Goal: Transaction & Acquisition: Purchase product/service

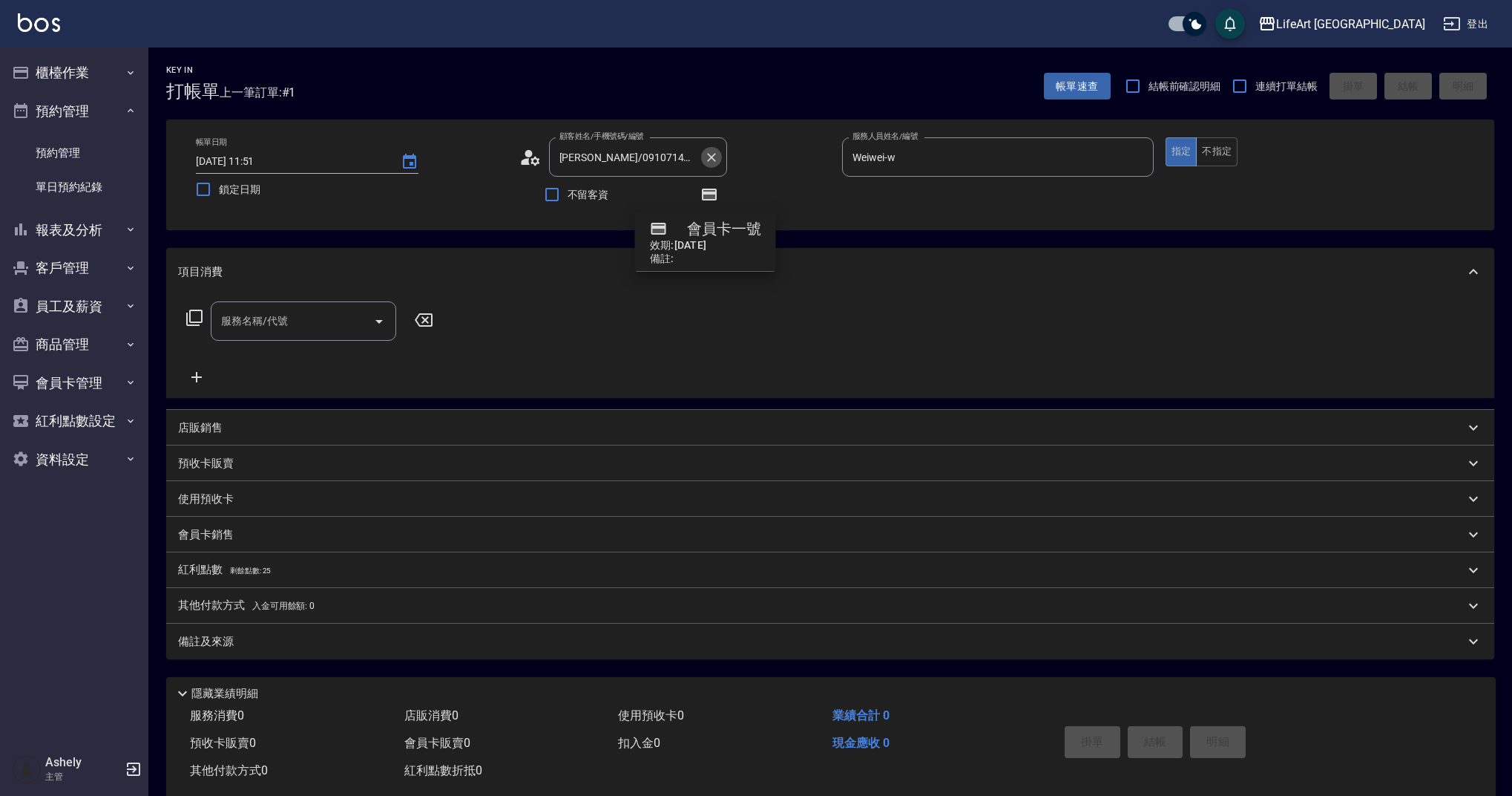
click at [716, 151] on icon "Clear" at bounding box center [711, 157] width 15 height 15
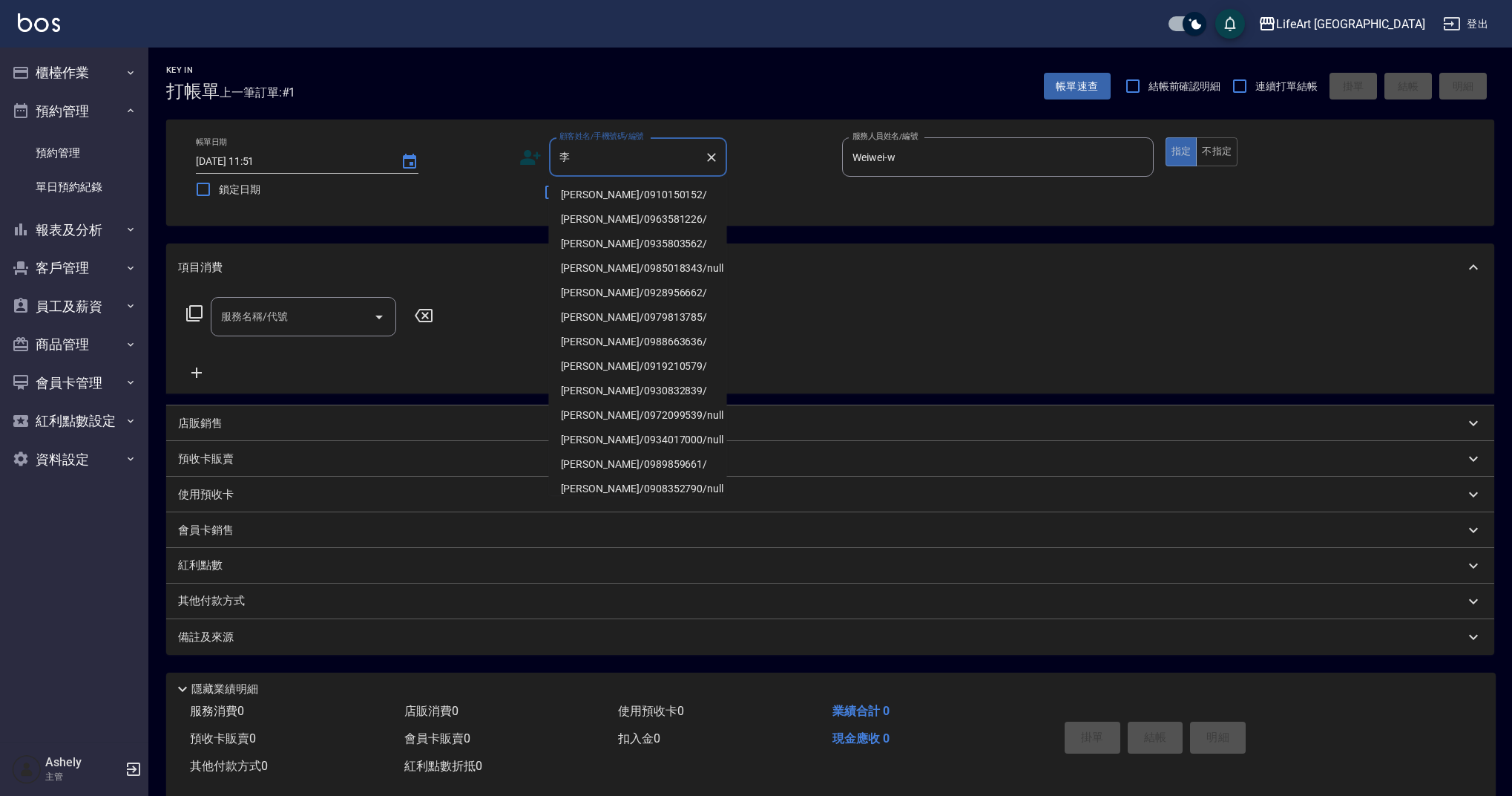
drag, startPoint x: 627, startPoint y: 189, endPoint x: 540, endPoint y: 175, distance: 88.1
click at [627, 189] on li "[PERSON_NAME]/0910150152/" at bounding box center [637, 195] width 178 height 25
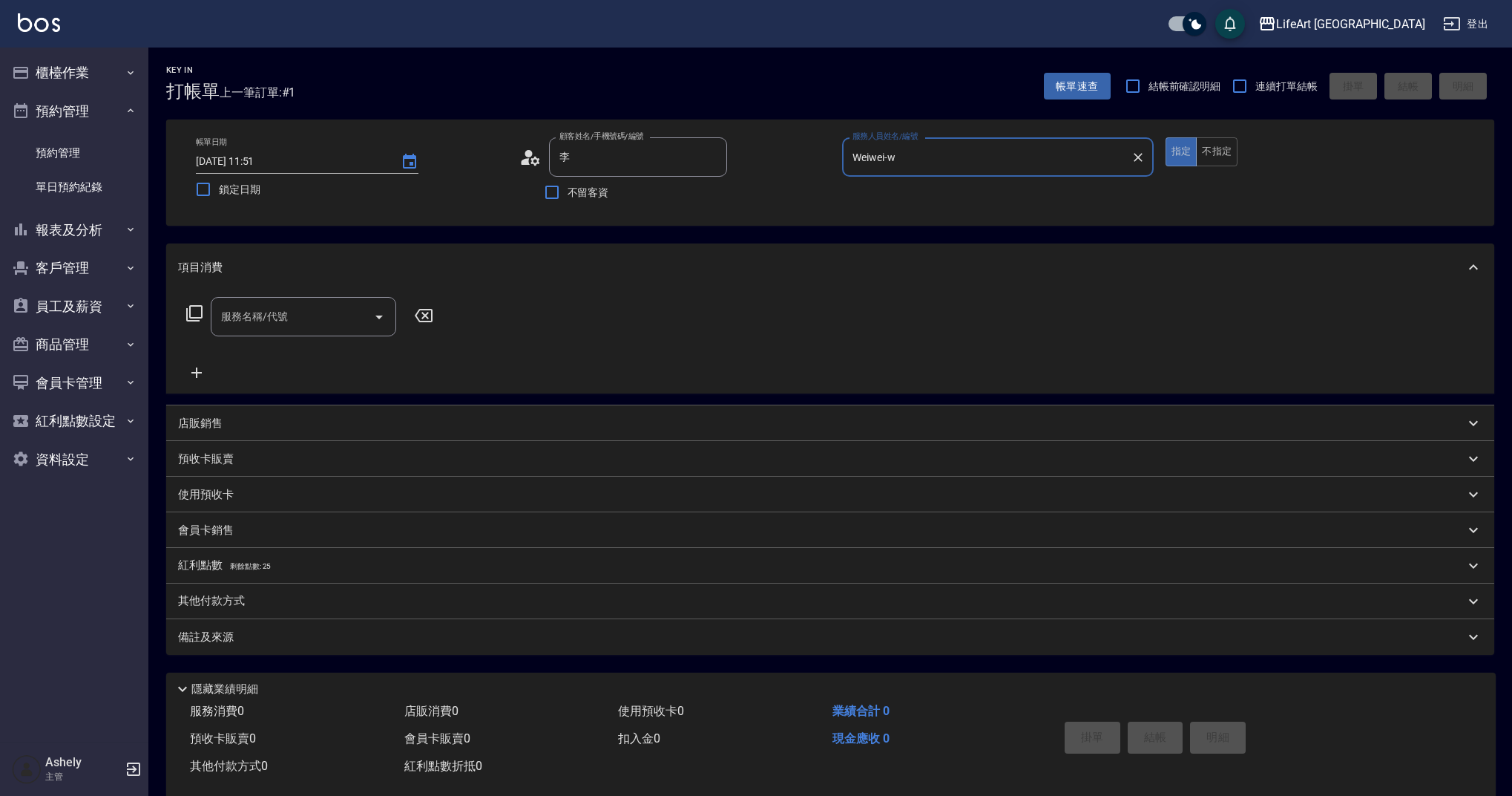
type input "[PERSON_NAME]/0910150152/"
click at [537, 169] on div "顧客姓名/手機號碼/編號 [PERSON_NAME]/0910150152/ 顧客姓名/手機號碼/編號" at bounding box center [675, 157] width 312 height 40
click at [532, 163] on icon at bounding box center [535, 160] width 9 height 9
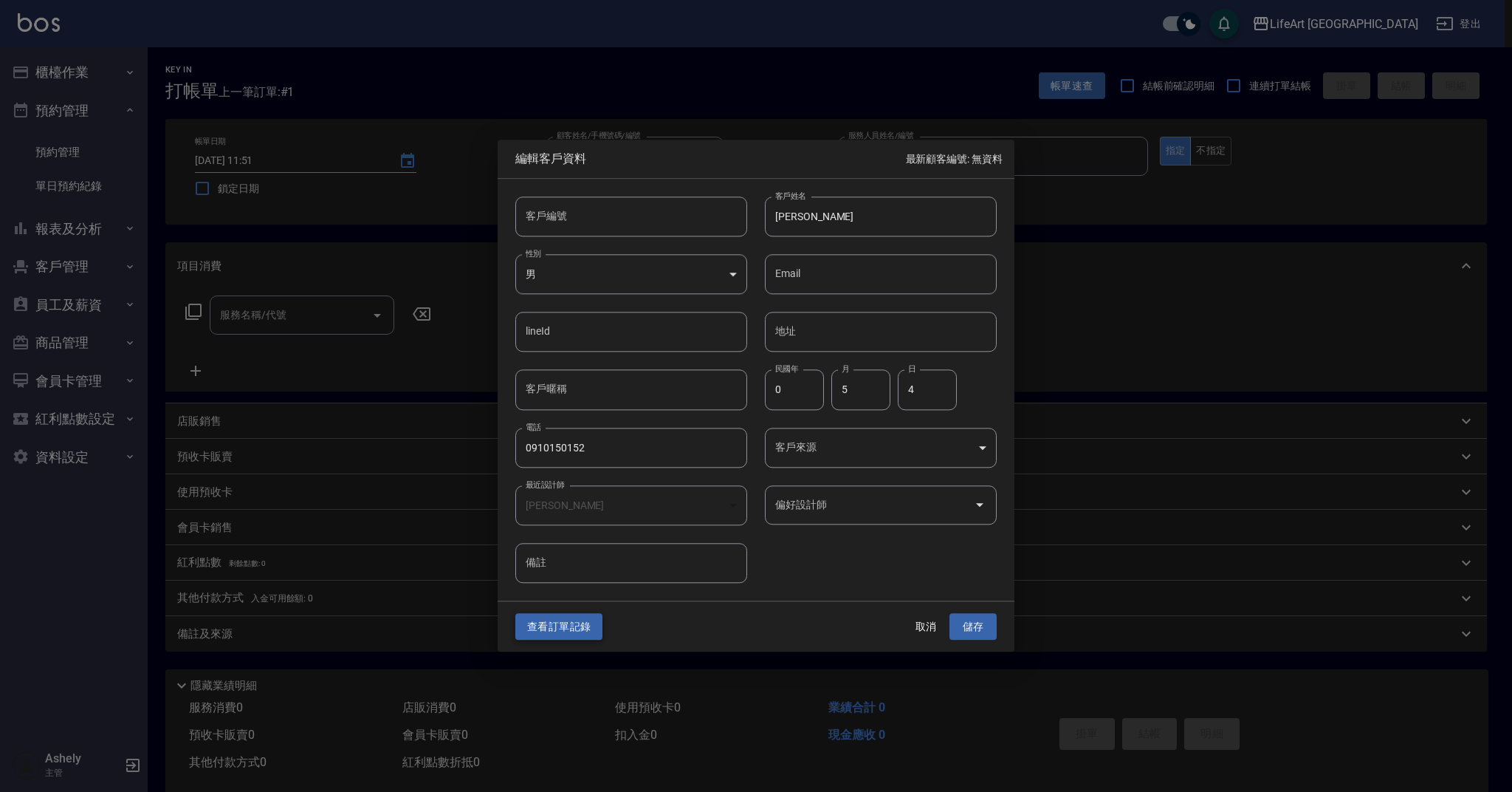
click at [547, 621] on button "查看訂單記錄" at bounding box center [559, 626] width 87 height 27
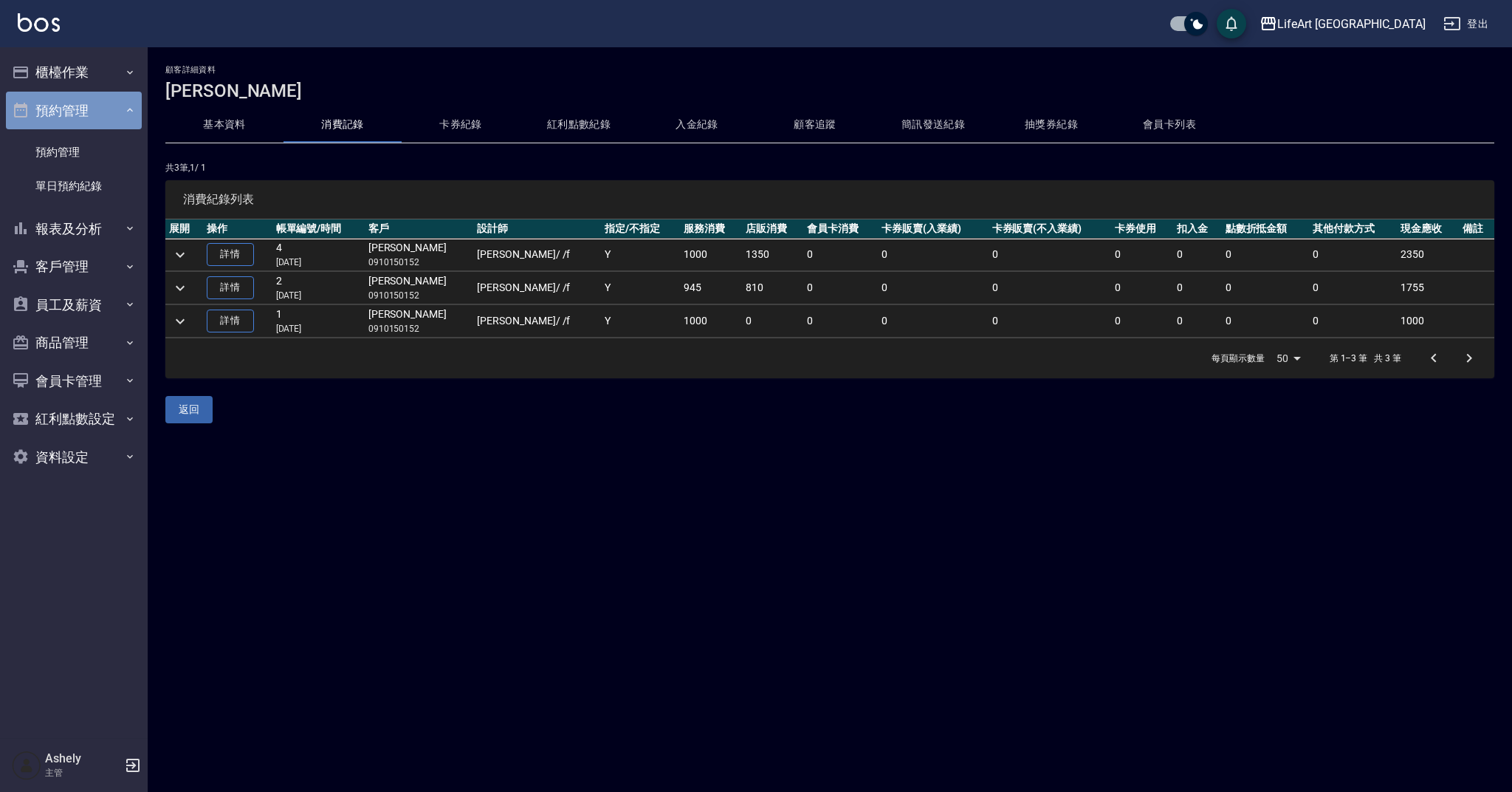
click at [63, 106] on button "預約管理" at bounding box center [73, 111] width 136 height 39
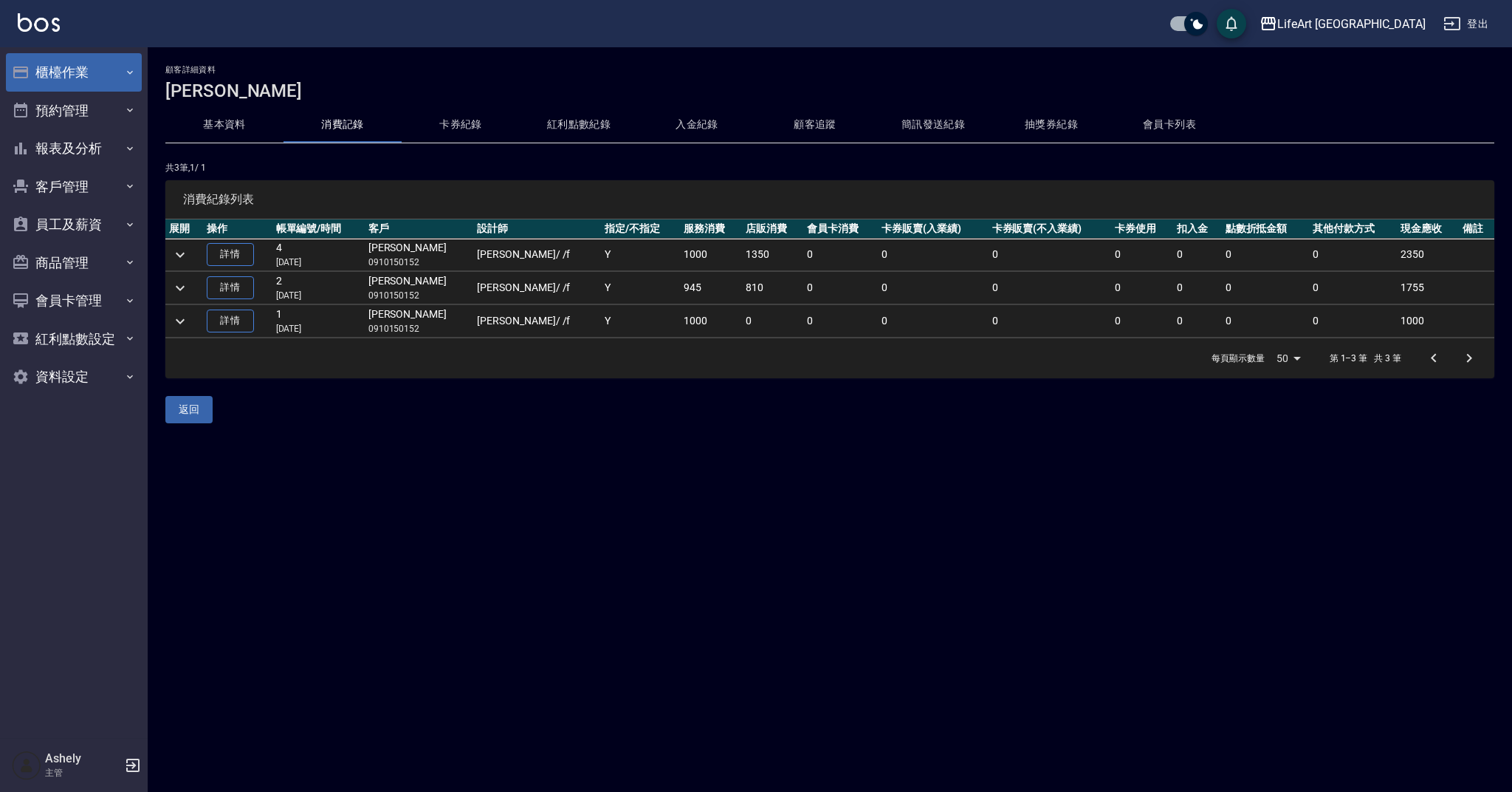
click at [75, 67] on button "櫃檯作業" at bounding box center [73, 73] width 136 height 39
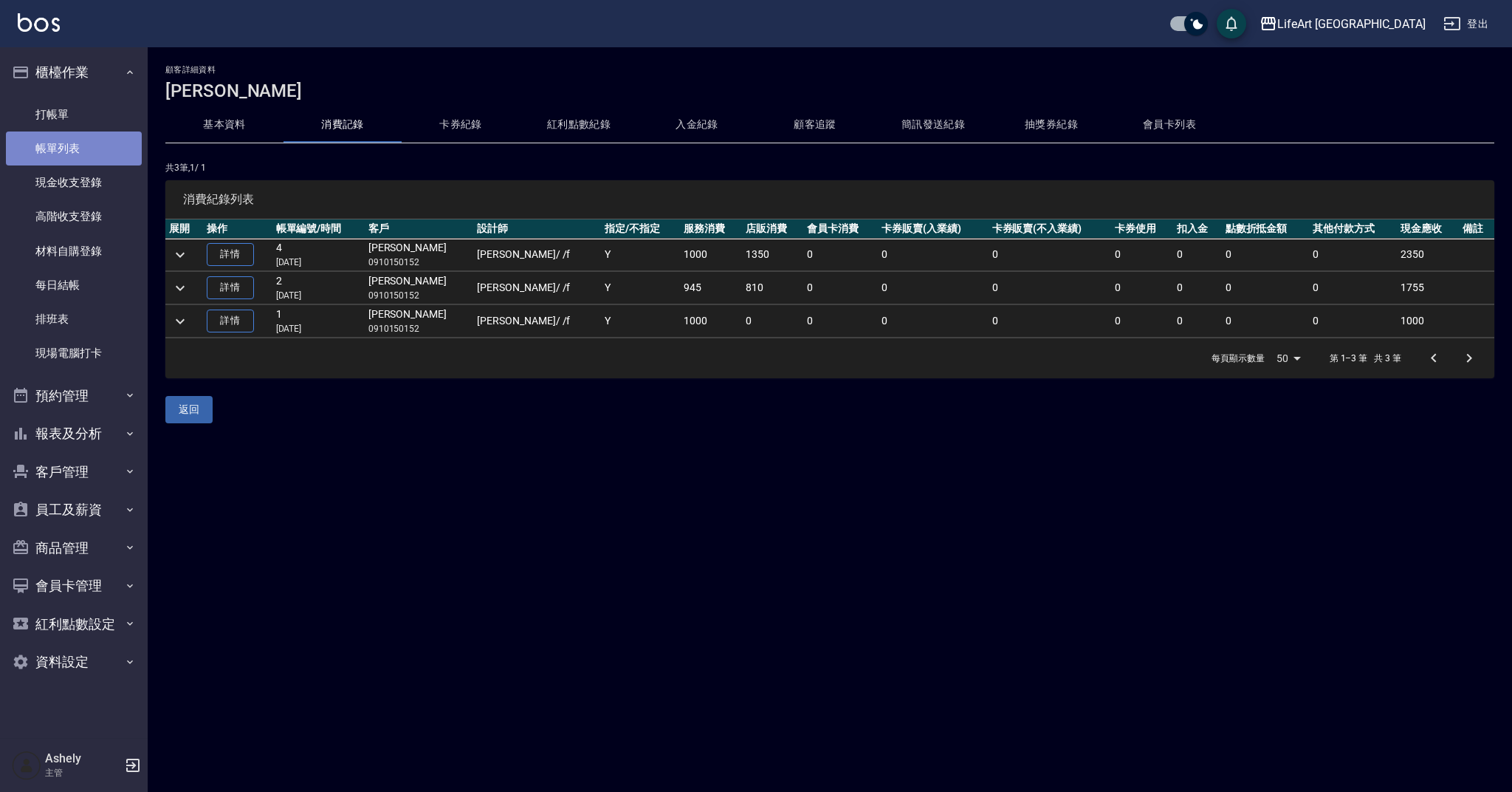
click at [75, 153] on link "帳單列表" at bounding box center [73, 148] width 136 height 34
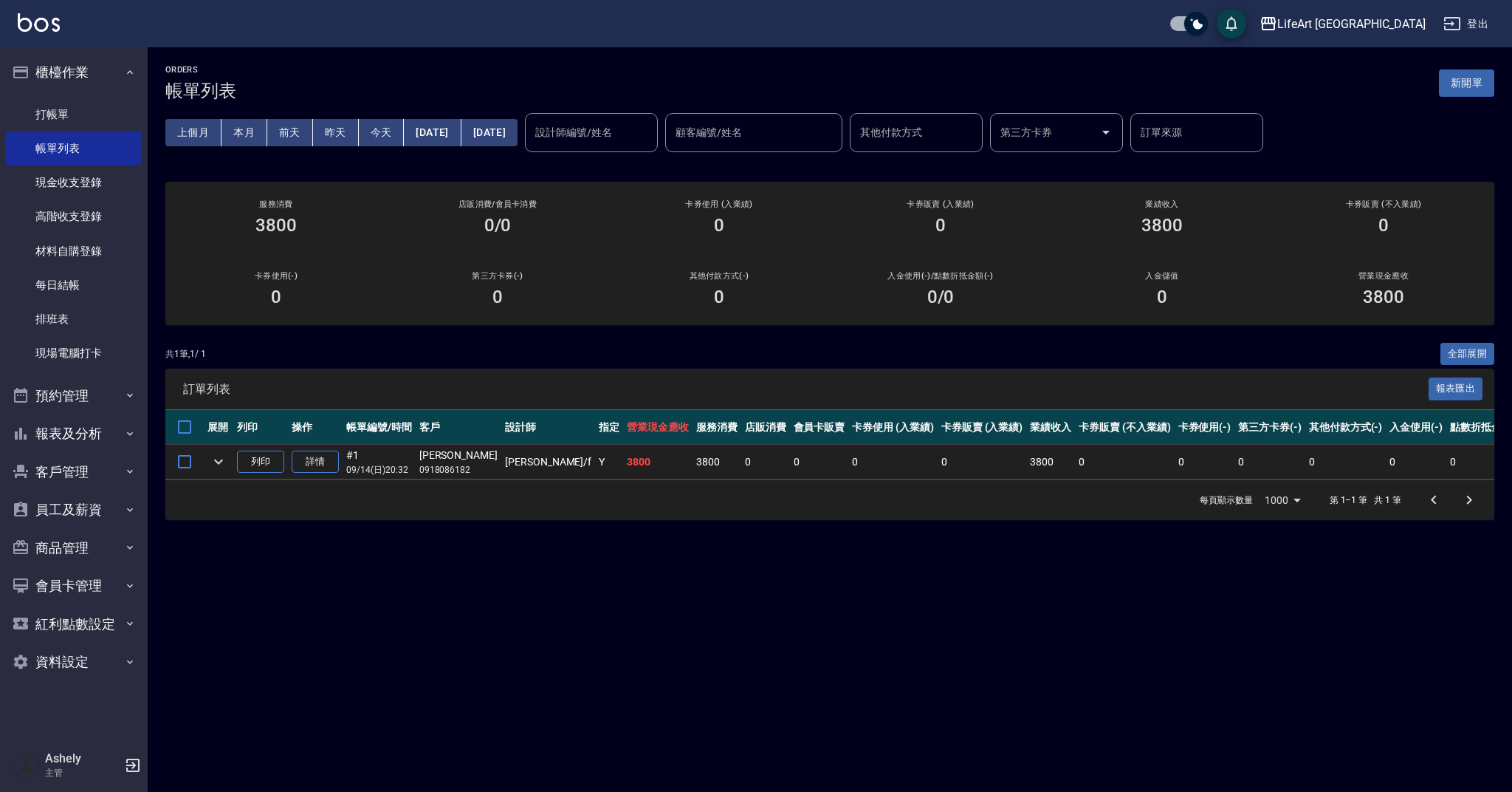
click at [1473, 68] on div "ORDERS 帳單列表 新開單" at bounding box center [829, 83] width 1329 height 36
click at [1473, 81] on button "新開單" at bounding box center [1466, 83] width 56 height 27
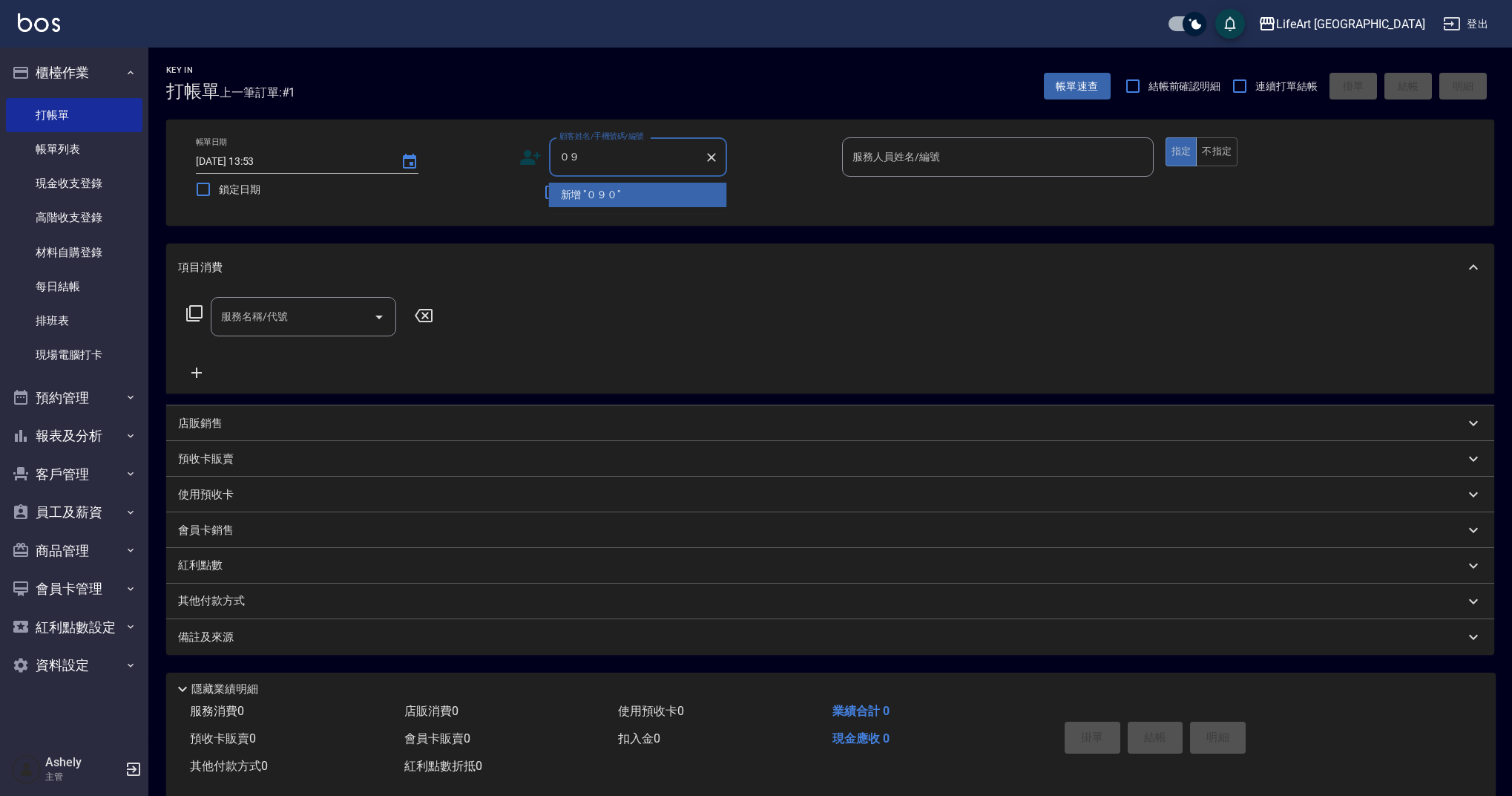
type input "０"
drag, startPoint x: 650, startPoint y: 194, endPoint x: 898, endPoint y: 178, distance: 248.5
click at [650, 194] on li "[PERSON_NAME]/0905067123/null" at bounding box center [637, 195] width 178 height 25
type input "[PERSON_NAME]/0905067123/null"
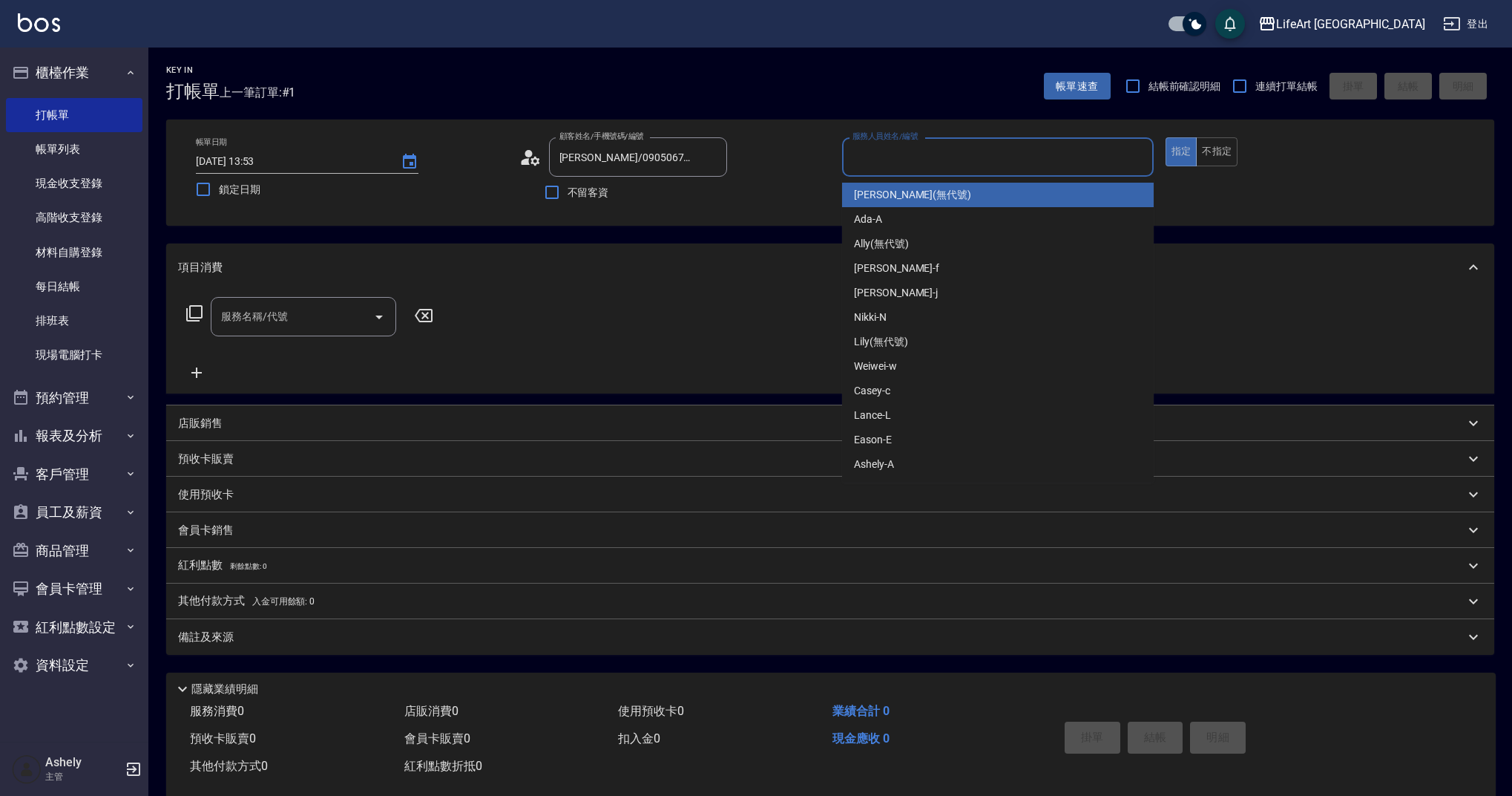
click at [895, 164] on input "服務人員姓名/編號" at bounding box center [998, 157] width 298 height 26
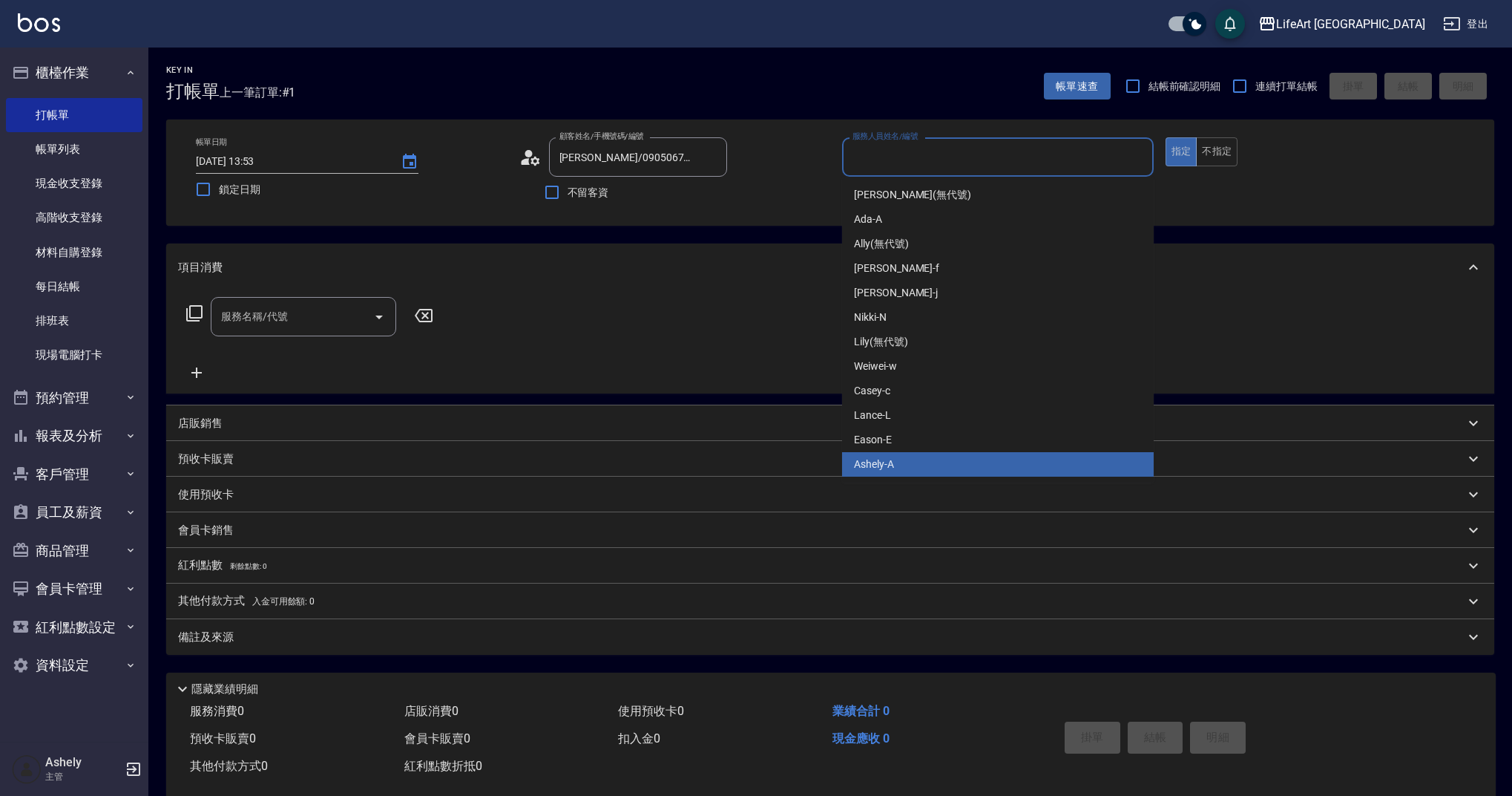
click at [899, 457] on div "Ashely -A" at bounding box center [998, 464] width 312 height 25
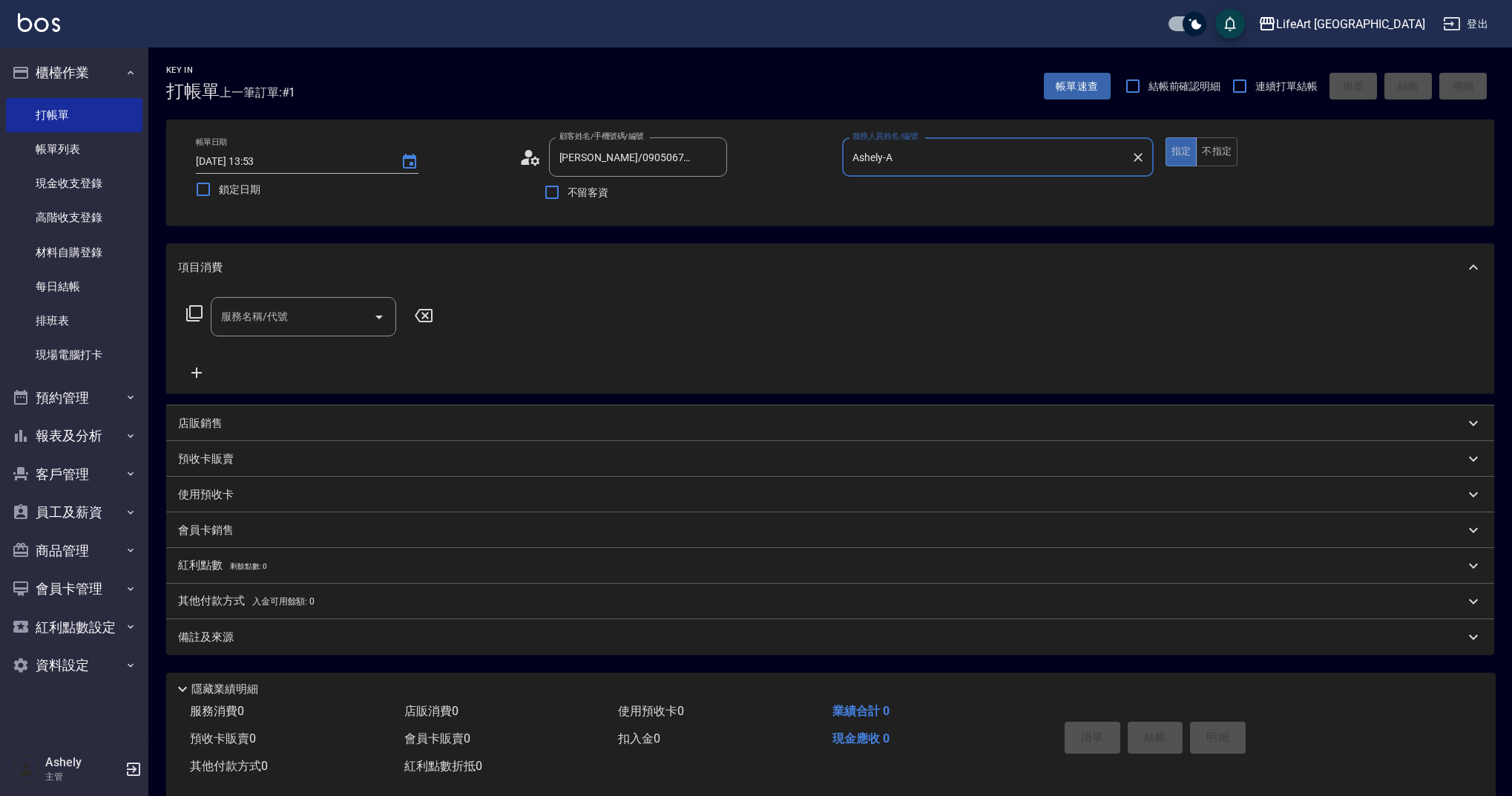
type input "Ashely-A"
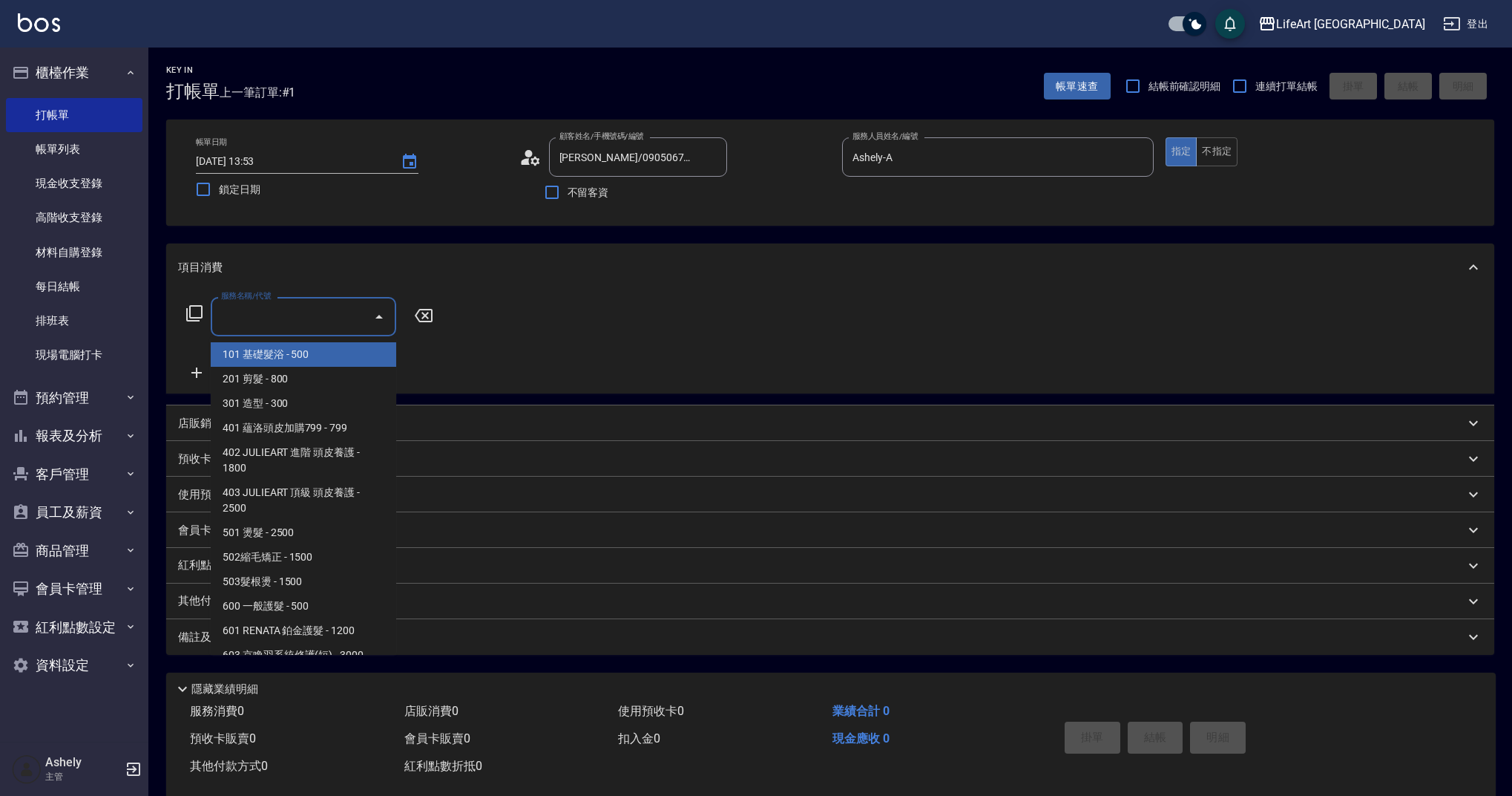
click at [317, 315] on input "服務名稱/代號" at bounding box center [292, 316] width 150 height 26
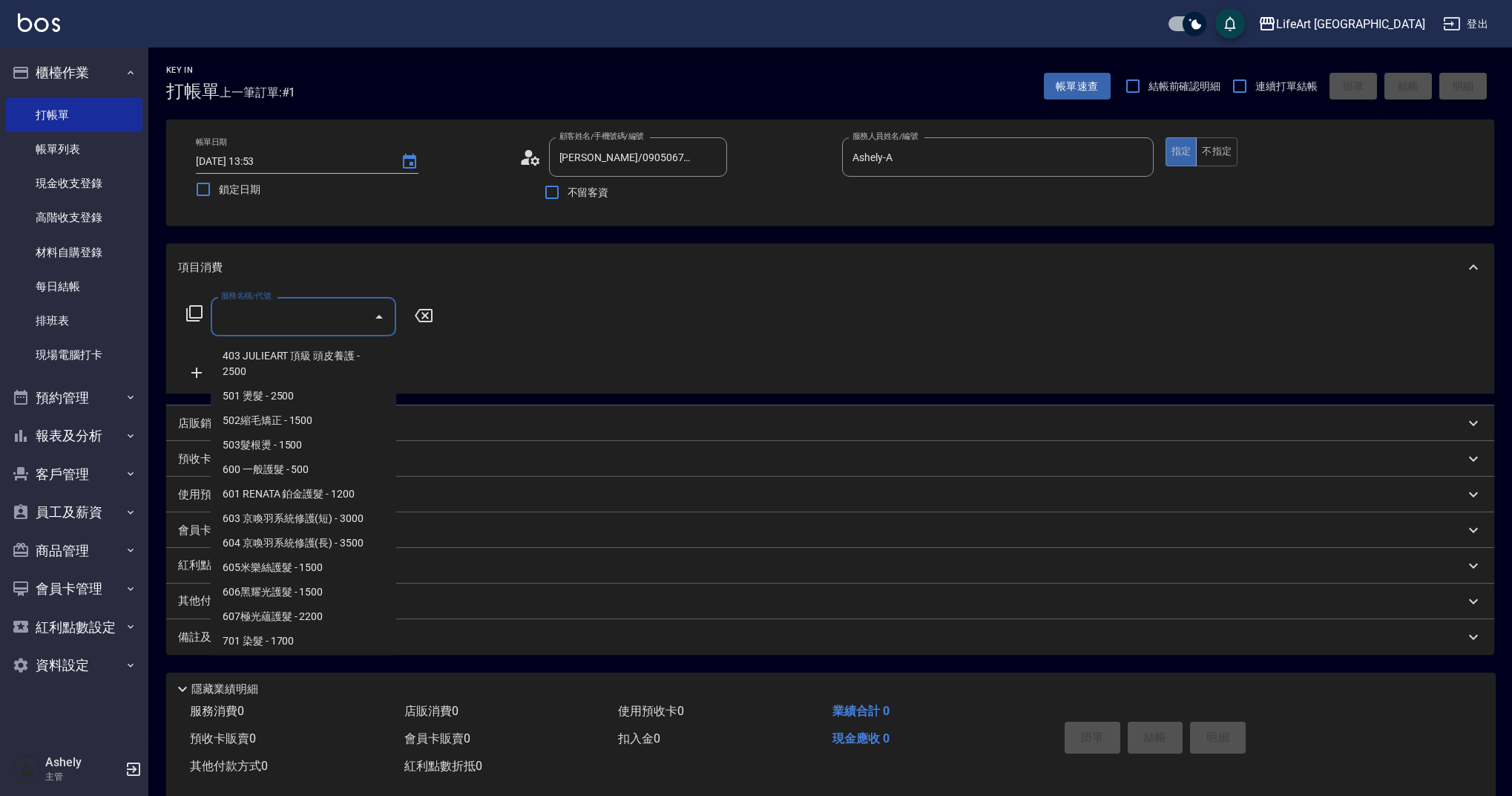
scroll to position [172, 0]
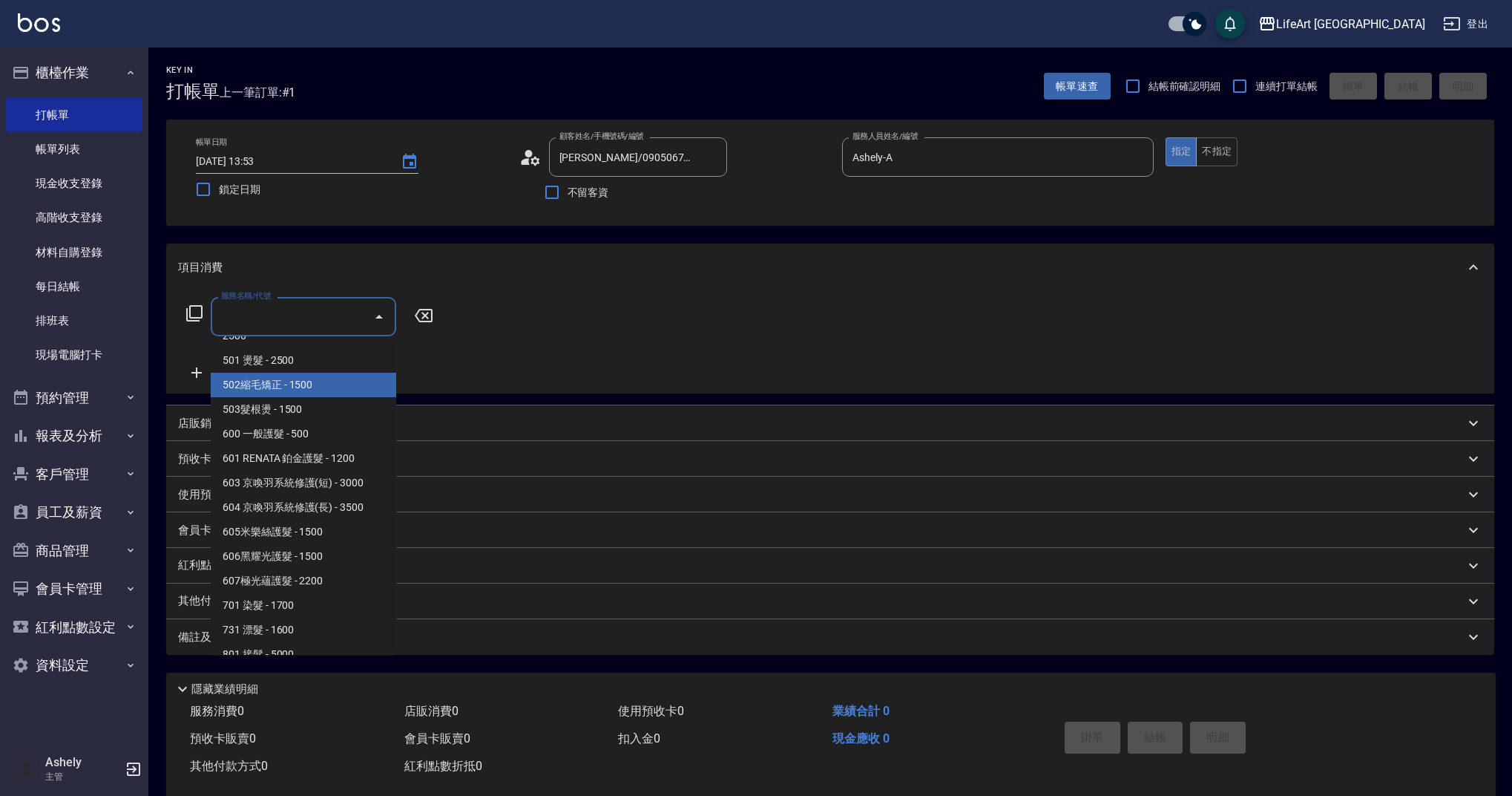
click at [312, 367] on span "501 燙髮 - 2500" at bounding box center [303, 360] width 186 height 25
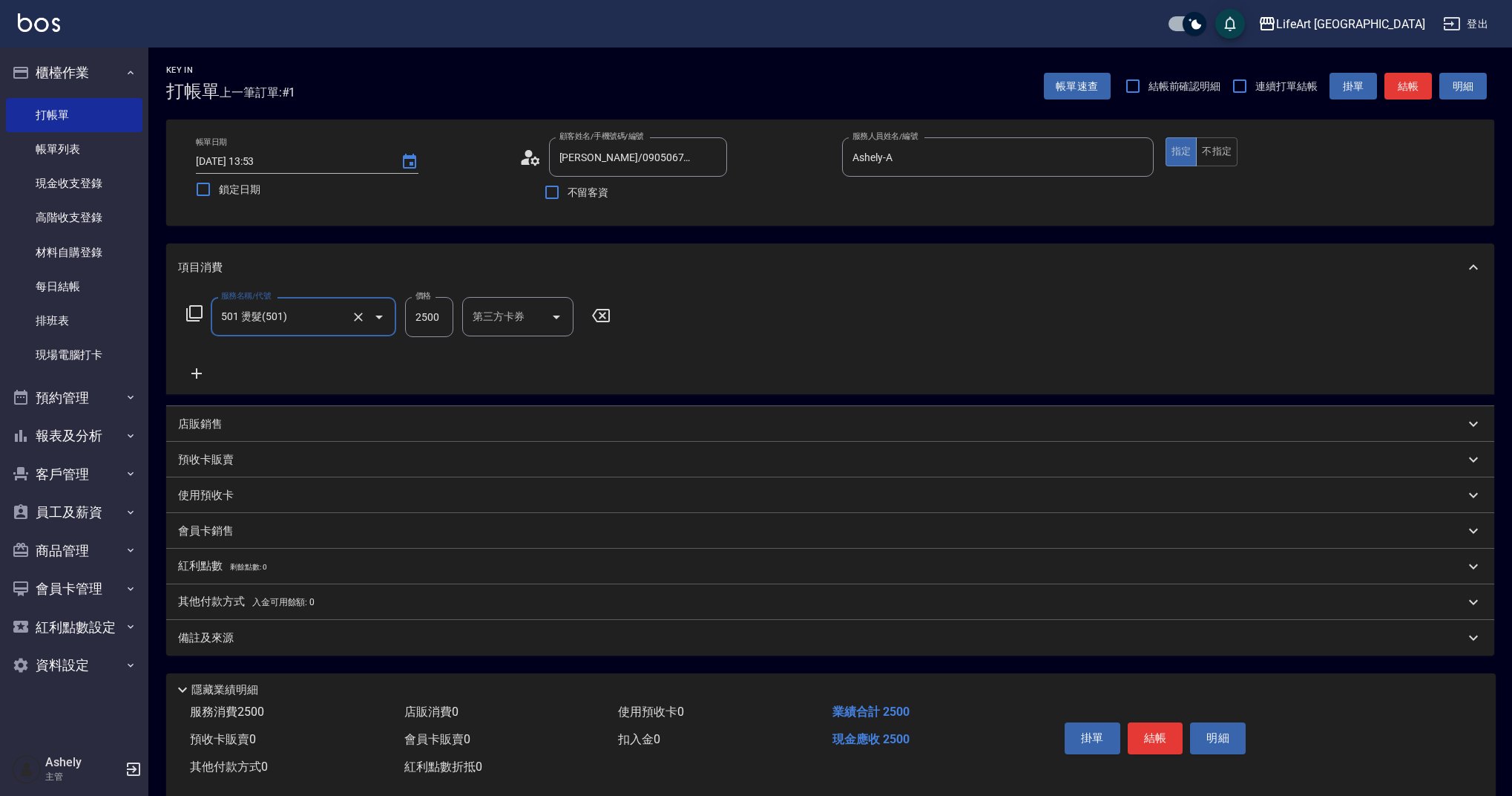
type input "501 燙髮(501)"
click at [204, 374] on icon at bounding box center [197, 374] width 37 height 18
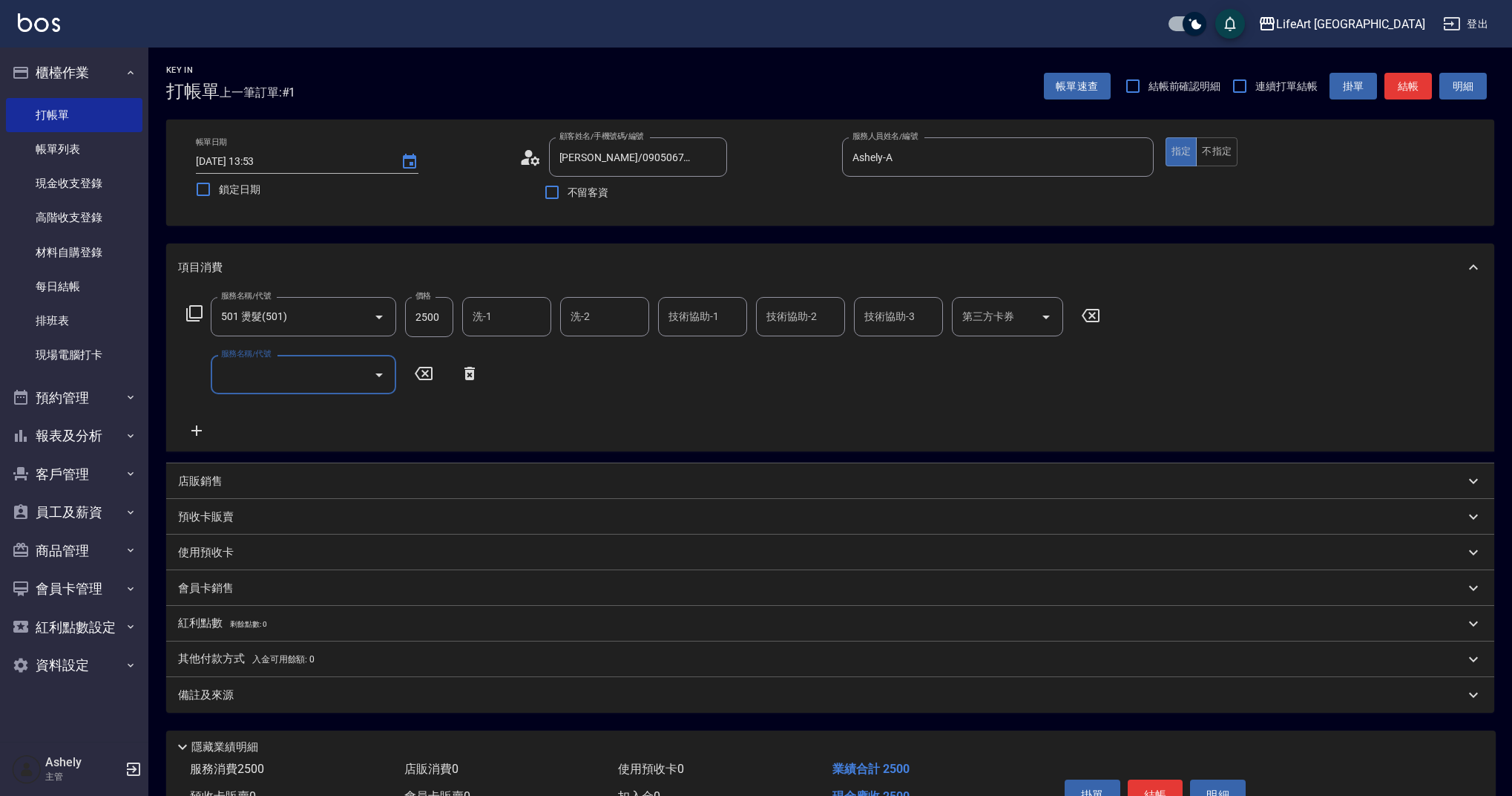
click at [277, 368] on input "服務名稱/代號" at bounding box center [292, 375] width 150 height 26
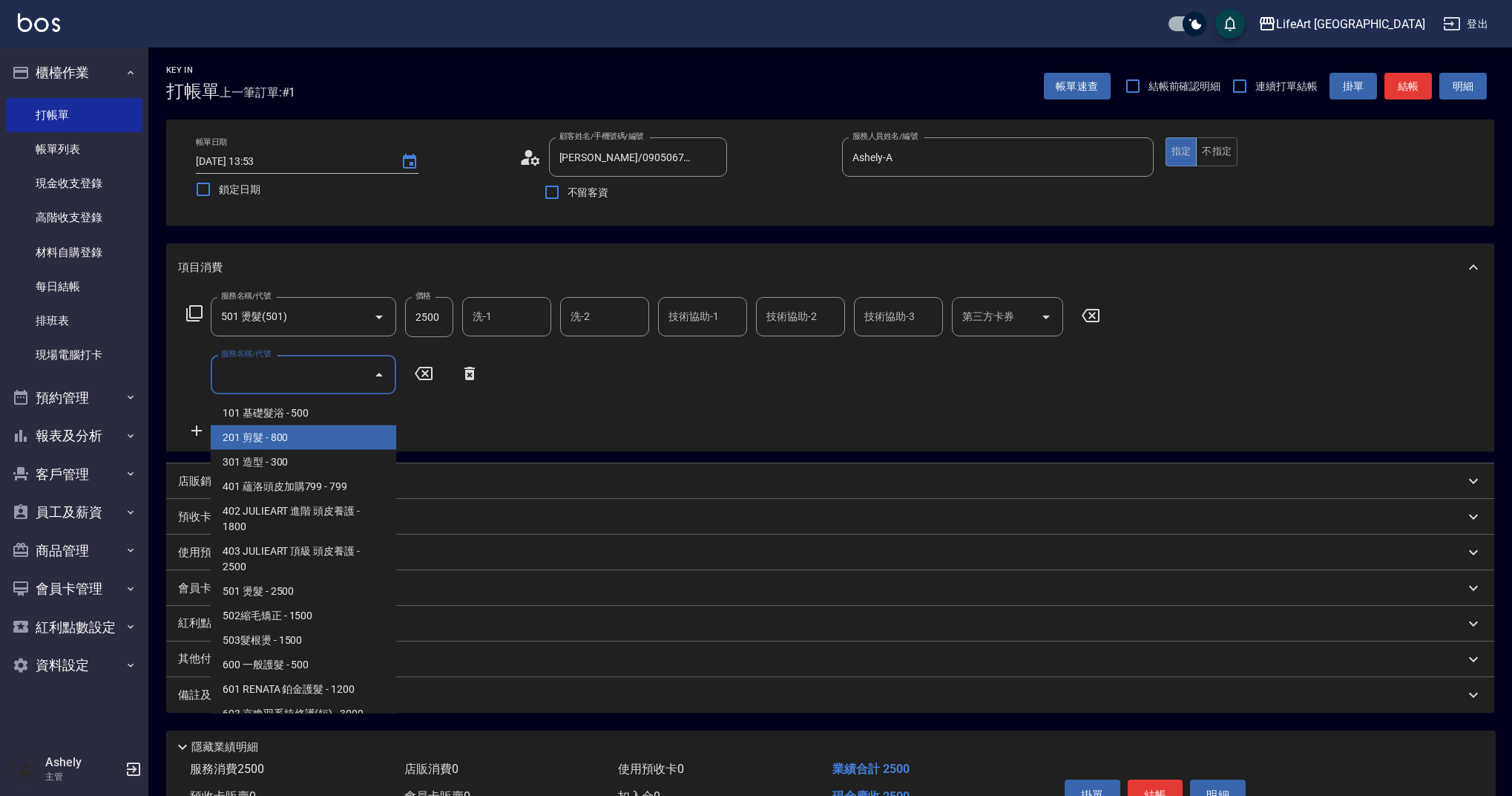
click at [324, 439] on span "201 剪髮 - 800" at bounding box center [303, 437] width 186 height 25
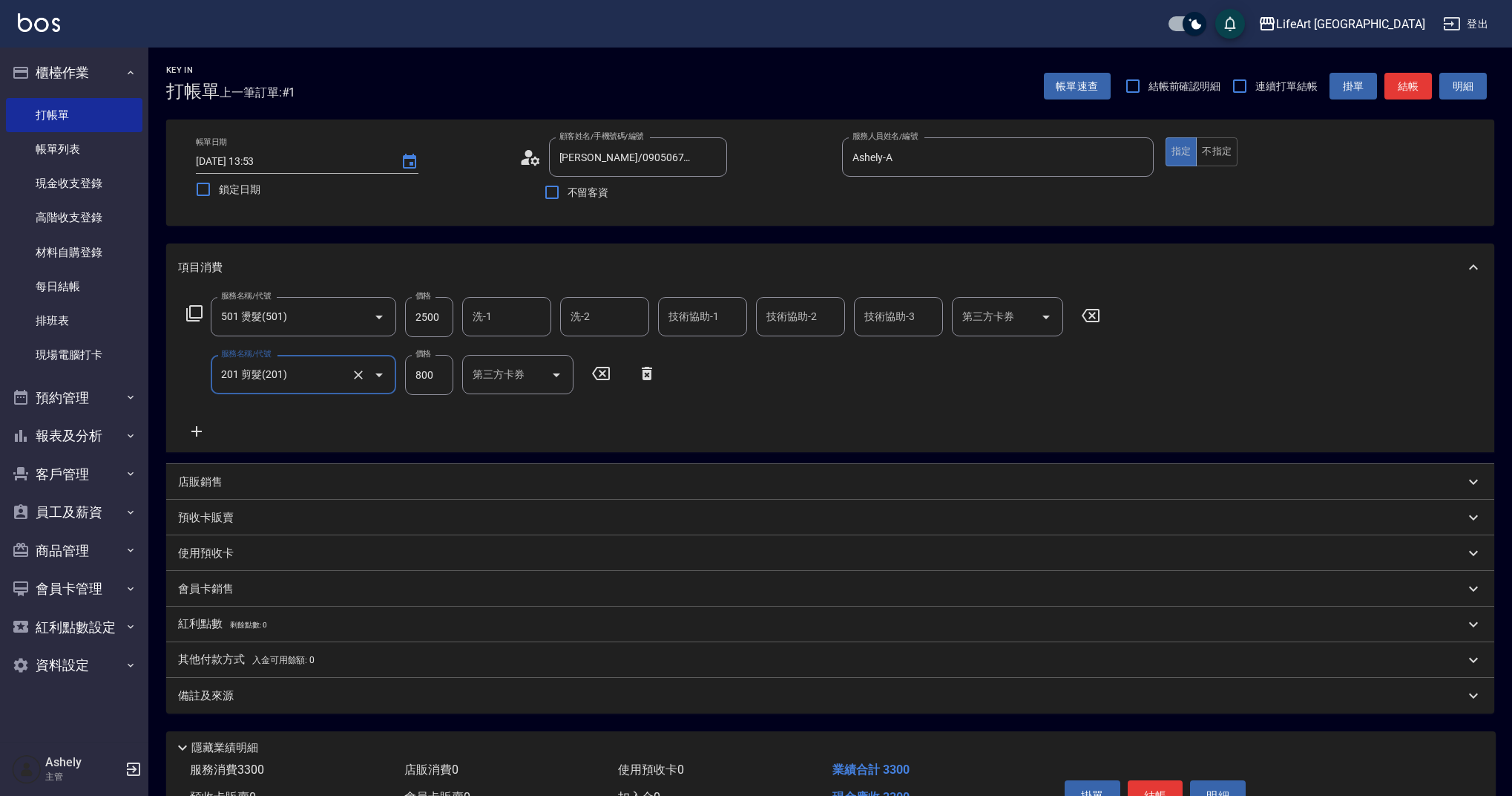
type input "201 剪髮(201)"
click at [194, 430] on icon at bounding box center [197, 431] width 37 height 18
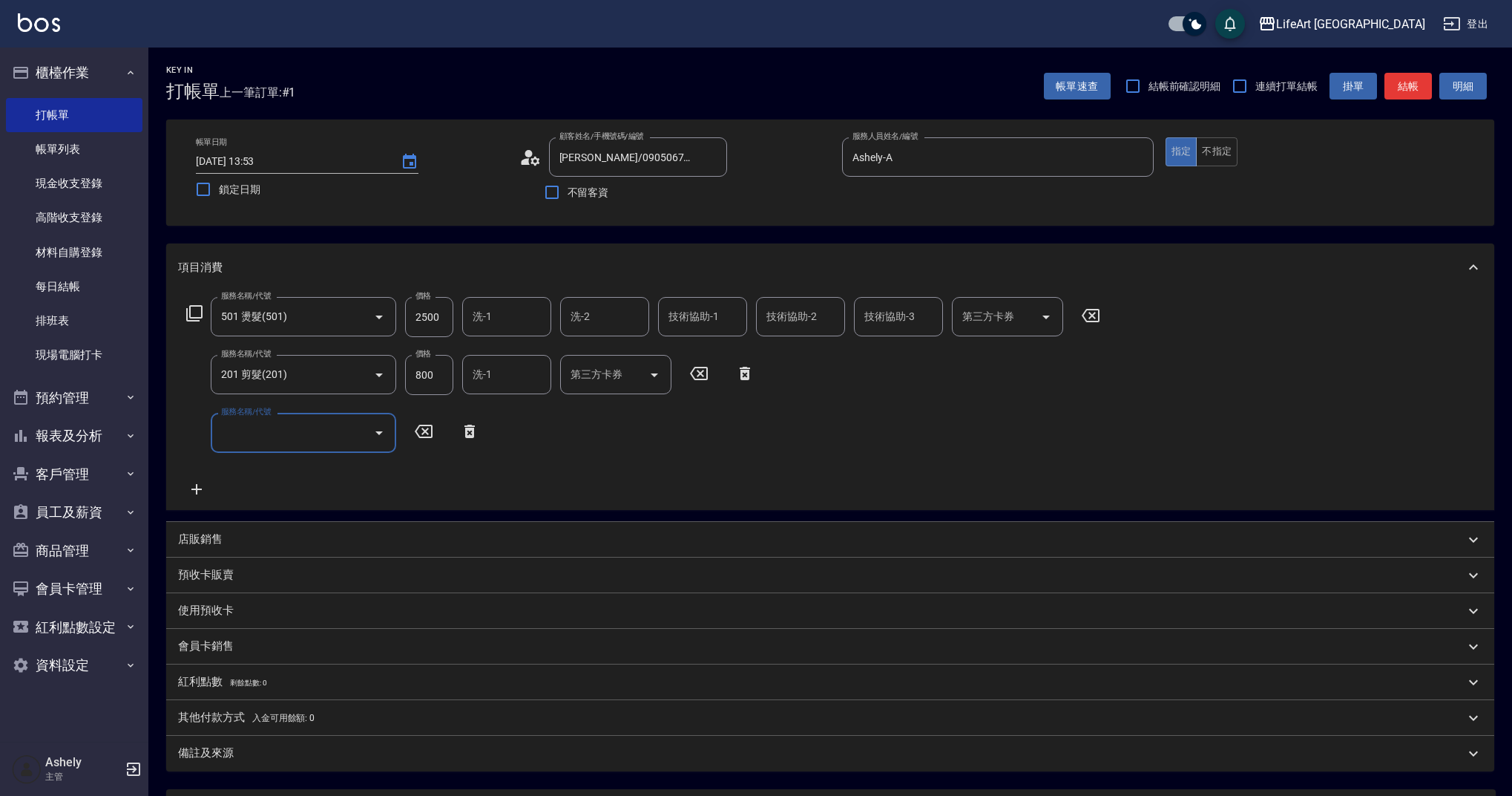
click at [253, 430] on input "服務名稱/代號" at bounding box center [292, 432] width 150 height 26
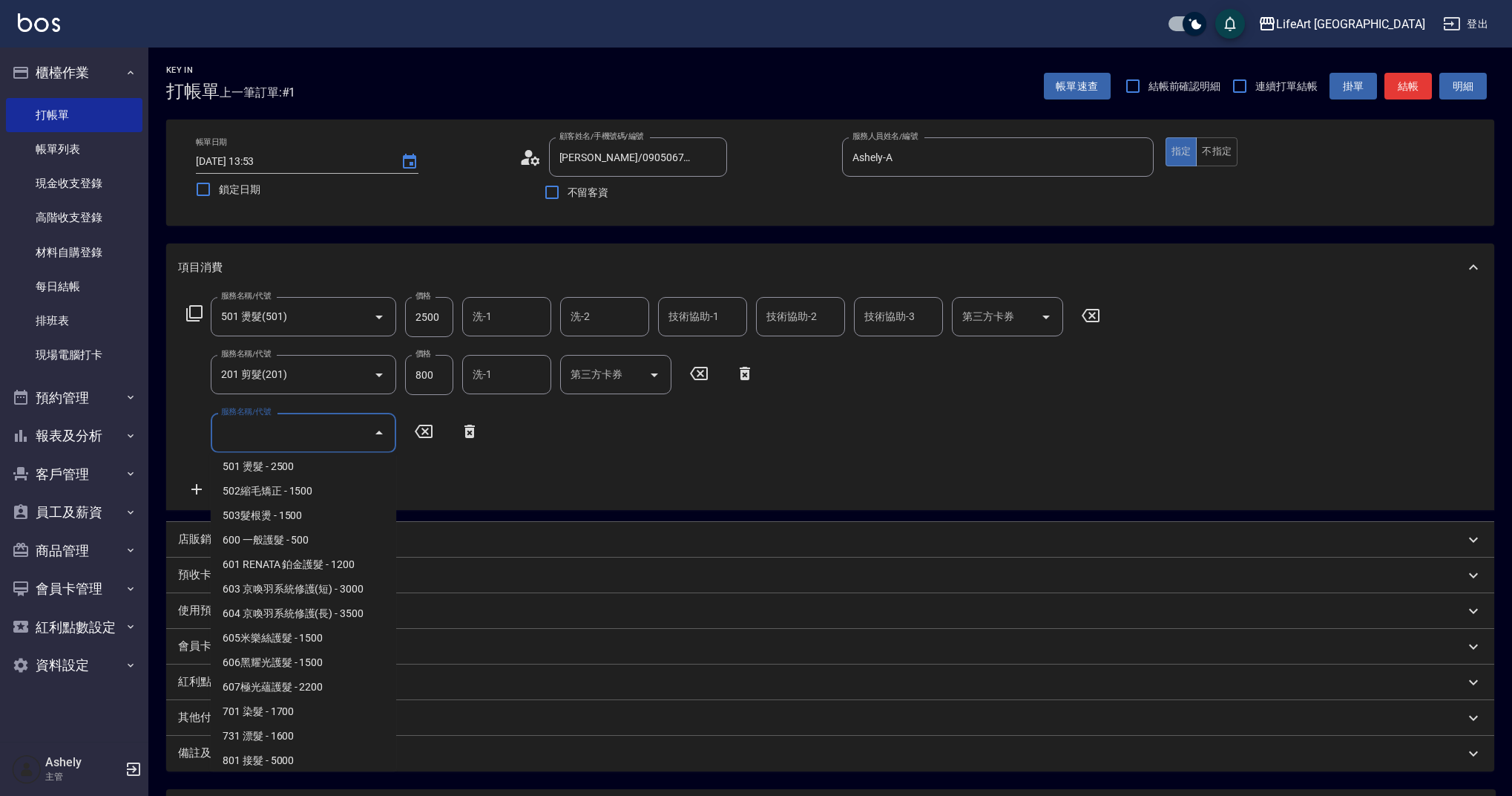
scroll to position [190, 0]
click at [289, 632] on span "605米樂絲護髮 - 1500" at bounding box center [303, 630] width 186 height 25
type input "605米樂絲護髮(605)"
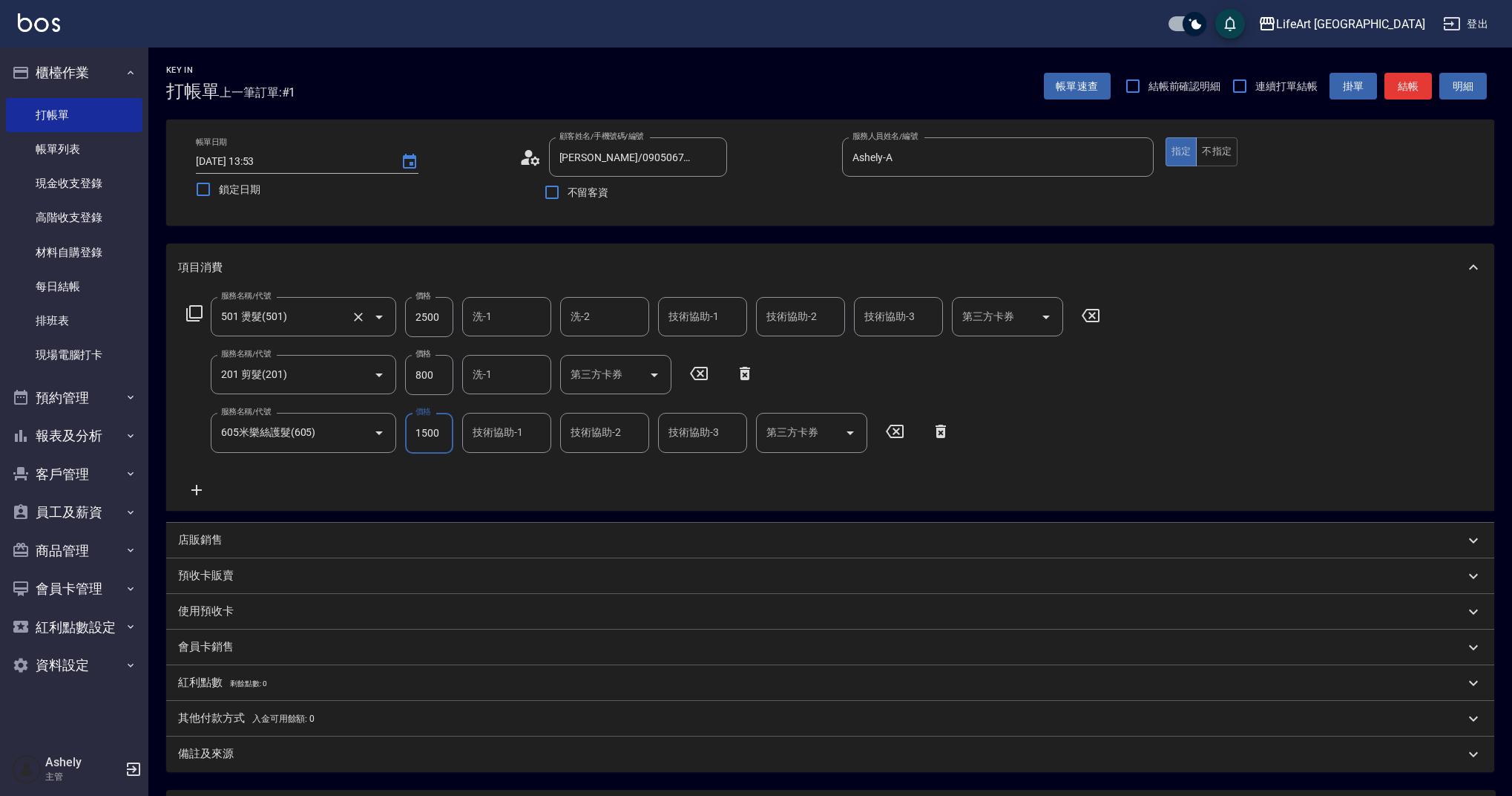
drag, startPoint x: 442, startPoint y: 314, endPoint x: 355, endPoint y: 324, distance: 87.6
click at [355, 324] on div "服務名稱/代號 501 燙髮(501) 服務名稱/代號 價格 2500 價格 洗-1 洗-1 洗-2 洗-2 技術協助-1 技術協助-1 技術協助-2 技術協…" at bounding box center [643, 317] width 931 height 40
drag, startPoint x: 453, startPoint y: 430, endPoint x: 411, endPoint y: 430, distance: 42.0
click at [411, 430] on input "4300" at bounding box center [429, 433] width 48 height 40
type input "1500"
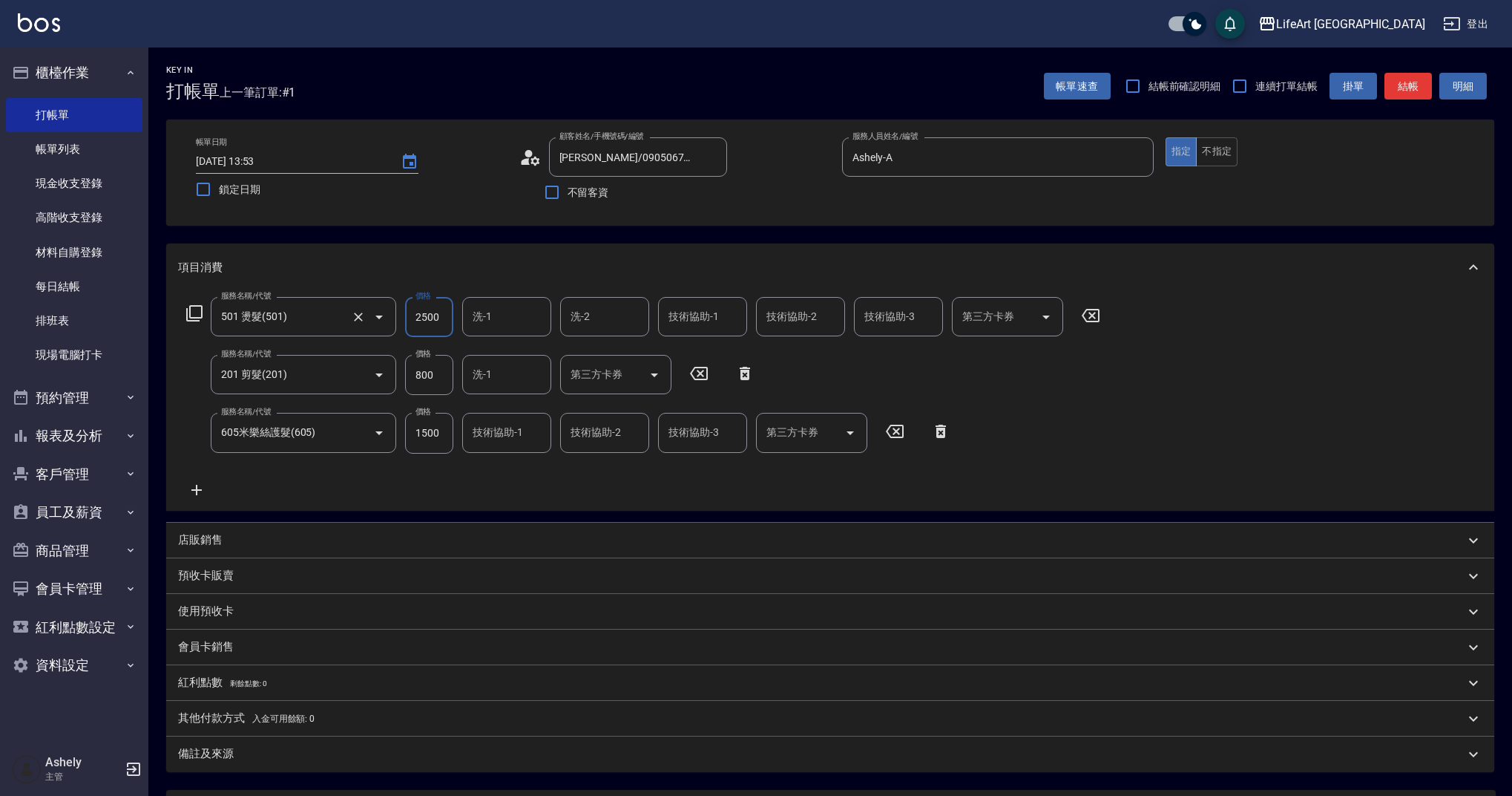
drag, startPoint x: 421, startPoint y: 316, endPoint x: 390, endPoint y: 316, distance: 31.0
click at [390, 316] on div "服務名稱/代號 501 燙髮(501) 服務名稱/代號 價格 2500 價格 洗-1 洗-1 洗-2 洗-2 技術協助-1 技術協助-1 技術協助-2 技術協…" at bounding box center [643, 317] width 931 height 40
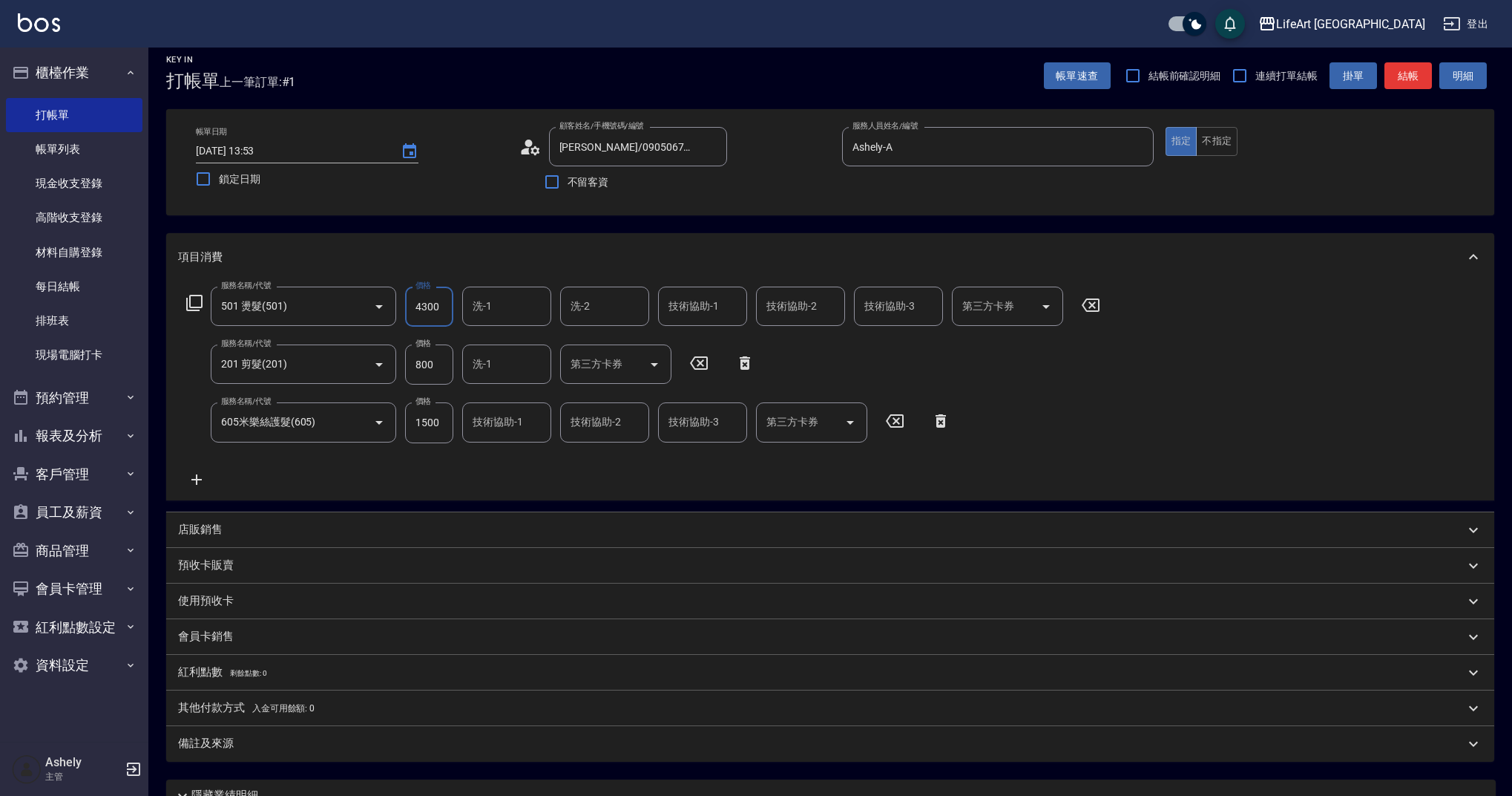
scroll to position [3, 0]
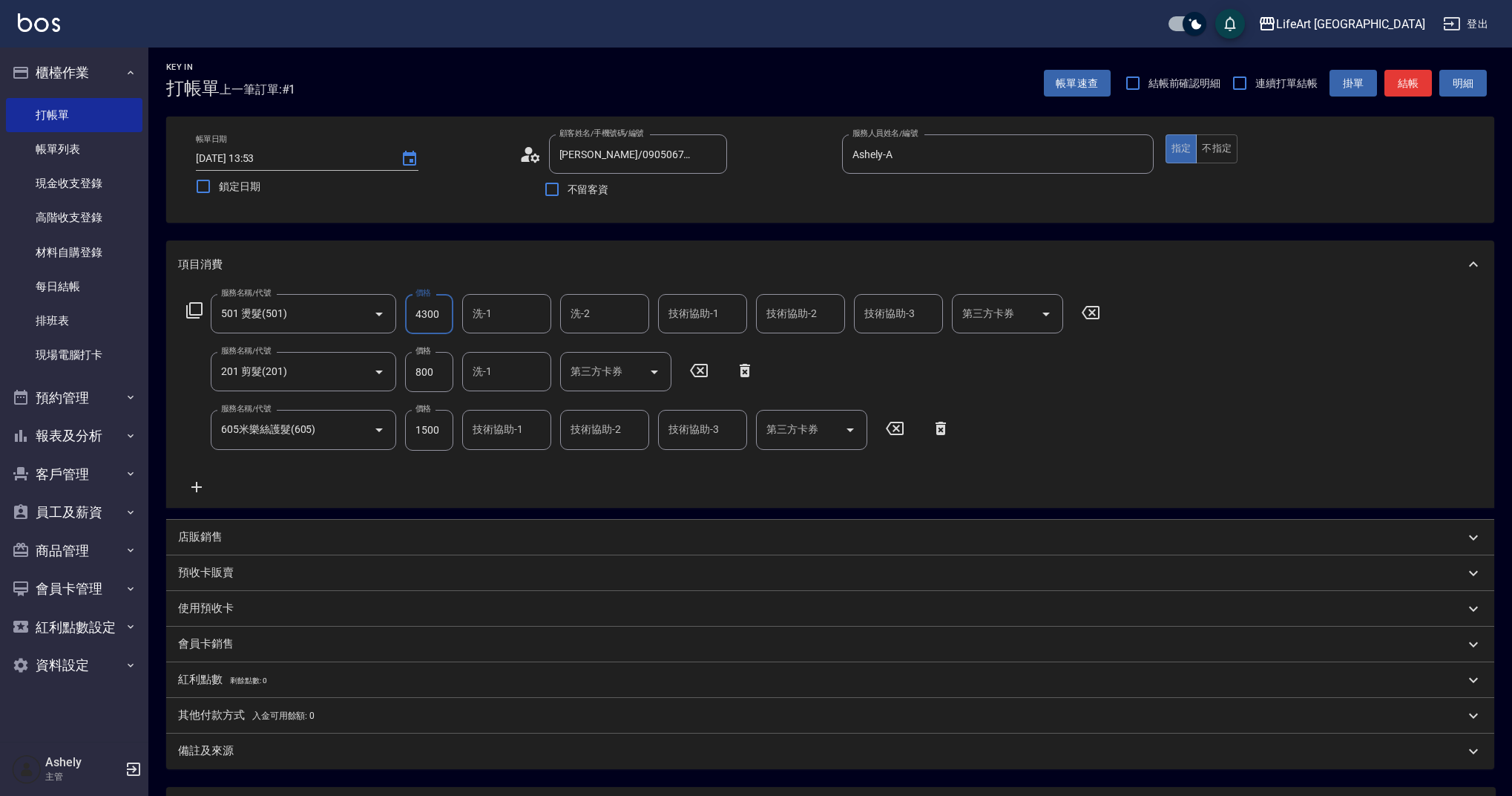
drag, startPoint x: 448, startPoint y: 309, endPoint x: 398, endPoint y: 316, distance: 50.5
click at [398, 316] on div "服務名稱/代號 501 燙髮(501) 服務名稱/代號 價格 4300 價格 洗-1 洗-1 洗-2 洗-2 技術協助-1 技術協助-1 技術協助-2 技術協…" at bounding box center [643, 314] width 931 height 40
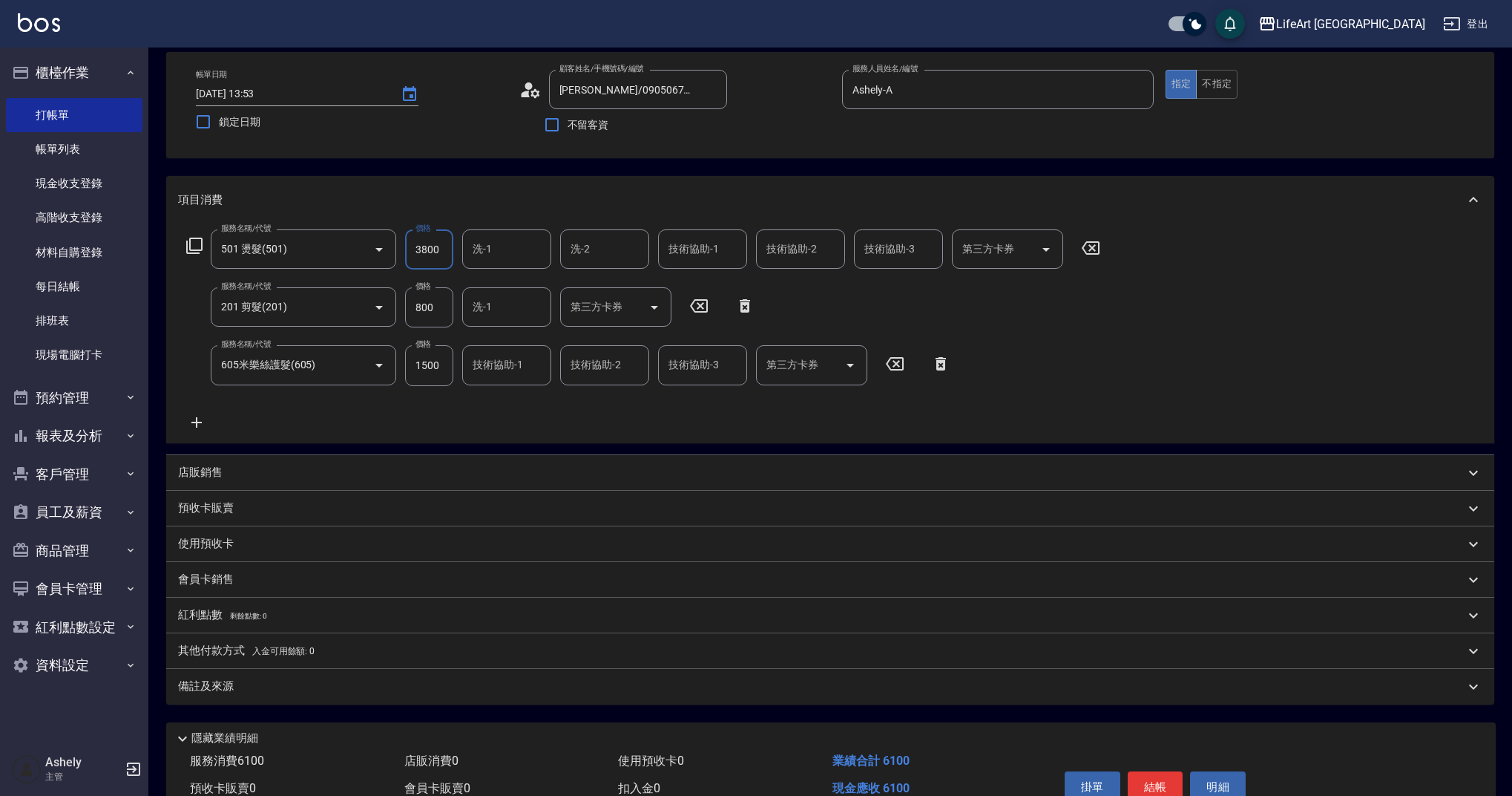
scroll to position [0, 0]
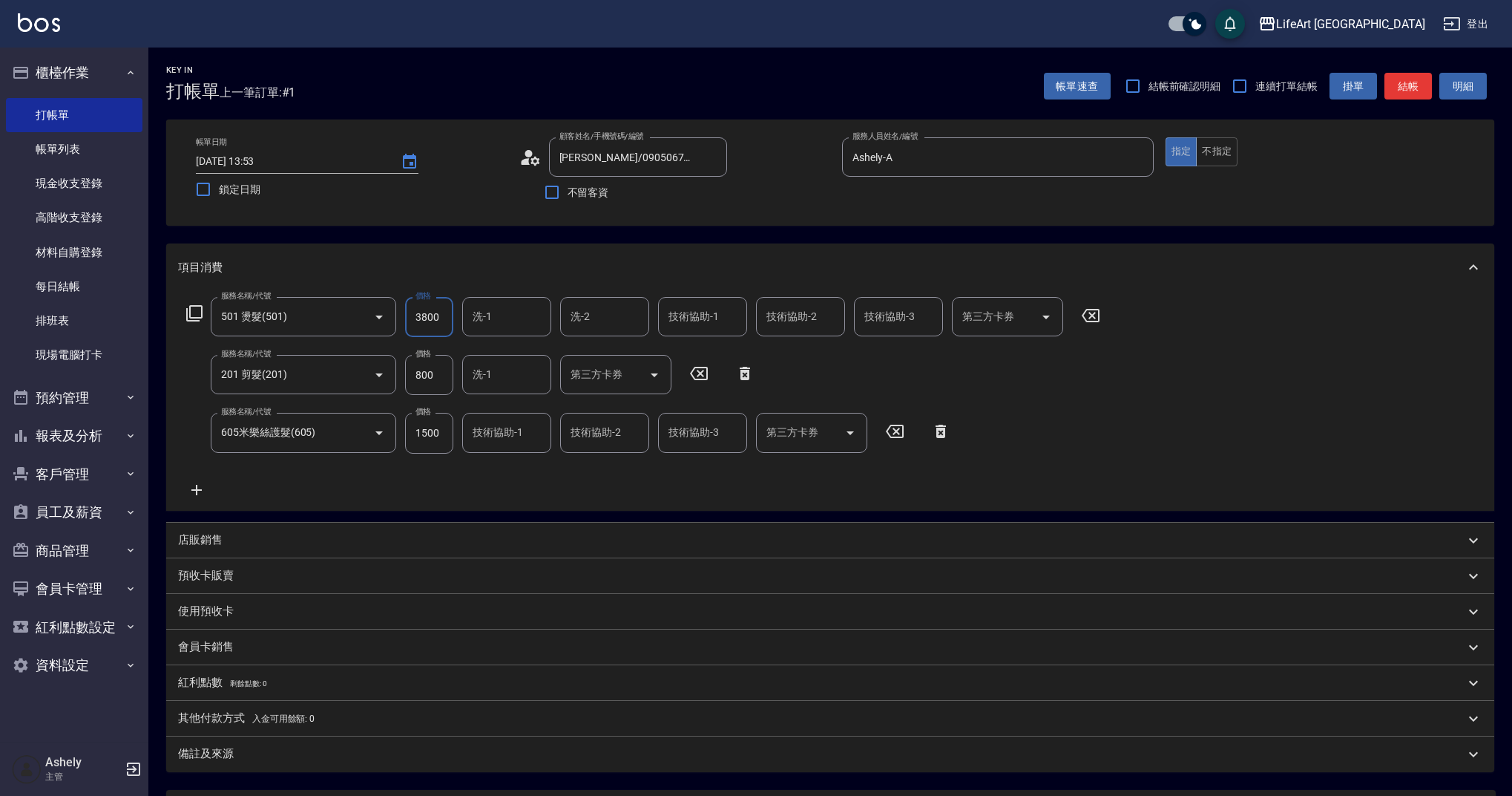
click at [446, 319] on input "3800" at bounding box center [429, 317] width 48 height 40
drag, startPoint x: 446, startPoint y: 319, endPoint x: 373, endPoint y: 327, distance: 73.4
click at [373, 327] on div "服務名稱/代號 501 燙髮(501) 服務名稱/代號 價格 3800 價格 洗-1 洗-1 洗-2 洗-2 技術協助-1 技術協助-1 技術協助-2 技術協…" at bounding box center [643, 317] width 931 height 40
click at [373, 327] on button "Open" at bounding box center [379, 317] width 24 height 24
type input "3800"
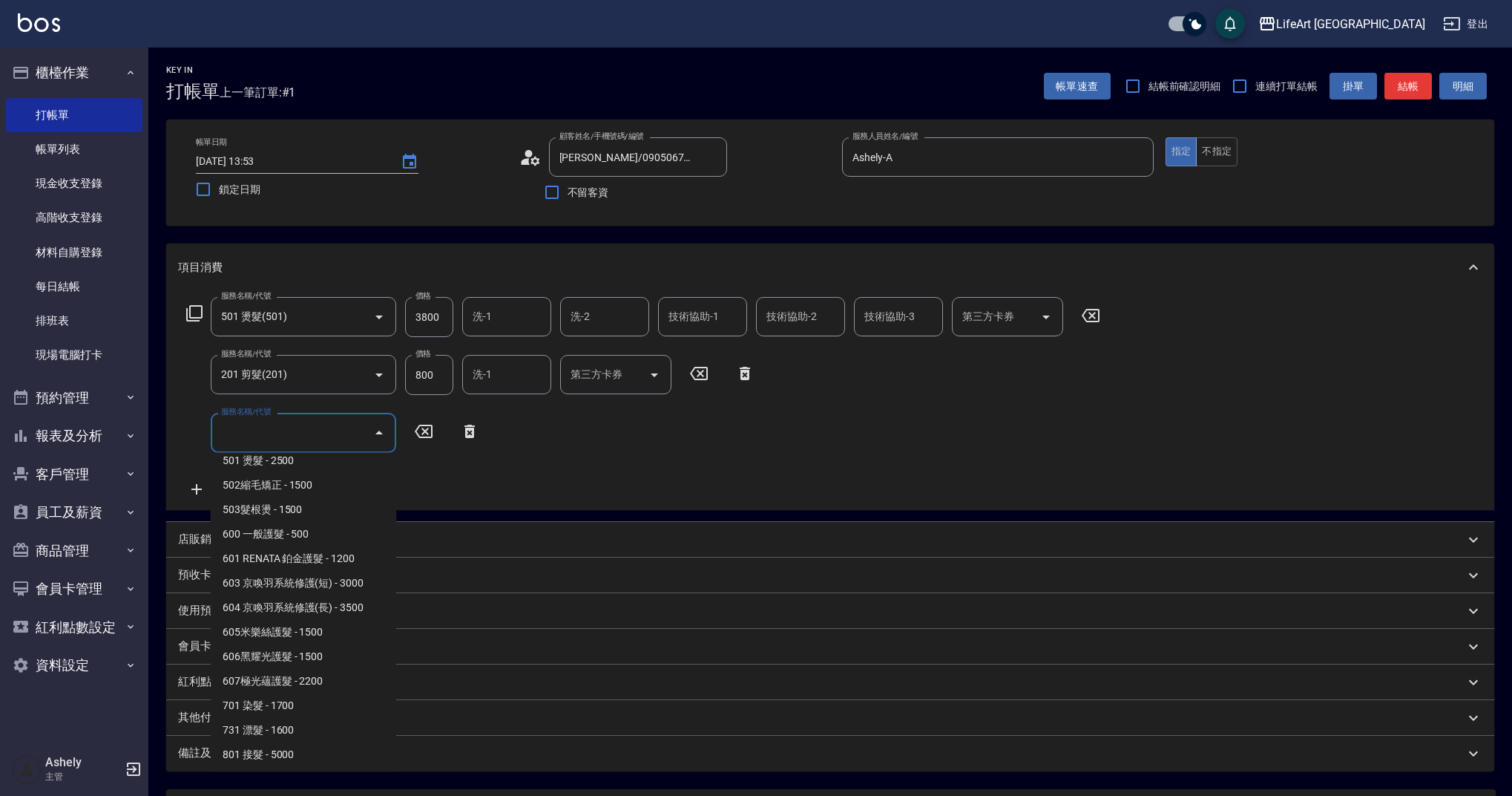
scroll to position [190, 0]
click at [327, 628] on span "605米樂絲護髮 - 1500" at bounding box center [303, 630] width 186 height 25
type input "605米樂絲護髮(605)"
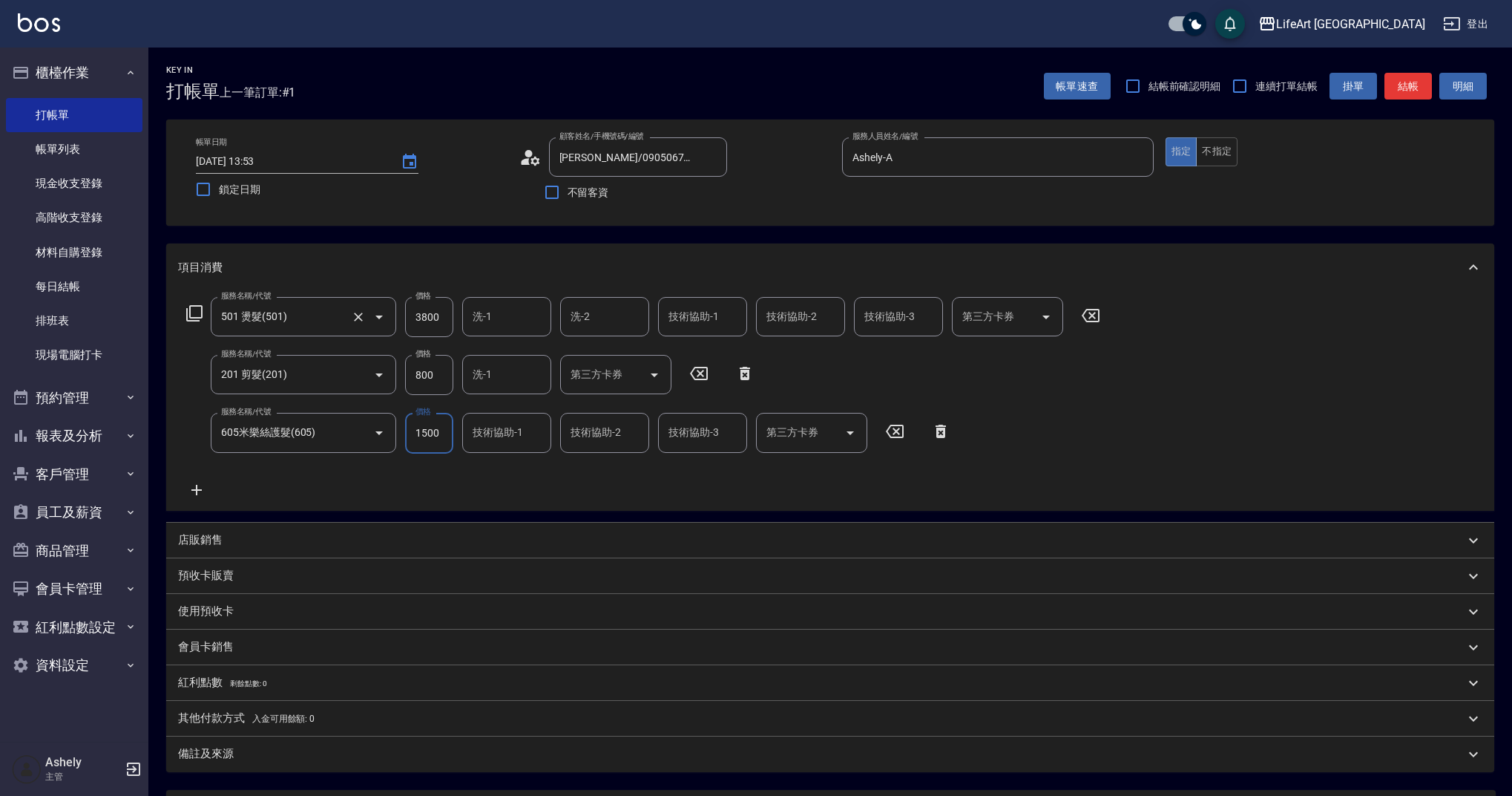
drag, startPoint x: 444, startPoint y: 319, endPoint x: 385, endPoint y: 325, distance: 59.3
click at [385, 325] on div "服務名稱/代號 501 燙髮(501) 服務名稱/代號 價格 3800 價格 洗-1 洗-1 洗-2 洗-2 技術協助-1 技術協助-1 技術協助-2 技術協…" at bounding box center [643, 317] width 931 height 40
drag, startPoint x: 414, startPoint y: 314, endPoint x: 485, endPoint y: 317, distance: 71.1
click at [485, 317] on div "服務名稱/代號 501 燙髮(501) 服務名稱/代號 價格 3800 價格 洗-1 洗-1 洗-2 洗-2 技術協助-1 技術協助-1 技術協助-2 技術協…" at bounding box center [643, 317] width 931 height 40
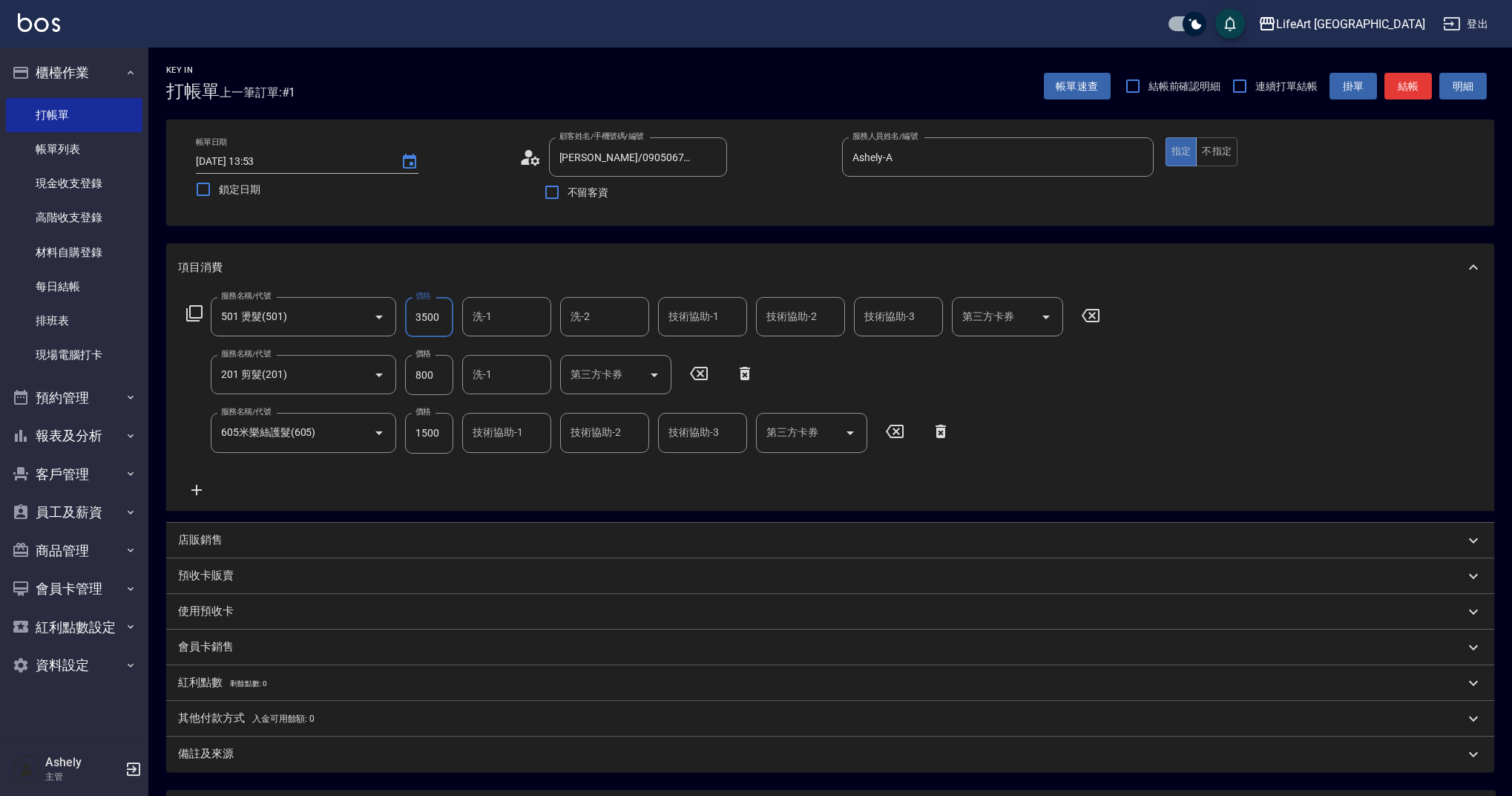
type input "3500"
click at [253, 718] on span "入金可用餘額: 0" at bounding box center [283, 718] width 63 height 10
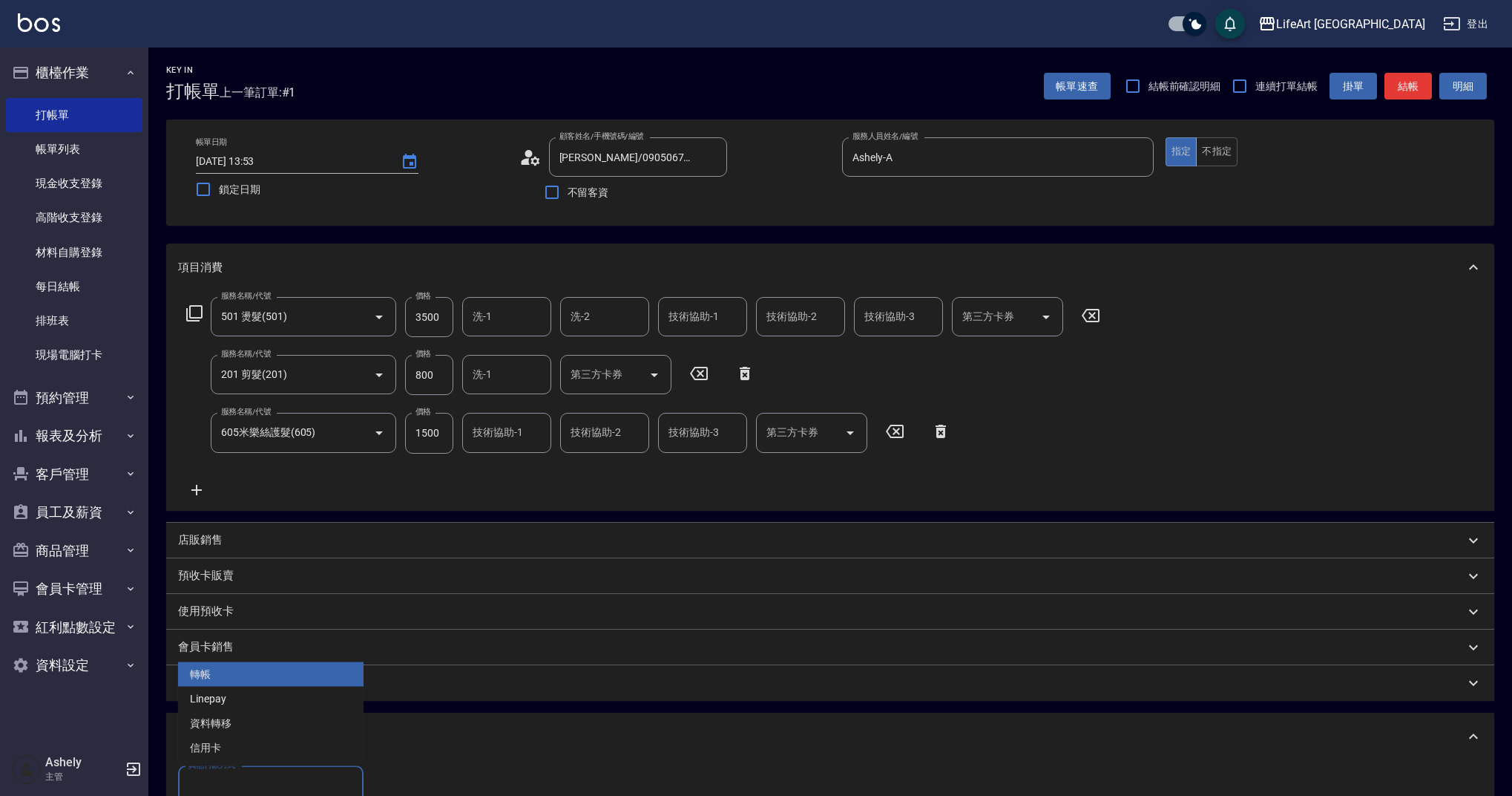
click at [336, 777] on input "其他付款方式" at bounding box center [271, 786] width 172 height 26
click at [247, 677] on span "轉帳" at bounding box center [271, 674] width 186 height 25
type input "轉帳"
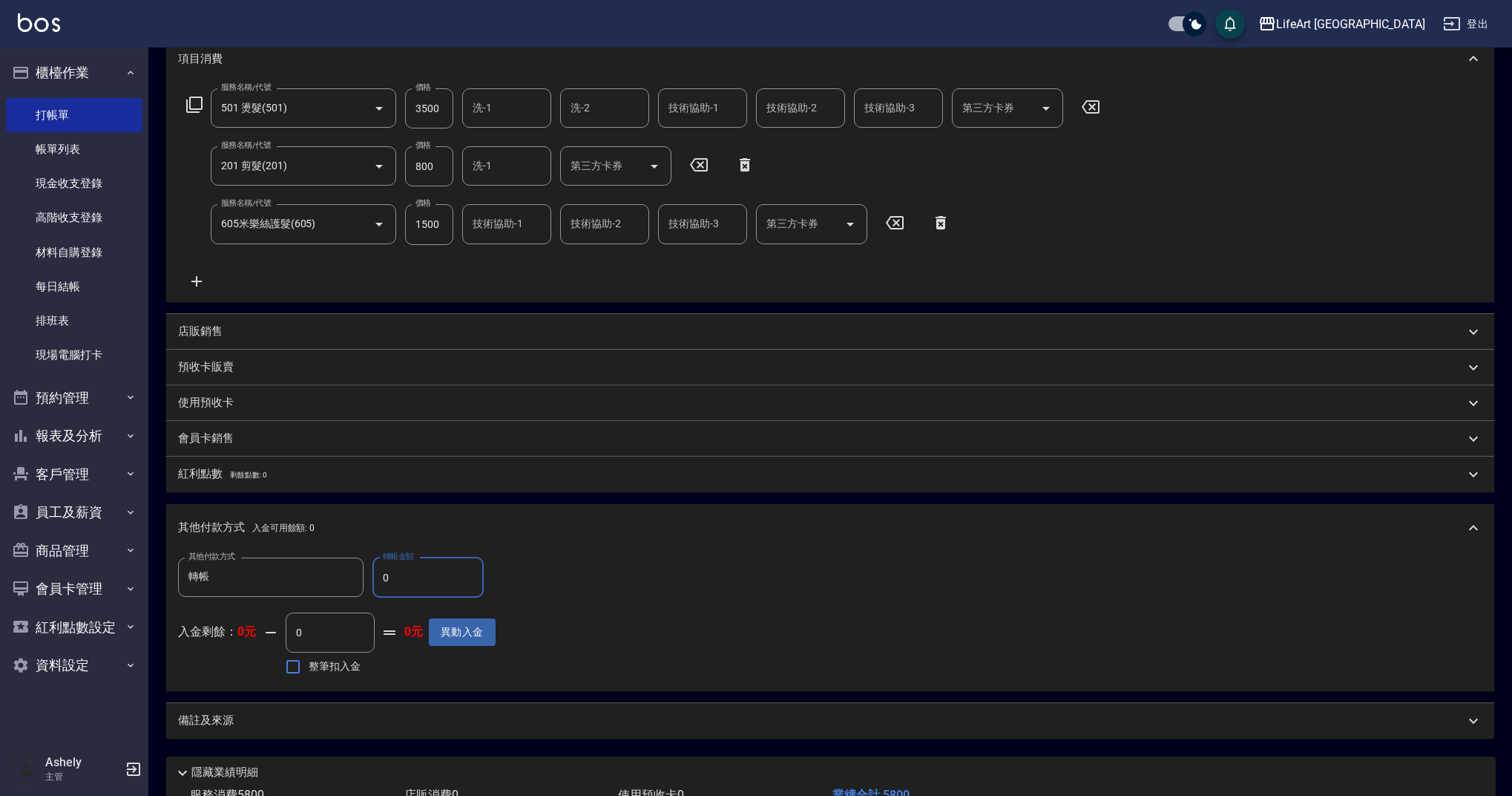
scroll to position [319, 0]
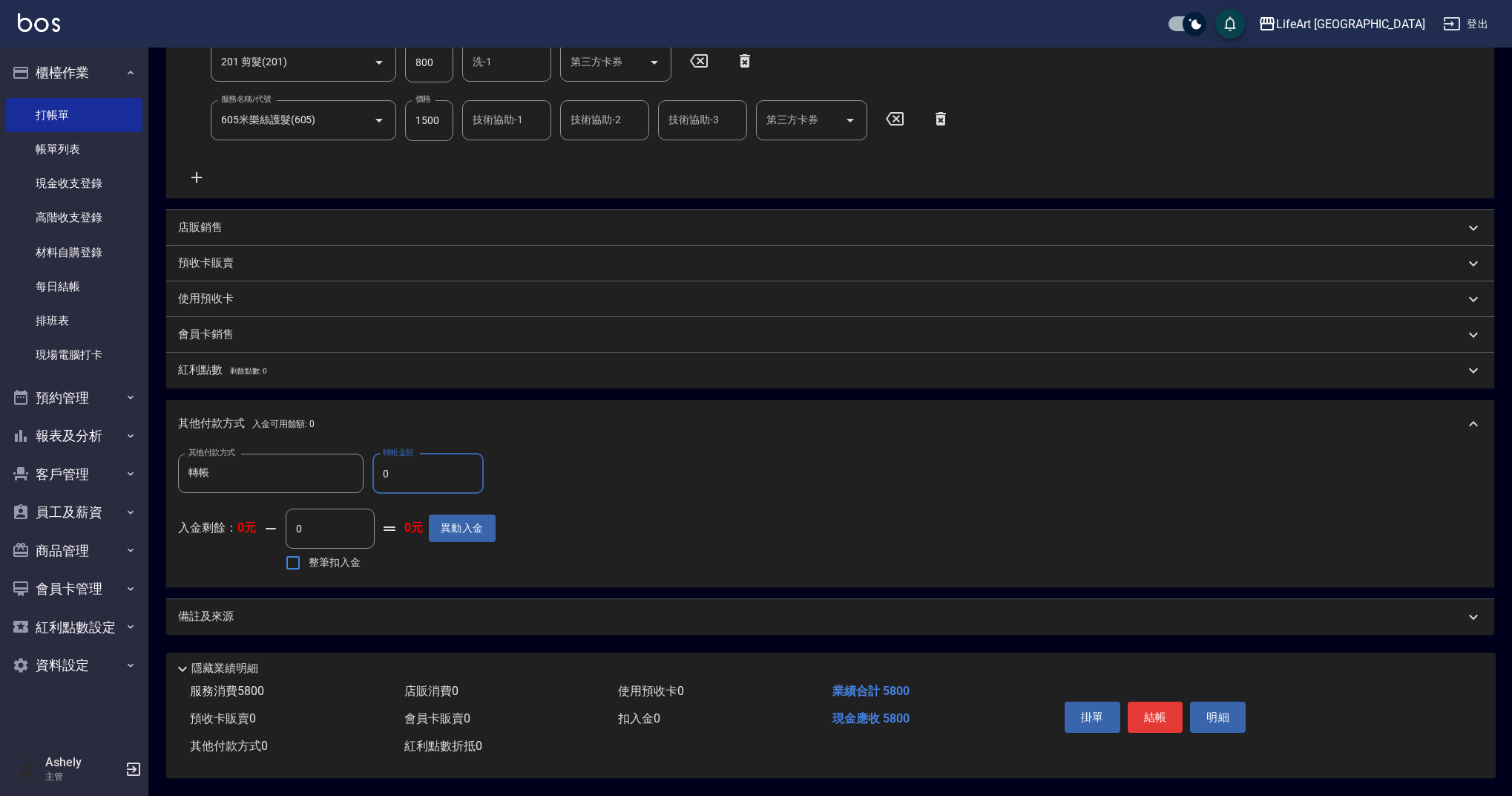
drag, startPoint x: 420, startPoint y: 468, endPoint x: 365, endPoint y: 466, distance: 55.0
click at [365, 466] on div "其他付款方式 轉帳 其他付款方式 轉帳金額 0 轉帳金額" at bounding box center [337, 474] width 318 height 40
type input "5800"
click at [315, 609] on div "備註及來源" at bounding box center [821, 616] width 1286 height 16
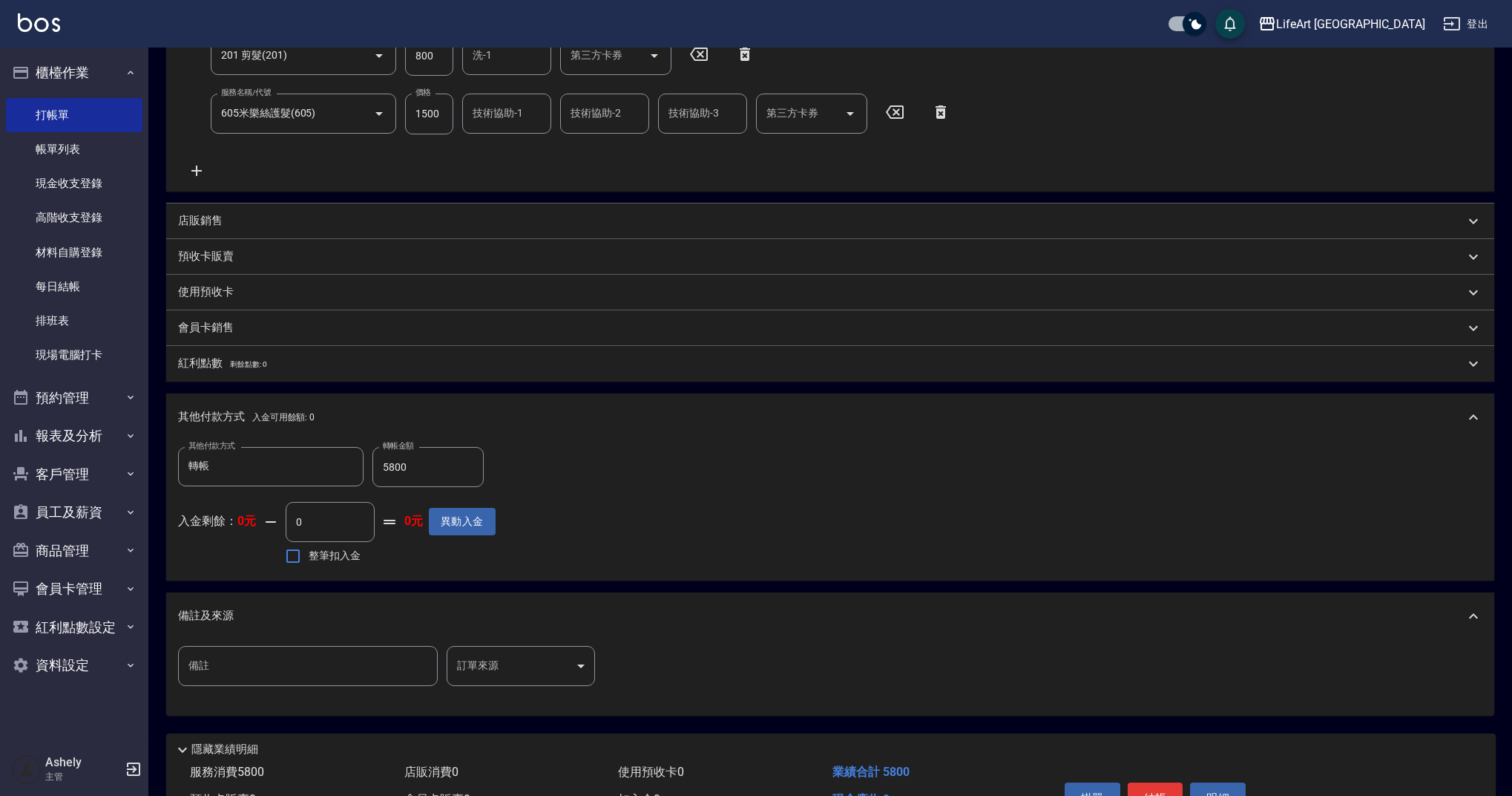
click at [498, 669] on body "LifeArt 蘆洲 登出 櫃檯作業 打帳單 帳單列表 現金收支登錄 高階收支登錄 材料自購登錄 每日結帳 排班表 現場電腦打卡 預約管理 預約管理 單日預約…" at bounding box center [756, 278] width 1512 height 1196
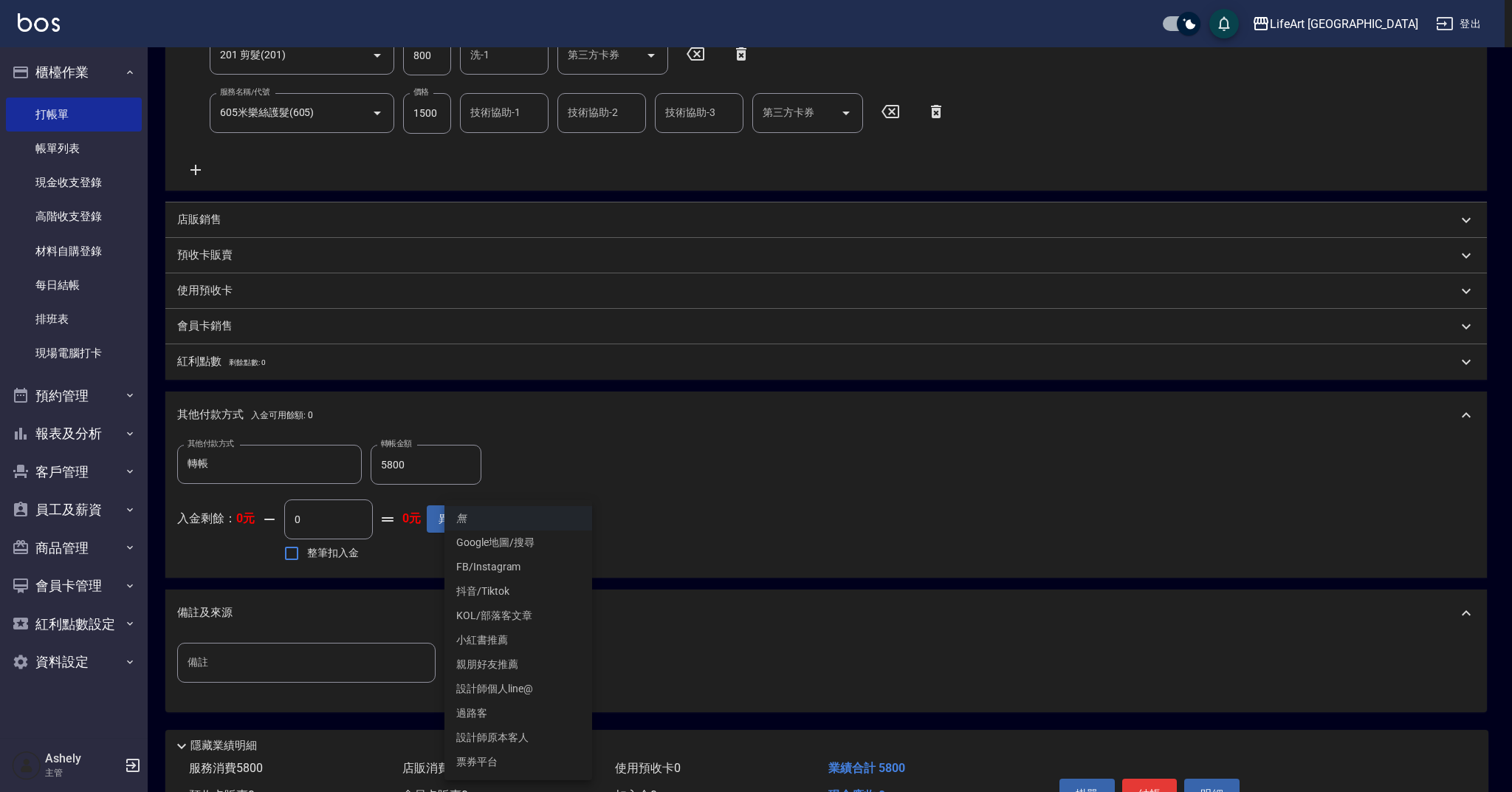
click at [506, 563] on li "FB/Instagram" at bounding box center [518, 566] width 148 height 24
type input "FB/Instagram"
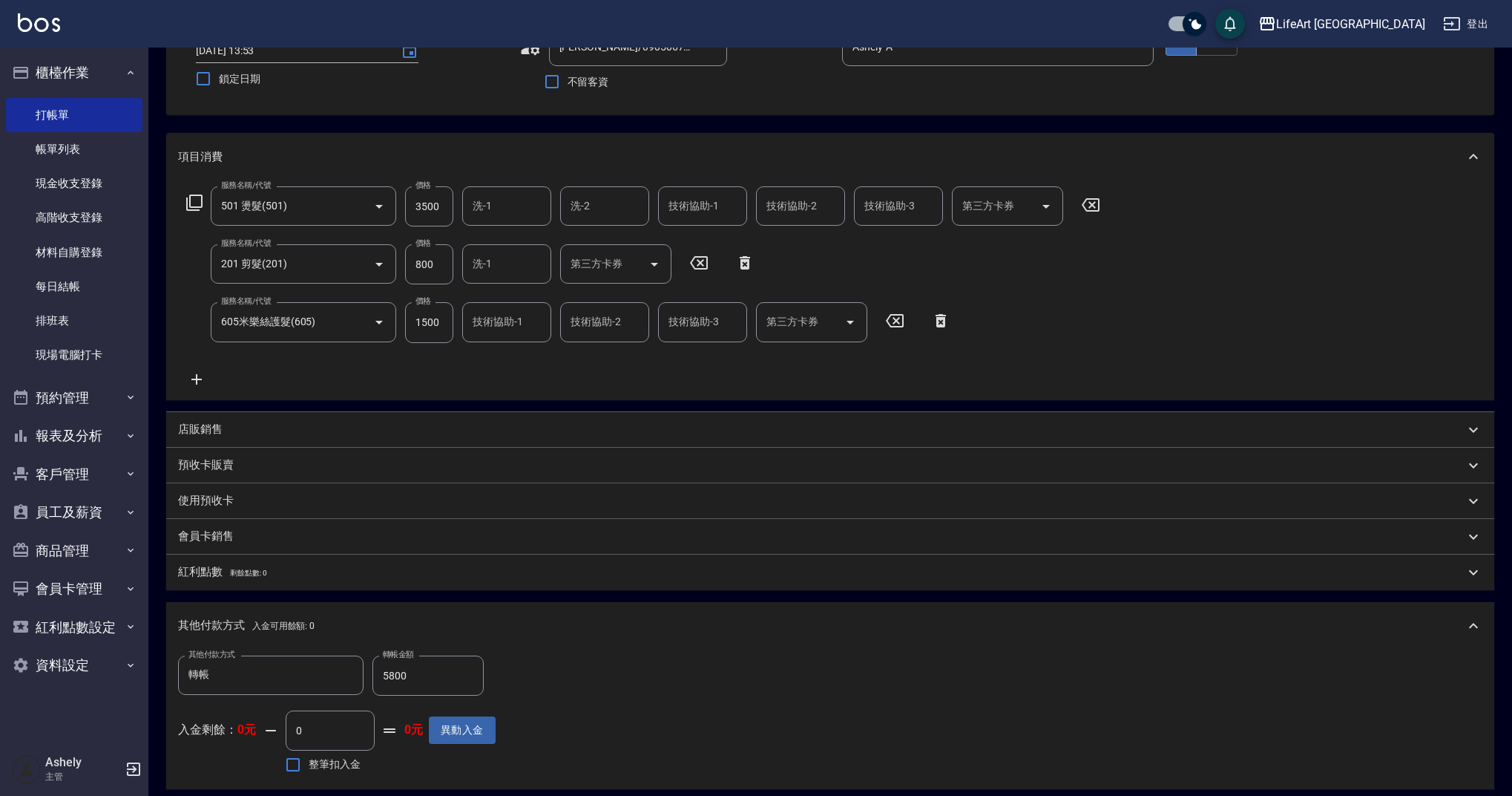
scroll to position [407, 0]
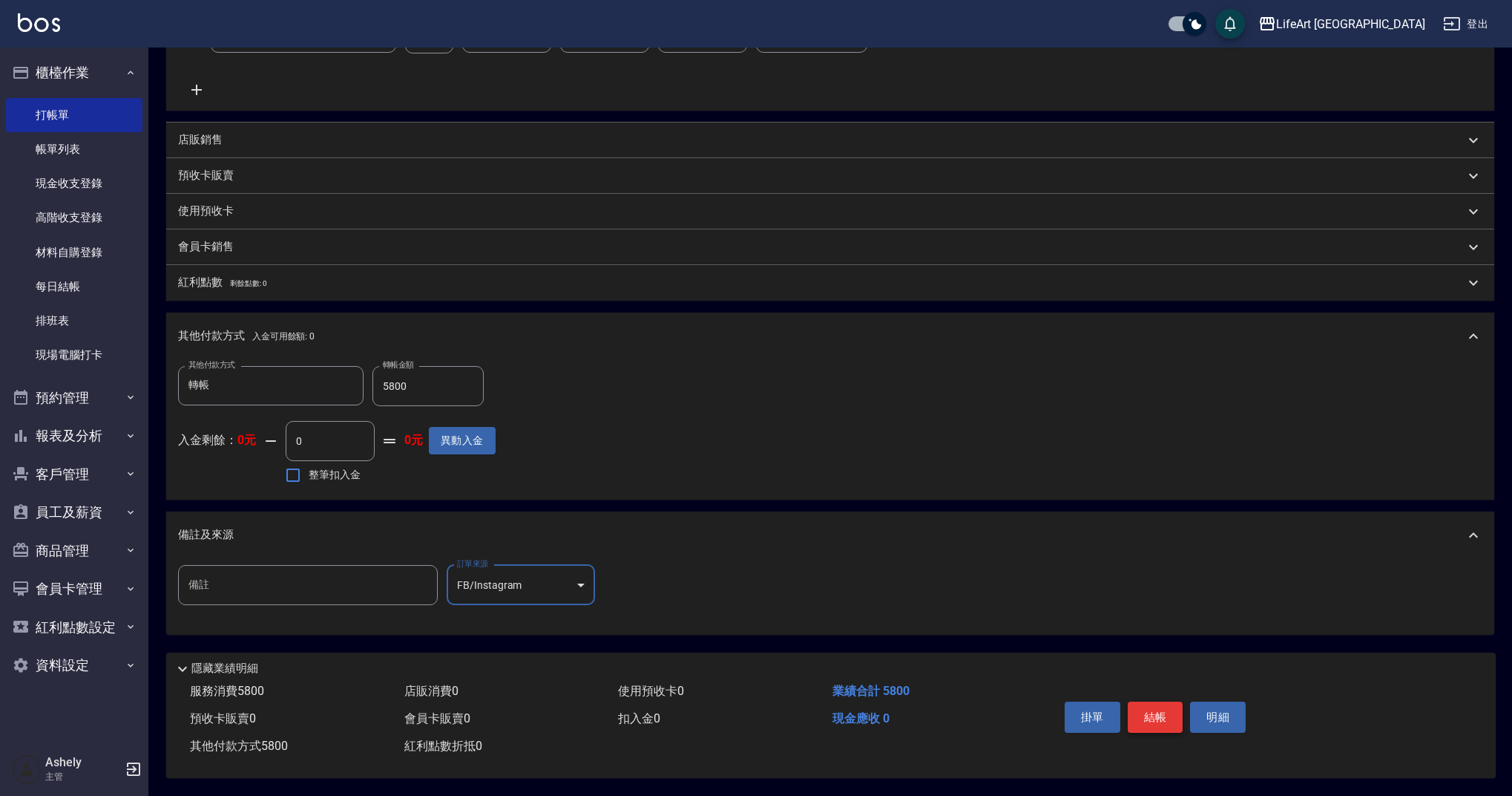
click at [1167, 713] on button "結帳" at bounding box center [1155, 717] width 56 height 31
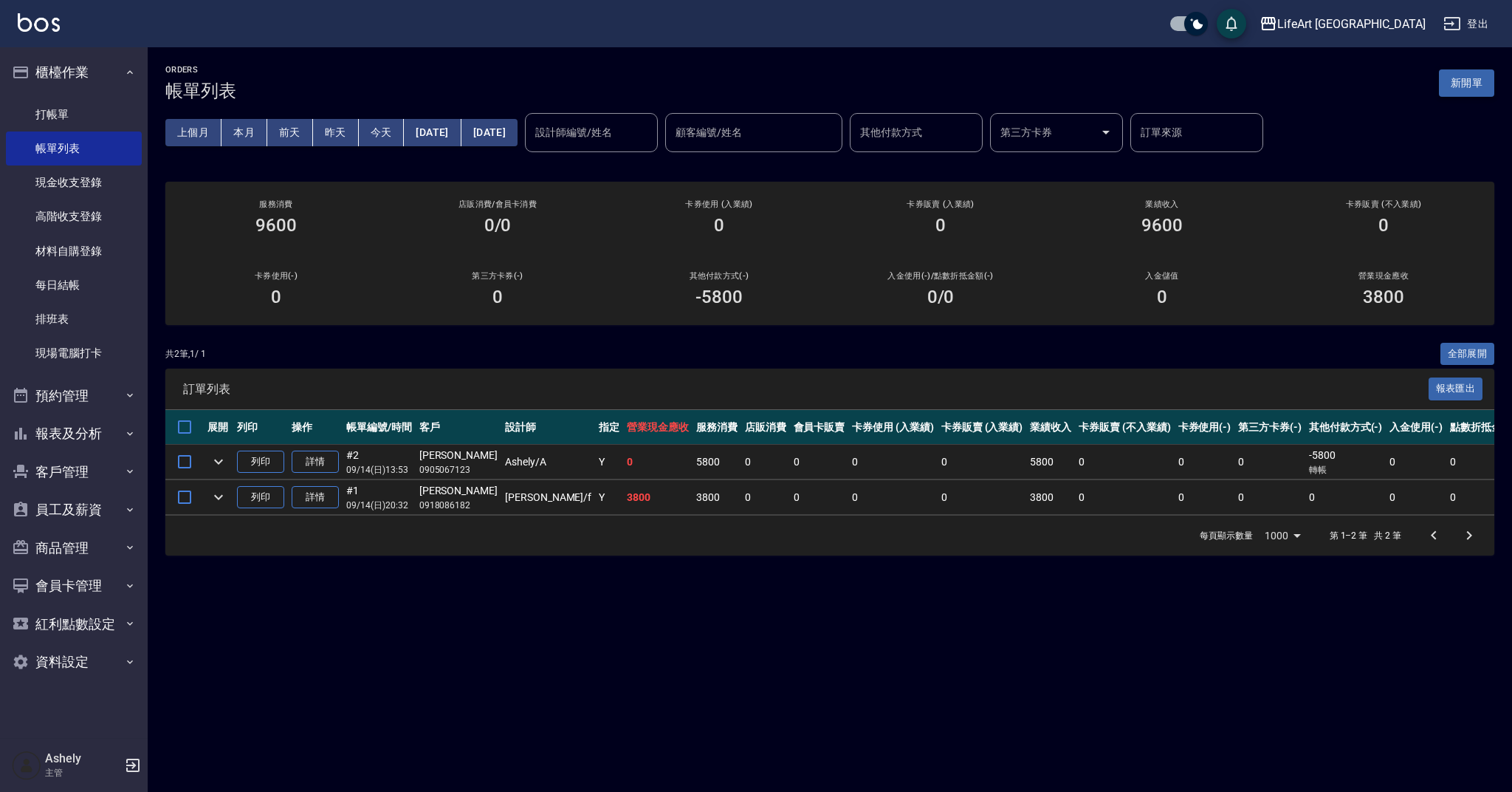
click at [1458, 73] on button "新開單" at bounding box center [1466, 83] width 56 height 27
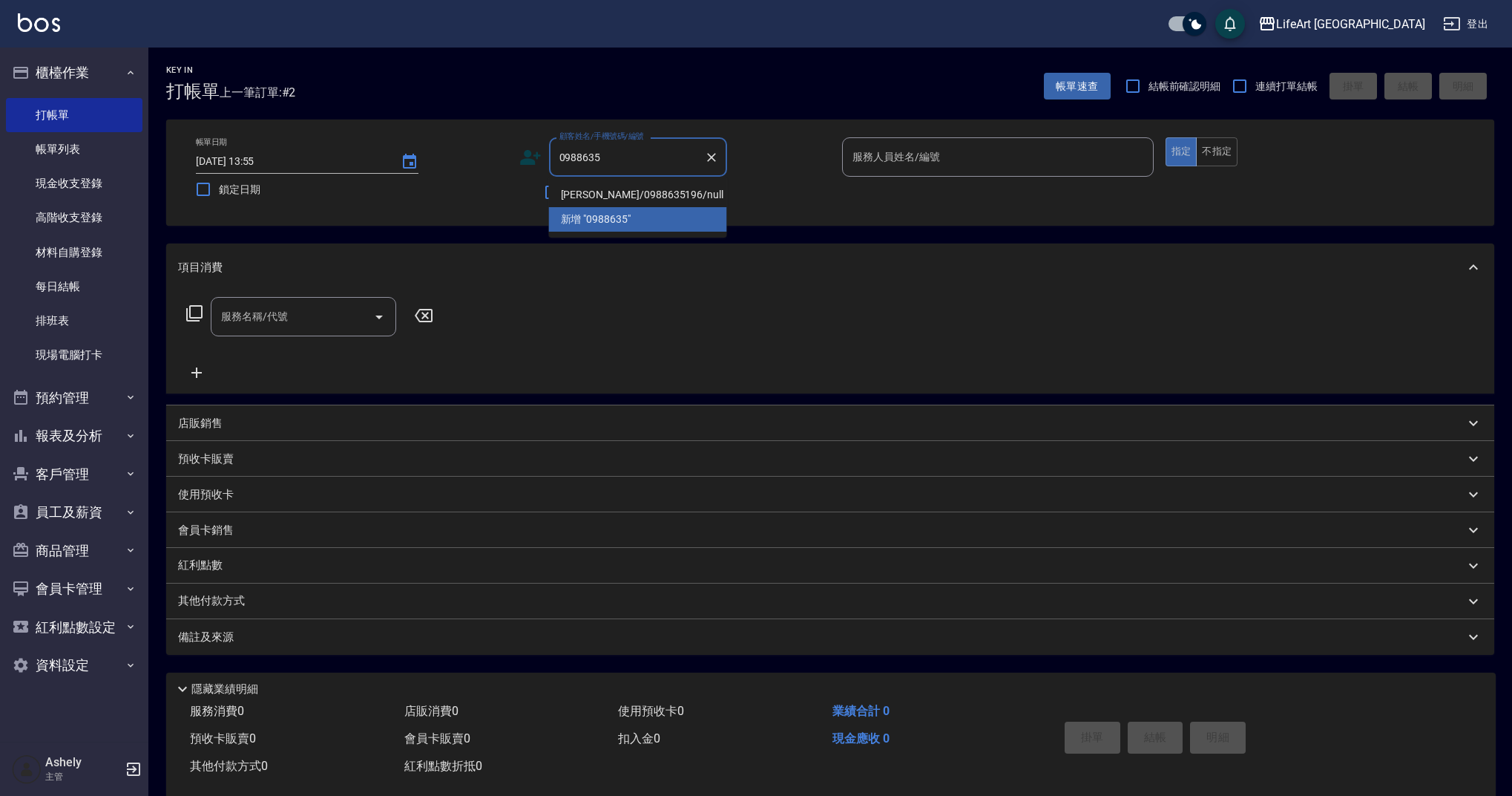
click at [661, 201] on li "[PERSON_NAME]/0988635196/null" at bounding box center [637, 195] width 178 height 25
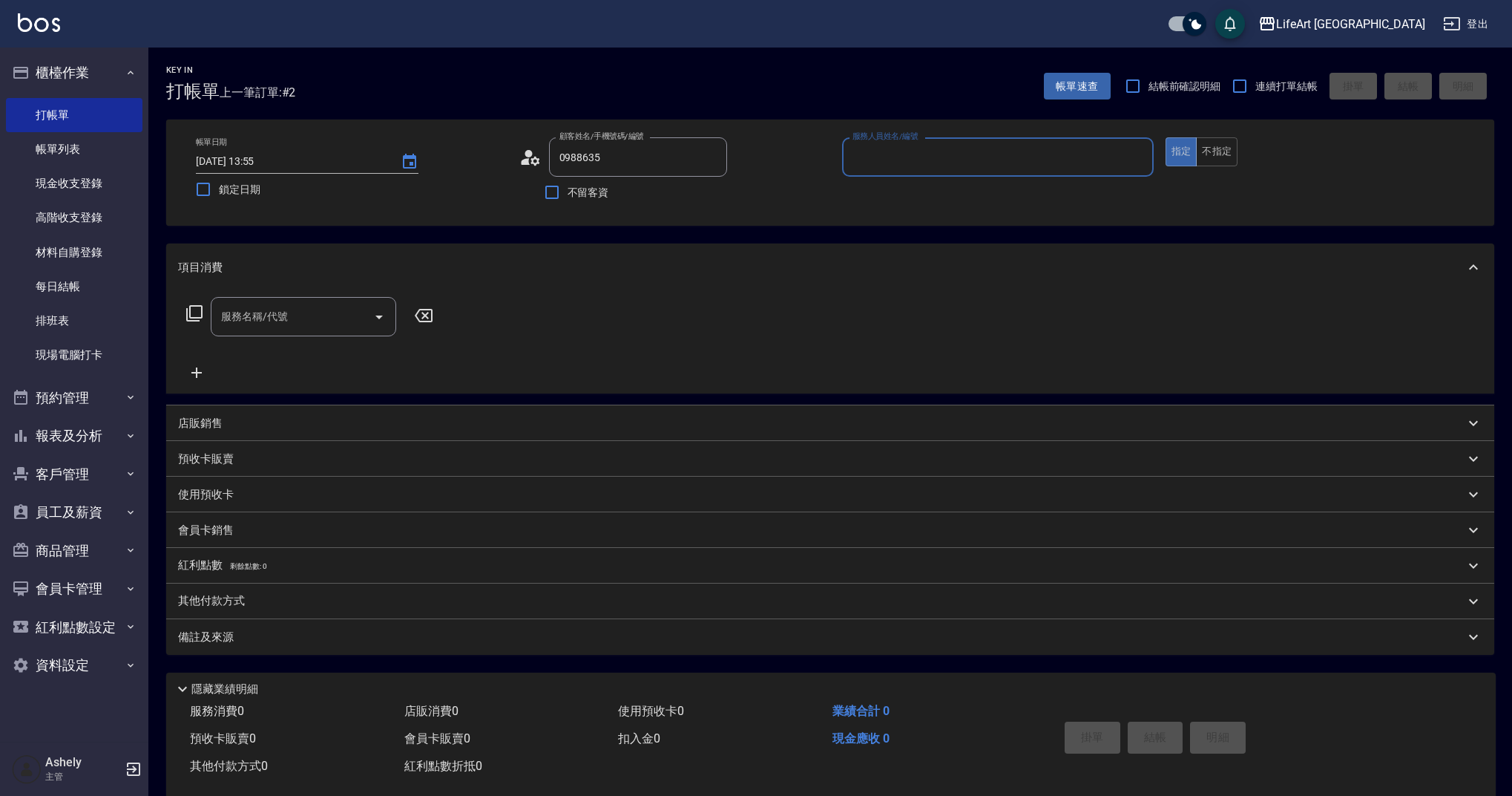
type input "[PERSON_NAME]/0988635196/null"
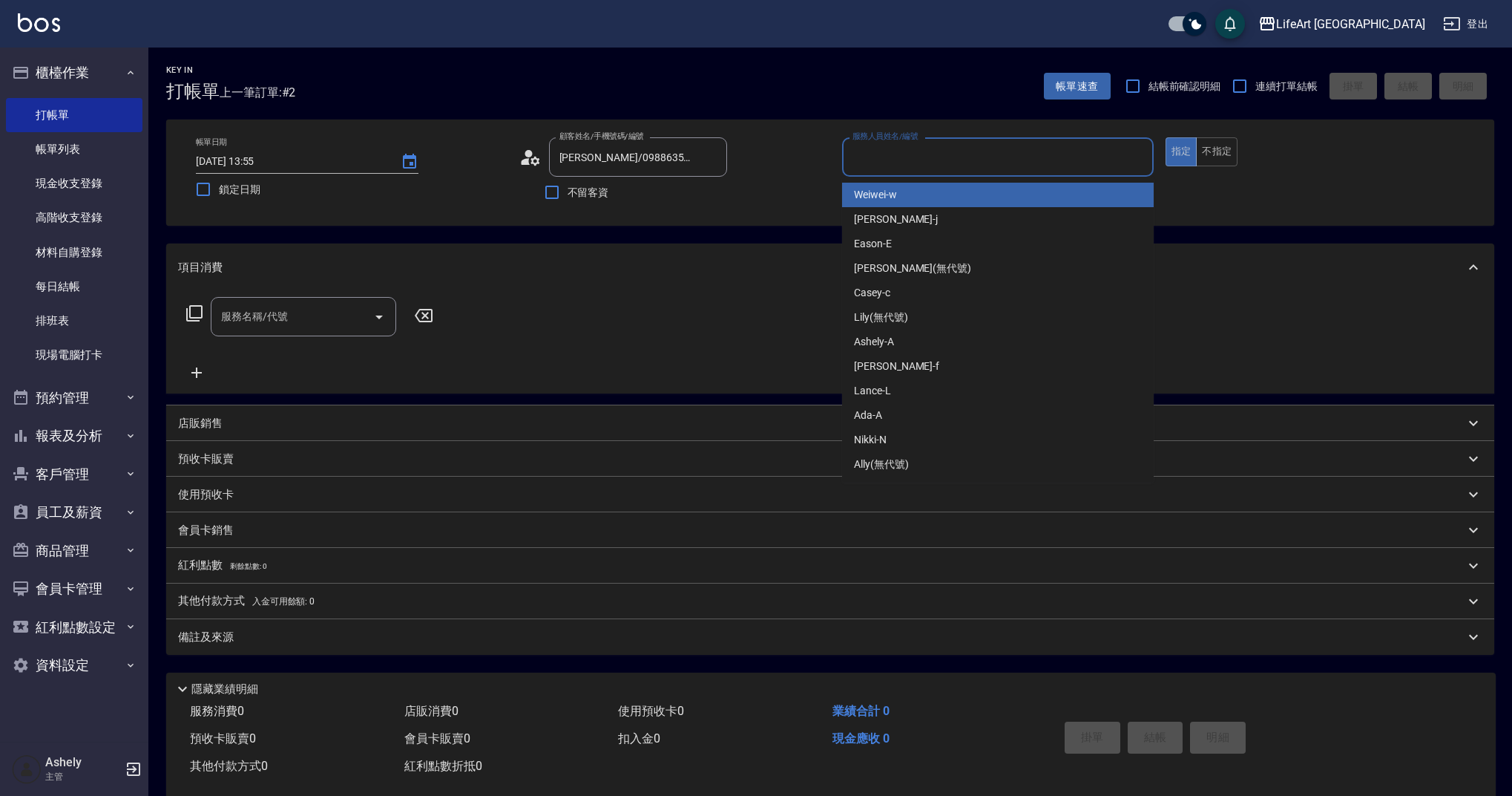
drag, startPoint x: 991, startPoint y: 161, endPoint x: 982, endPoint y: 158, distance: 9.5
click at [982, 158] on input "服務人員姓名/編號" at bounding box center [998, 157] width 298 height 26
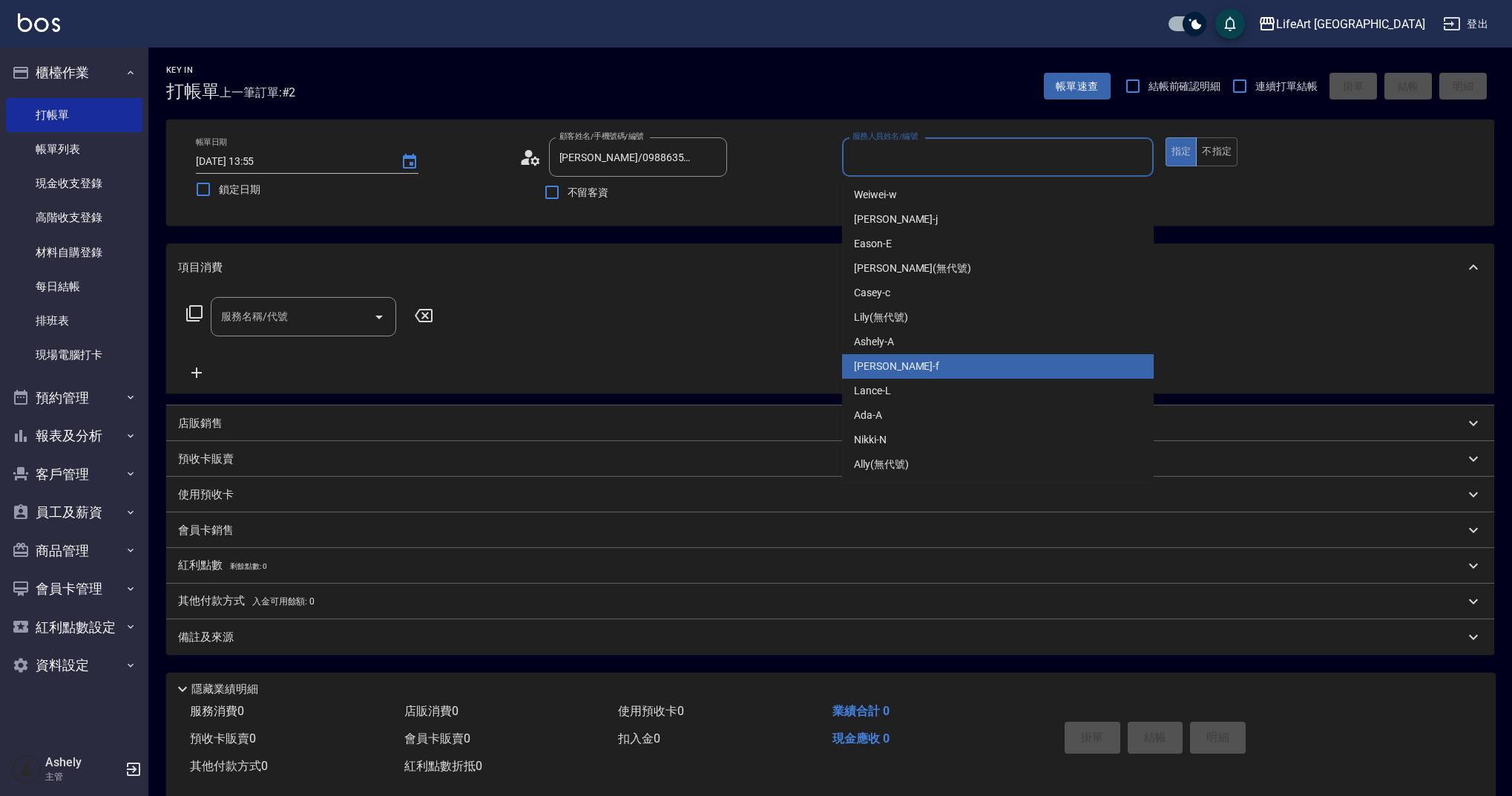
click at [913, 375] on div "Finney -f" at bounding box center [998, 366] width 312 height 25
type input "Finney-f"
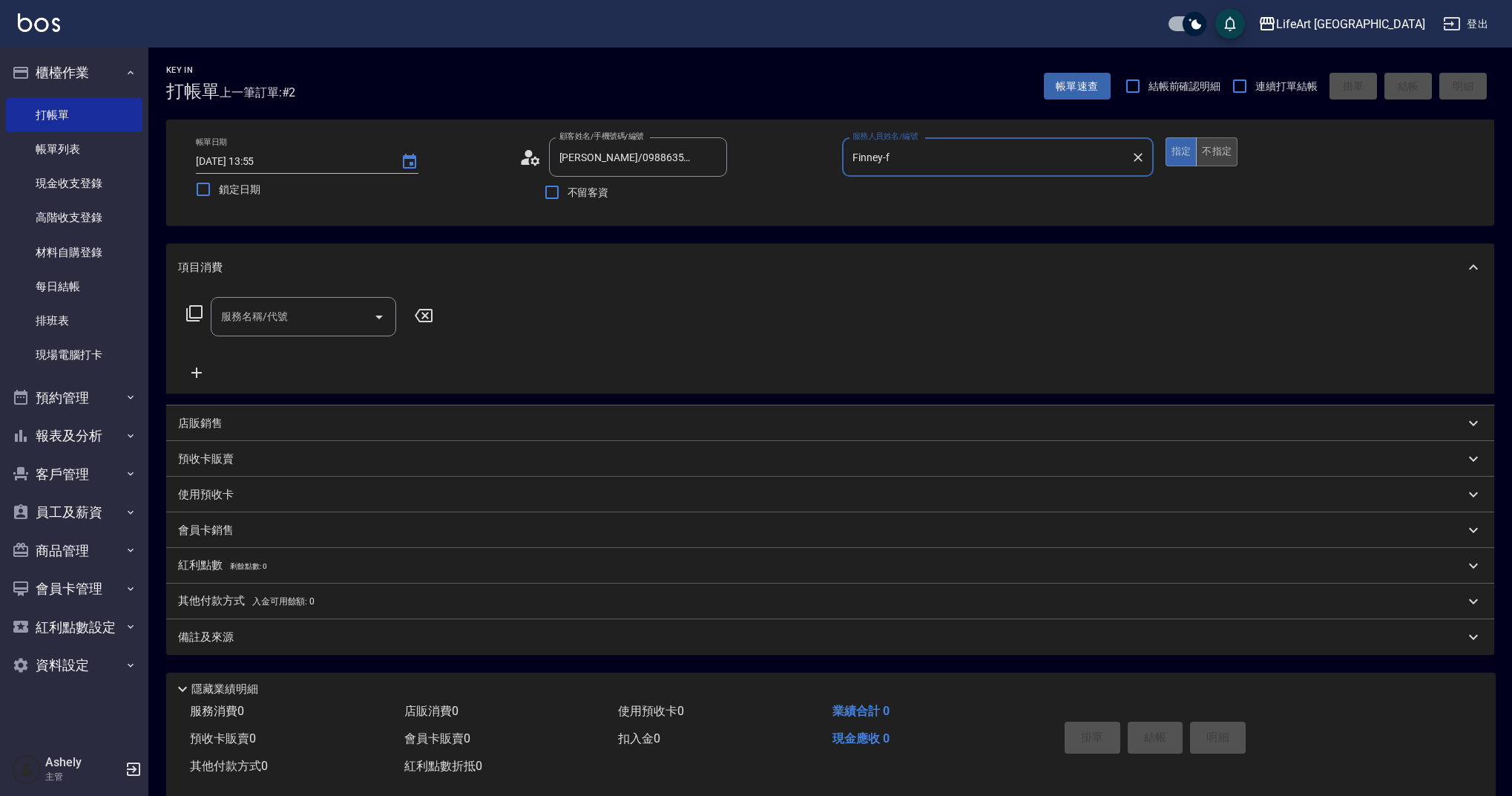
click at [1230, 151] on button "不指定" at bounding box center [1217, 151] width 42 height 29
click at [271, 330] on div "服務名稱/代號" at bounding box center [303, 316] width 186 height 40
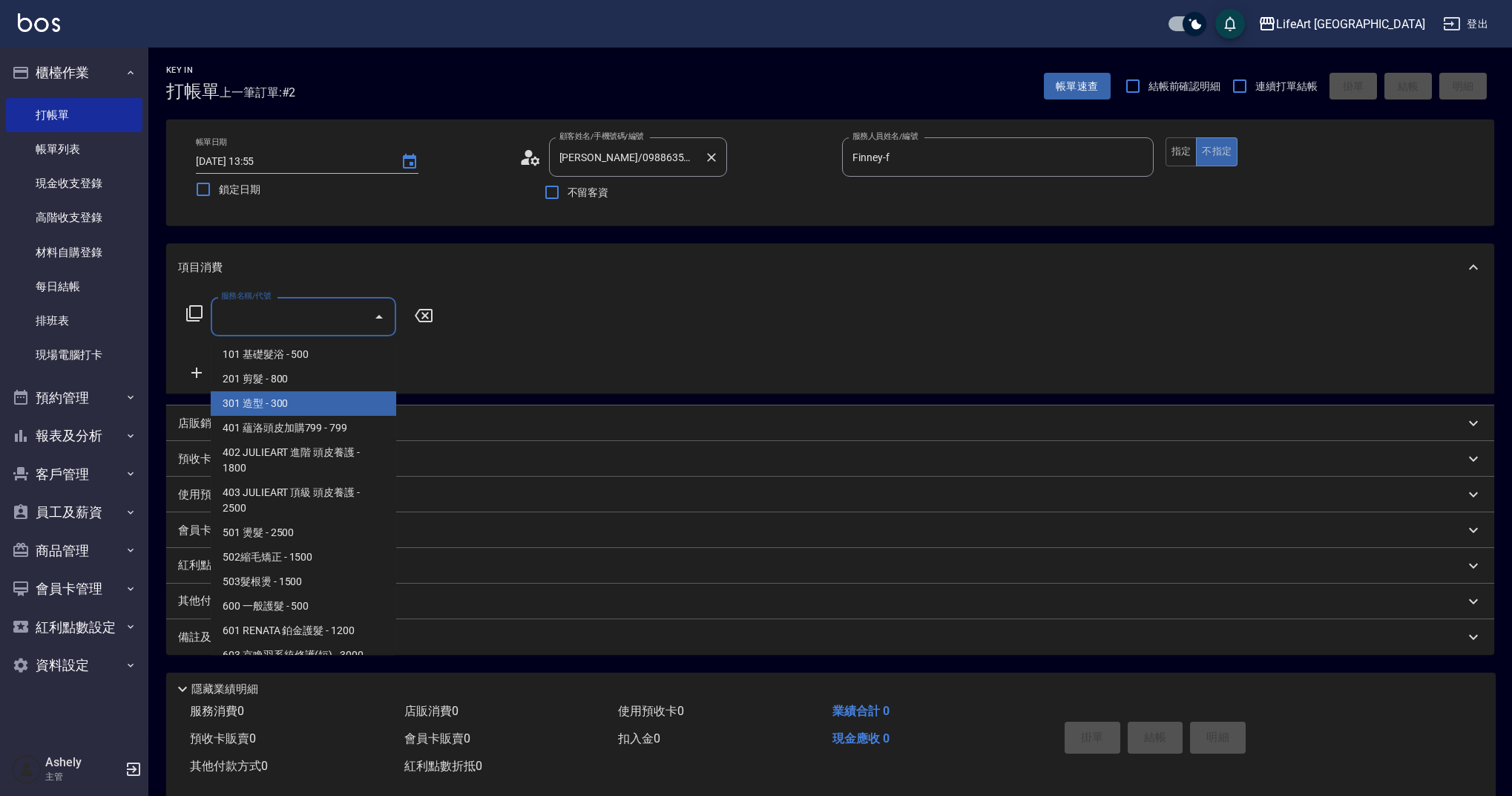
click at [706, 154] on icon "Clear" at bounding box center [711, 157] width 15 height 15
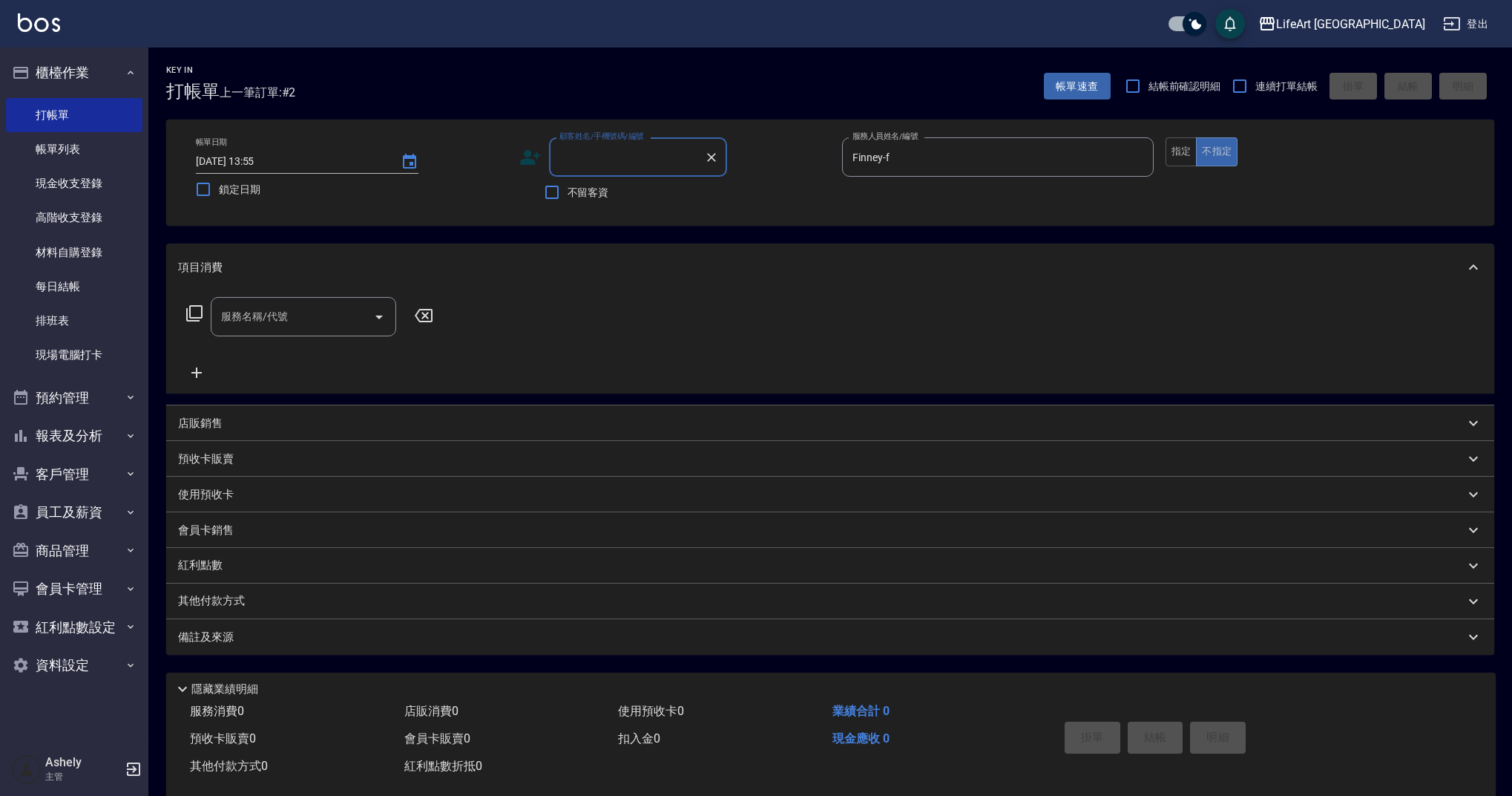
click at [633, 162] on input "顧客姓名/手機號碼/編號" at bounding box center [626, 157] width 142 height 26
click at [630, 191] on li "謝佩蓉/0916695885/" at bounding box center [637, 195] width 178 height 25
type input "謝佩蓉/0916695885/"
type input "Ashely-A"
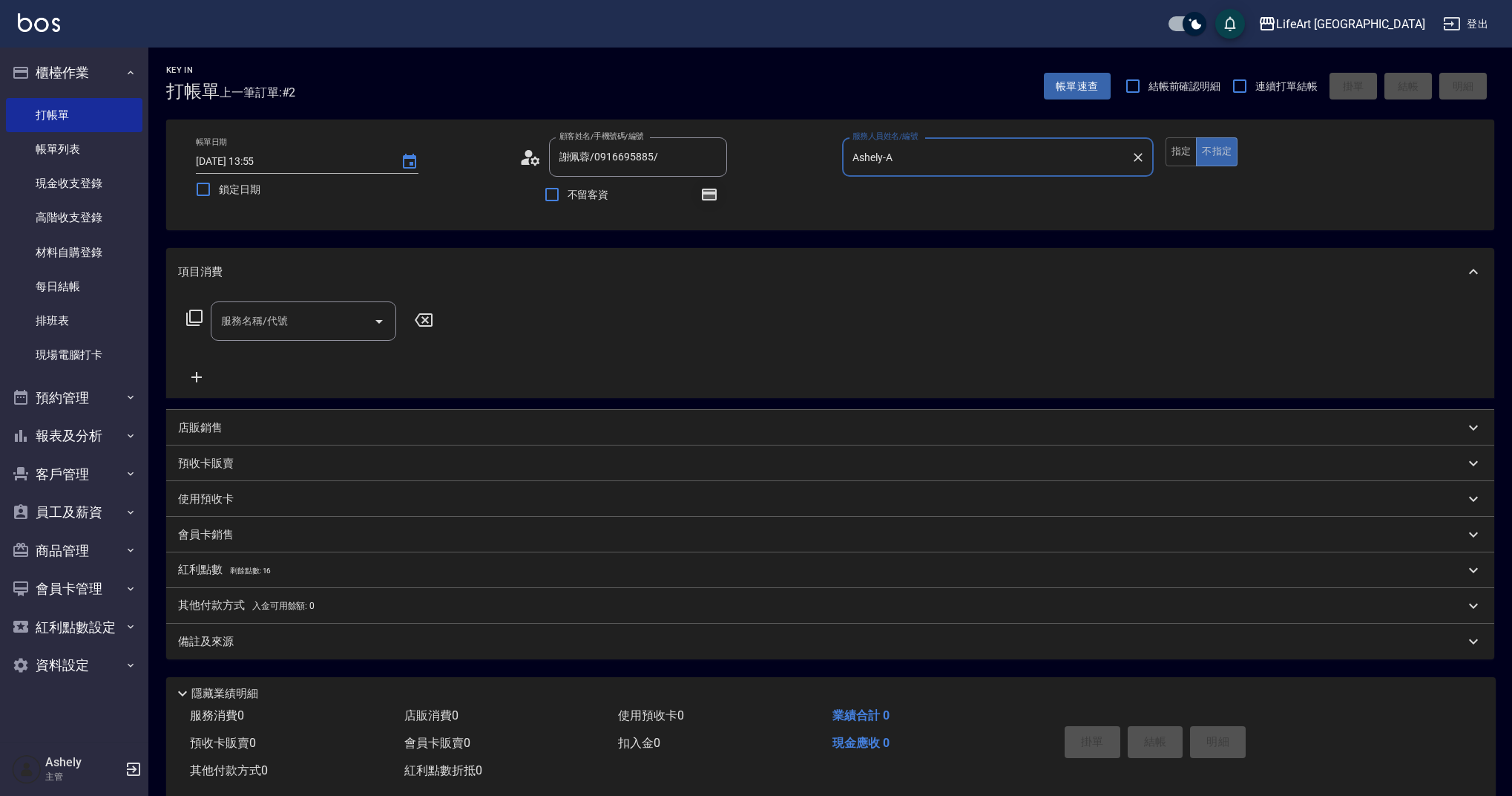
click at [711, 195] on icon "button" at bounding box center [709, 195] width 15 height 12
click at [264, 354] on div "服務名稱/代號 服務名稱/代號" at bounding box center [310, 343] width 264 height 84
click at [271, 322] on div "服務名稱/代號 服務名稱/代號" at bounding box center [303, 321] width 186 height 40
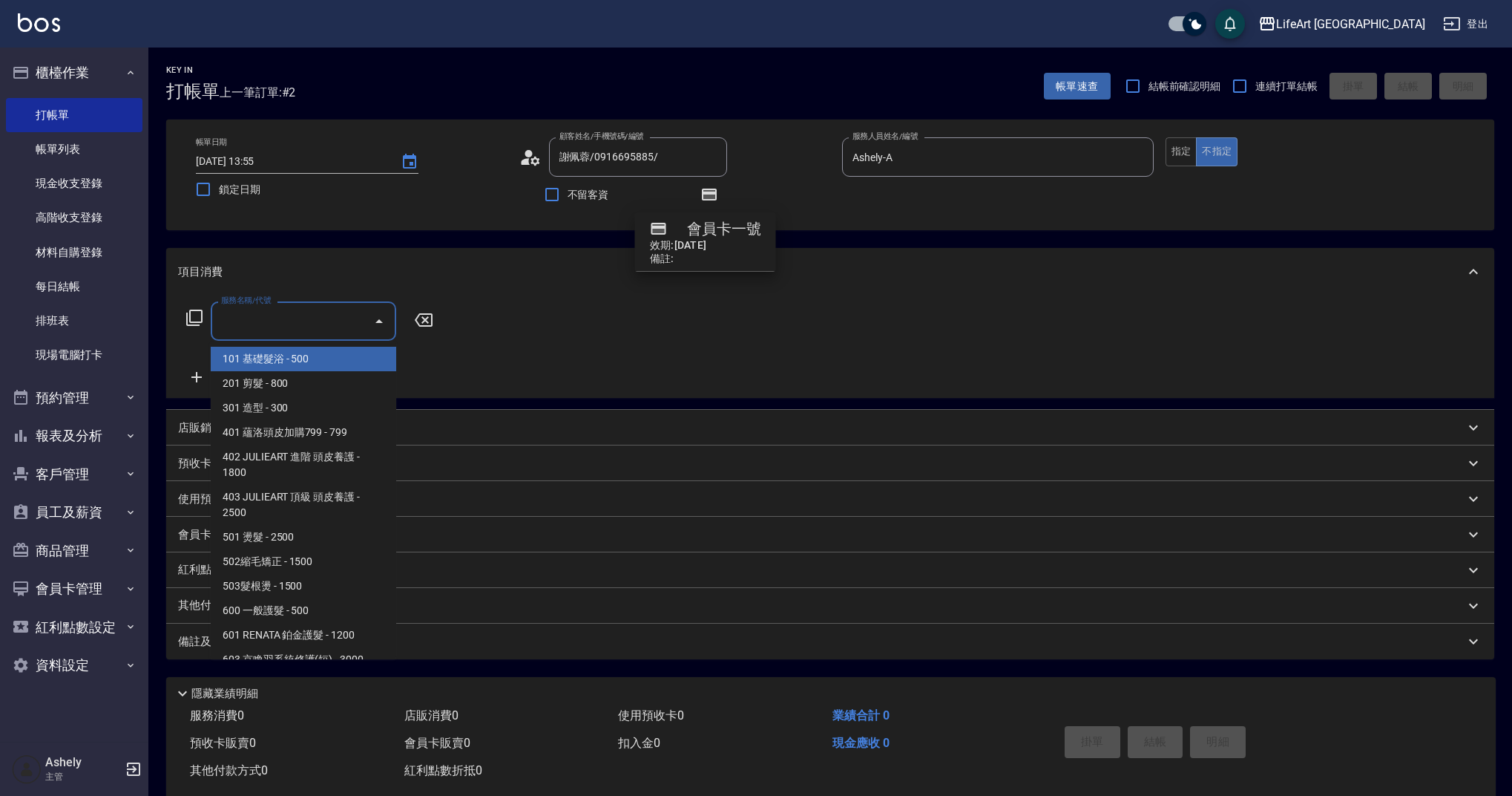
click at [287, 357] on span "101 基礎髮浴 - 500" at bounding box center [303, 359] width 186 height 25
type input "101 基礎髮浴 (101)"
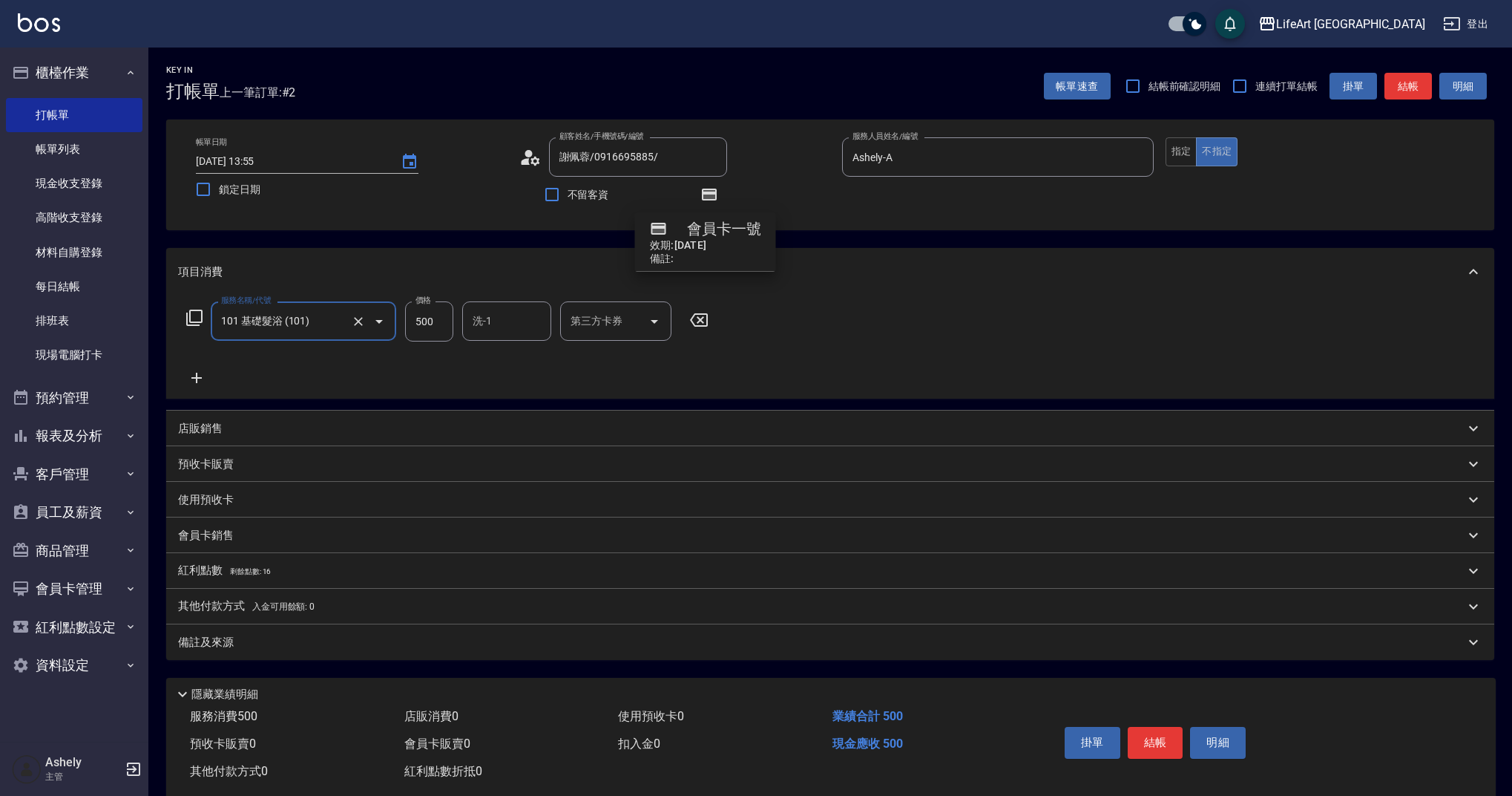
click at [195, 372] on icon at bounding box center [197, 378] width 37 height 18
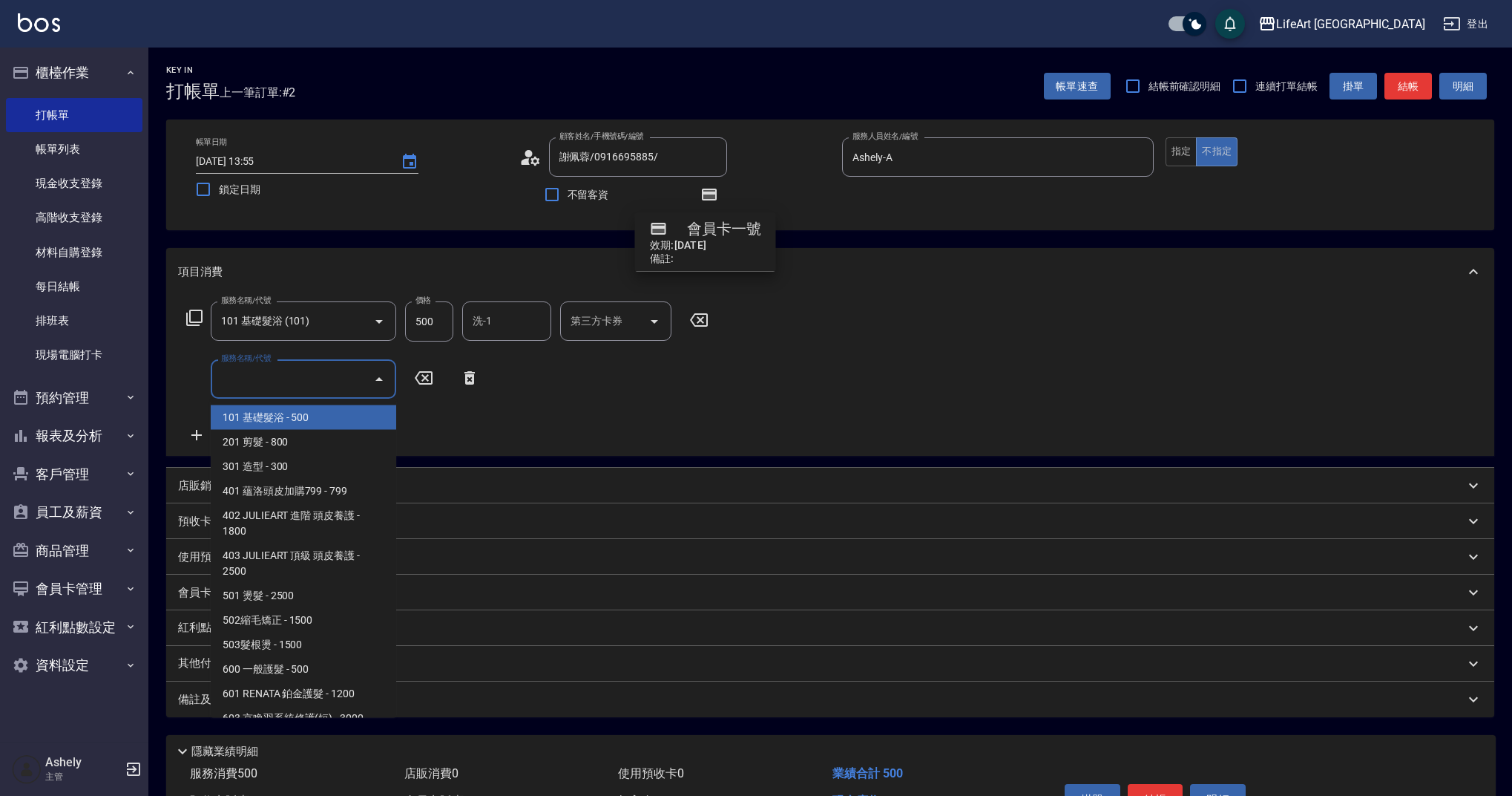
click at [280, 372] on input "服務名稱/代號" at bounding box center [292, 379] width 150 height 26
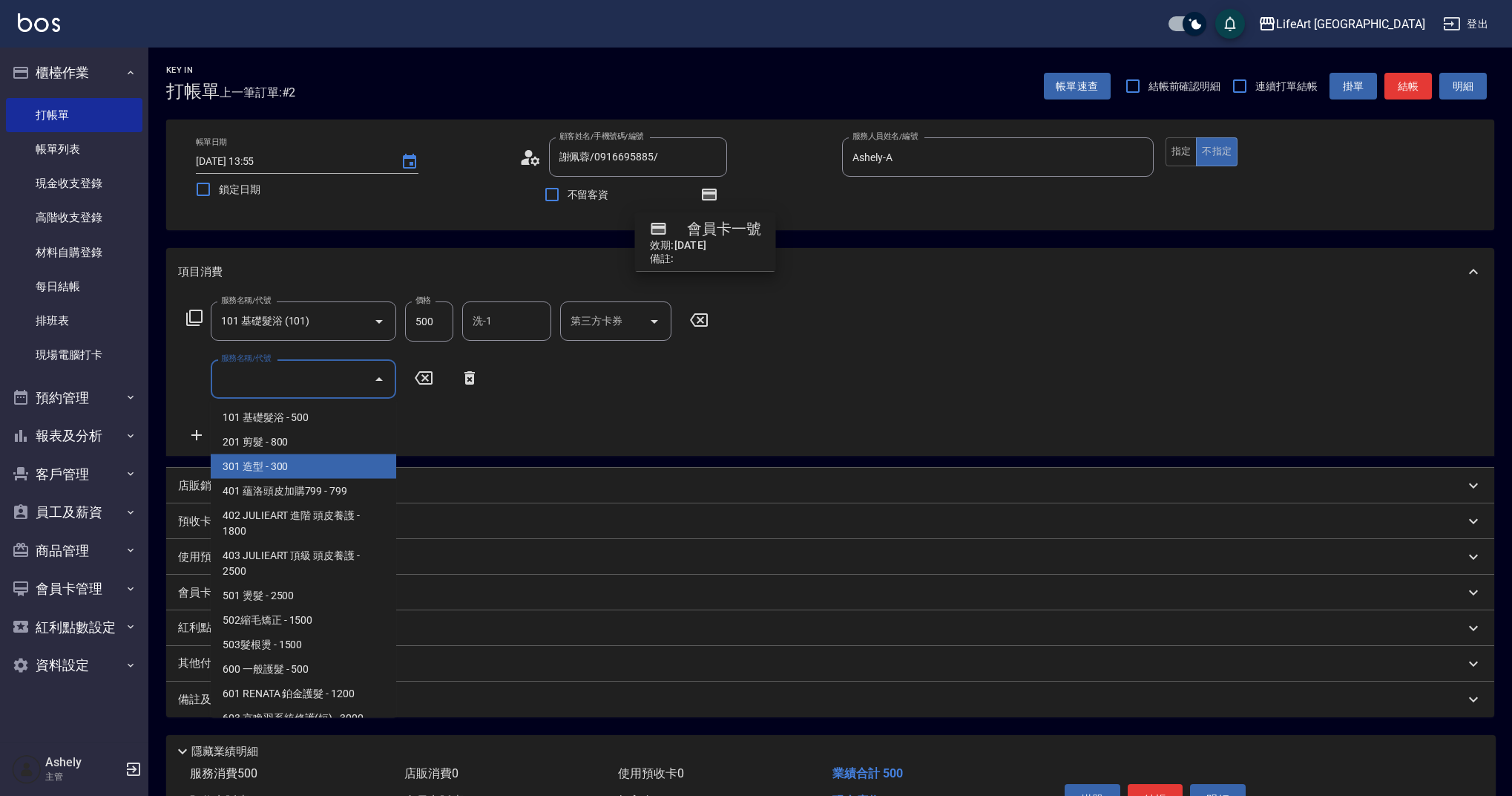
click at [291, 464] on span "301 造型 - 300" at bounding box center [303, 466] width 186 height 25
type input "301 造型(301)"
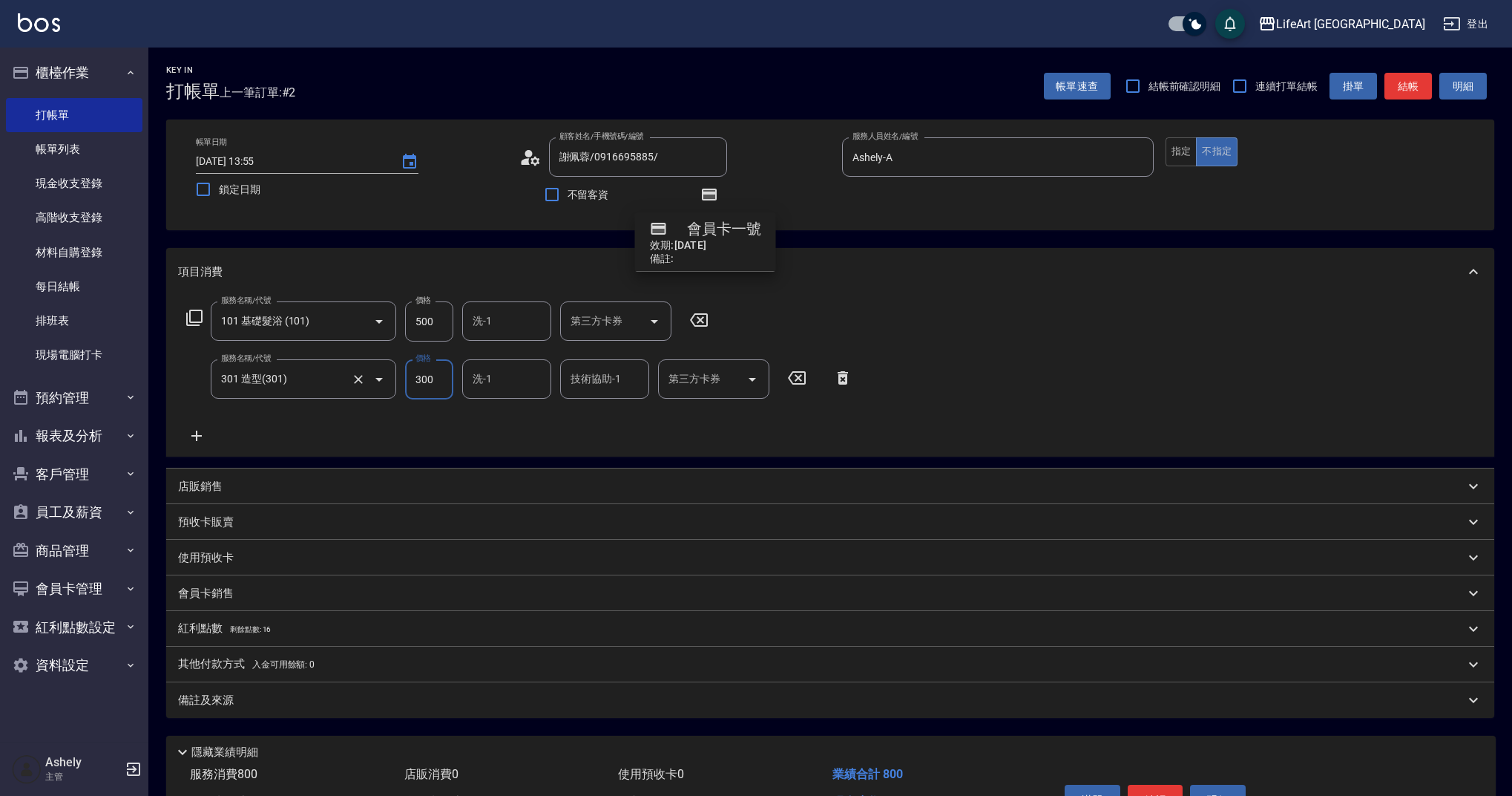
drag, startPoint x: 439, startPoint y: 382, endPoint x: 386, endPoint y: 376, distance: 53.3
click at [386, 376] on div "服務名稱/代號 301 造型(301) 服務名稱/代號 價格 300 價格 洗-1 洗-1 技術協助-1 技術協助-1 第三方卡券 第三方卡券" at bounding box center [520, 380] width 683 height 40
type input "150"
drag, startPoint x: 440, startPoint y: 319, endPoint x: 394, endPoint y: 322, distance: 46.1
click at [394, 322] on div "服務名稱/代號 101 基礎髮浴 (101) 服務名稱/代號 價格 500 價格 洗-1 洗-1 第三方卡券 第三方卡券" at bounding box center [447, 322] width 539 height 40
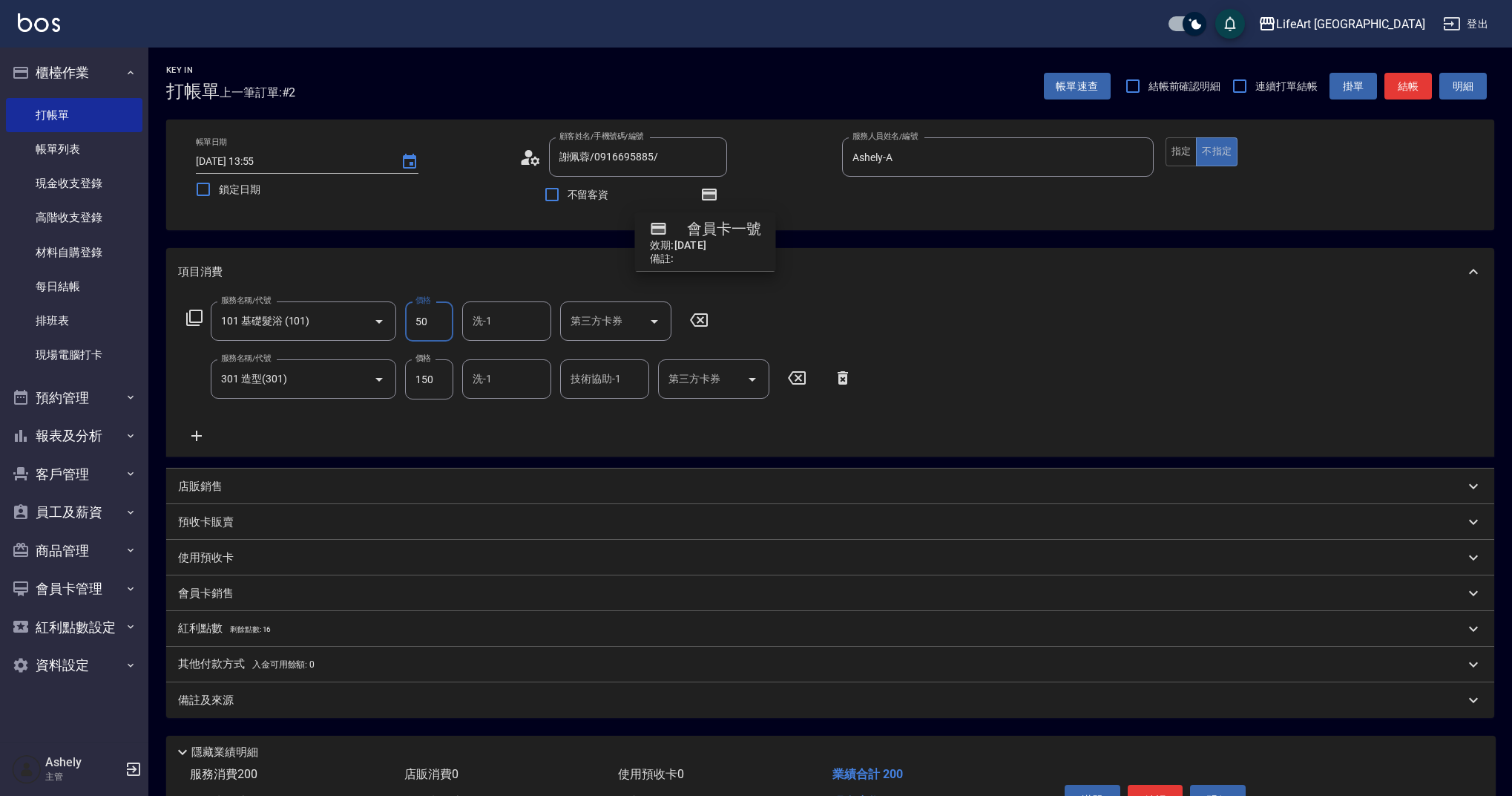
type input "500"
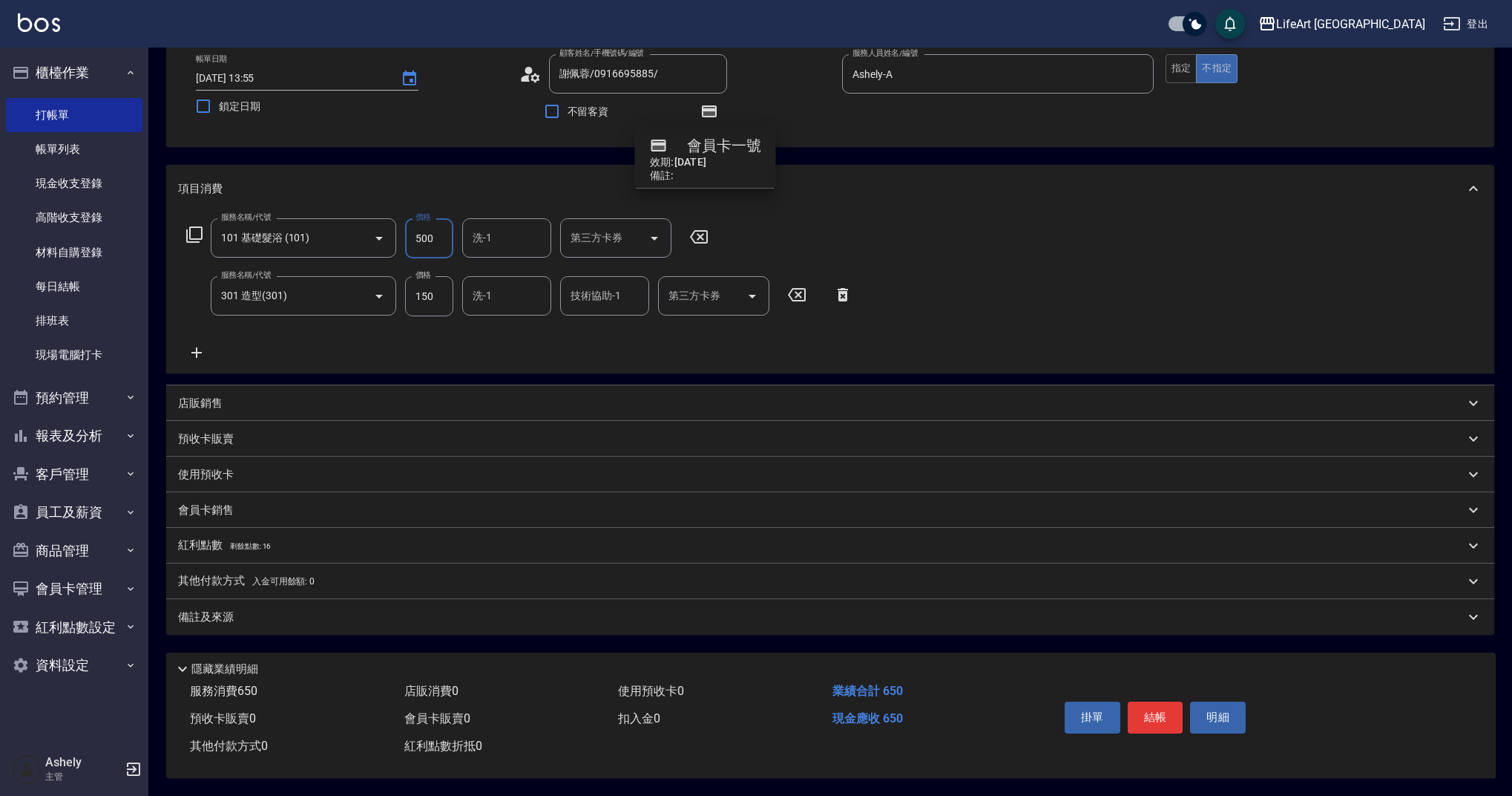
click at [665, 346] on div "服務名稱/代號 101 基礎髮浴 (101) 服務名稱/代號 價格 500 價格 洗-1 洗-1 第三方卡券 第三方卡券 服務名稱/代號 301 造型(301…" at bounding box center [520, 290] width 683 height 143
click at [499, 225] on input "洗-1" at bounding box center [506, 237] width 75 height 26
click at [511, 417] on div "Lily (無代號)" at bounding box center [506, 429] width 89 height 25
type input "Lily(無代號)"
click at [236, 530] on div "紅利點數 剩餘點數: 16" at bounding box center [830, 545] width 1328 height 36
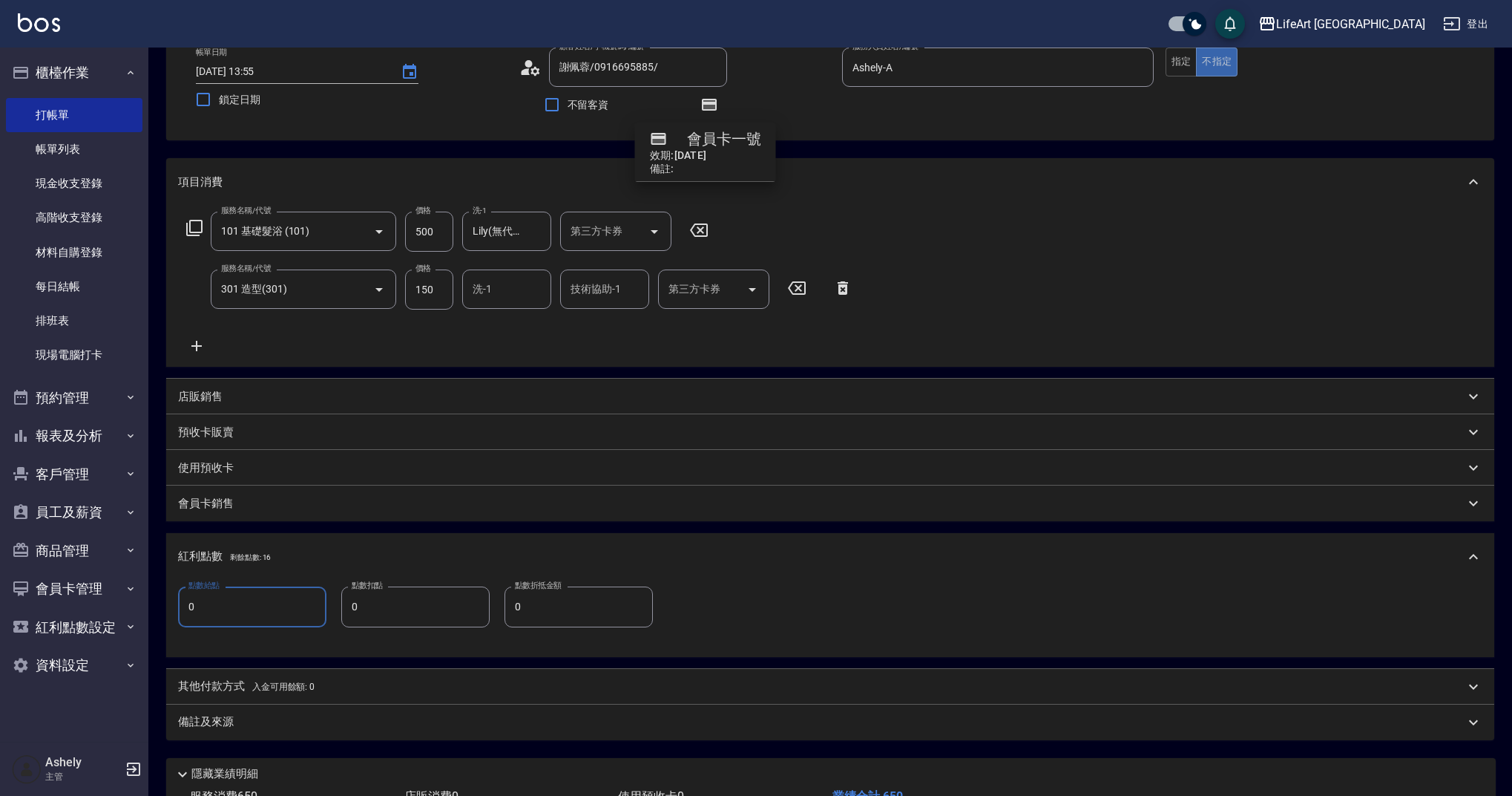
drag, startPoint x: 230, startPoint y: 604, endPoint x: 156, endPoint y: 604, distance: 74.0
click at [156, 604] on div "Key In 打帳單 上一筆訂單:#2 帳單速查 結帳前確認明細 連續打單結帳 掛單 結帳 明細 帳單日期 [DATE] 13:55 鎖定日期 顧客姓名/手機…" at bounding box center [830, 429] width 1364 height 944
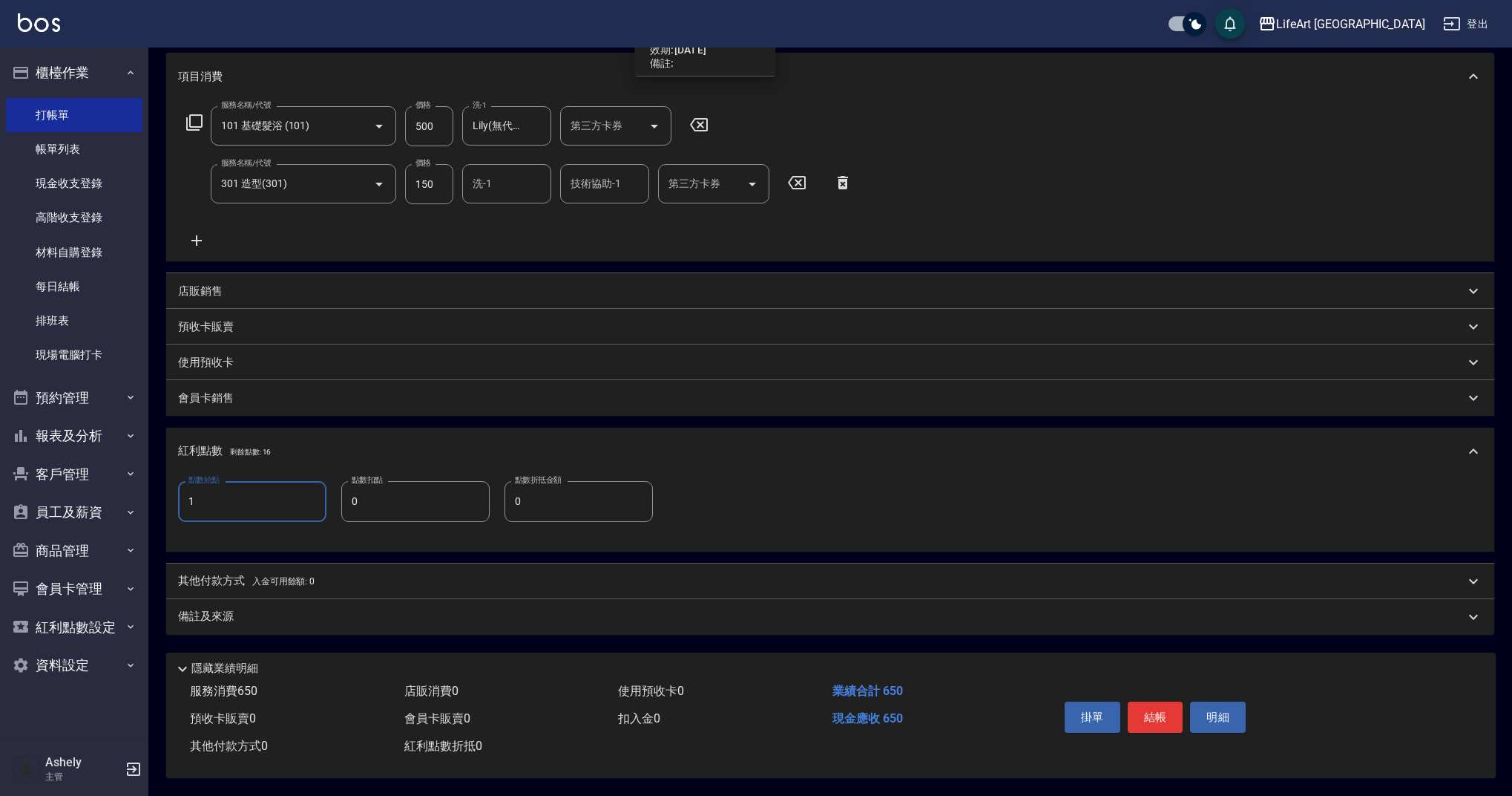
type input "1"
click at [415, 618] on div "備註及來源" at bounding box center [821, 616] width 1286 height 16
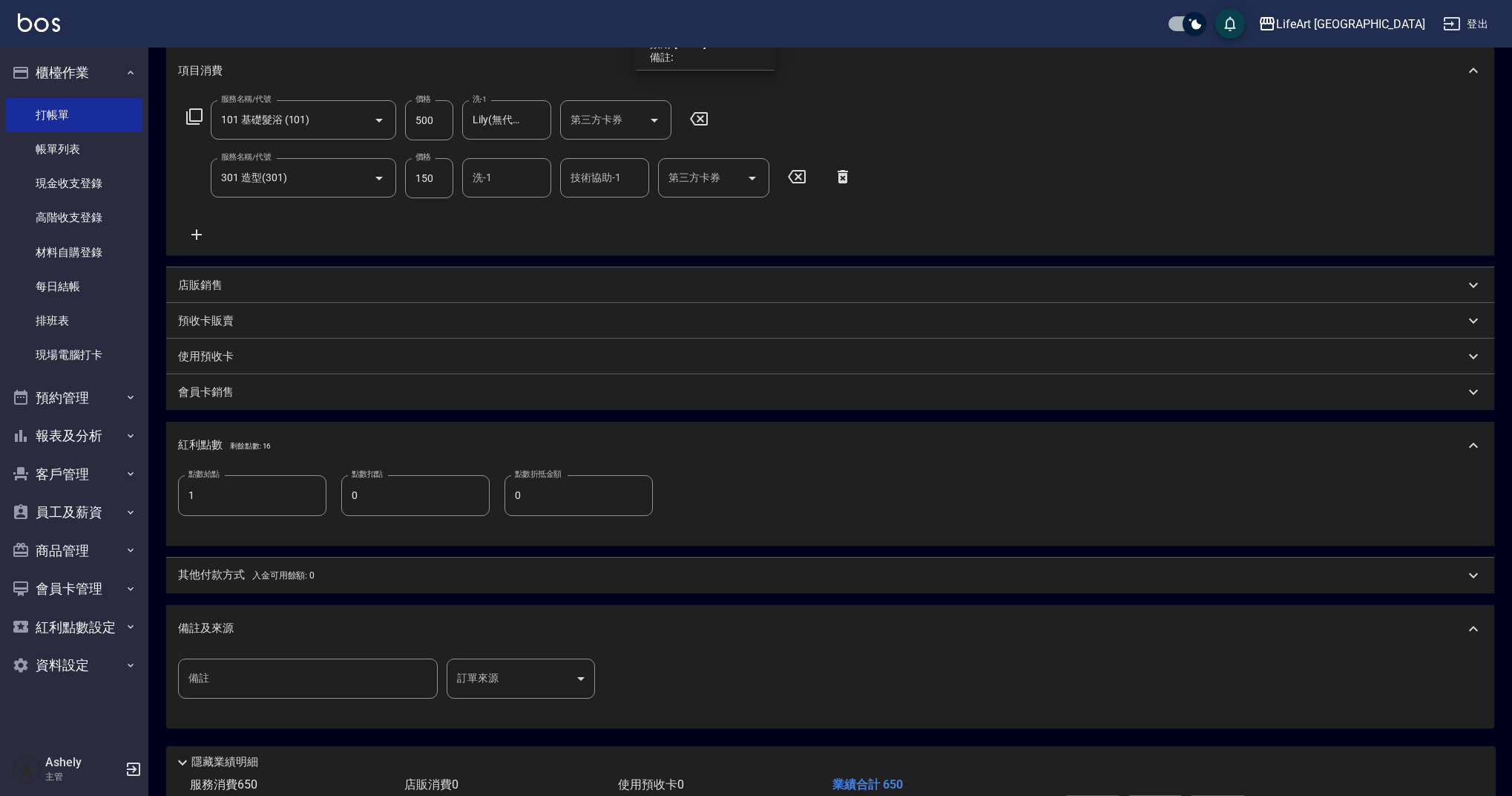
click at [523, 673] on body "LifeArt 蘆洲 登出 櫃檯作業 打帳單 帳單列表 現金收支登錄 高階收支登錄 材料自購登錄 每日結帳 排班表 現場電腦打卡 預約管理 預約管理 單日預約…" at bounding box center [756, 344] width 1512 height 1091
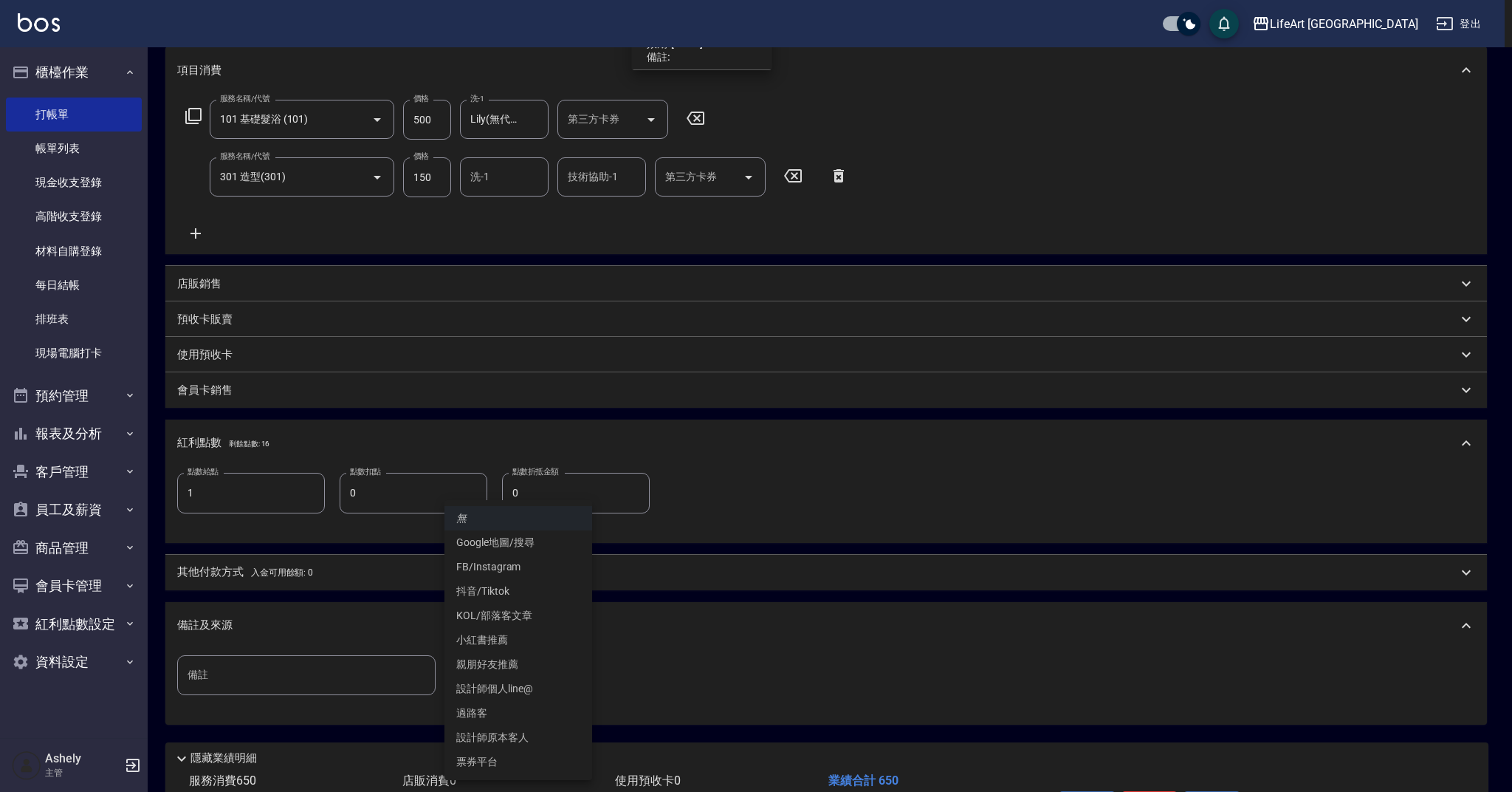
click at [526, 731] on li "設計師原本客人" at bounding box center [518, 737] width 148 height 24
type input "設計師原本客人"
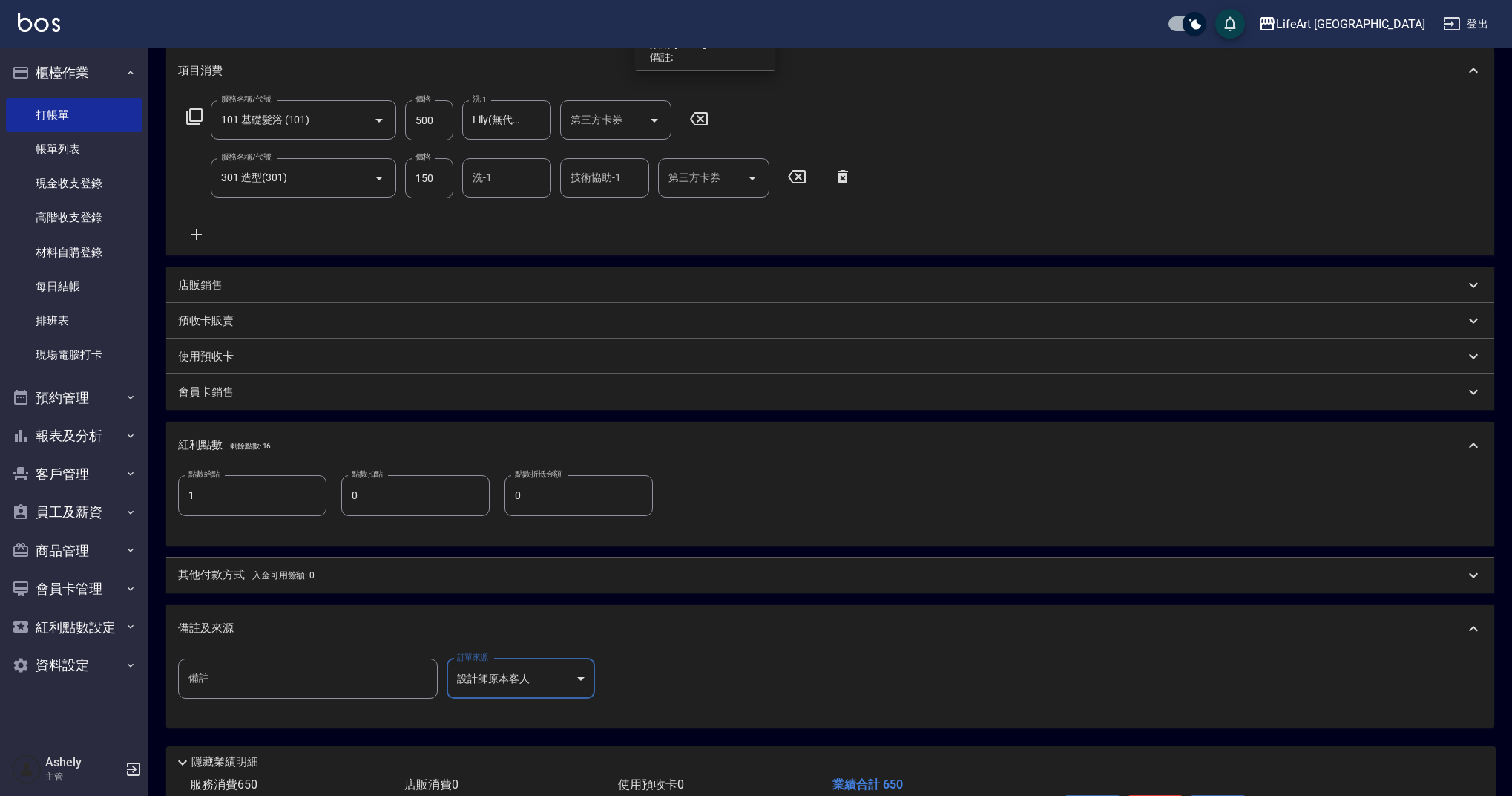
scroll to position [301, 0]
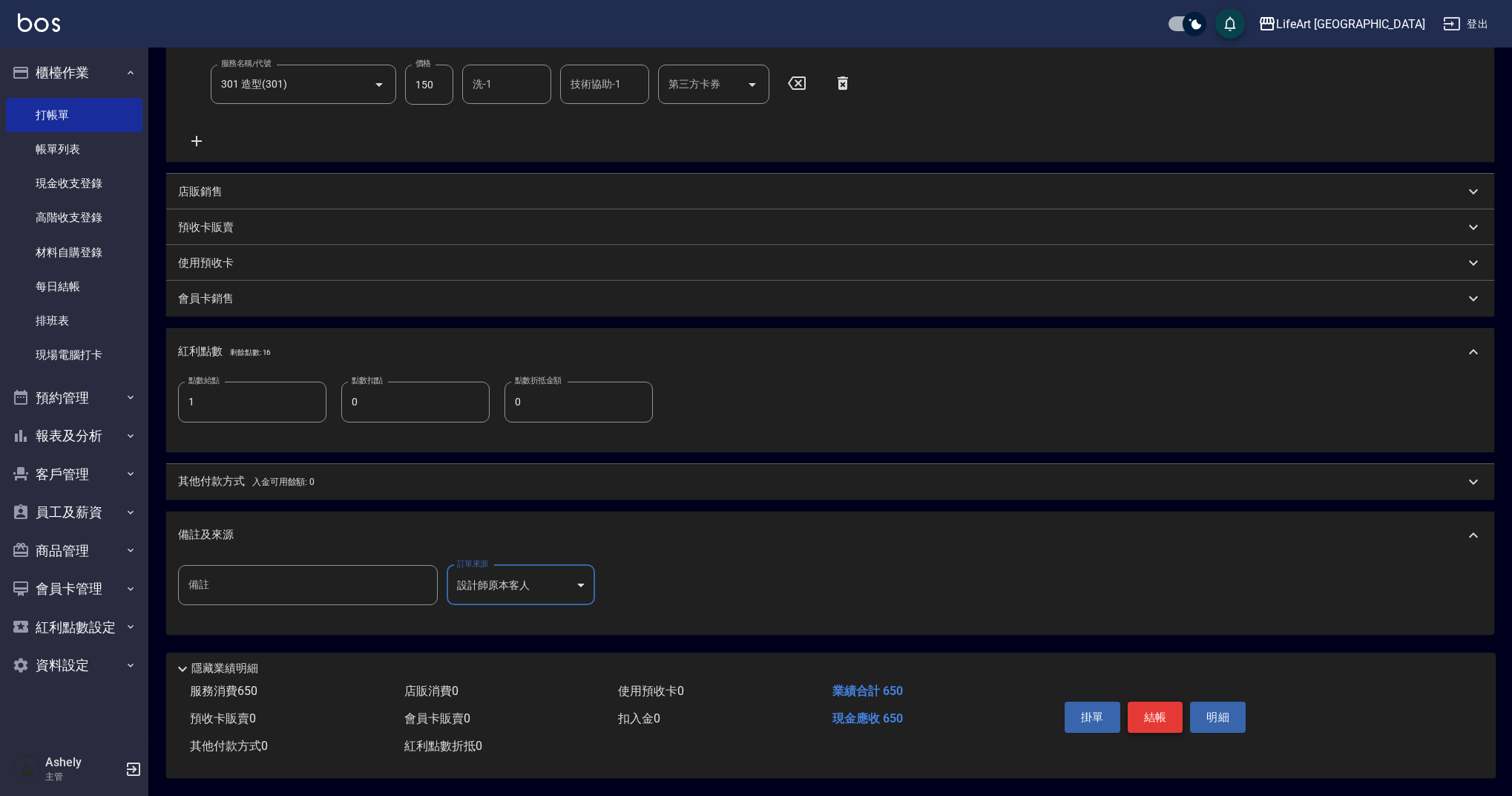
click at [1153, 715] on button "結帳" at bounding box center [1155, 717] width 56 height 31
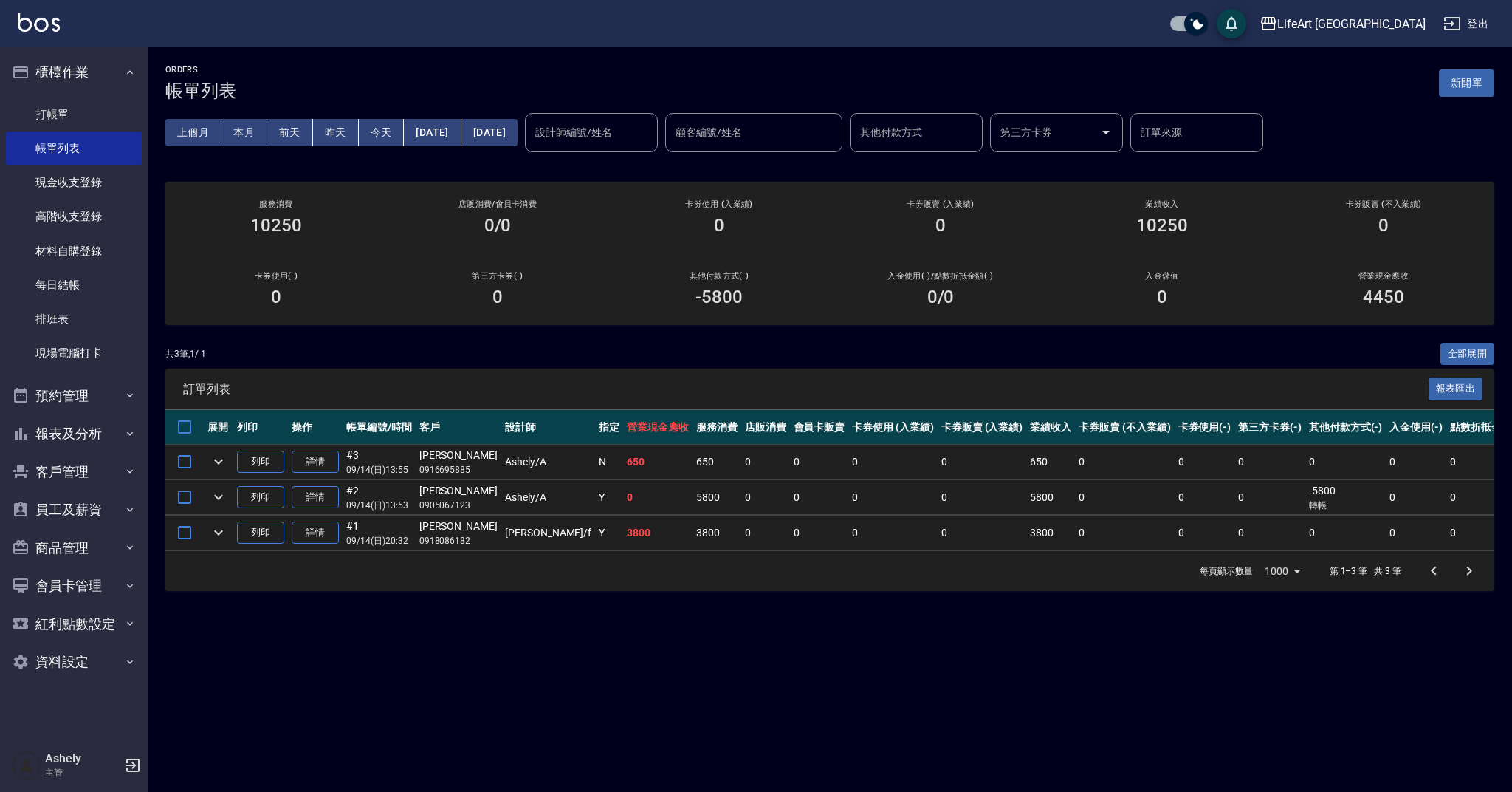
click at [1469, 88] on button "新開單" at bounding box center [1466, 83] width 56 height 27
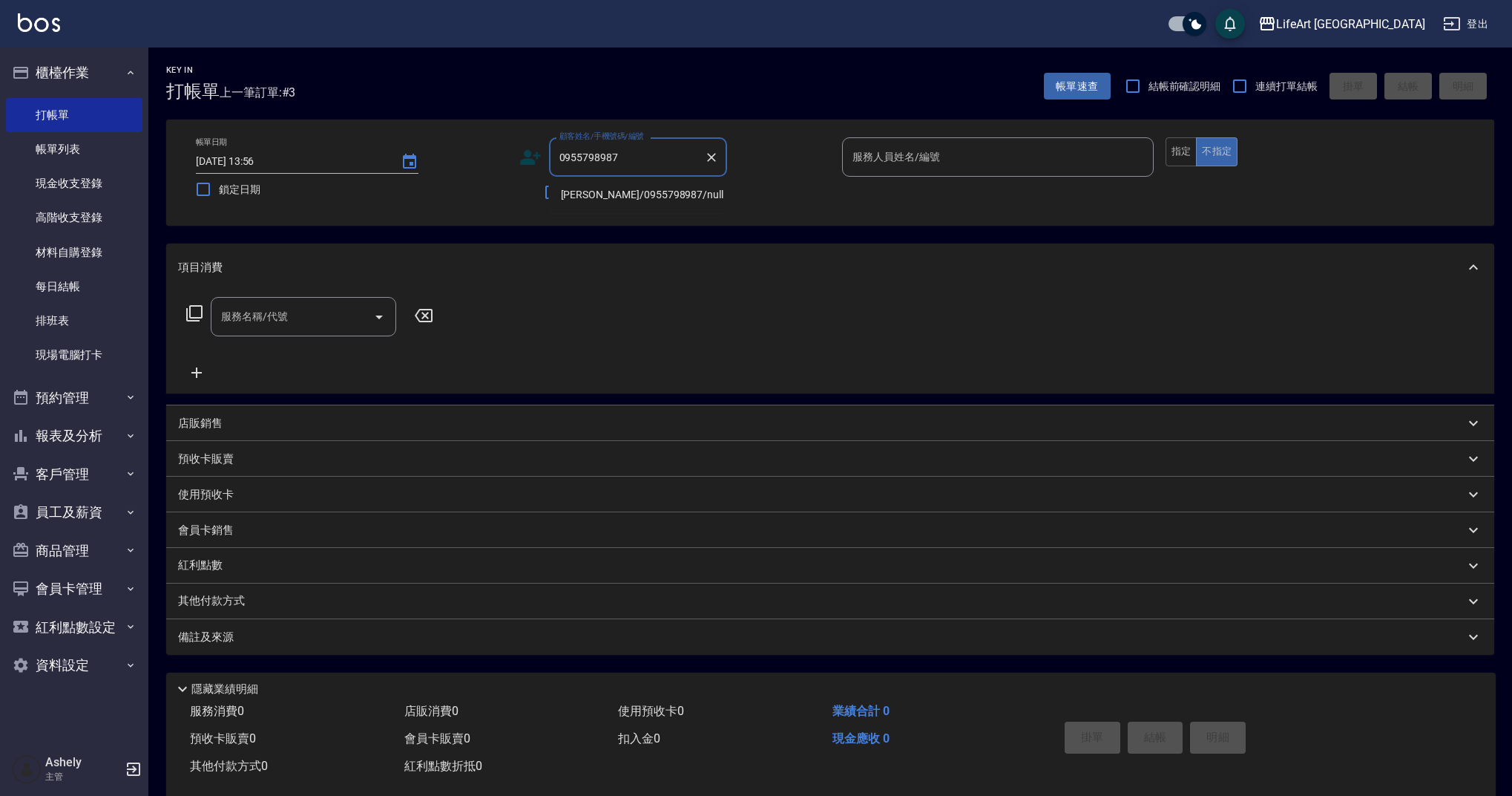
drag, startPoint x: 606, startPoint y: 192, endPoint x: 826, endPoint y: 153, distance: 223.4
click at [606, 192] on li "[PERSON_NAME]/0955798987/null" at bounding box center [637, 195] width 178 height 25
type input "[PERSON_NAME]/0955798987/null"
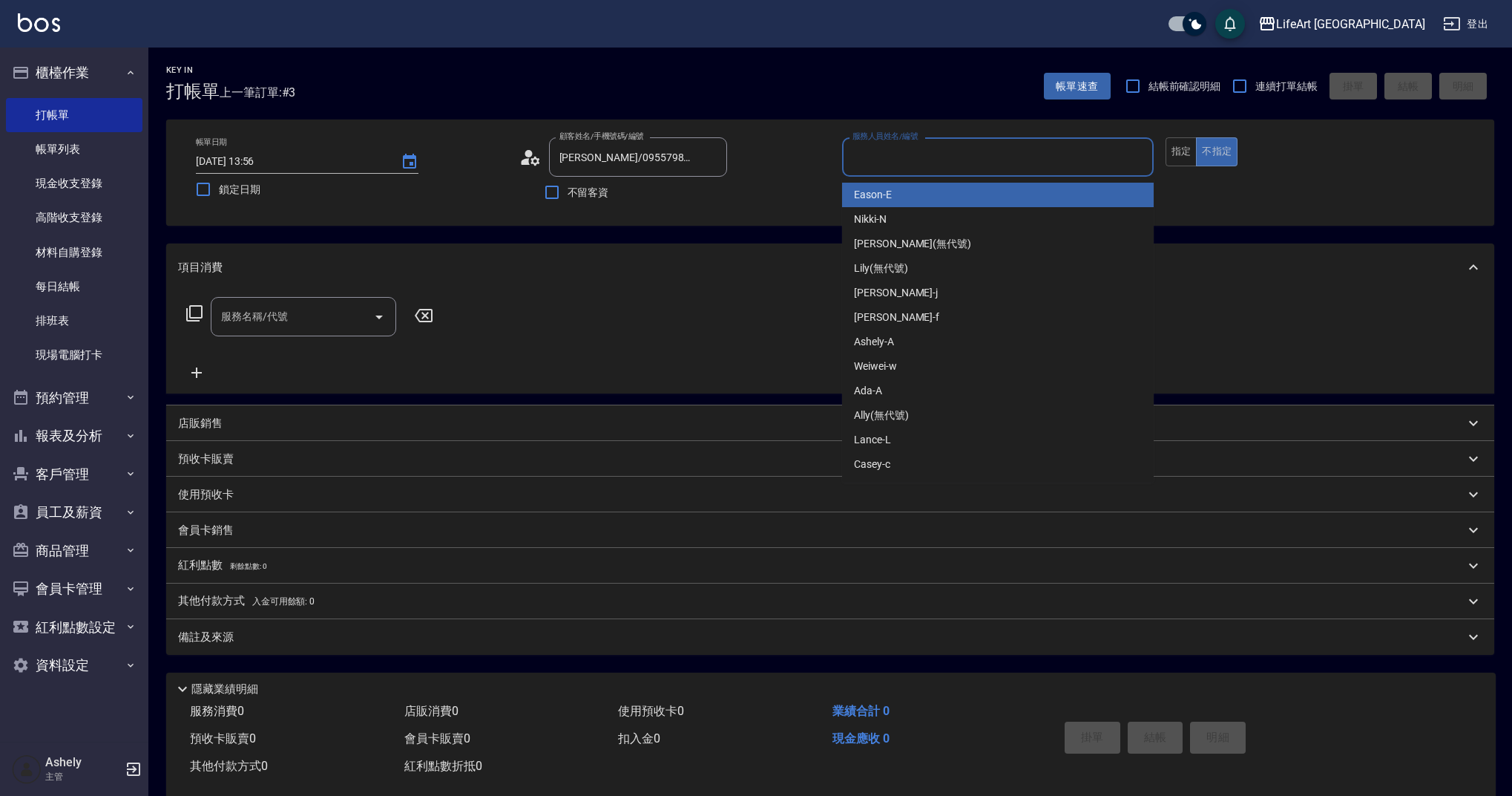
click at [925, 162] on input "服務人員姓名/編號" at bounding box center [998, 157] width 298 height 26
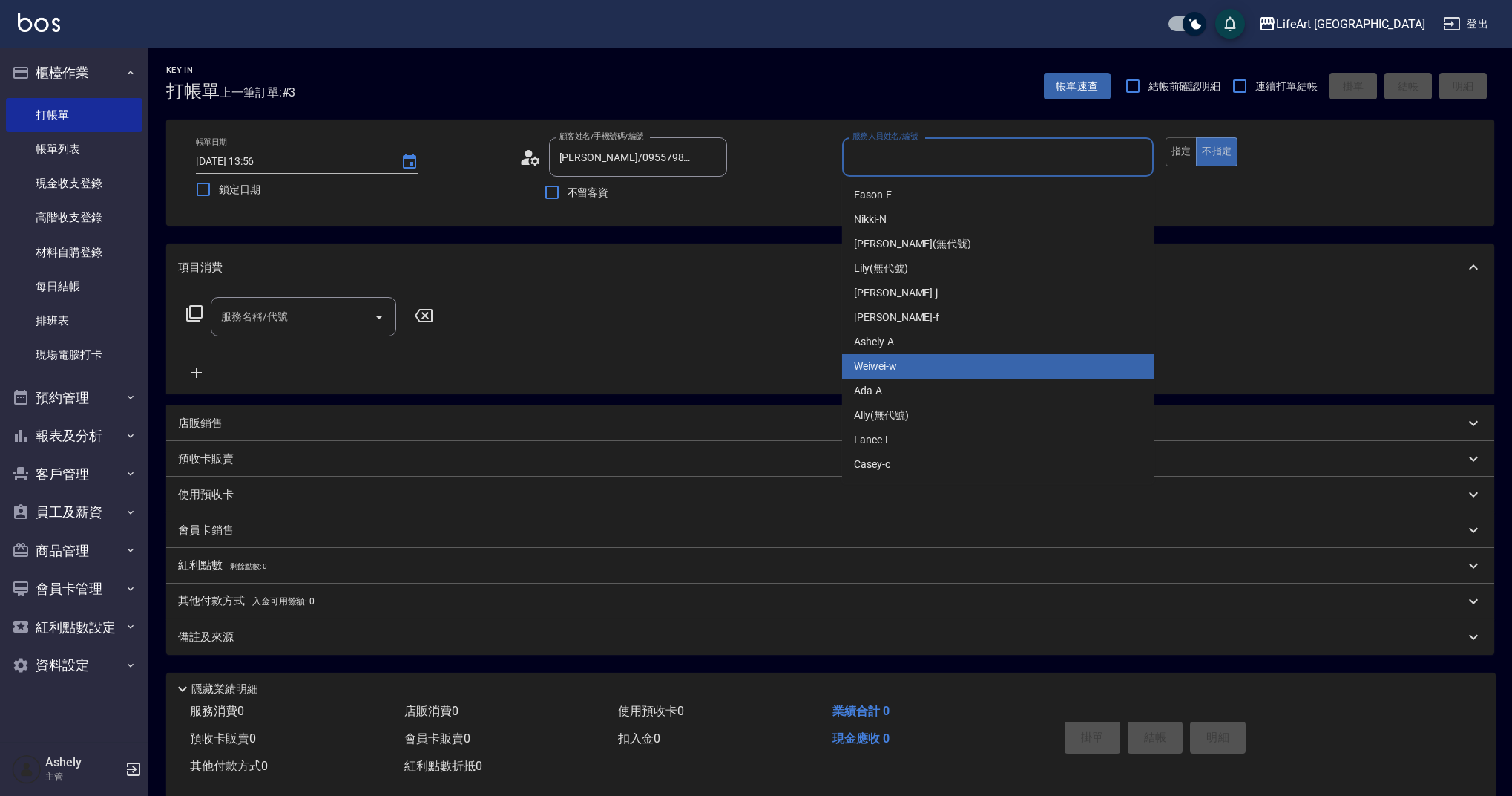
click at [915, 356] on div "Weiwei -w" at bounding box center [998, 366] width 312 height 25
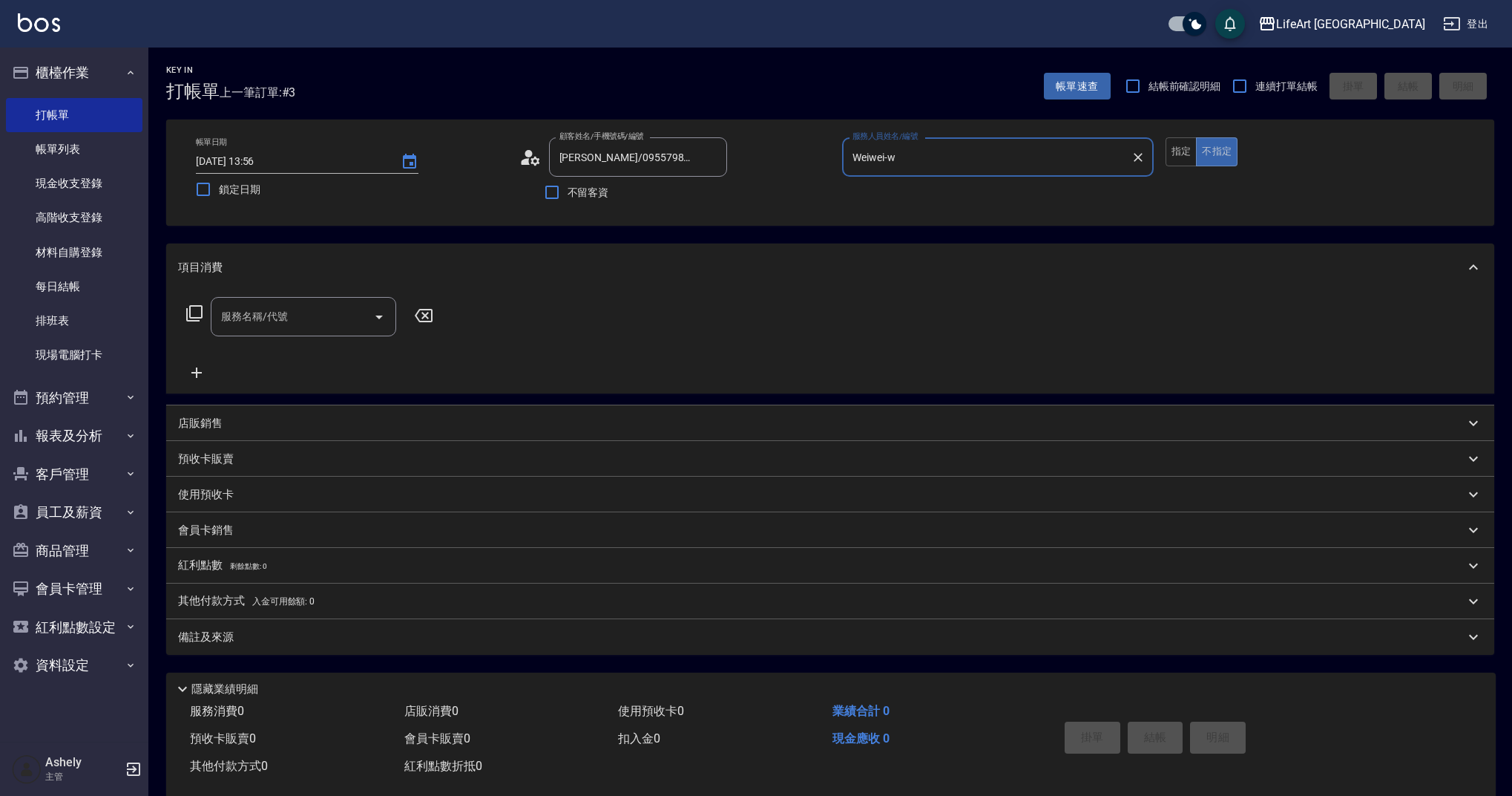
type input "Weiwei-w"
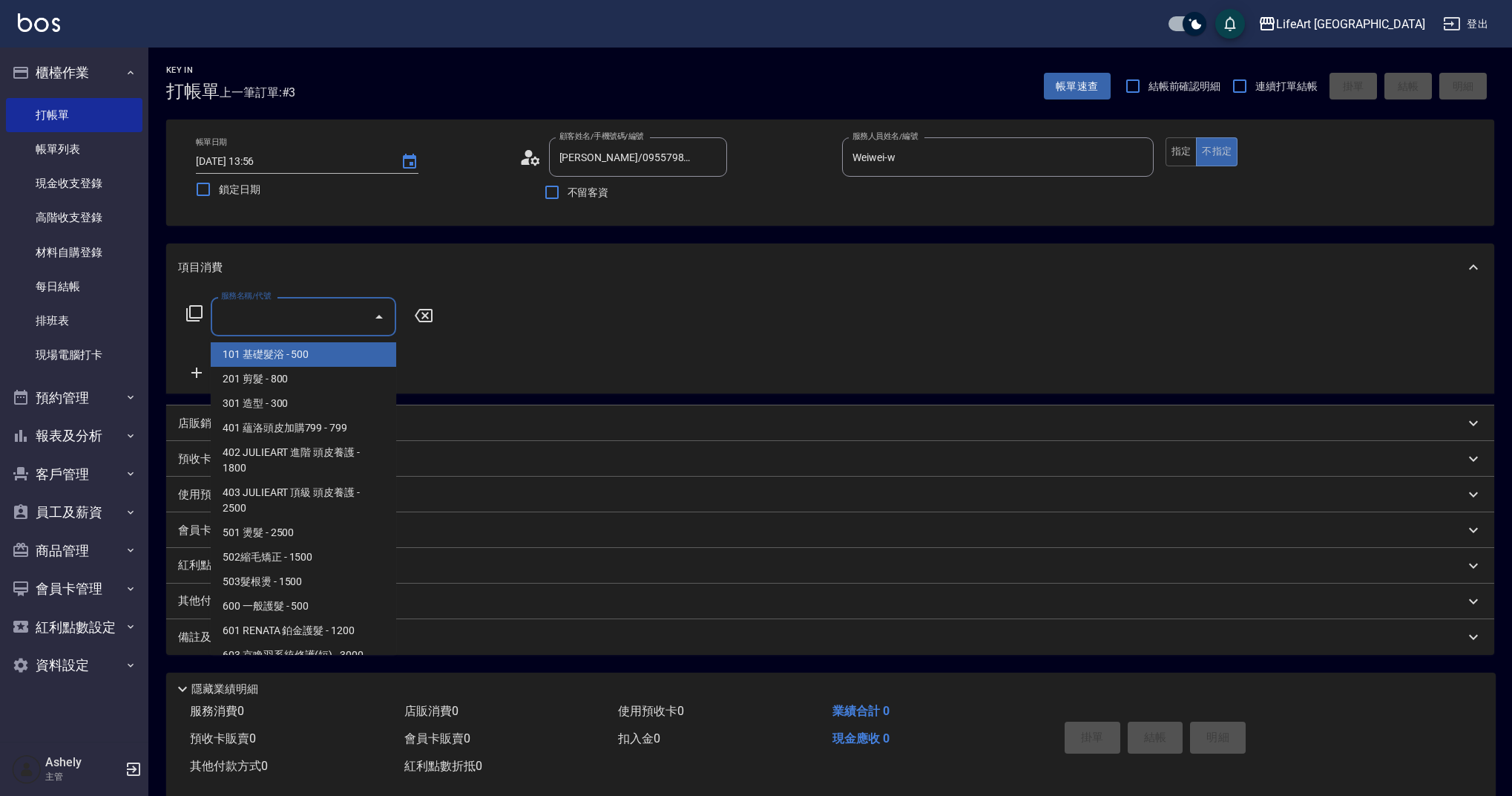
click at [285, 321] on input "服務名稱/代號" at bounding box center [292, 316] width 150 height 26
click at [281, 372] on span "201 剪髮 - 800" at bounding box center [303, 379] width 186 height 25
type input "201 剪髮(201)"
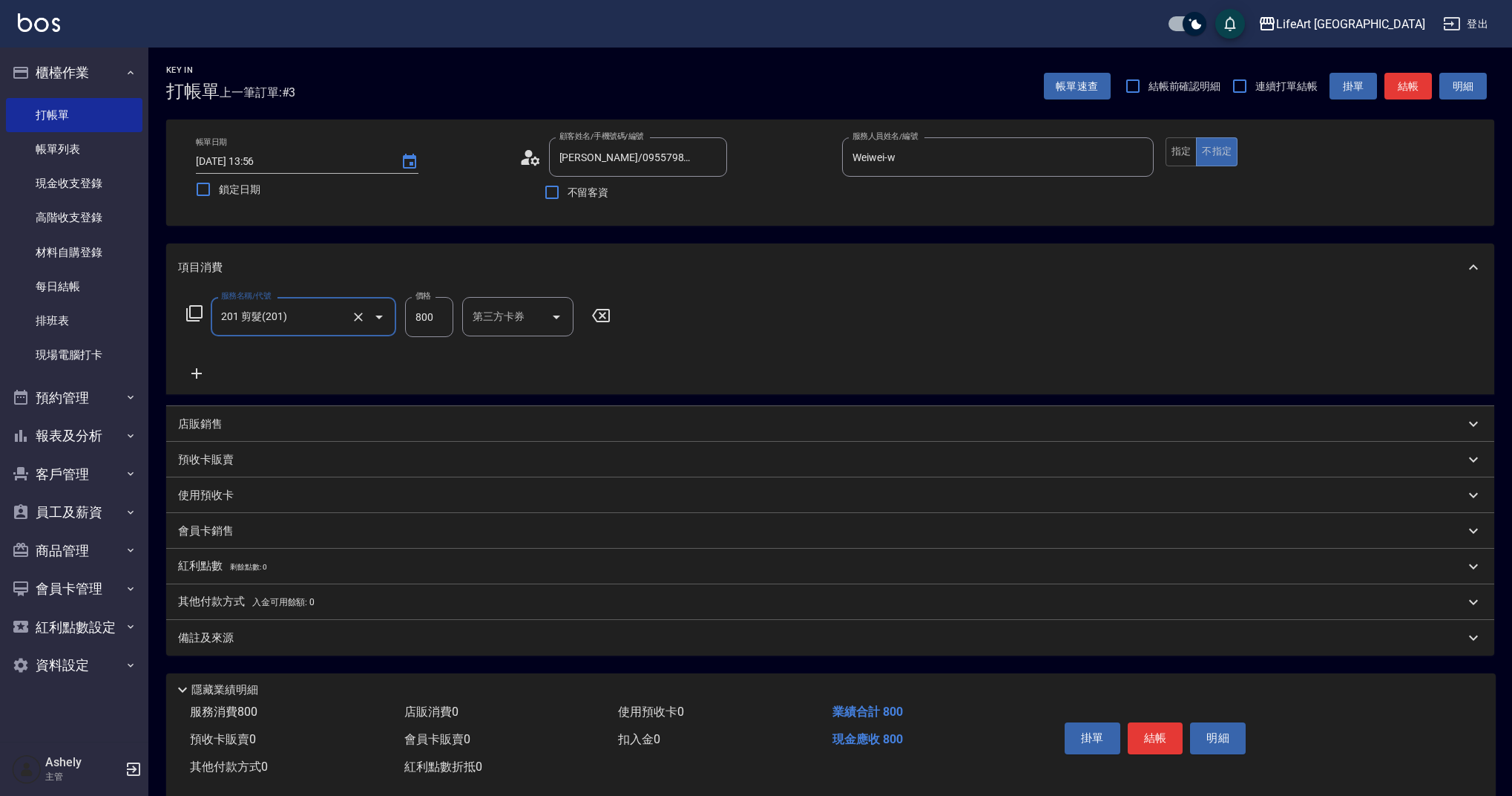
click at [205, 374] on icon at bounding box center [197, 374] width 37 height 18
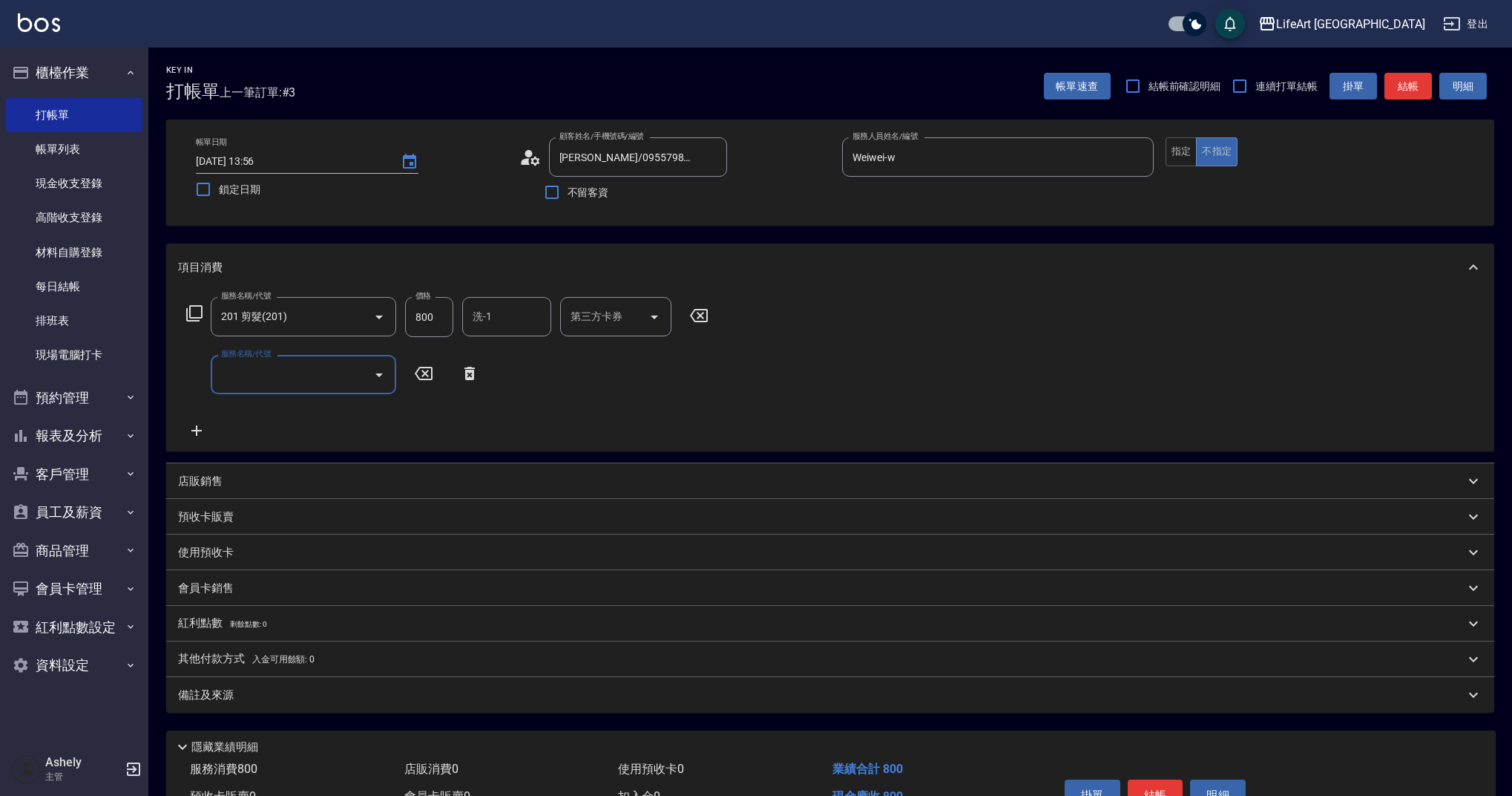
click at [287, 372] on input "服務名稱/代號" at bounding box center [292, 375] width 150 height 26
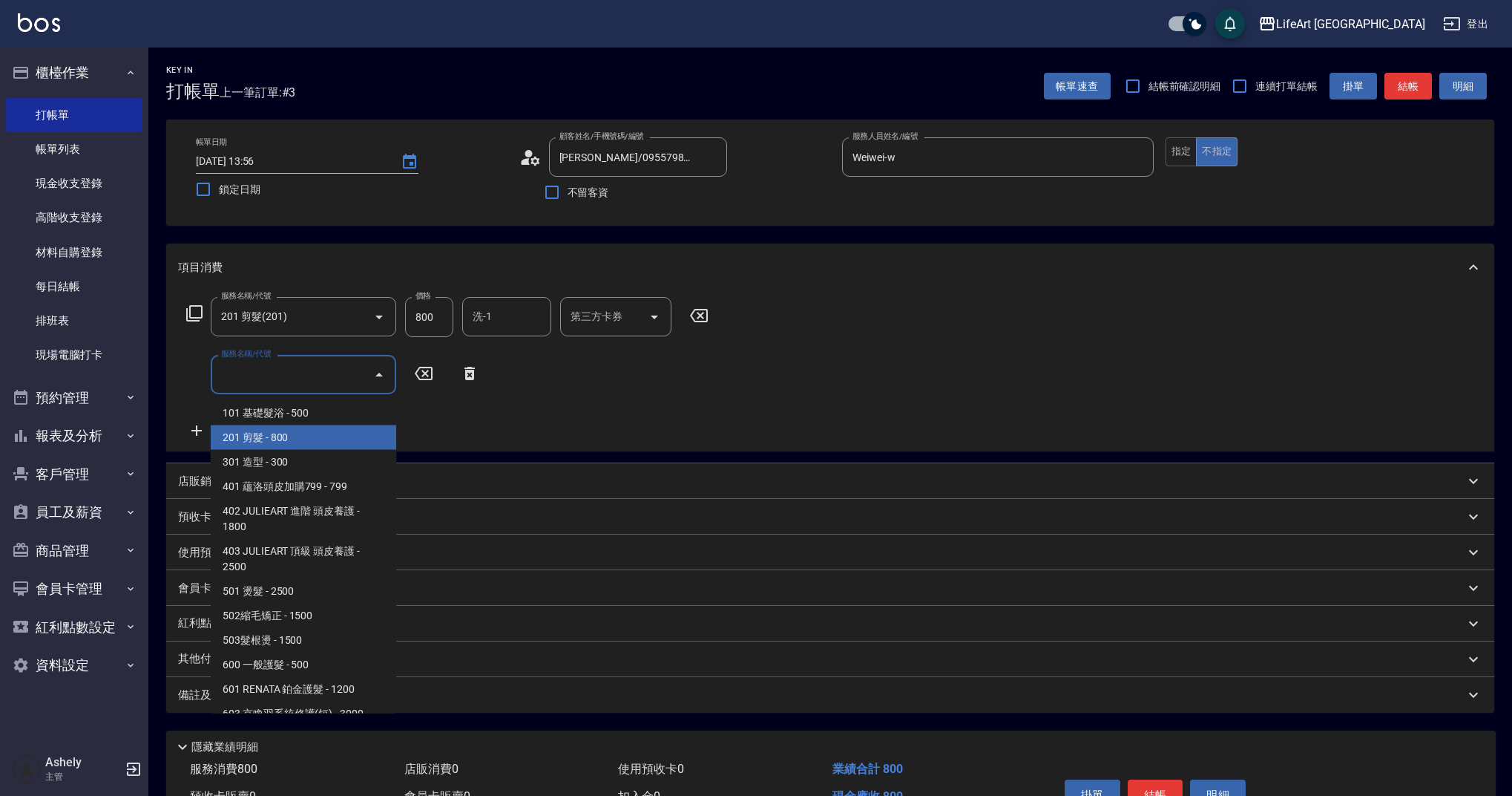
drag, startPoint x: 386, startPoint y: 428, endPoint x: 393, endPoint y: 455, distance: 27.9
click at [393, 455] on ul "101 基礎髮浴 - 500 201 剪髮 - 800 301 造型 - 300 401 蘊洛頭皮加購799 - 799 402 JULIEART 進階 頭皮…" at bounding box center [303, 554] width 186 height 319
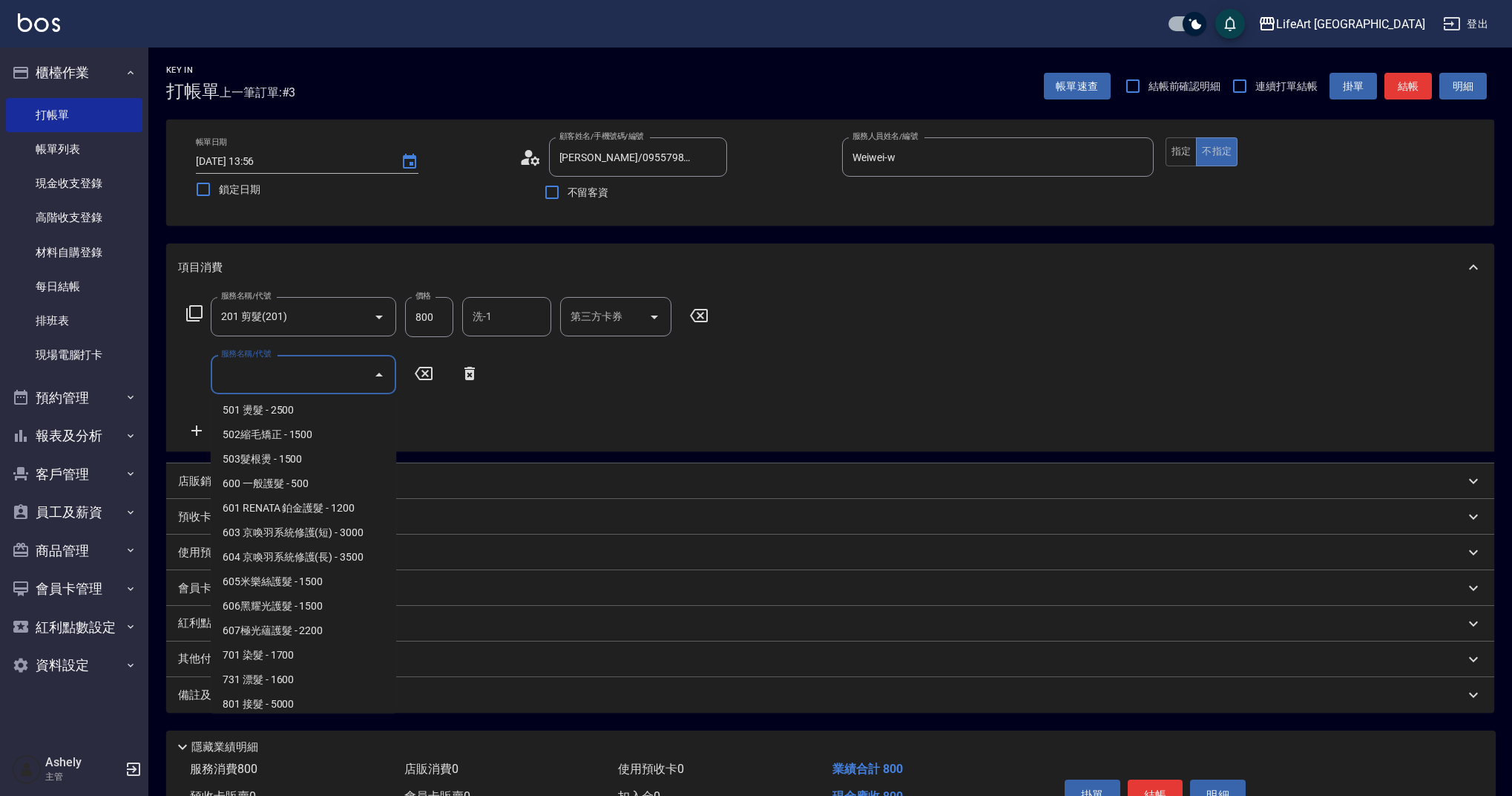
scroll to position [190, 0]
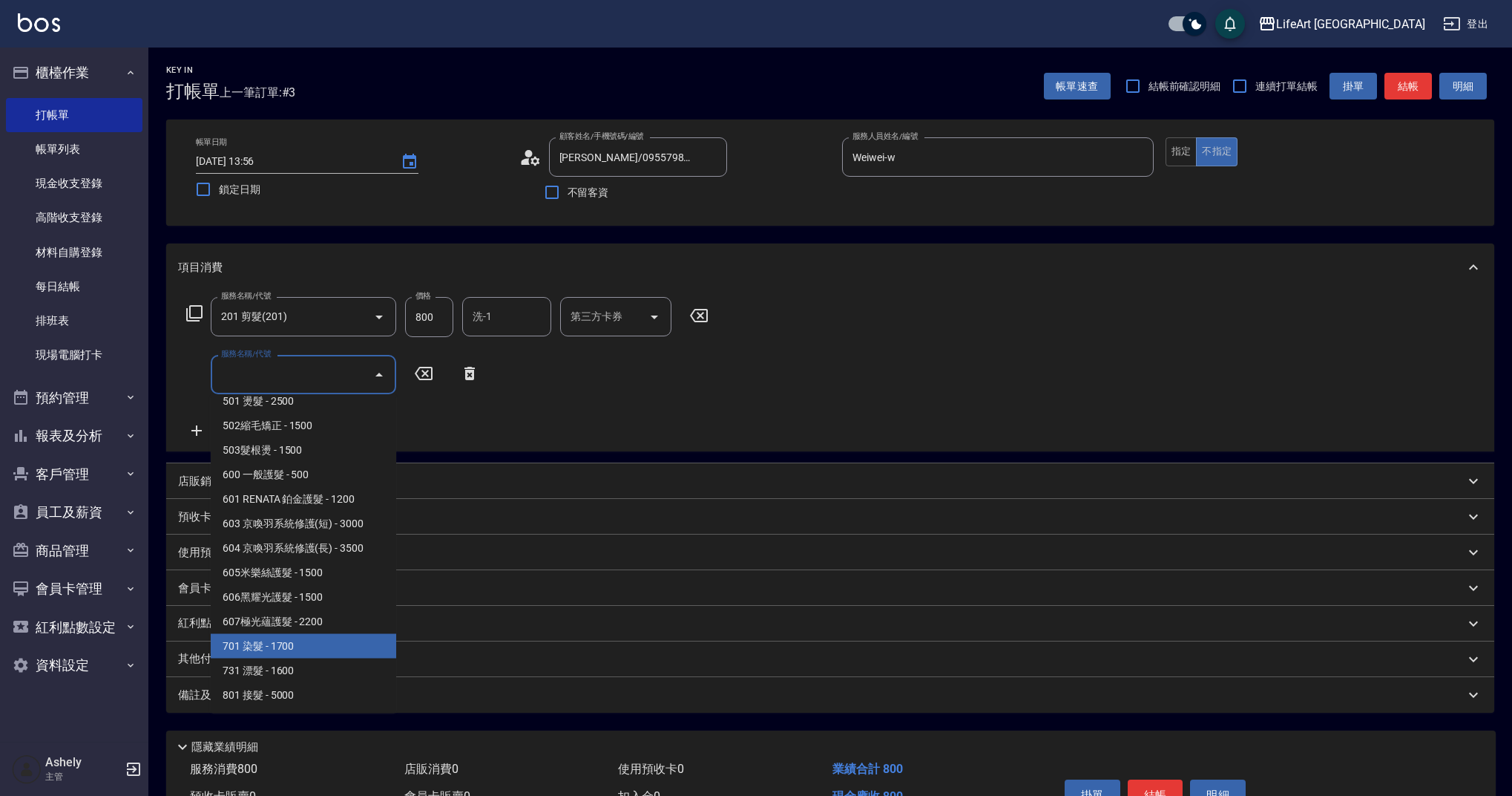
click at [270, 650] on span "701 染髮 - 1700" at bounding box center [303, 646] width 186 height 25
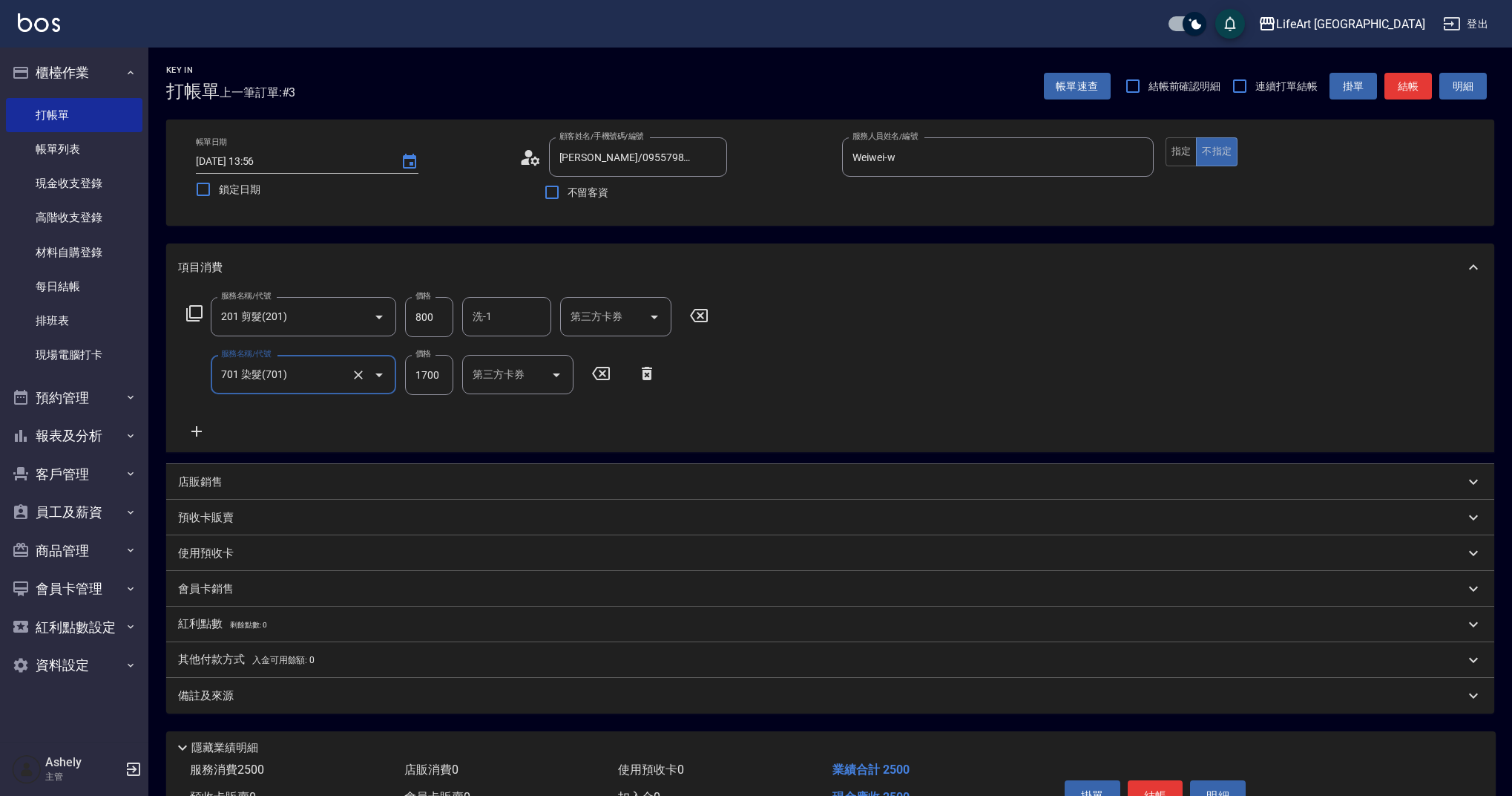
type input "701 染髮(701)"
drag, startPoint x: 418, startPoint y: 378, endPoint x: 446, endPoint y: 375, distance: 28.2
click at [446, 375] on input "1700" at bounding box center [429, 375] width 48 height 40
type input "1500"
click at [533, 381] on input "洗-1" at bounding box center [506, 375] width 75 height 26
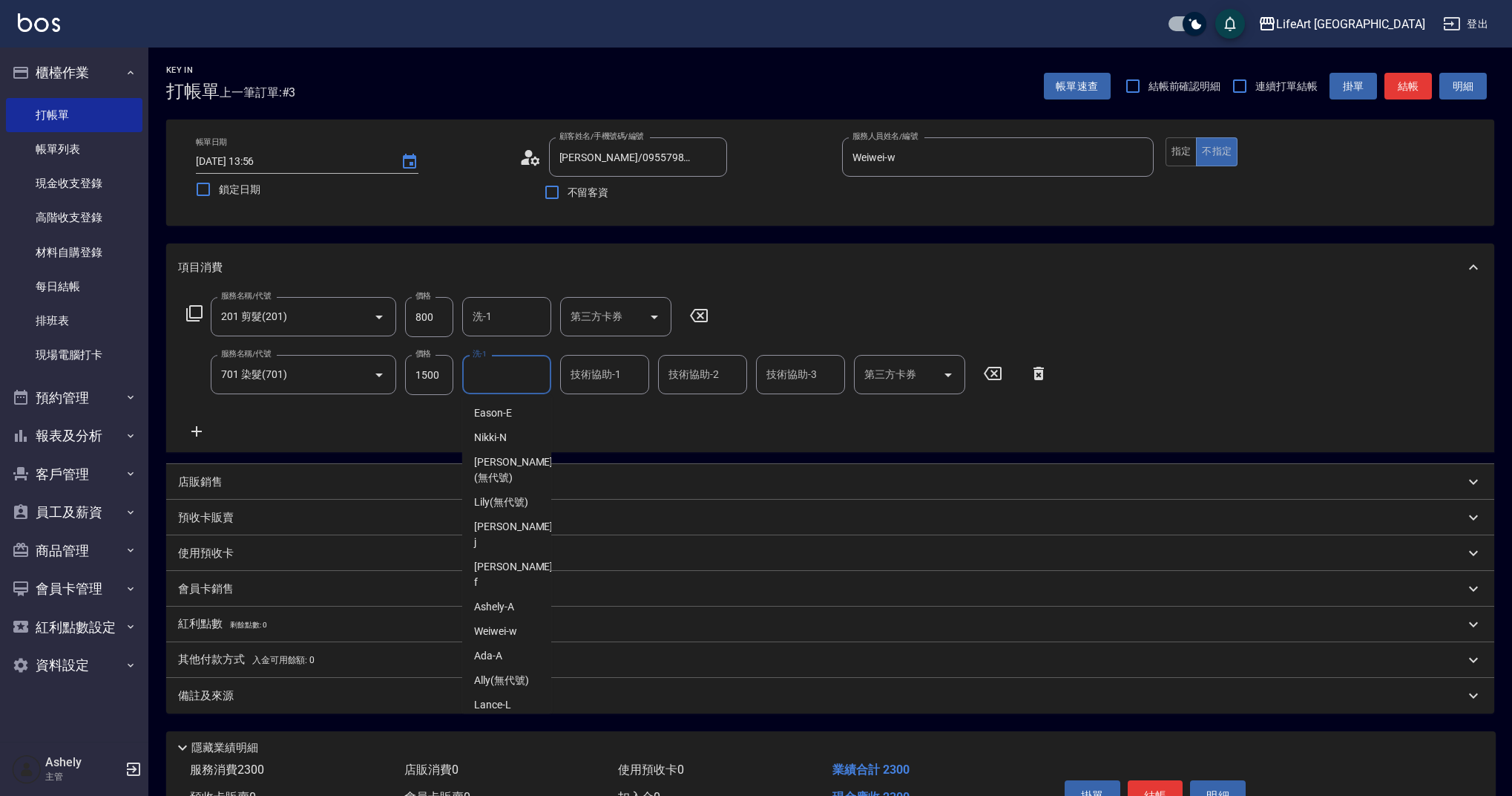
click at [497, 721] on span "Casey -c" at bounding box center [492, 729] width 37 height 16
type input "Casey-c"
click at [568, 384] on input "技術協助-1" at bounding box center [604, 375] width 75 height 26
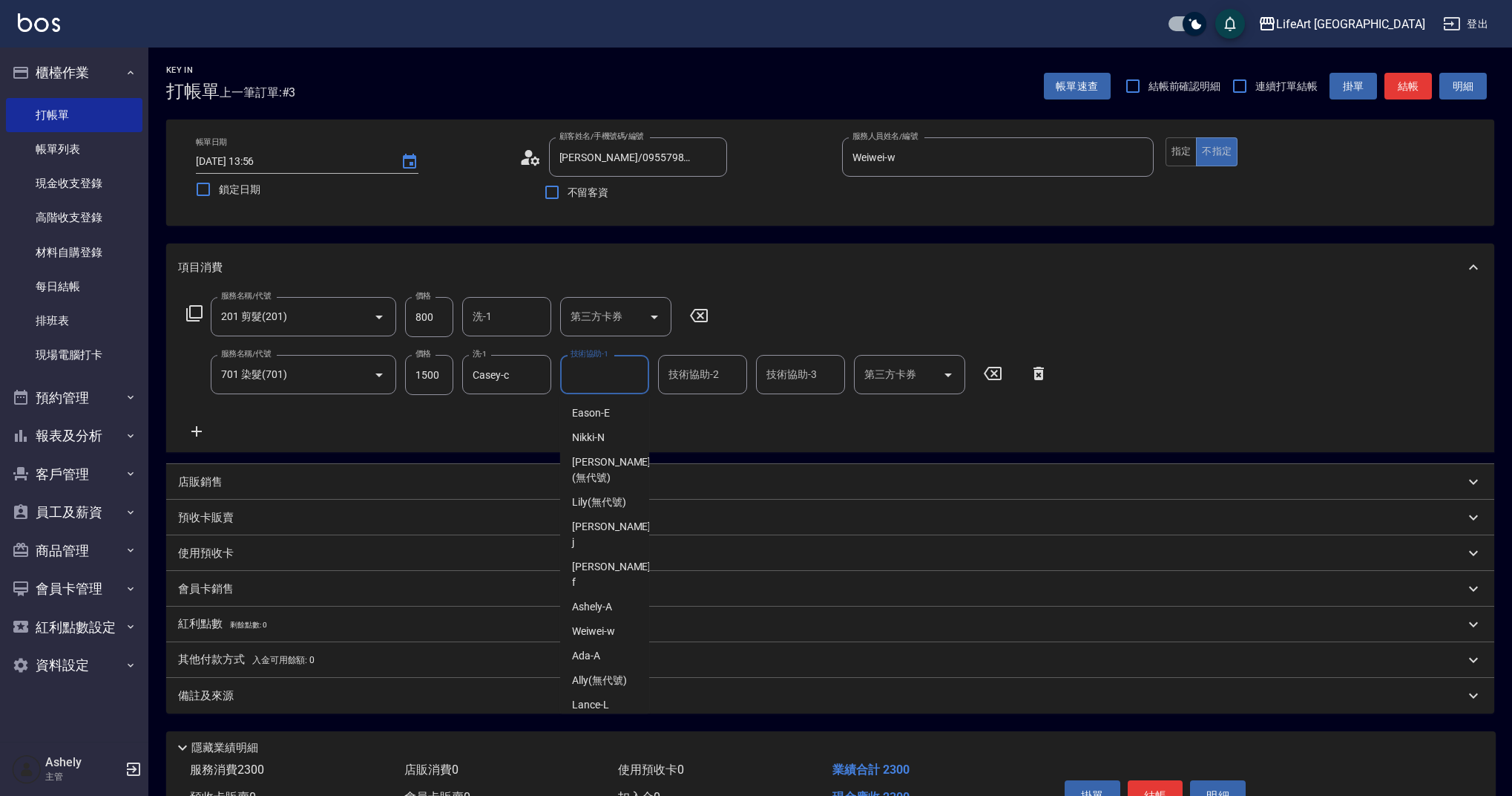
click at [601, 717] on div "Casey -c" at bounding box center [604, 729] width 89 height 25
type input "Casey-c"
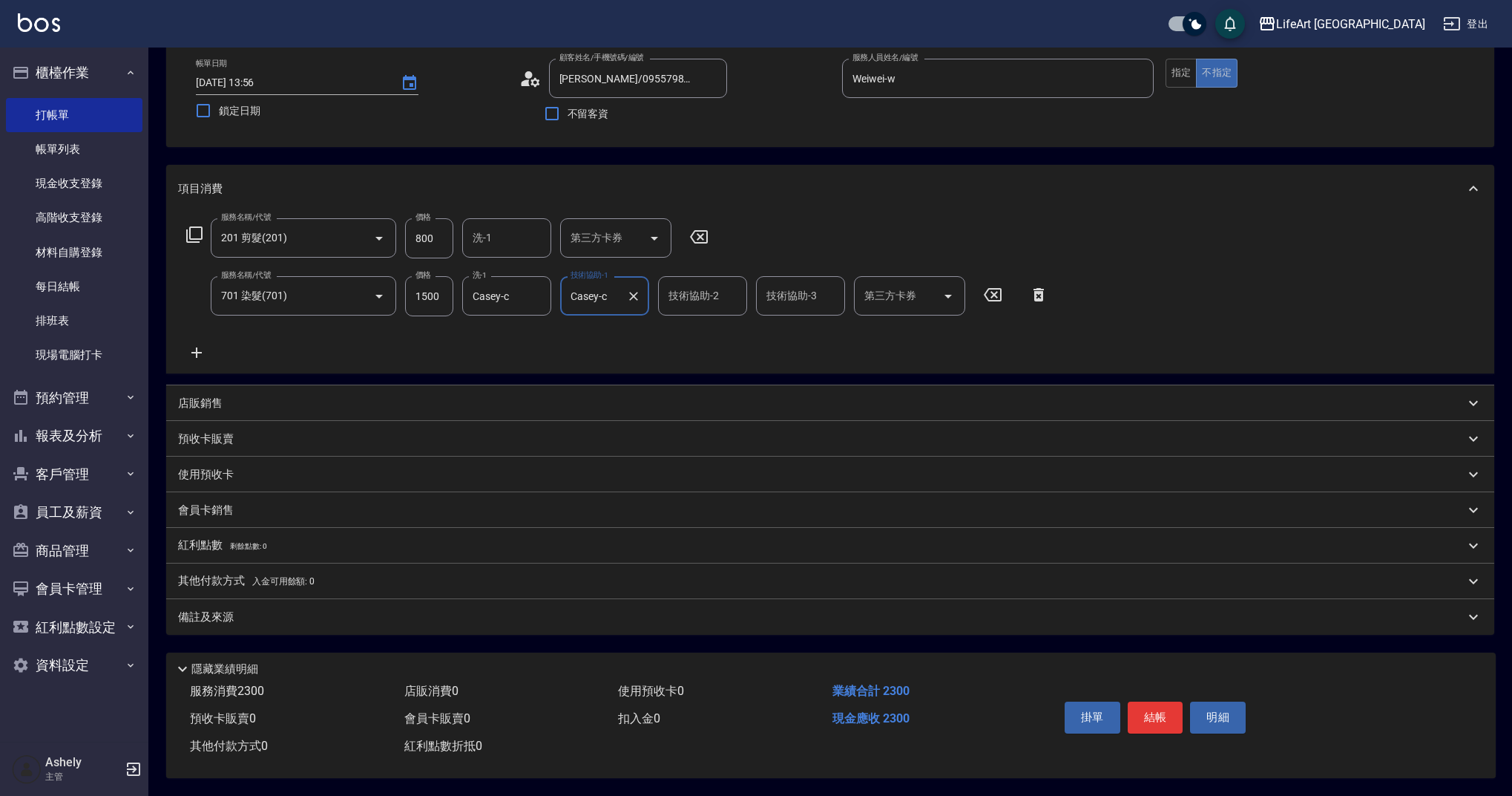
click at [387, 609] on div "備註及來源" at bounding box center [821, 617] width 1286 height 16
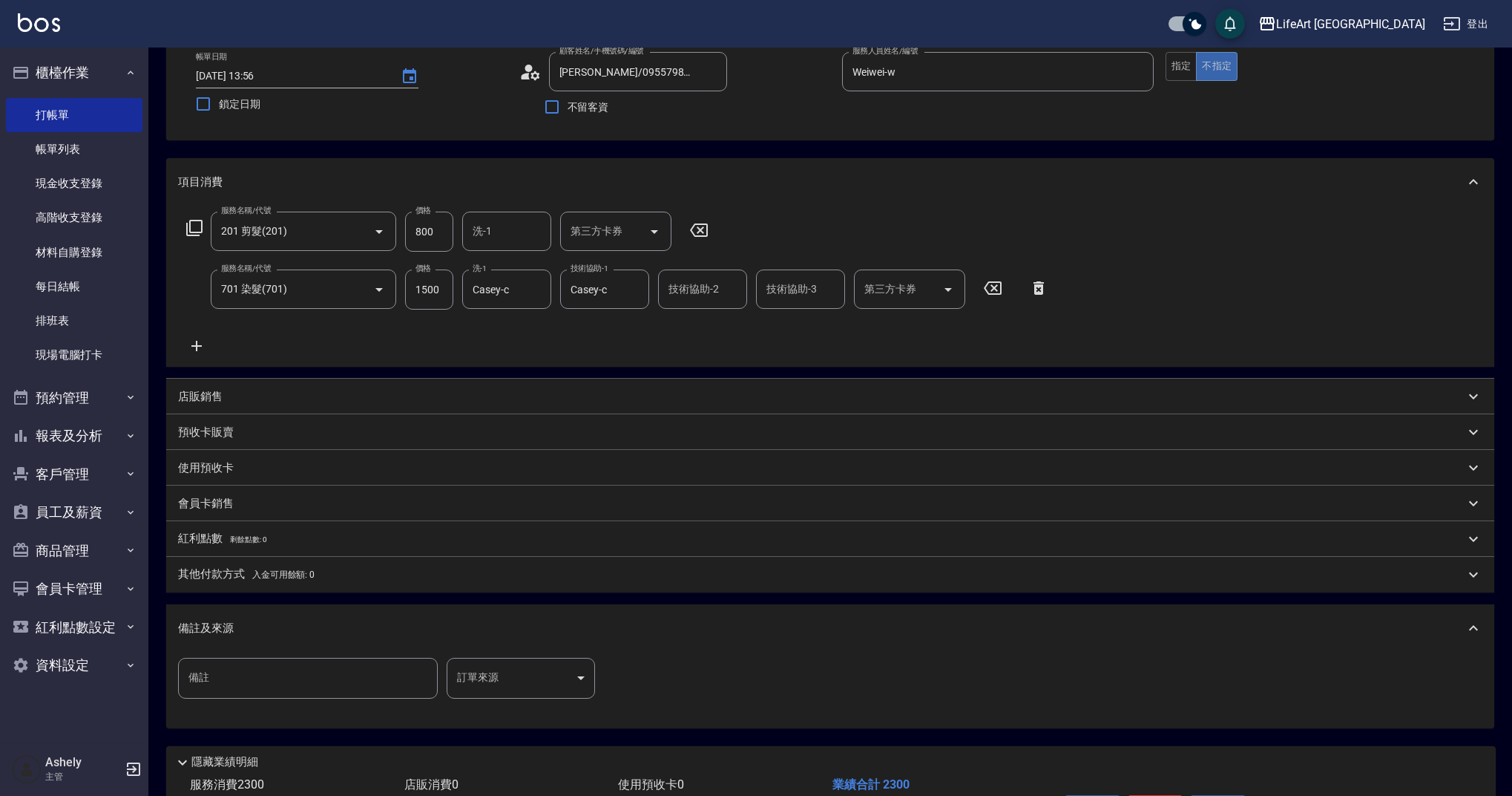
click at [474, 678] on body "LifeArt 蘆洲 登出 櫃檯作業 打帳單 帳單列表 現金收支登錄 高階收支登錄 材料自購登錄 每日結帳 排班表 現場電腦打卡 預約管理 預約管理 單日預約…" at bounding box center [756, 402] width 1512 height 974
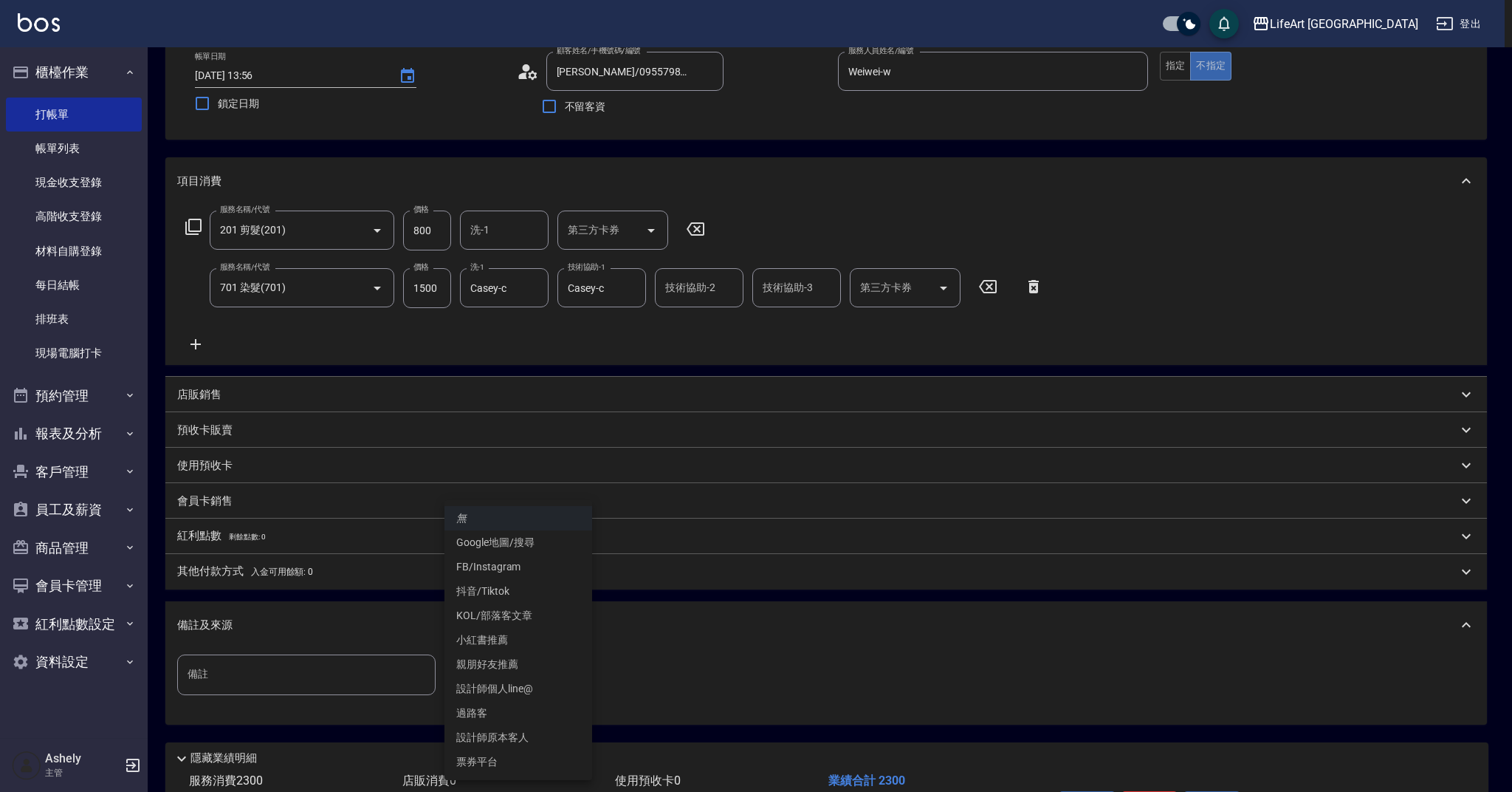
click at [494, 563] on li "FB/Instagram" at bounding box center [518, 566] width 148 height 24
type input "FB/Instagram"
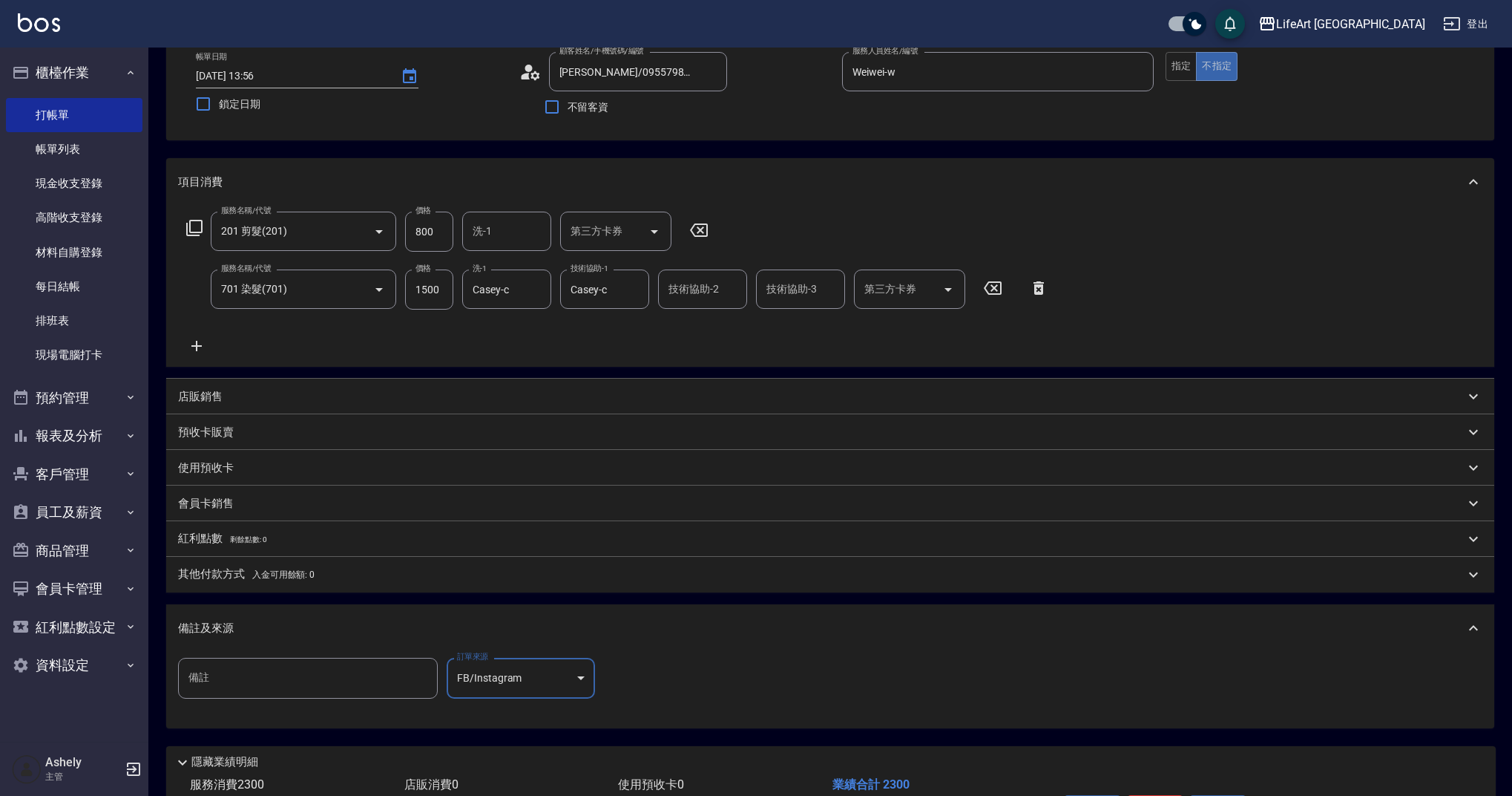
scroll to position [185, 0]
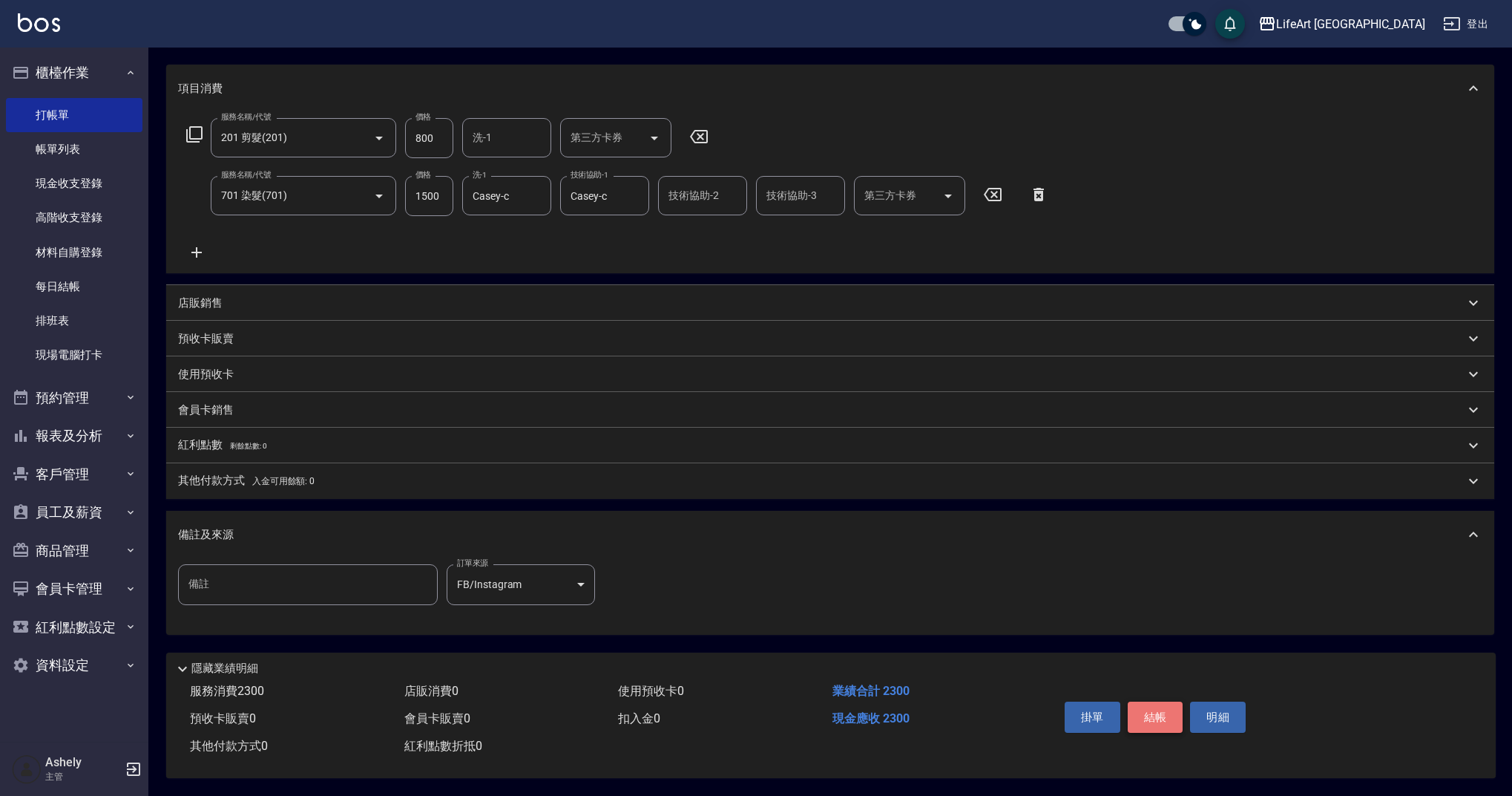
click at [1144, 708] on button "結帳" at bounding box center [1155, 717] width 56 height 31
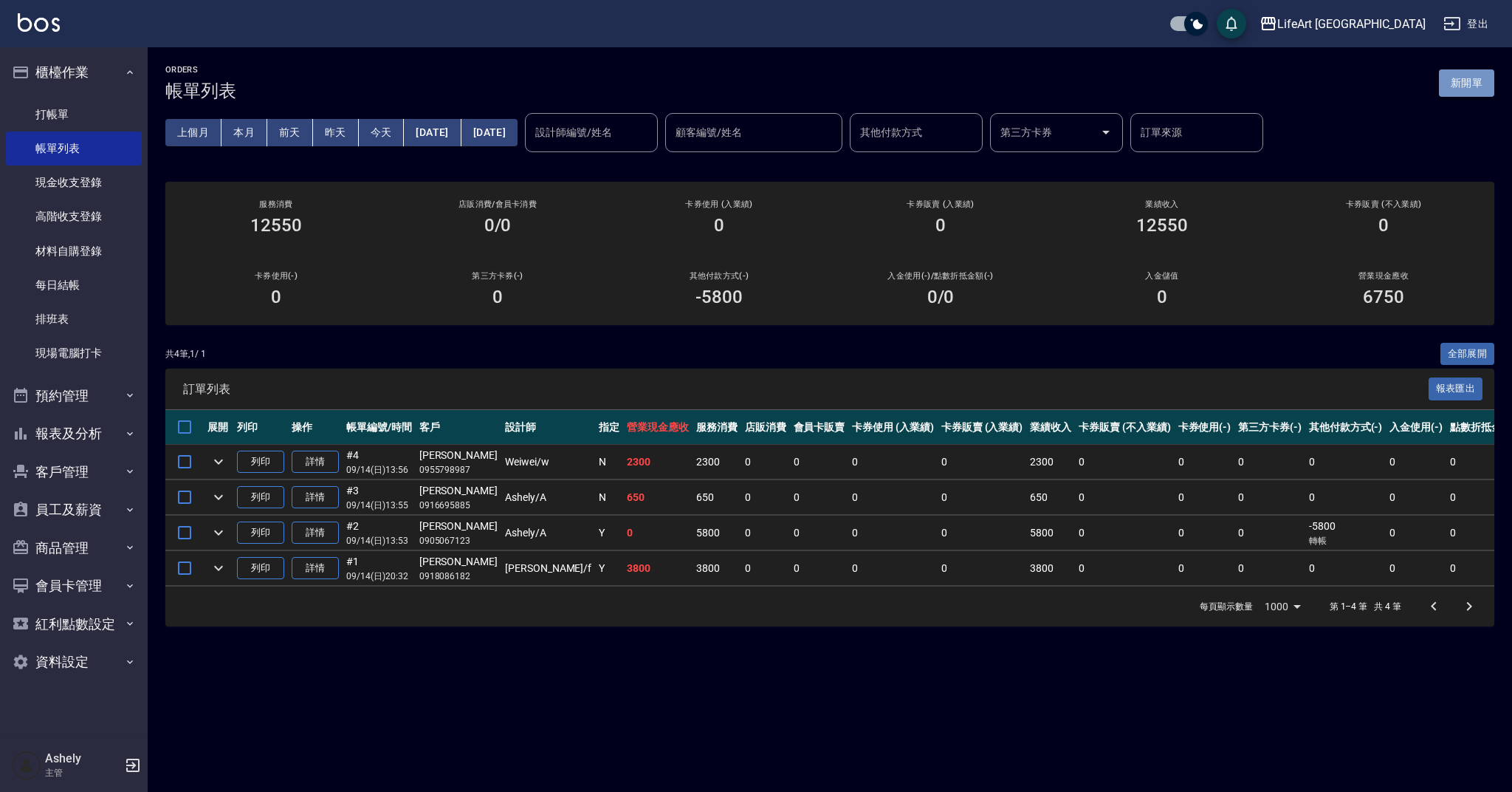
click at [1473, 86] on button "新開單" at bounding box center [1466, 83] width 56 height 27
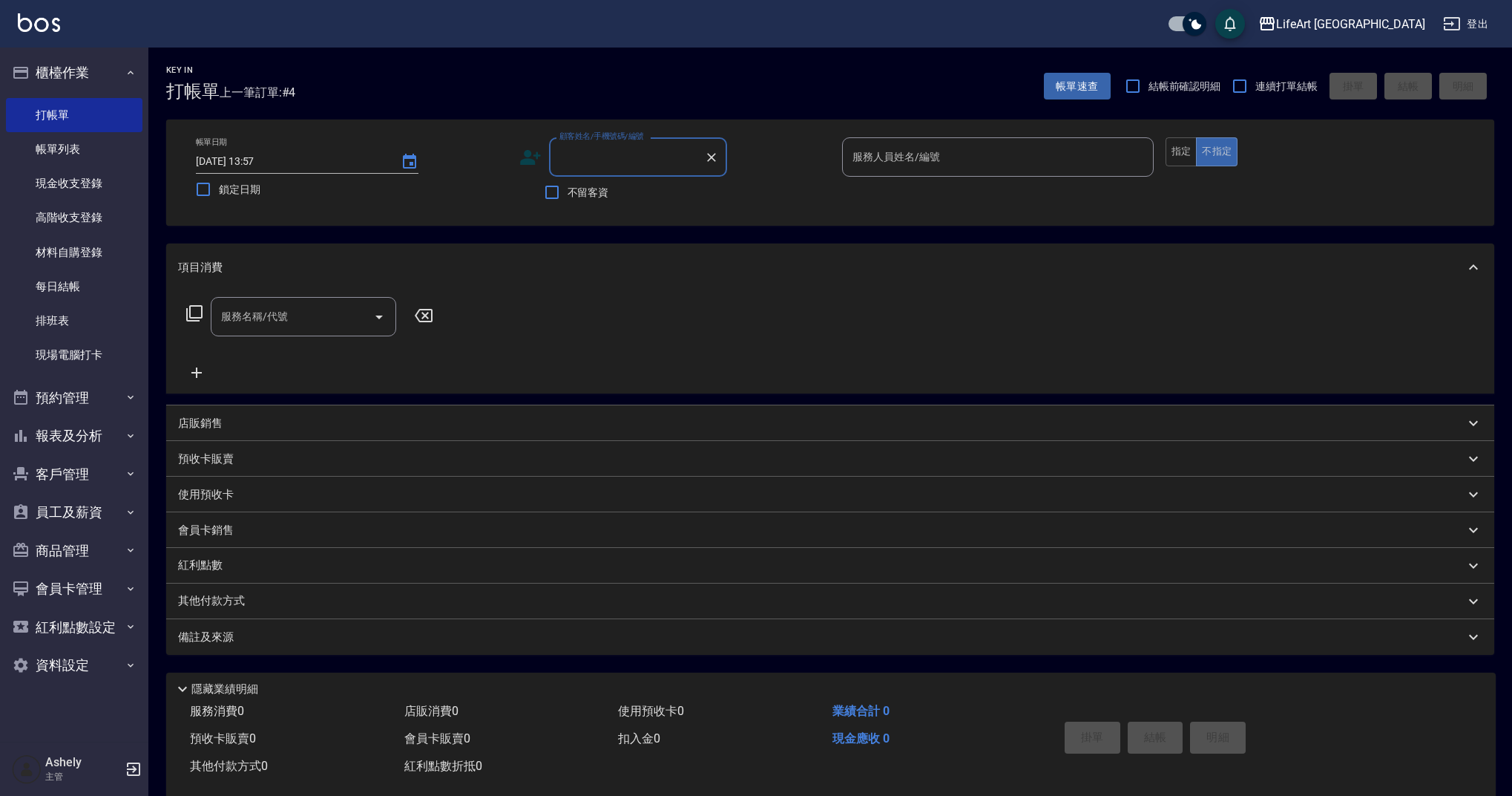
click at [644, 153] on input "顧客姓名/手機號碼/編號" at bounding box center [626, 157] width 142 height 26
type input "0939949054"
click at [711, 158] on icon "Clear" at bounding box center [711, 157] width 9 height 9
click at [532, 160] on icon at bounding box center [531, 157] width 21 height 15
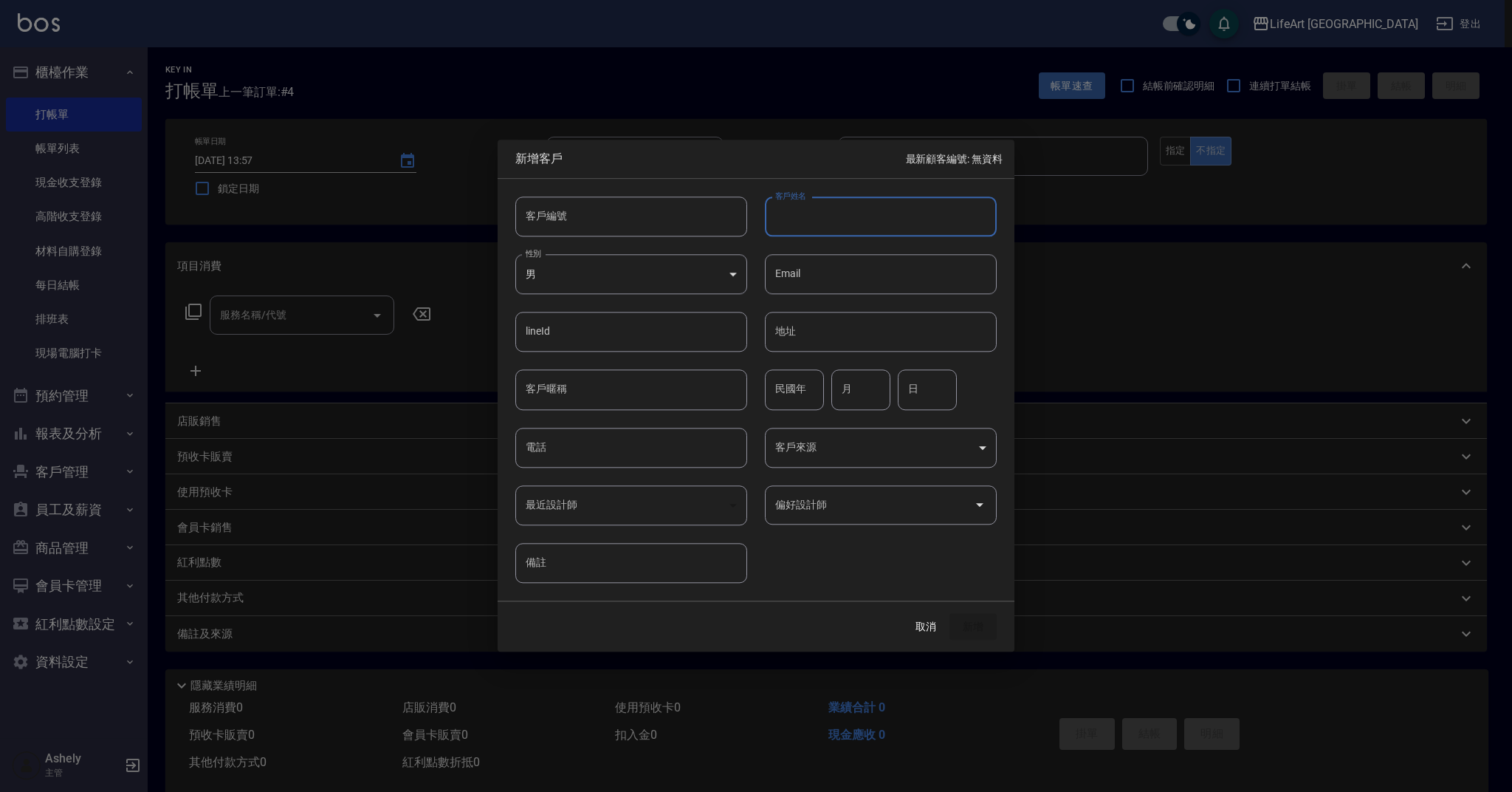
click at [609, 271] on body "LifeArt 蘆洲 登出 櫃檯作業 打帳單 帳單列表 現金收支登錄 高階收支登錄 材料自購登錄 每日結帳 排班表 現場電腦打卡 預約管理 預約管理 單日預約…" at bounding box center [756, 406] width 1512 height 812
click at [626, 367] on li "女" at bounding box center [631, 361] width 231 height 24
type input "[DEMOGRAPHIC_DATA]"
click at [794, 221] on input "客戶姓名" at bounding box center [881, 217] width 231 height 40
type input "h"
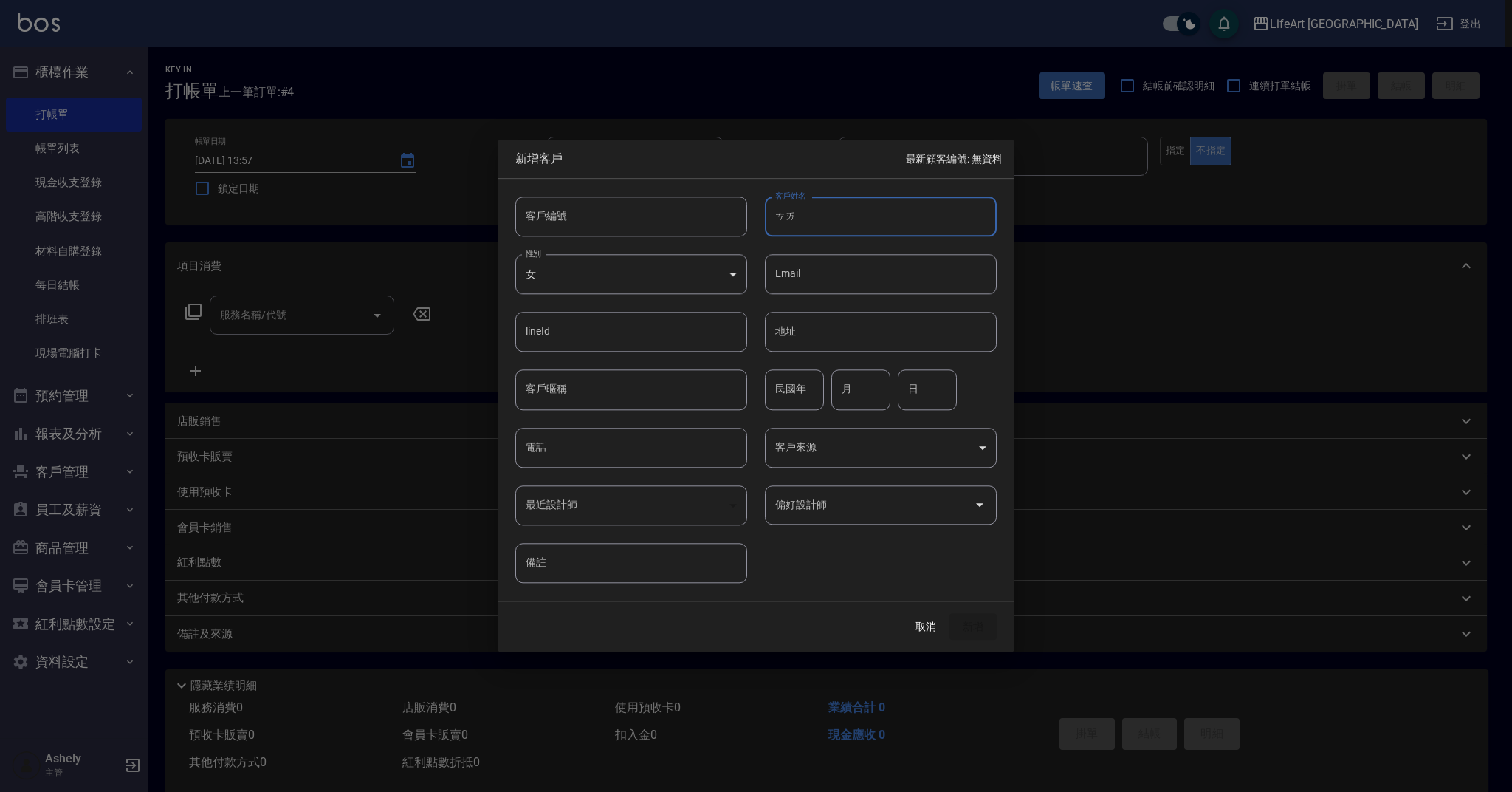
type input "彩"
type input "[PERSON_NAME]"
click at [860, 386] on input "月" at bounding box center [861, 390] width 59 height 40
click at [880, 396] on input "月" at bounding box center [861, 390] width 59 height 40
click at [875, 384] on input "月" at bounding box center [861, 390] width 59 height 40
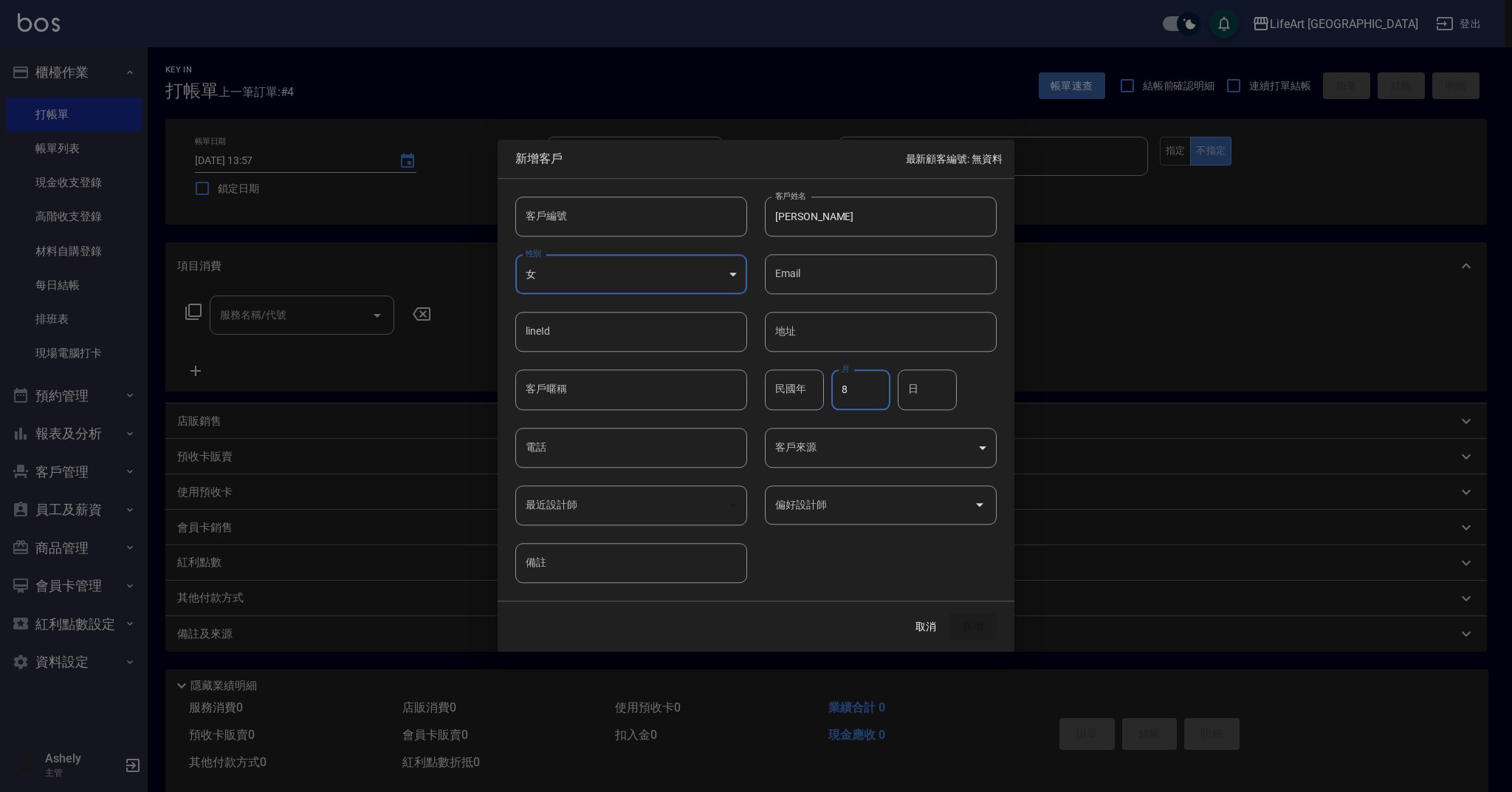
type input "8"
click at [931, 388] on input "日" at bounding box center [927, 390] width 59 height 40
type input "5"
click at [561, 444] on input "電話" at bounding box center [631, 448] width 231 height 40
type input "0939949054"
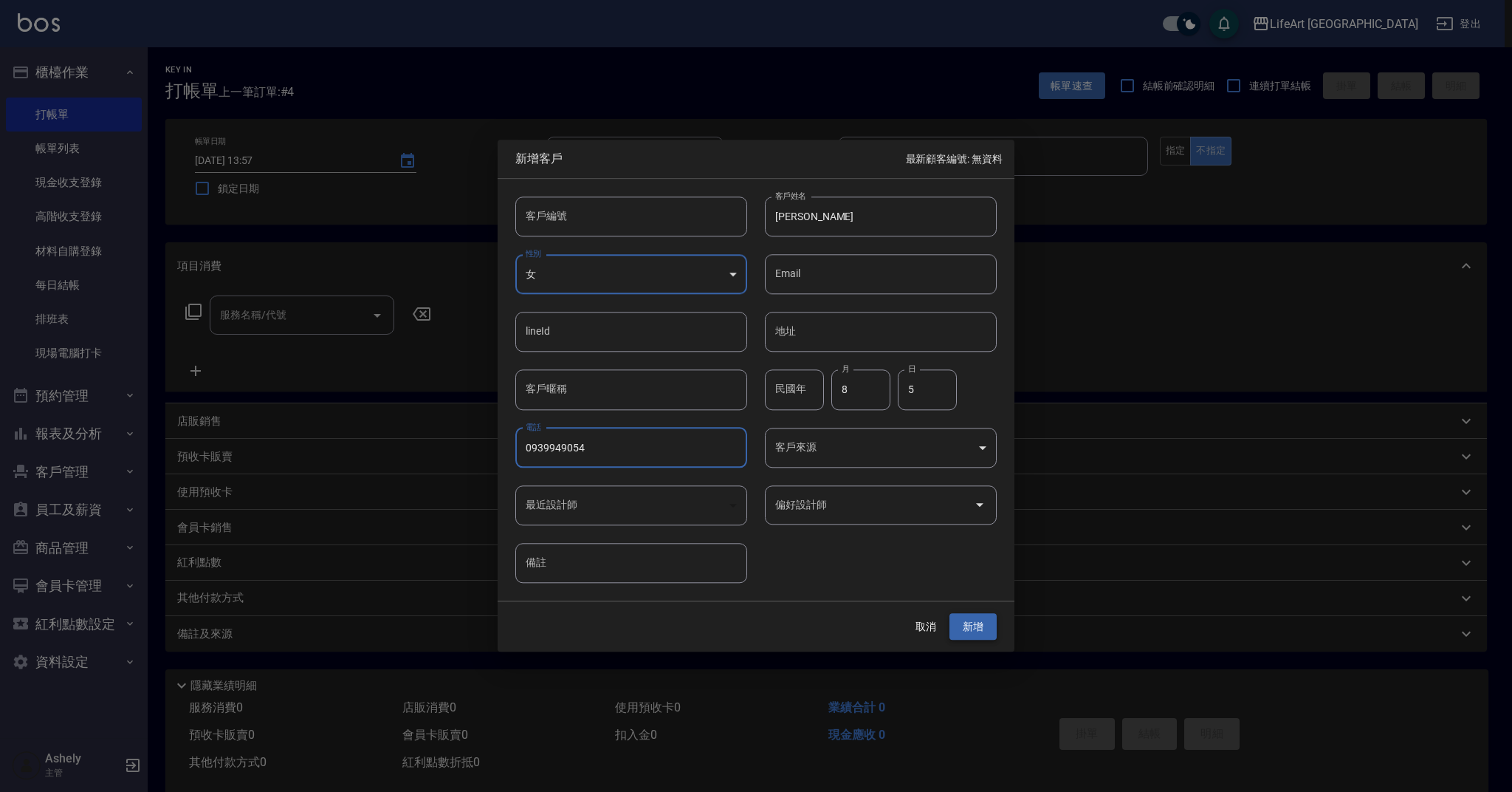
click at [985, 630] on button "新增" at bounding box center [973, 626] width 47 height 27
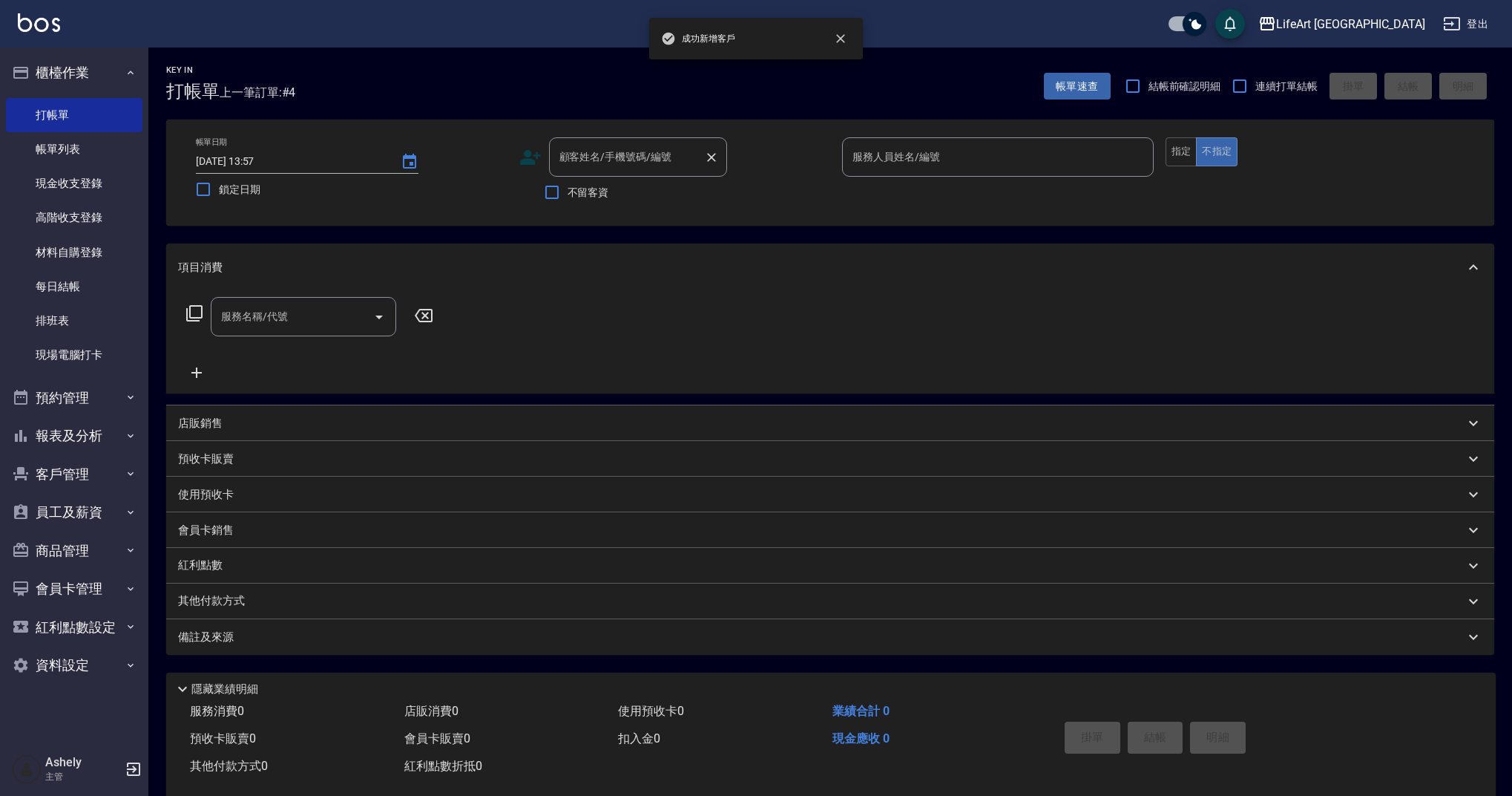
click at [638, 161] on input "顧客姓名/手機號碼/編號" at bounding box center [626, 157] width 142 height 26
click at [611, 198] on li "[PERSON_NAME]/0939949054/" at bounding box center [637, 195] width 178 height 25
type input "[PERSON_NAME]/0939949054/"
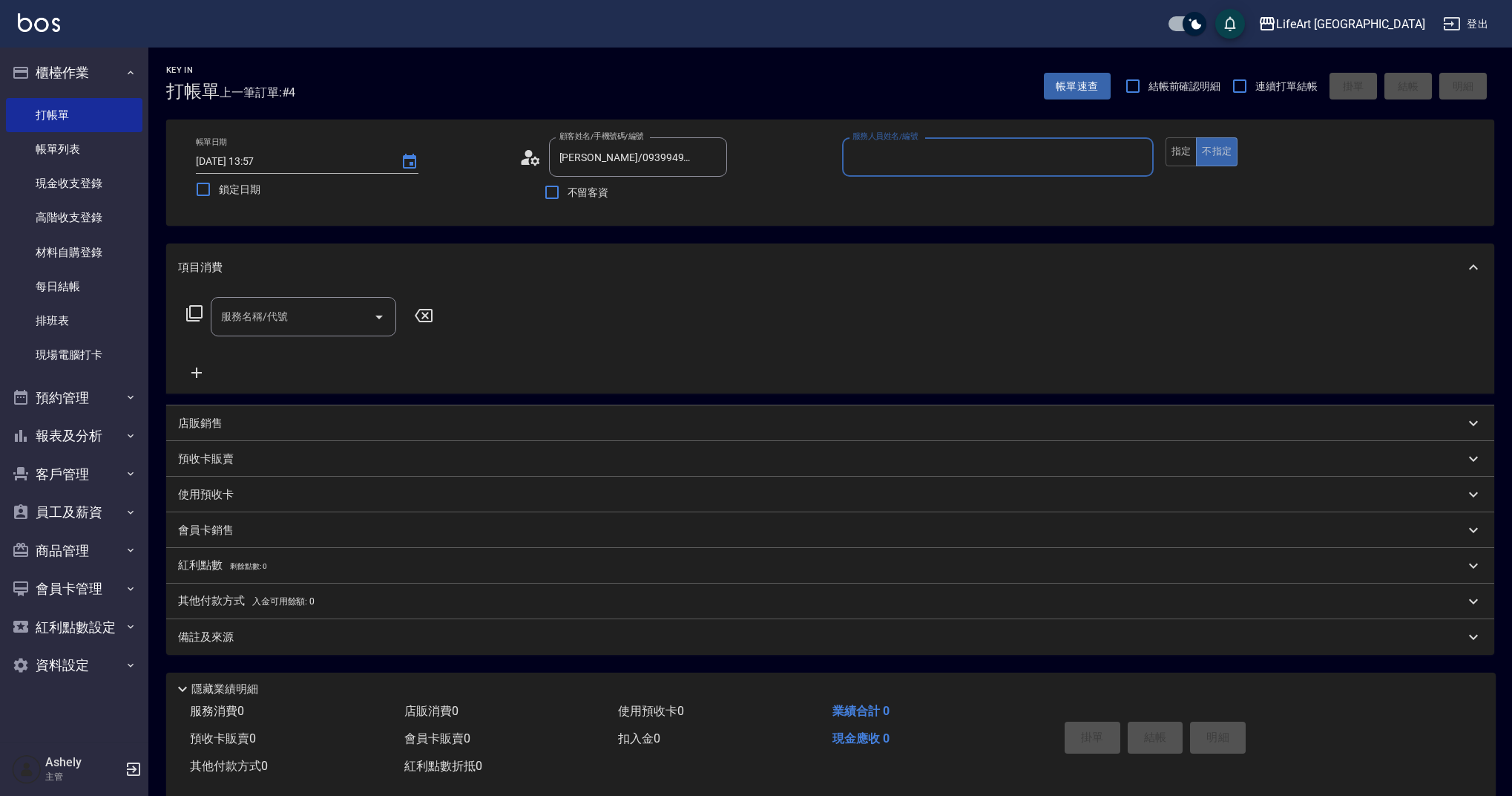
click at [942, 170] on input "服務人員姓名/編號" at bounding box center [998, 157] width 298 height 26
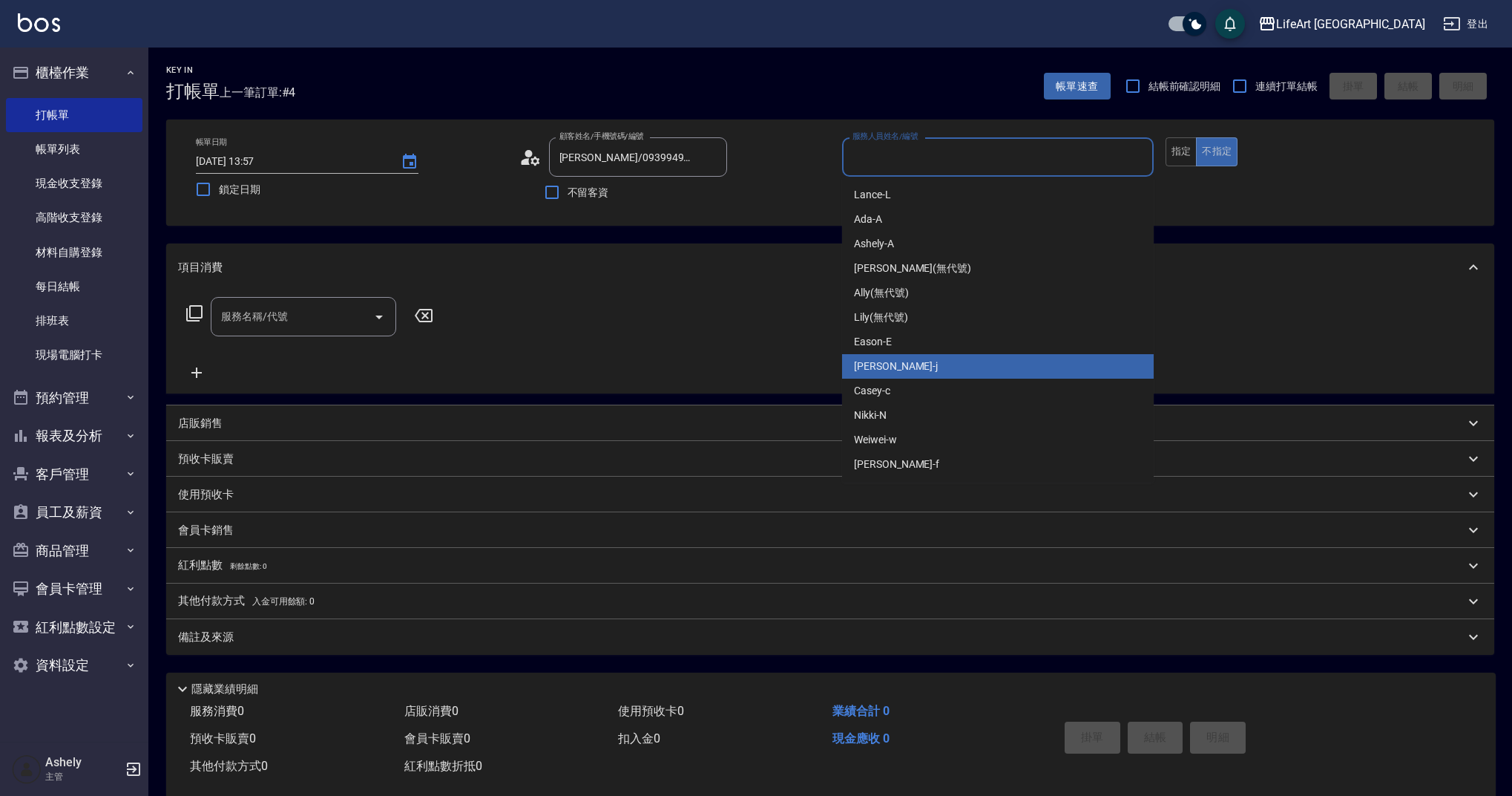
click at [896, 365] on div "[PERSON_NAME]" at bounding box center [998, 366] width 312 height 25
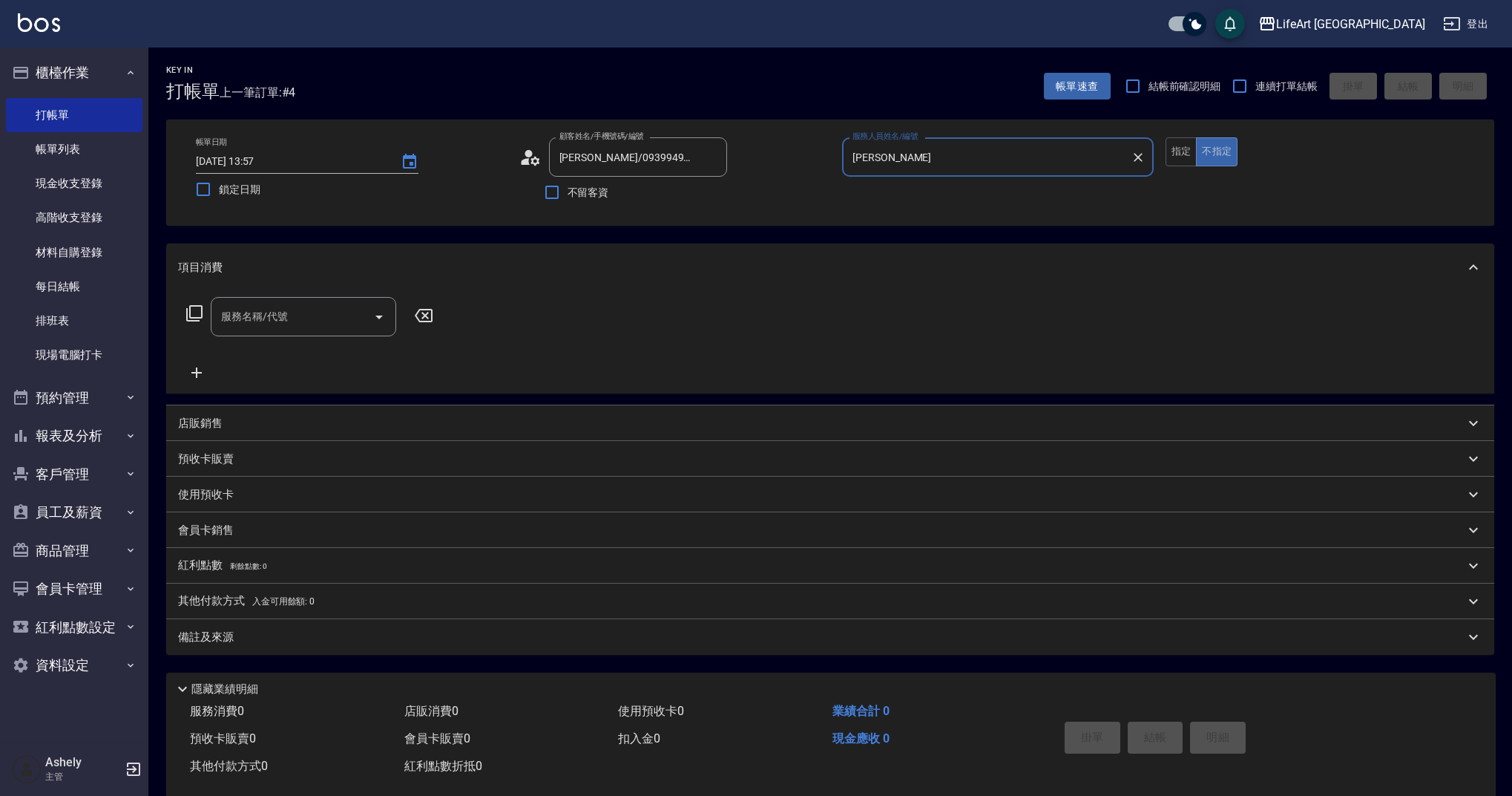
type input "[PERSON_NAME]"
click at [1181, 148] on button "指定" at bounding box center [1181, 151] width 32 height 29
click at [295, 307] on input "服務名稱/代號" at bounding box center [292, 316] width 150 height 26
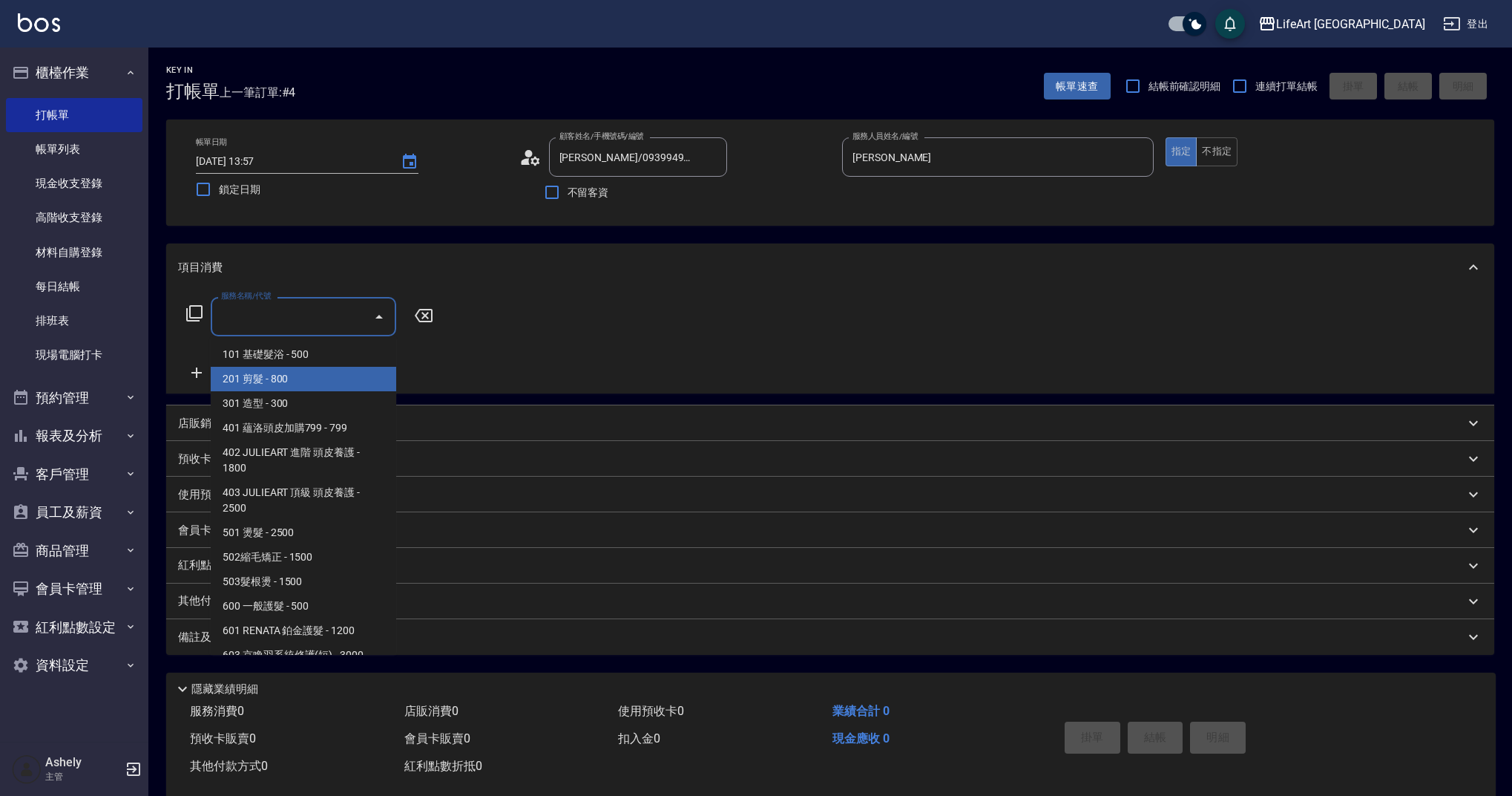
click at [298, 386] on span "201 剪髮 - 800" at bounding box center [303, 379] width 186 height 25
type input "201 剪髮(201)"
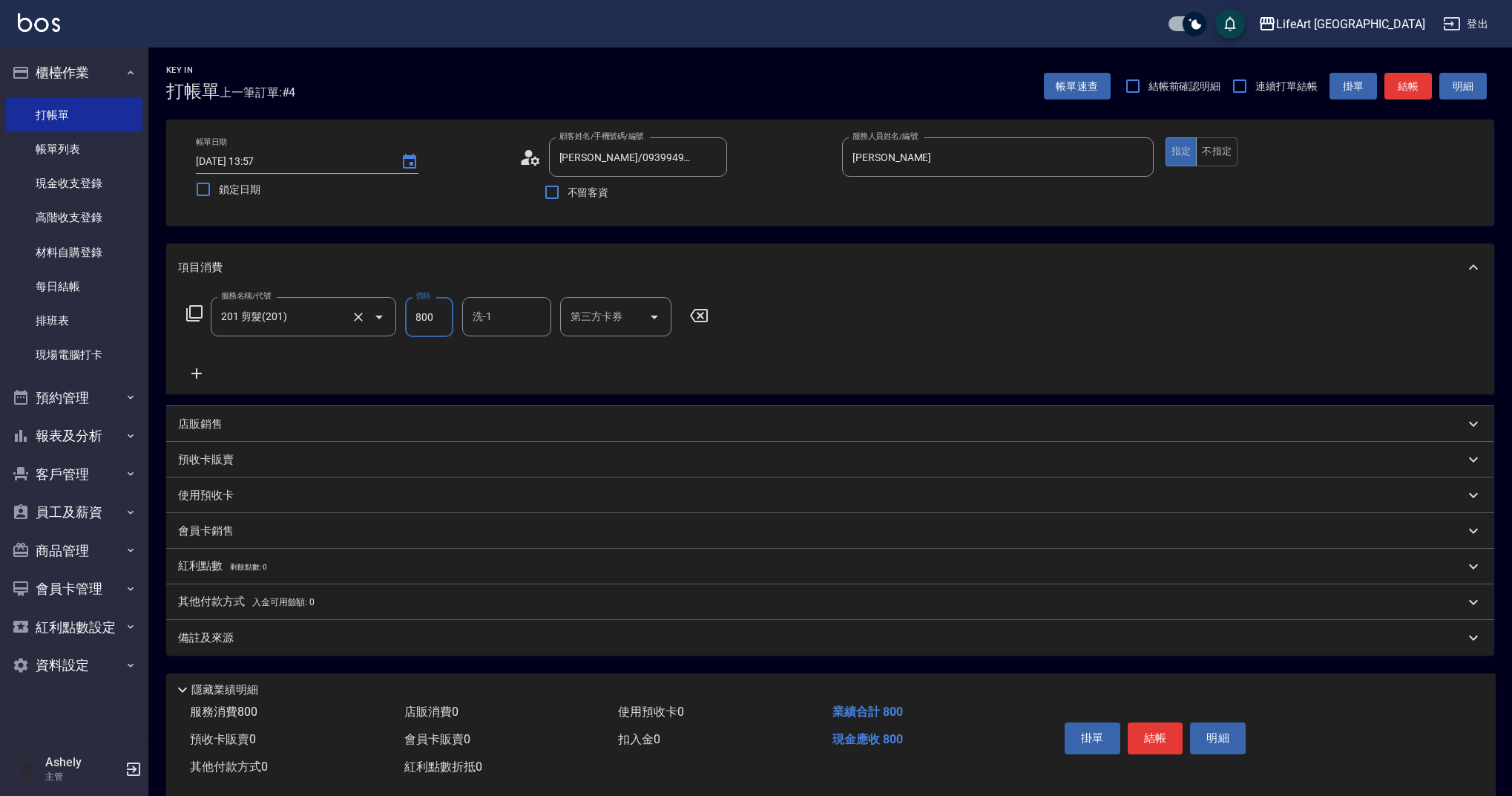
drag, startPoint x: 416, startPoint y: 315, endPoint x: 387, endPoint y: 314, distance: 29.0
click at [387, 314] on div "服務名稱/代號 201 剪髮(201) 服務名稱/代號 價格 800 價格 洗-1 洗-1 第三方卡券 第三方卡券" at bounding box center [447, 317] width 539 height 40
type input "1000"
click at [360, 627] on div "備註及來源" at bounding box center [830, 638] width 1328 height 36
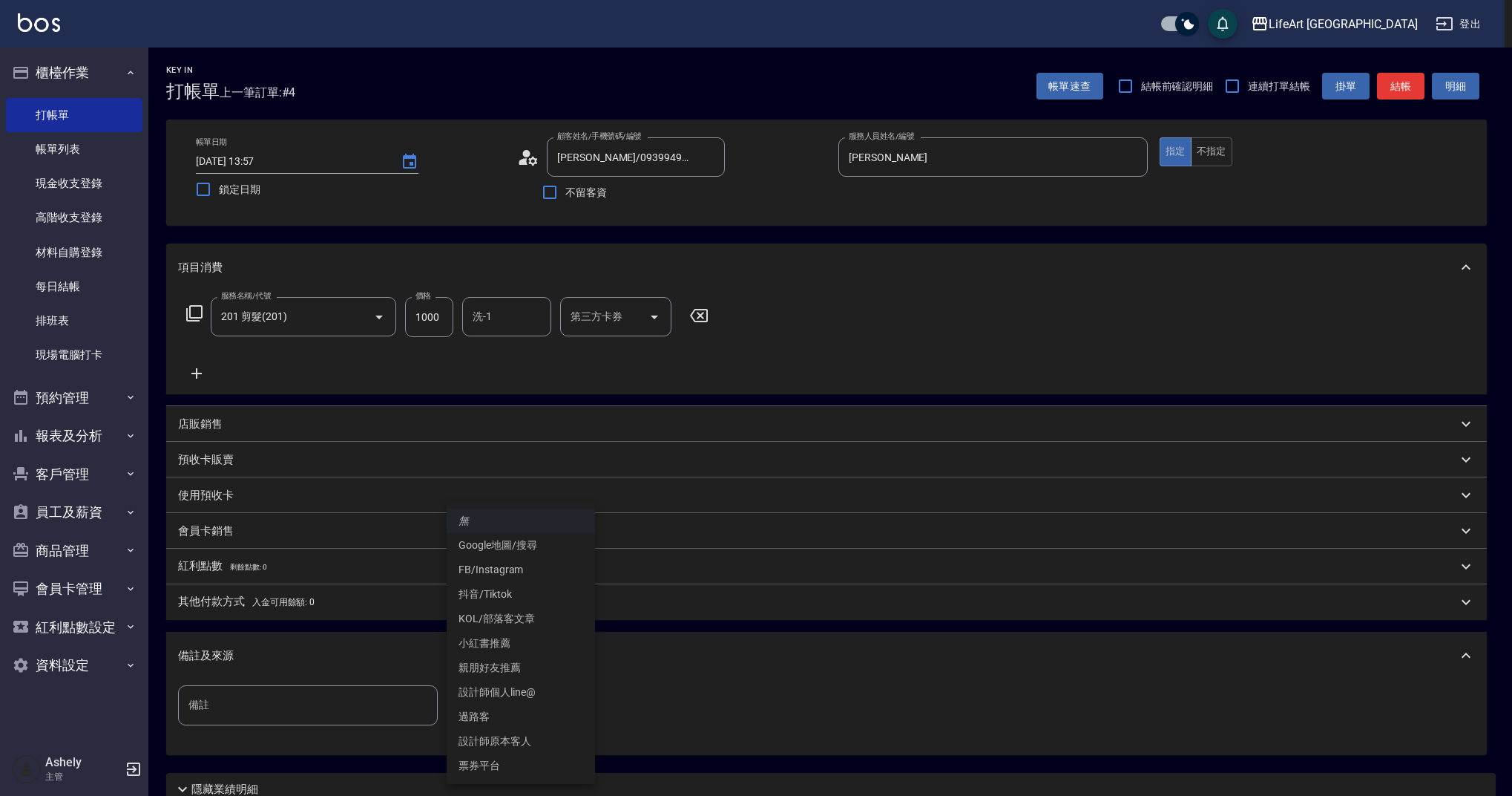
click at [497, 699] on body "LifeArt 蘆洲 登出 櫃檯作業 打帳單 帳單列表 現金收支登錄 高階收支登錄 材料自購登錄 每日結帳 排班表 現場電腦打卡 預約管理 預約管理 單日預約…" at bounding box center [756, 458] width 1512 height 916
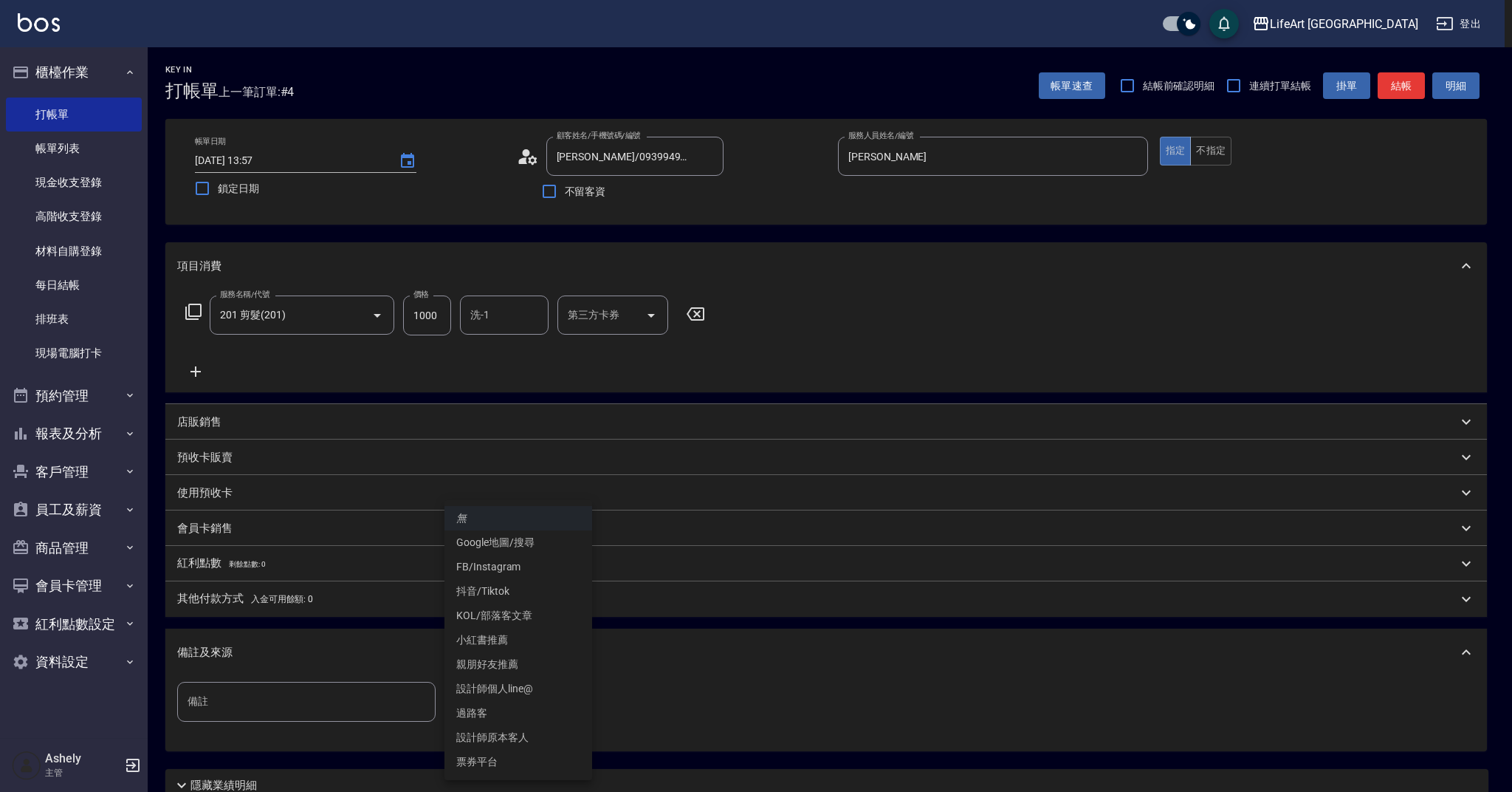
click at [520, 724] on li "過路客" at bounding box center [518, 713] width 148 height 24
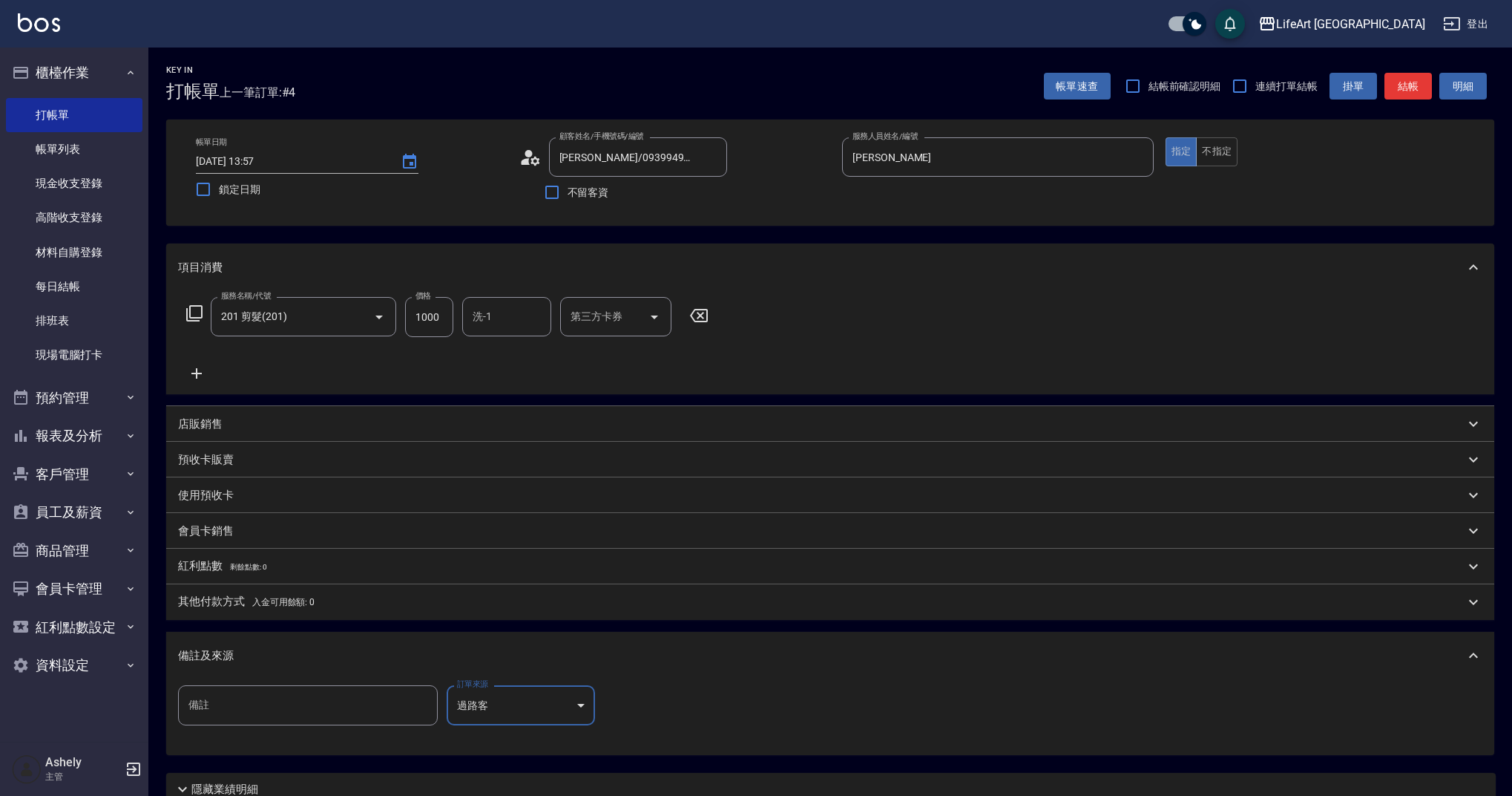
click at [518, 719] on body "LifeArt 蘆洲 登出 櫃檯作業 打帳單 帳單列表 現金收支登錄 高階收支登錄 材料自購登錄 每日結帳 排班表 現場電腦打卡 預約管理 預約管理 單日預約…" at bounding box center [756, 458] width 1512 height 916
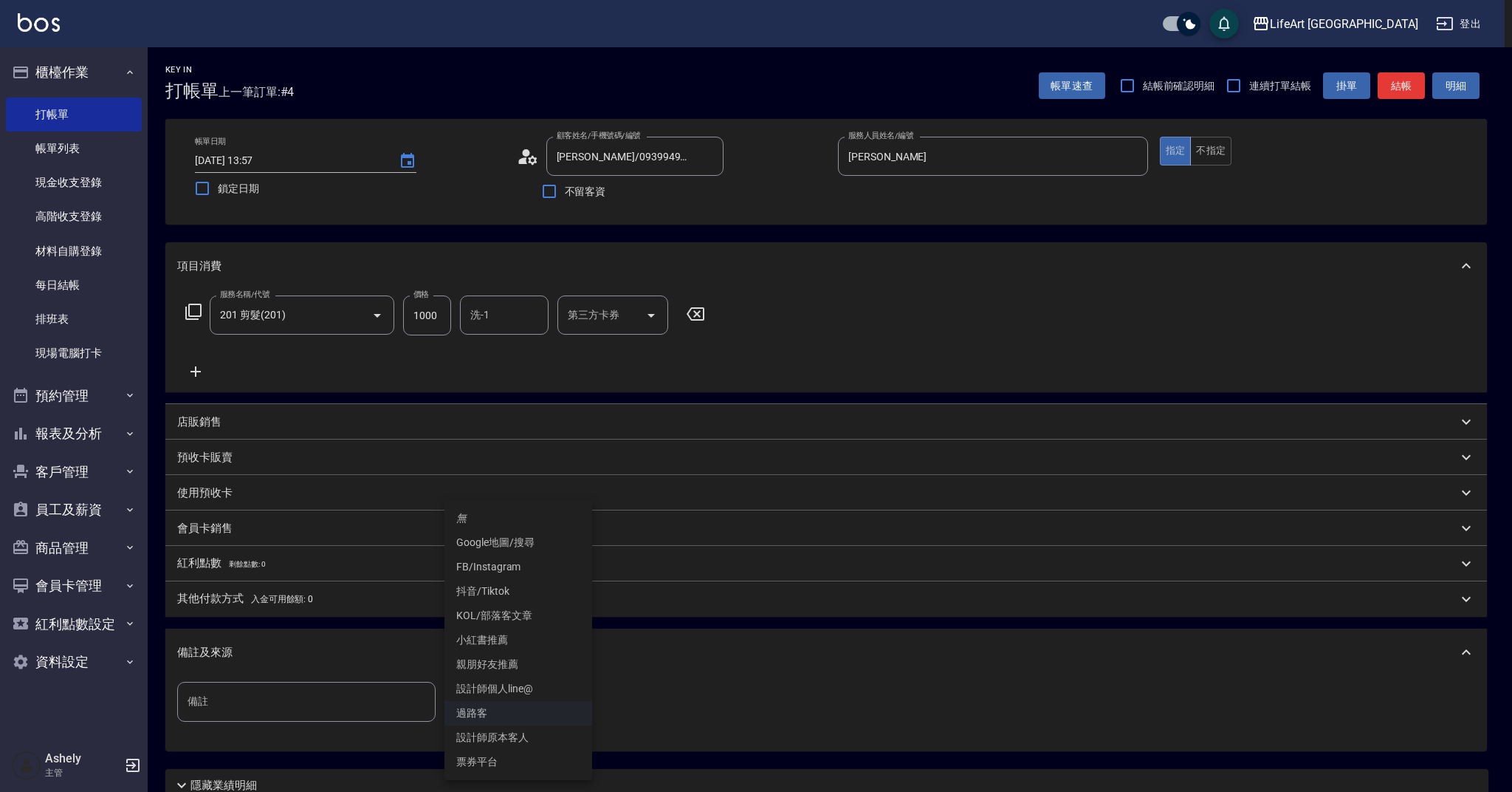
click at [520, 744] on li "設計師原本客人" at bounding box center [518, 737] width 148 height 24
type input "設計師原本客人"
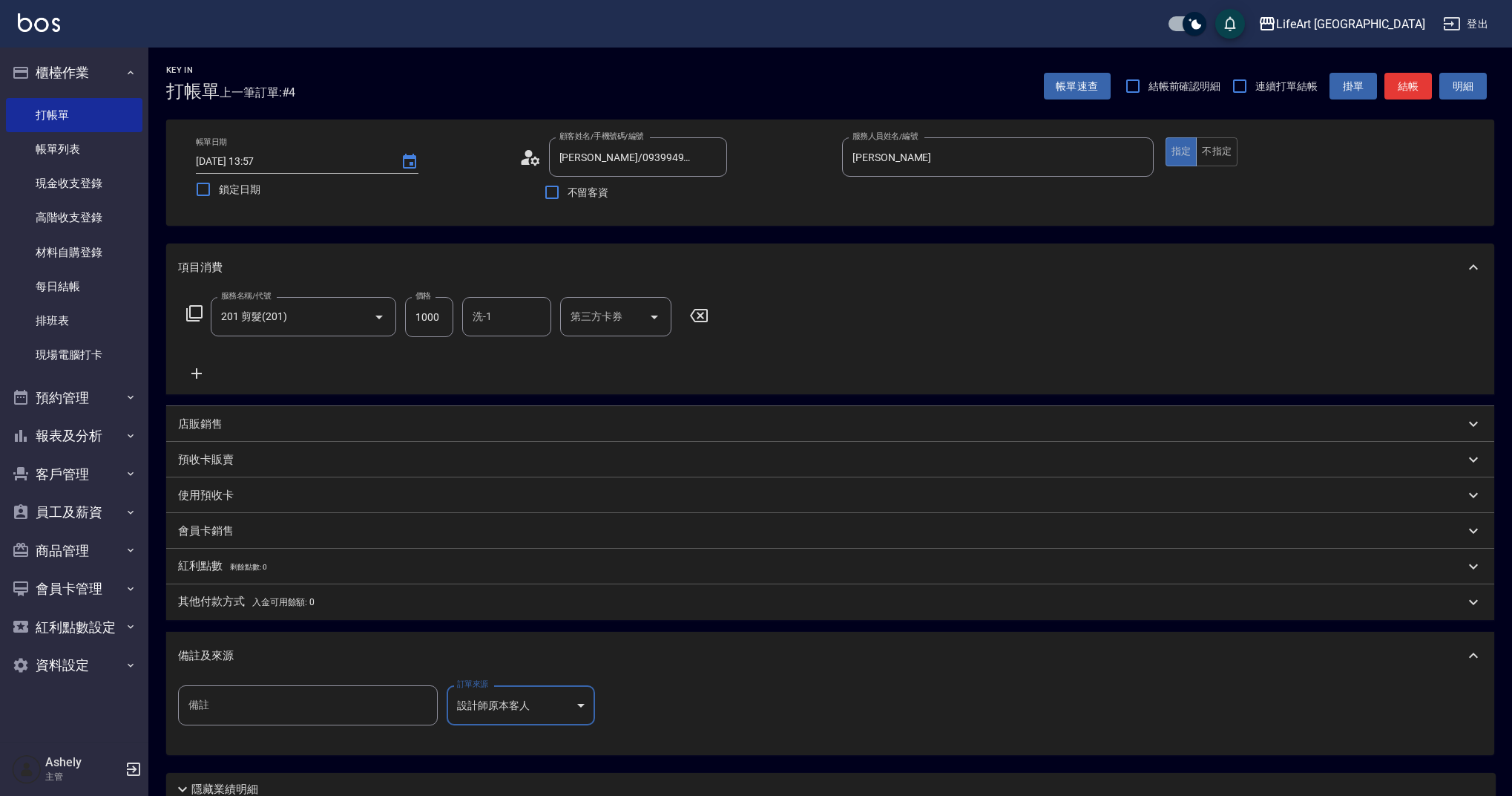
scroll to position [127, 0]
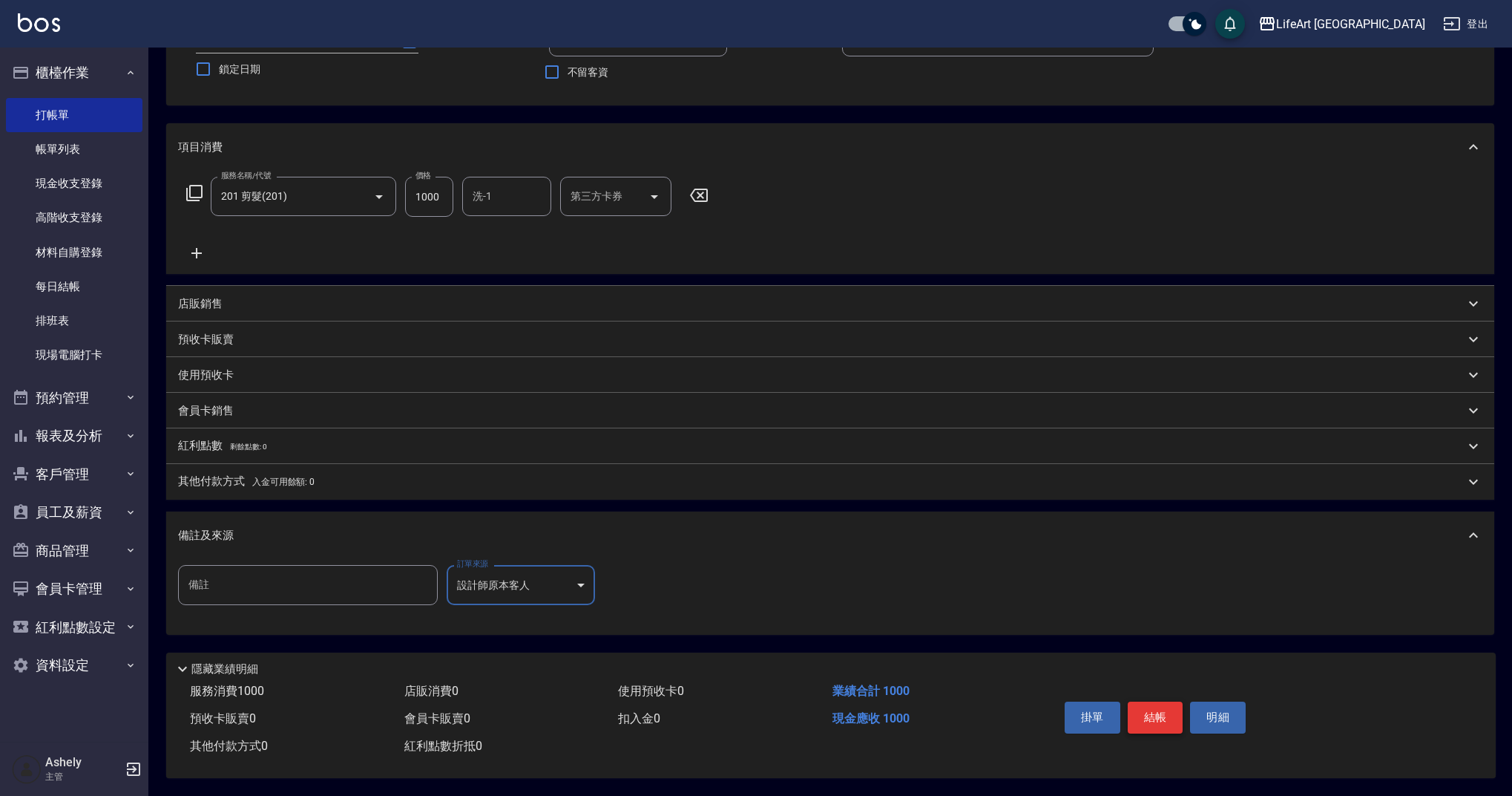
click at [1156, 715] on button "結帳" at bounding box center [1155, 717] width 56 height 31
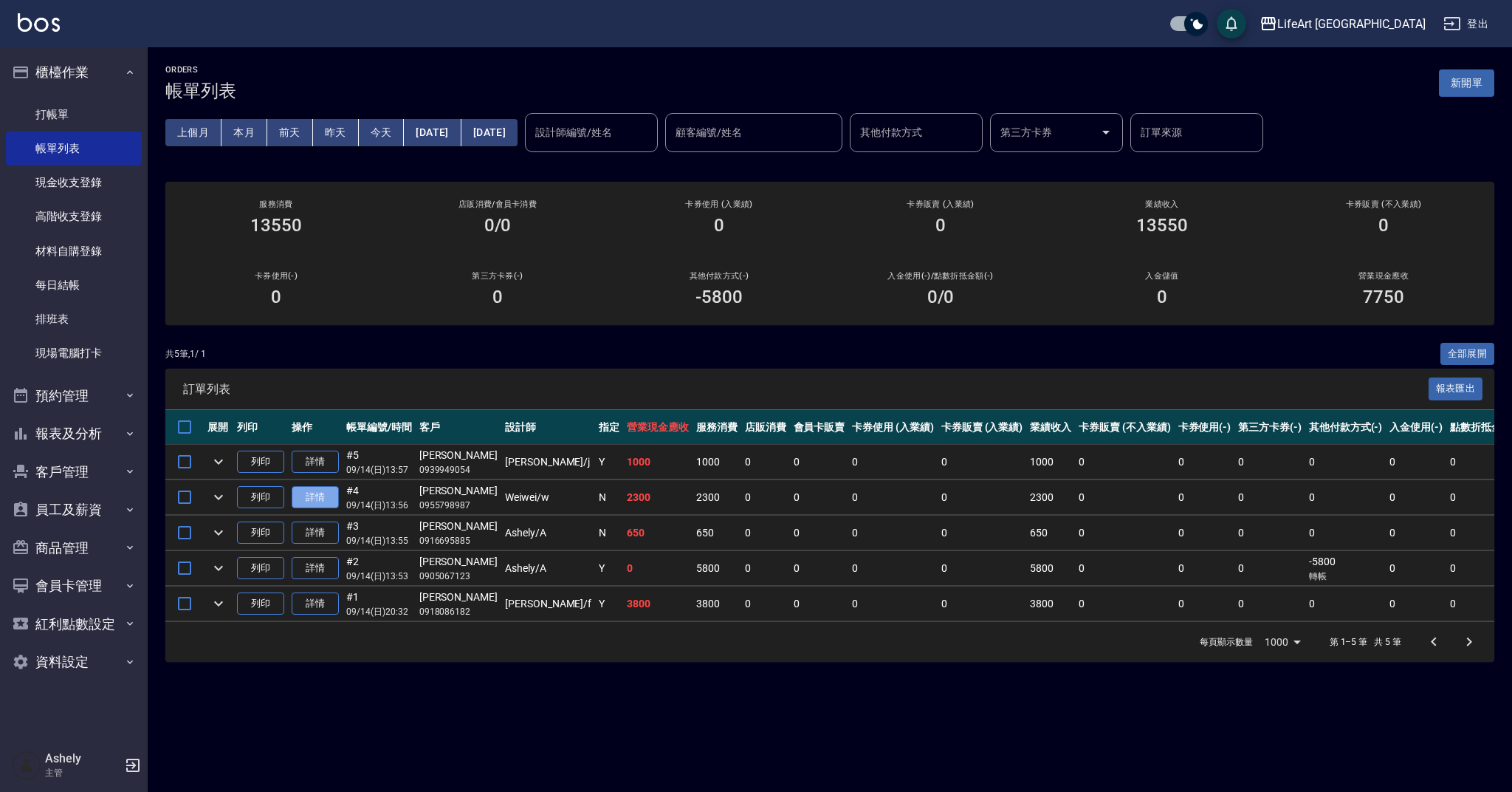
click at [301, 493] on link "詳情" at bounding box center [315, 497] width 47 height 23
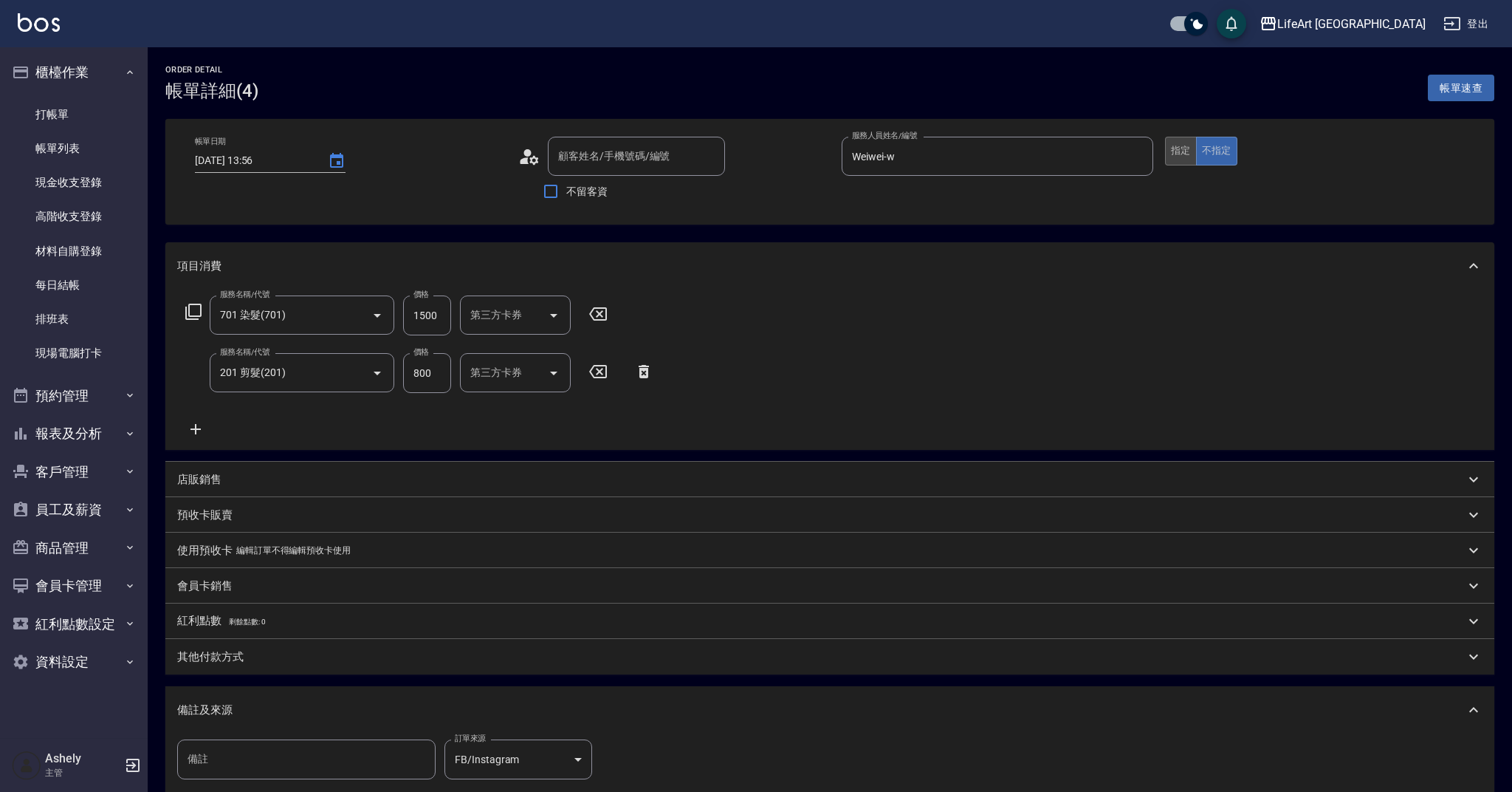
type input "[DATE] 13:56"
type input "Weiwei-w"
type input "FB/Instagram"
type input "[PERSON_NAME]/0955798987/null"
click at [1183, 147] on button "指定" at bounding box center [1180, 151] width 32 height 29
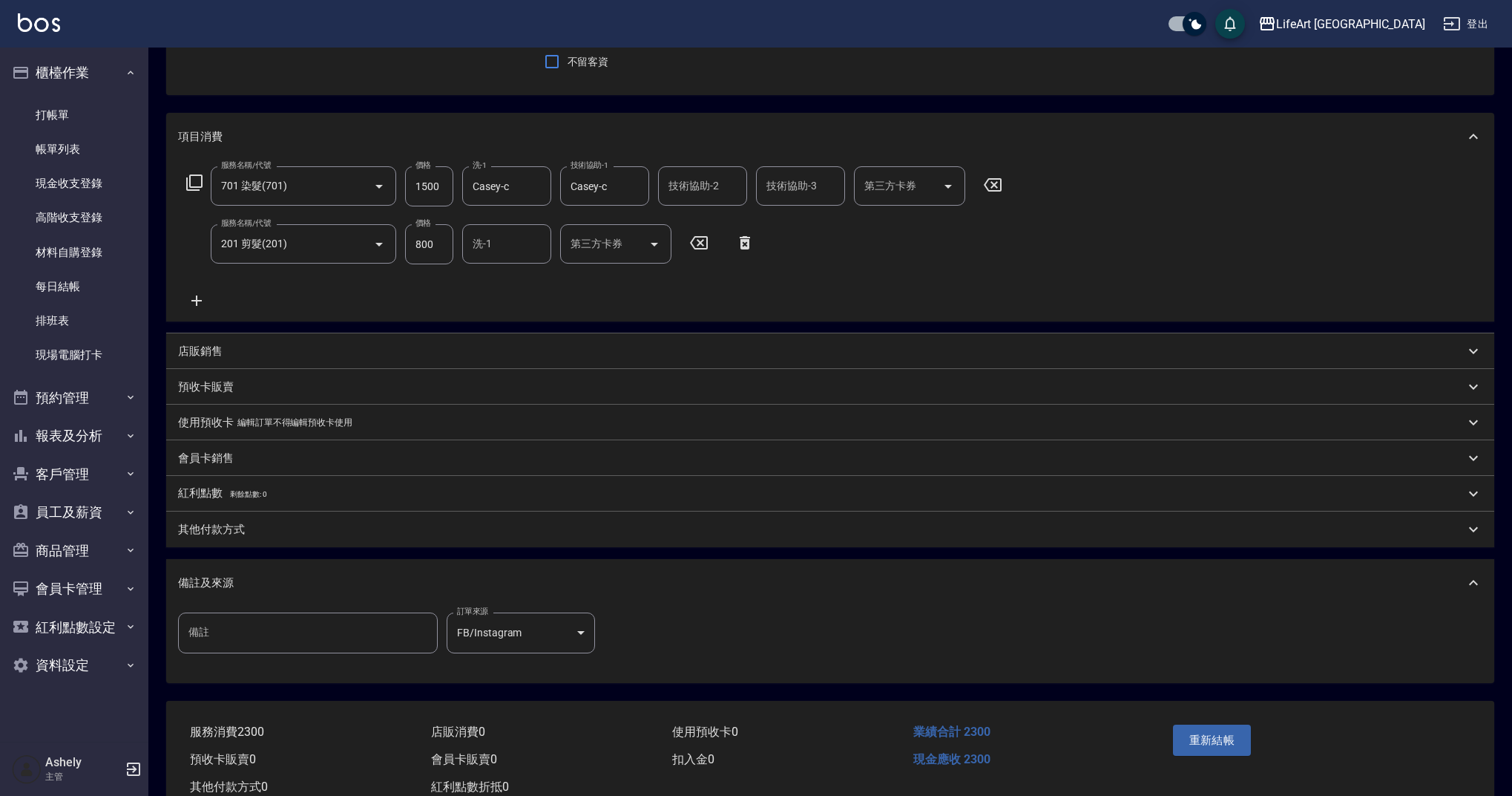
scroll to position [178, 0]
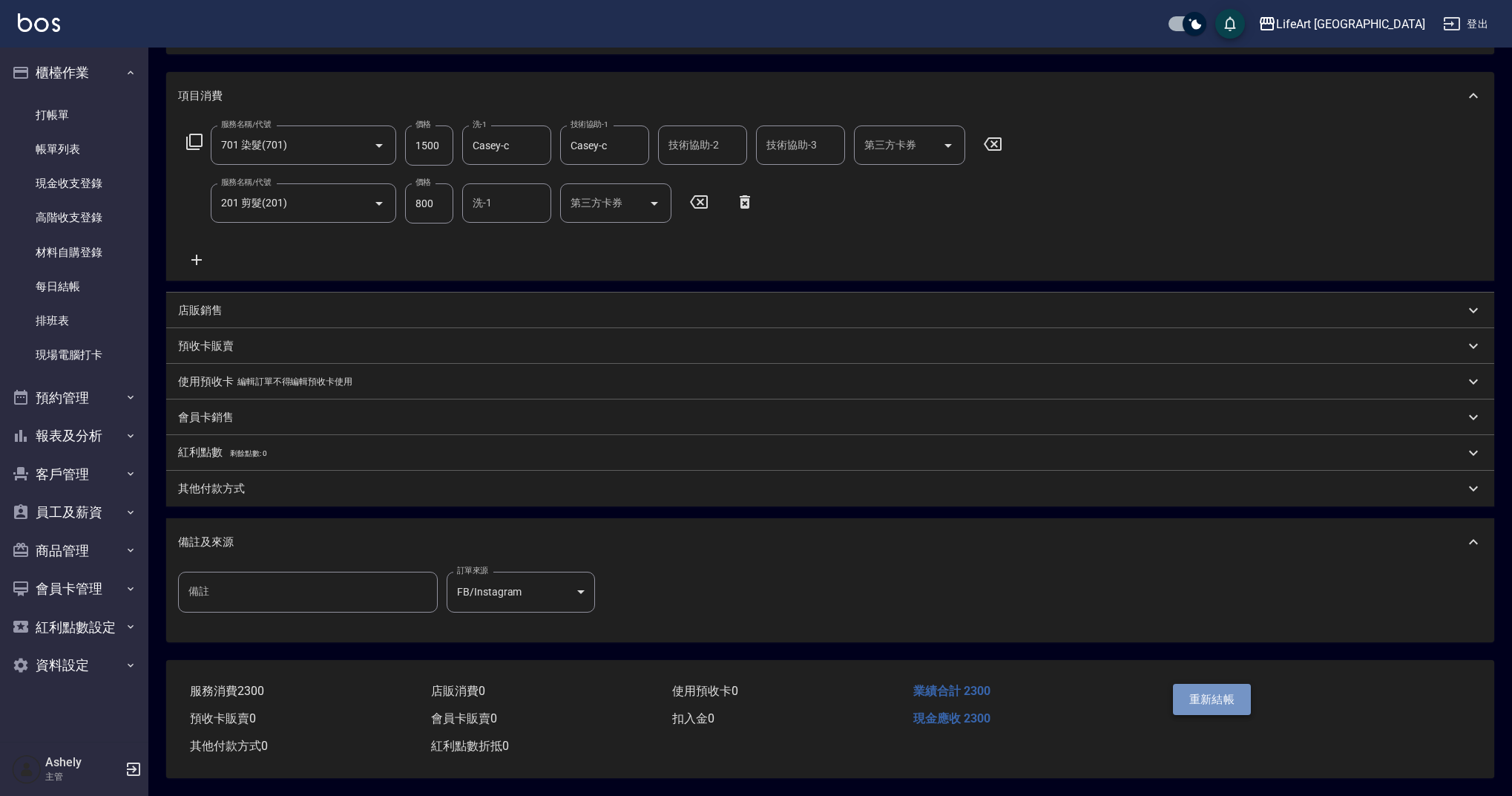
click at [1221, 693] on button "重新結帳" at bounding box center [1212, 699] width 78 height 31
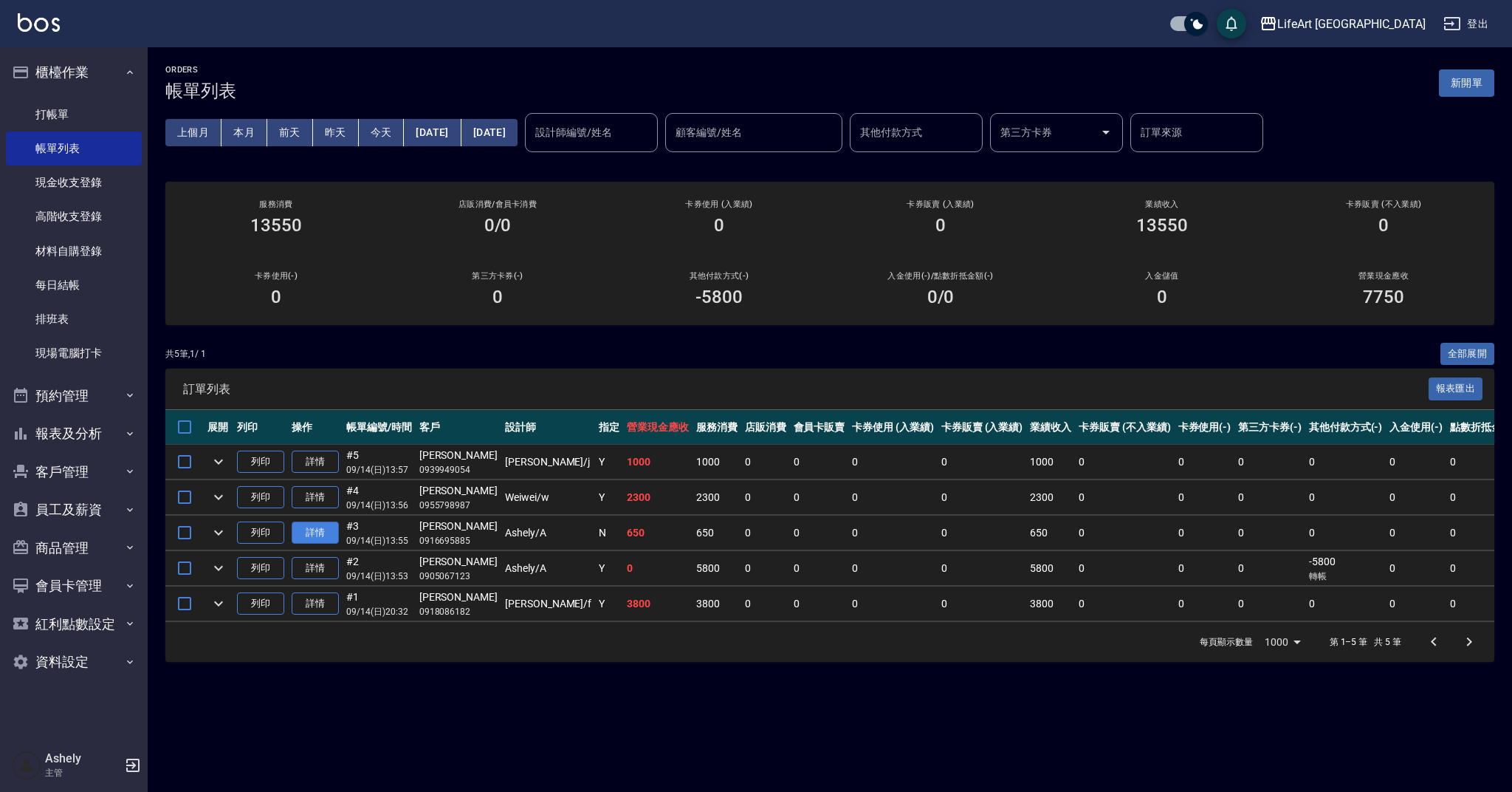
click at [338, 531] on link "詳情" at bounding box center [315, 532] width 47 height 23
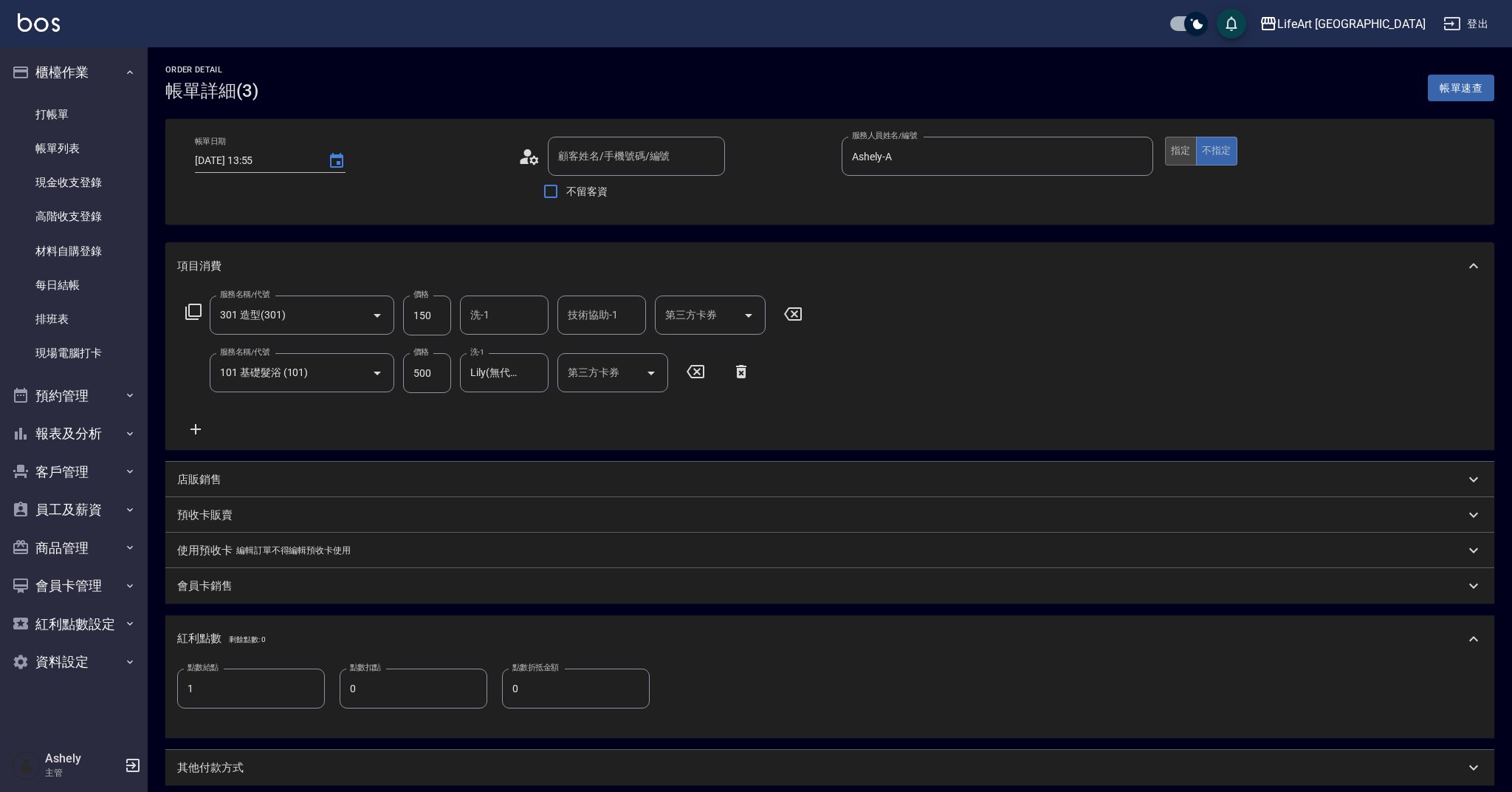
type input "[DATE] 13:55"
type input "Ashely-A"
type input "1"
type input "謝佩蓉/0916695885/"
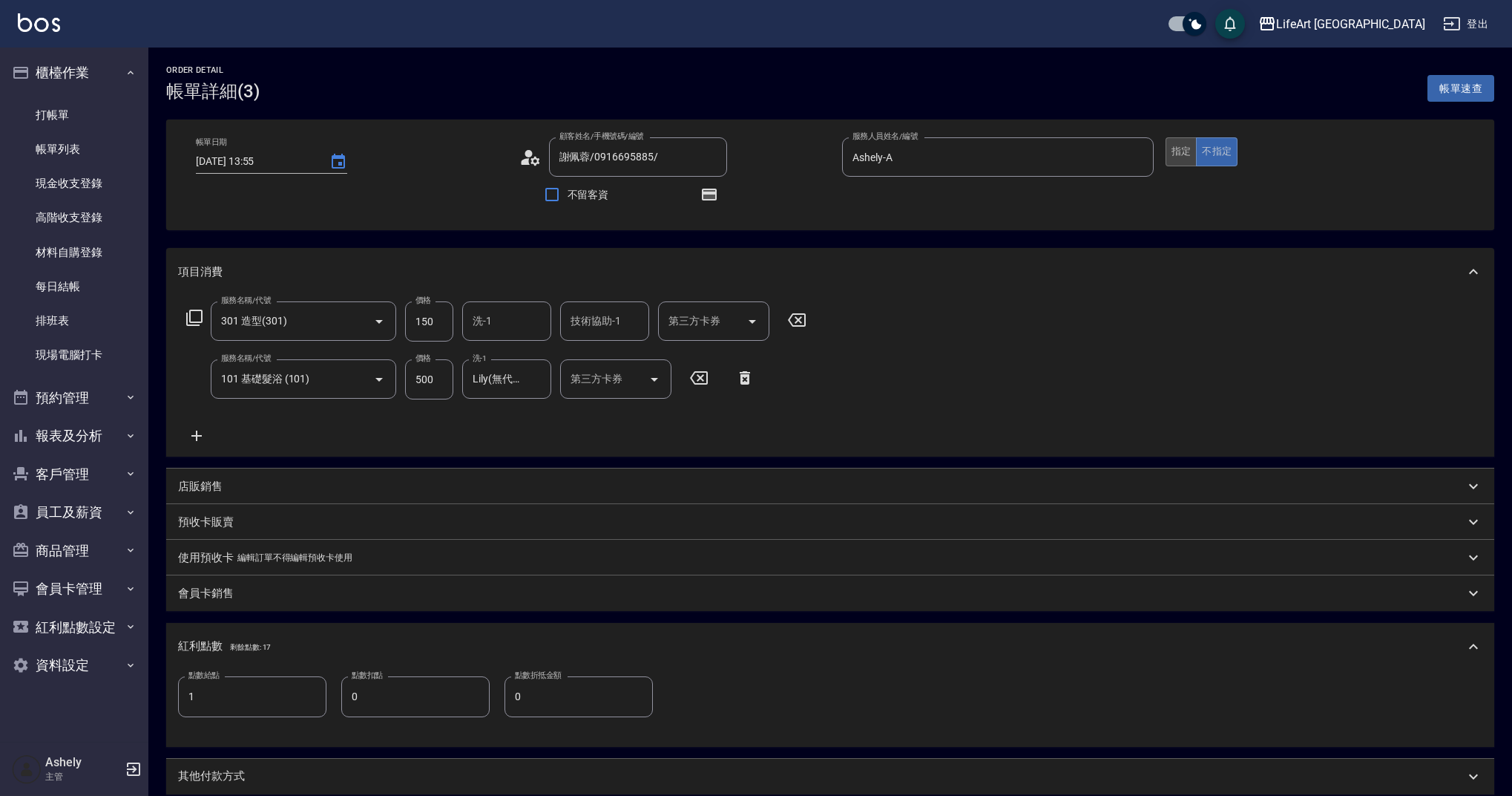
click at [1185, 151] on button "指定" at bounding box center [1181, 151] width 32 height 29
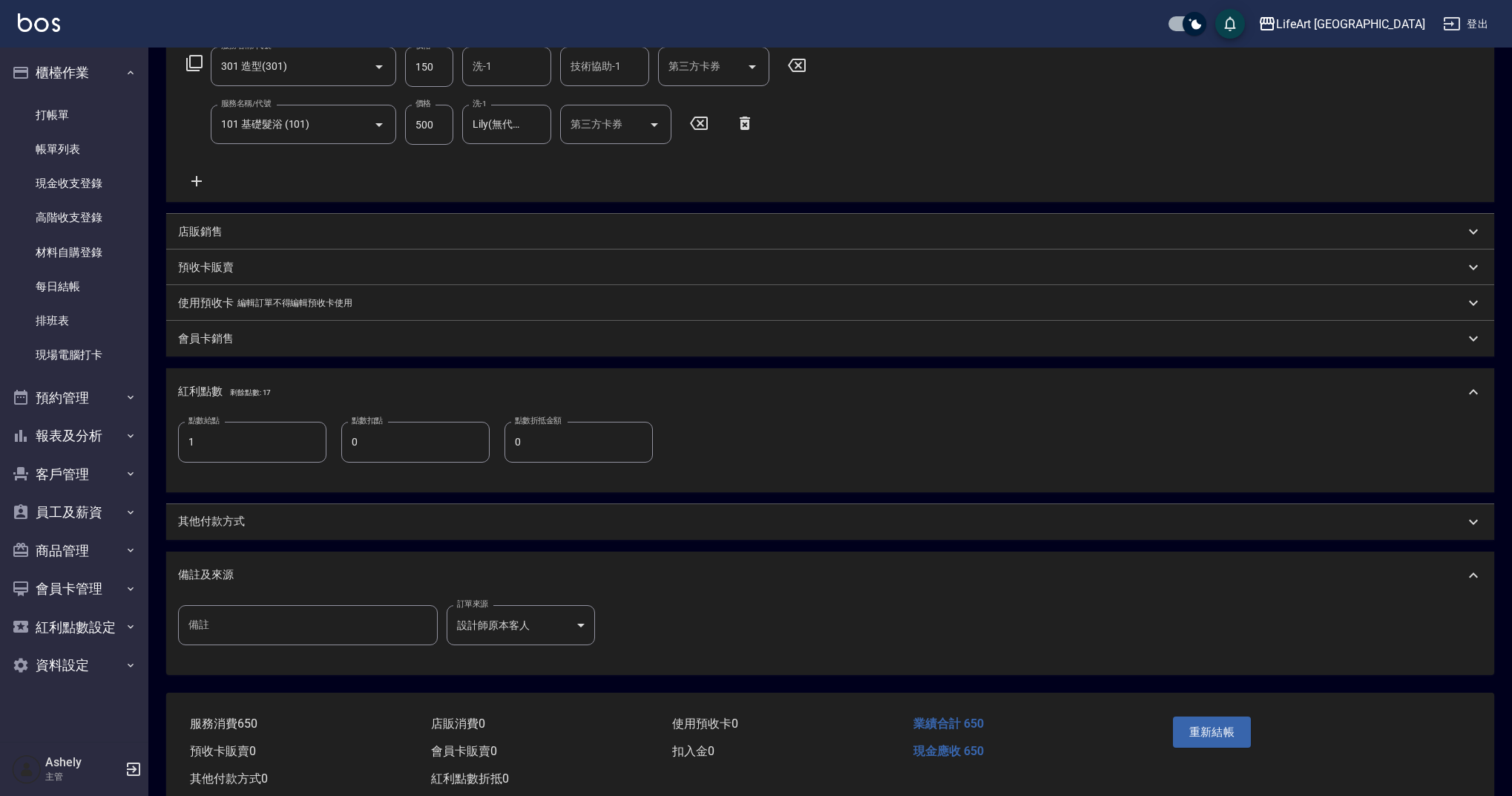
scroll to position [262, 0]
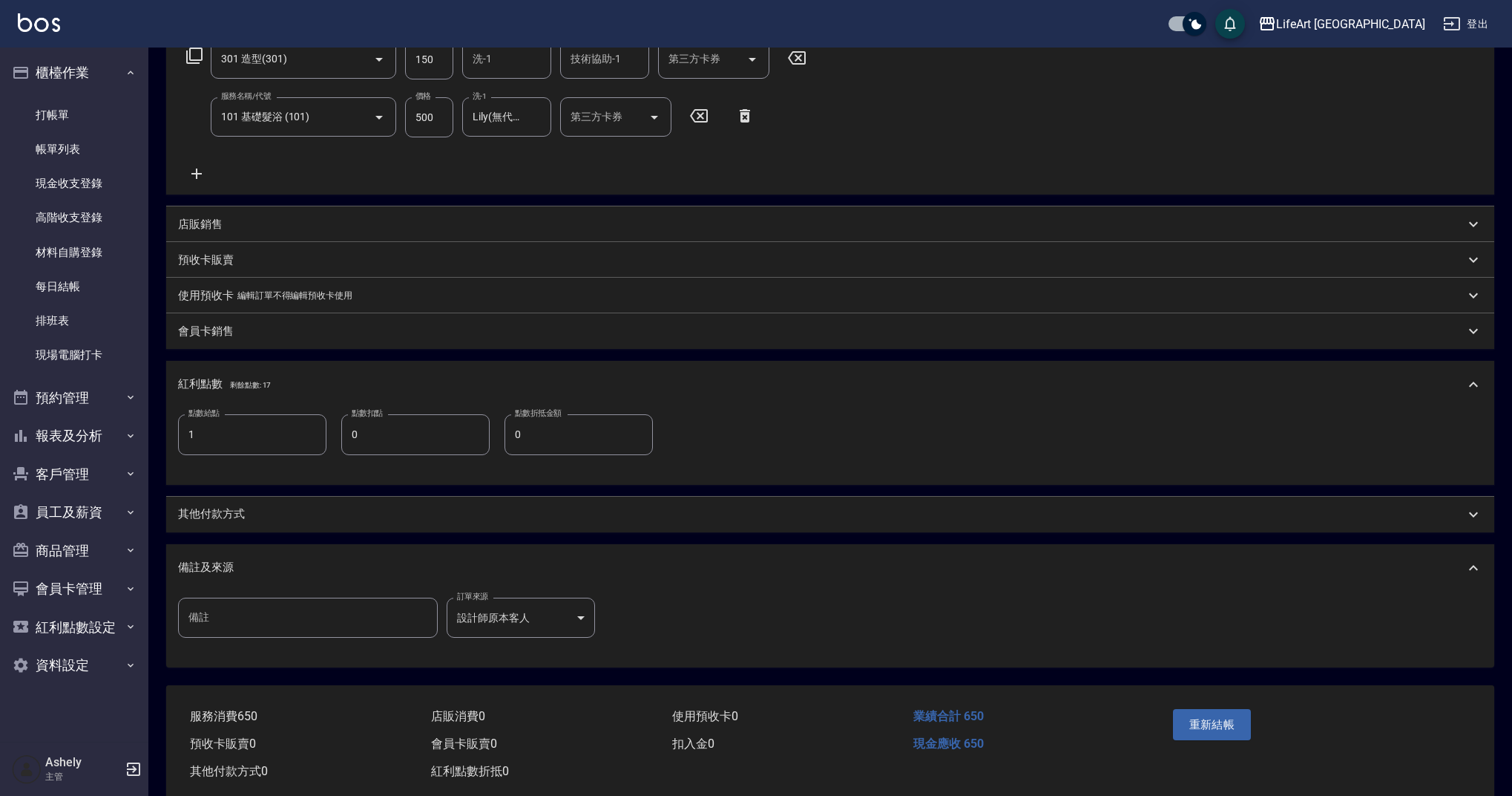
click at [1209, 740] on div "重新結帳" at bounding box center [1240, 735] width 146 height 65
click at [1206, 720] on button "重新結帳" at bounding box center [1212, 724] width 78 height 31
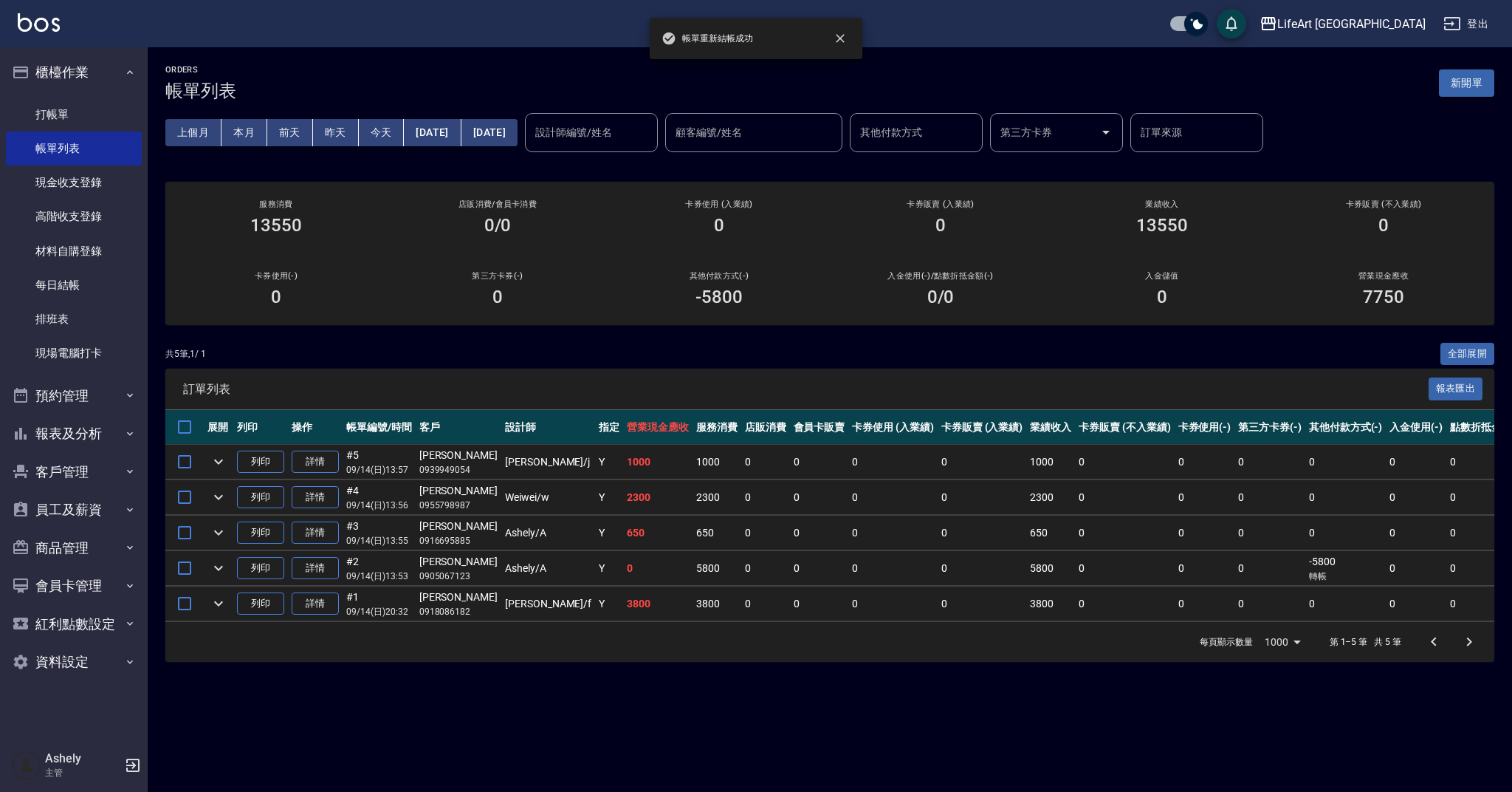
click at [1473, 69] on div "ORDERS 帳單列表 新開單" at bounding box center [829, 83] width 1329 height 36
click at [1473, 79] on button "新開單" at bounding box center [1466, 83] width 56 height 27
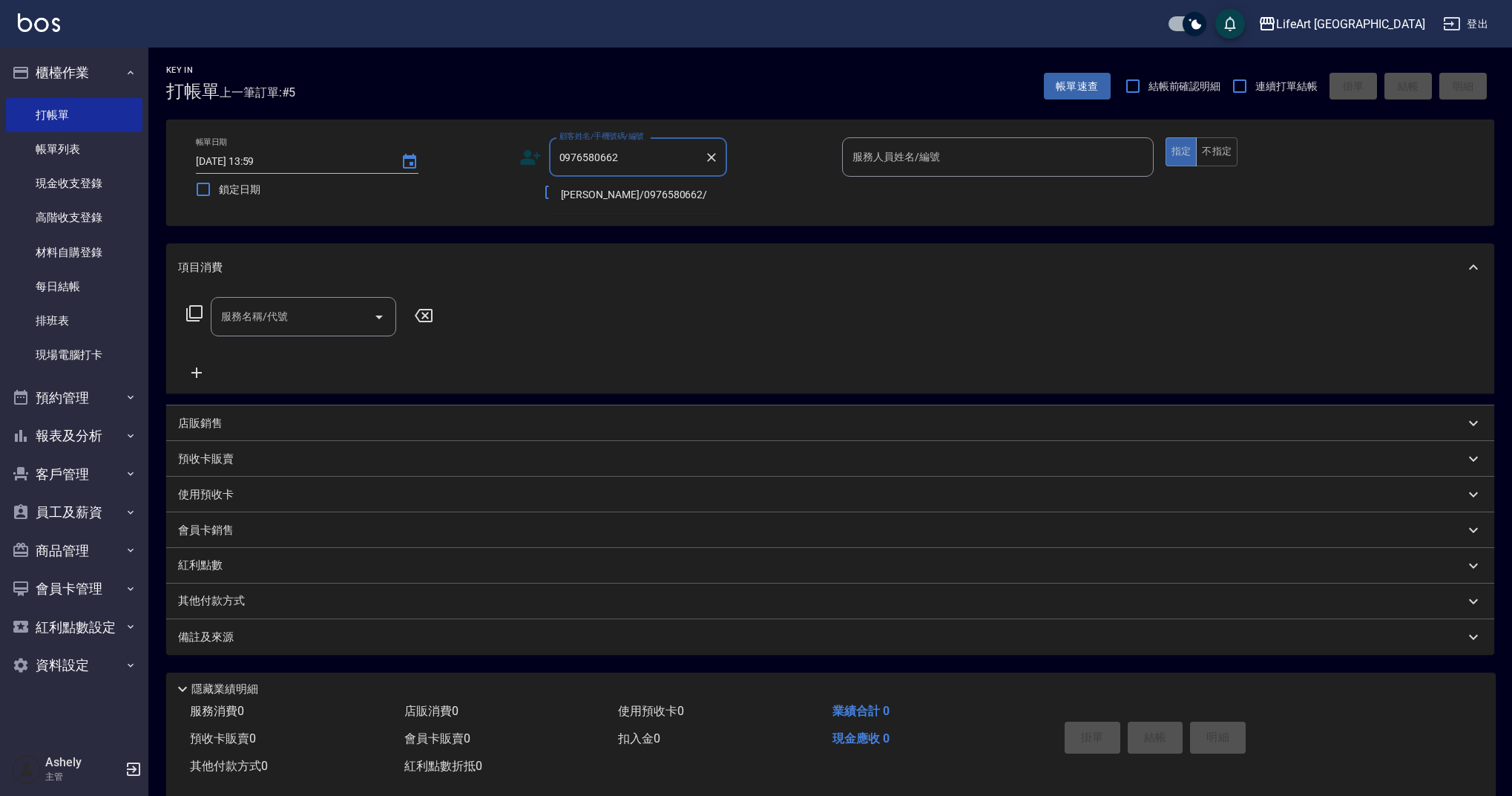
click at [642, 198] on li "[PERSON_NAME]/0976580662/" at bounding box center [637, 195] width 178 height 25
type input "[PERSON_NAME]/0976580662/"
type input "Ashely-A"
click at [292, 316] on input "服務名稱/代號" at bounding box center [292, 316] width 150 height 26
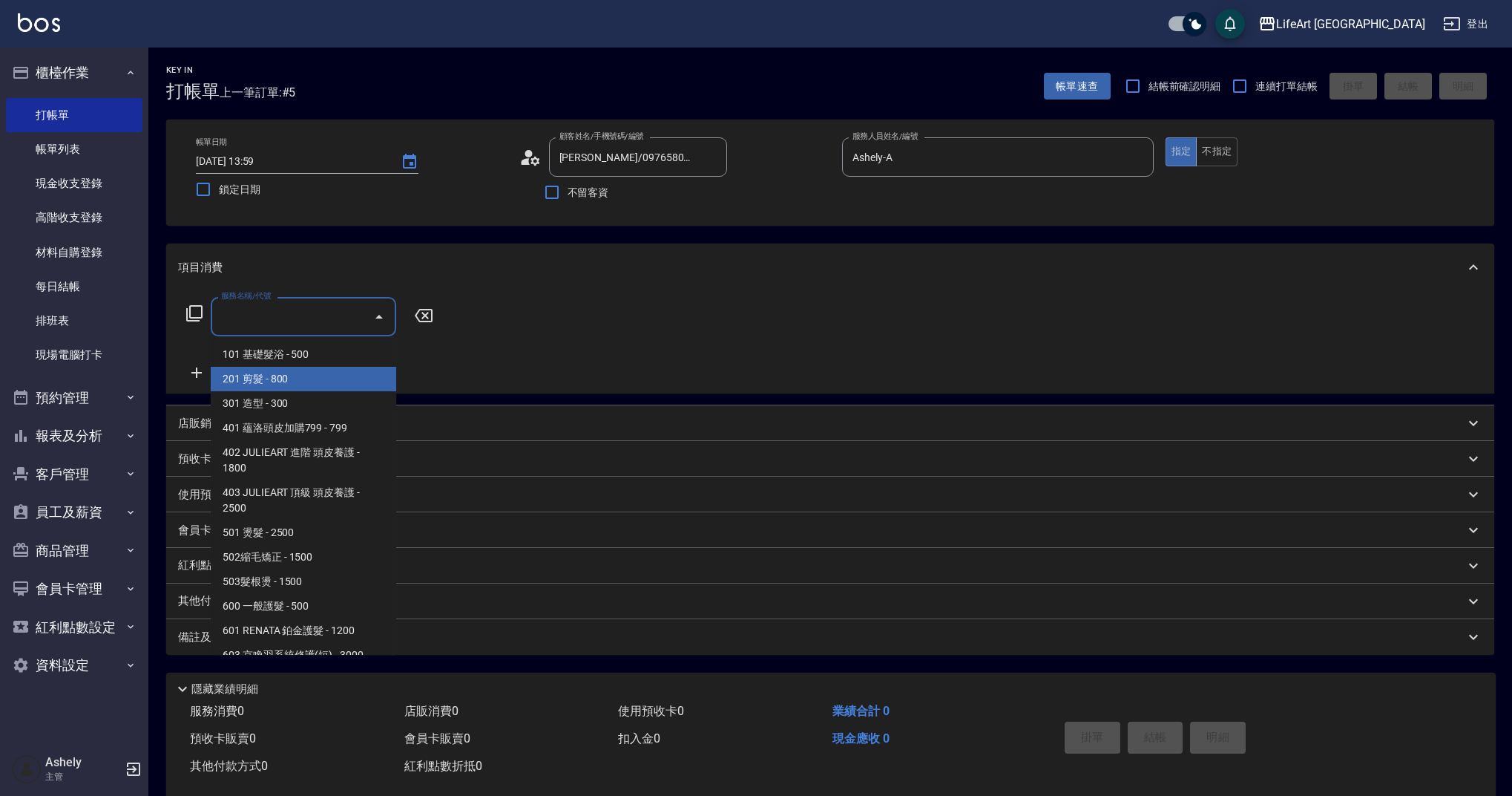
click at [287, 372] on span "201 剪髮 - 800" at bounding box center [303, 379] width 186 height 25
type input "201 剪髮(201)"
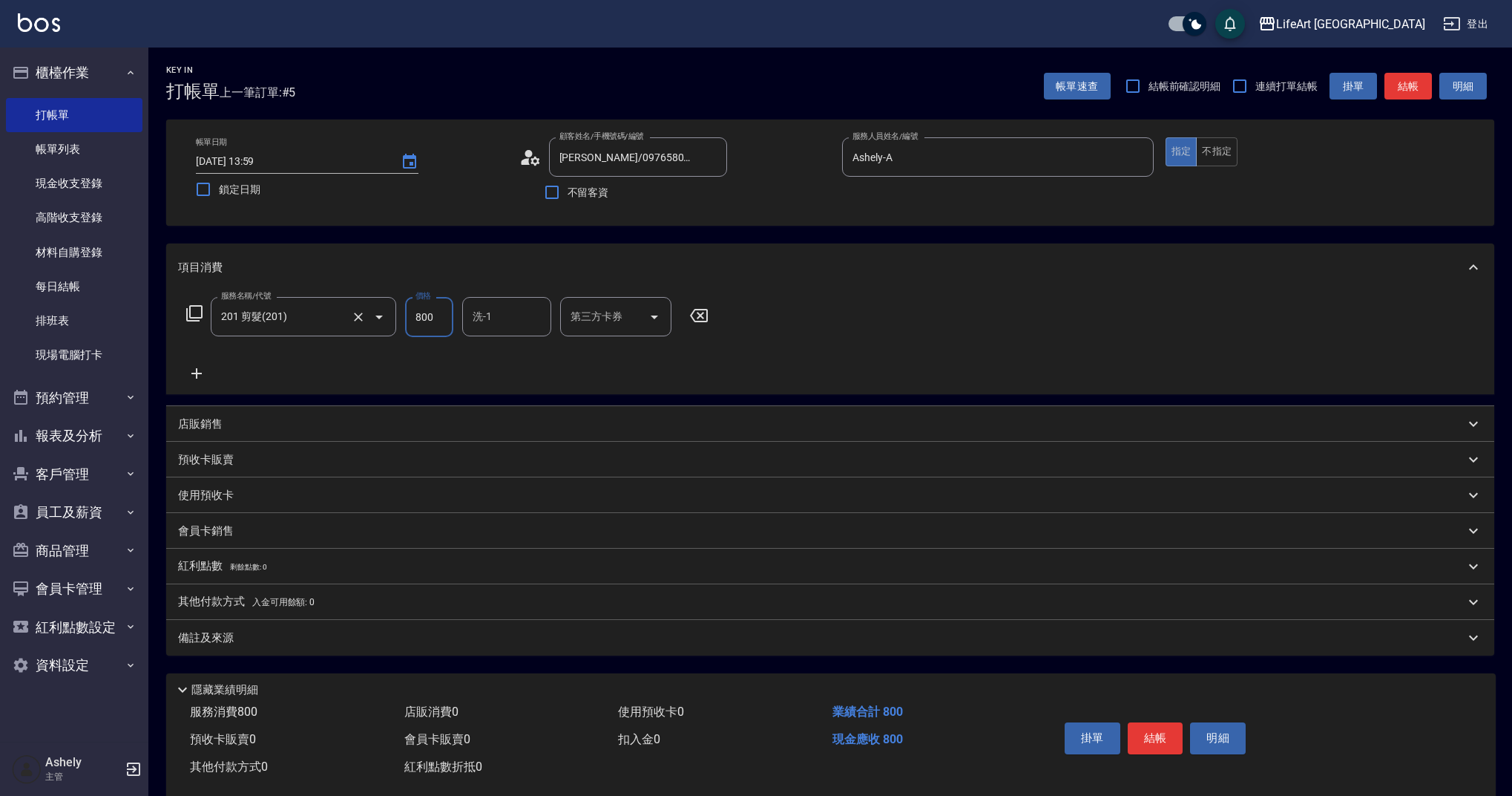
drag, startPoint x: 427, startPoint y: 318, endPoint x: 386, endPoint y: 324, distance: 41.4
click at [386, 324] on div "服務名稱/代號 201 剪髮(201) 服務名稱/代號 價格 800 價格 洗-1 洗-1 第三方卡券 第三方卡券" at bounding box center [447, 317] width 539 height 40
type input "1000"
click at [517, 313] on input "洗-1" at bounding box center [506, 316] width 75 height 26
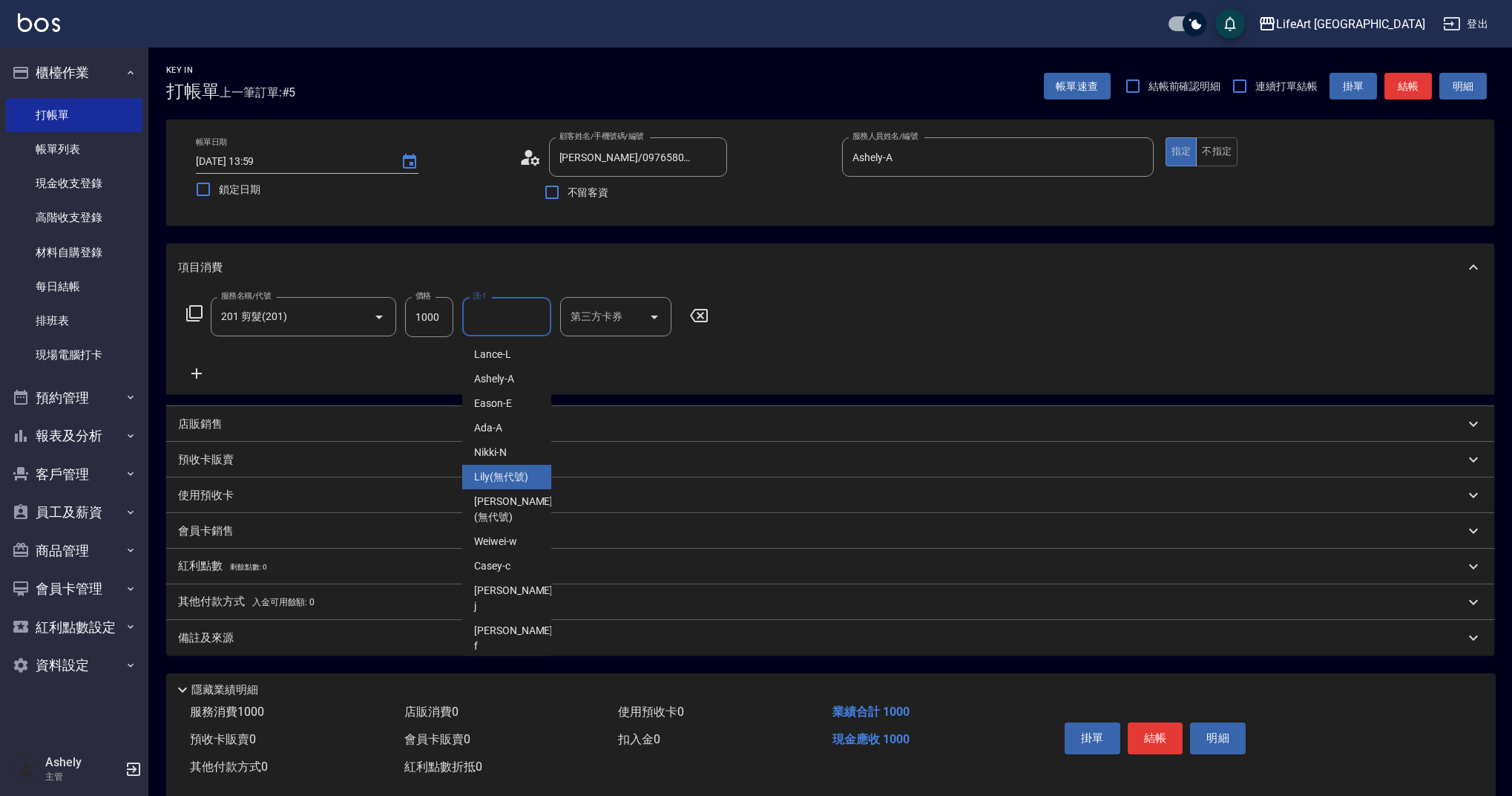
click at [513, 480] on span "Lily (無代號)" at bounding box center [501, 477] width 54 height 16
type input "Lily(無代號)"
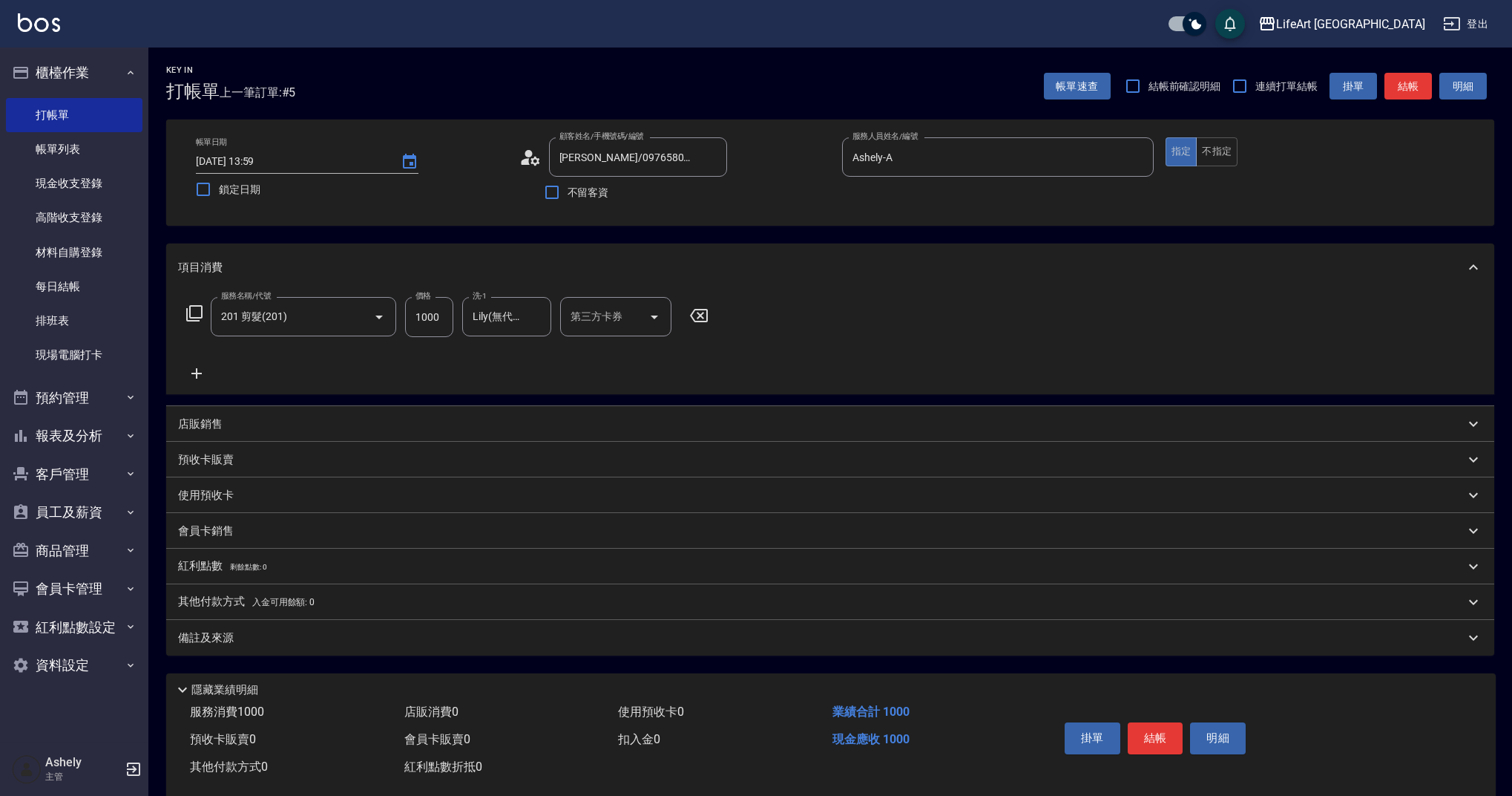
click at [407, 654] on div "備註及來源" at bounding box center [830, 638] width 1328 height 36
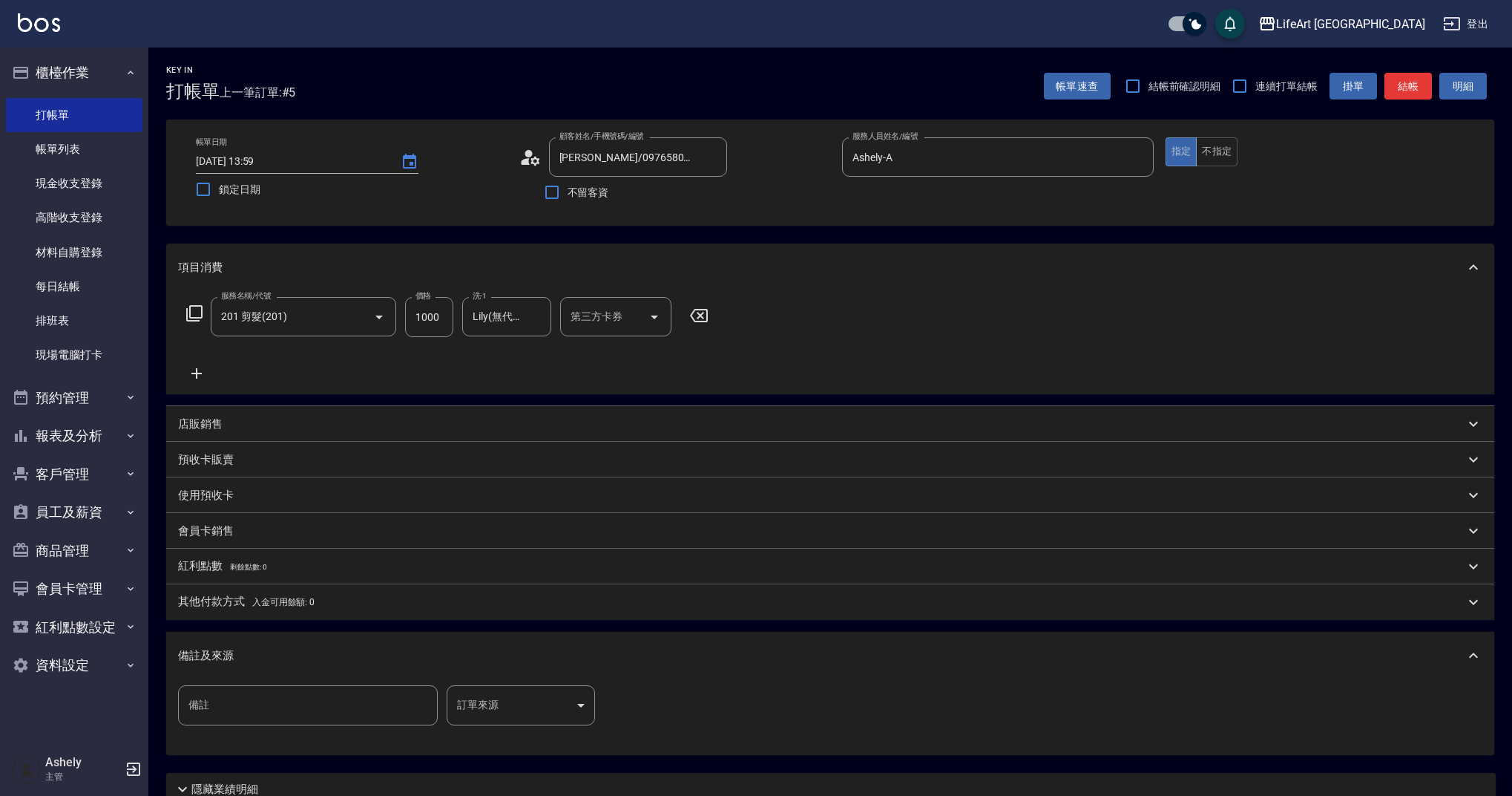
click at [567, 694] on body "LifeArt 蘆洲 登出 櫃檯作業 打帳單 帳單列表 現金收支登錄 高階收支登錄 材料自購登錄 每日結帳 排班表 現場電腦打卡 預約管理 預約管理 單日預約…" at bounding box center [756, 458] width 1512 height 916
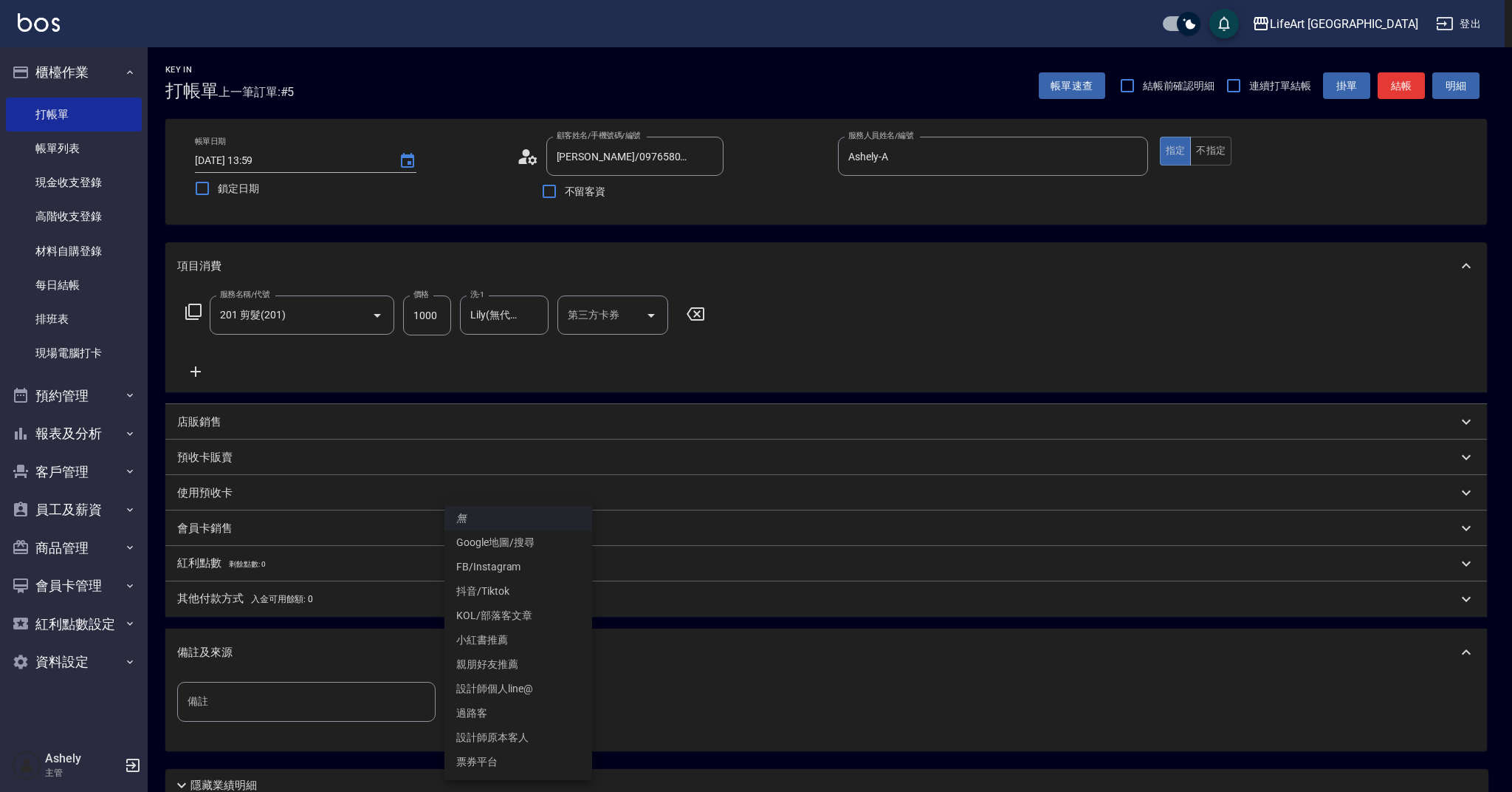
click at [537, 736] on li "設計師原本客人" at bounding box center [518, 737] width 148 height 24
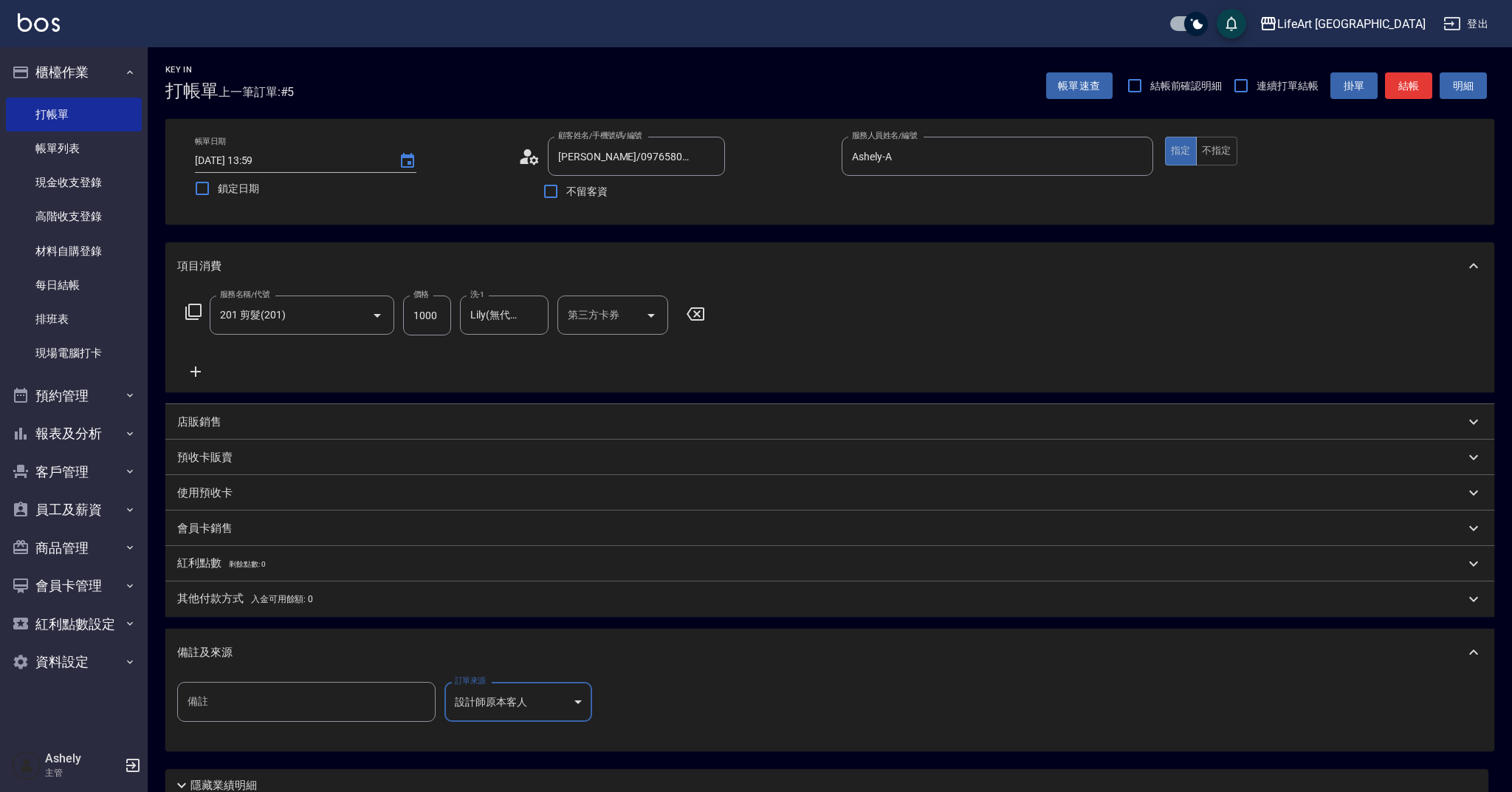
type input "設計師原本客人"
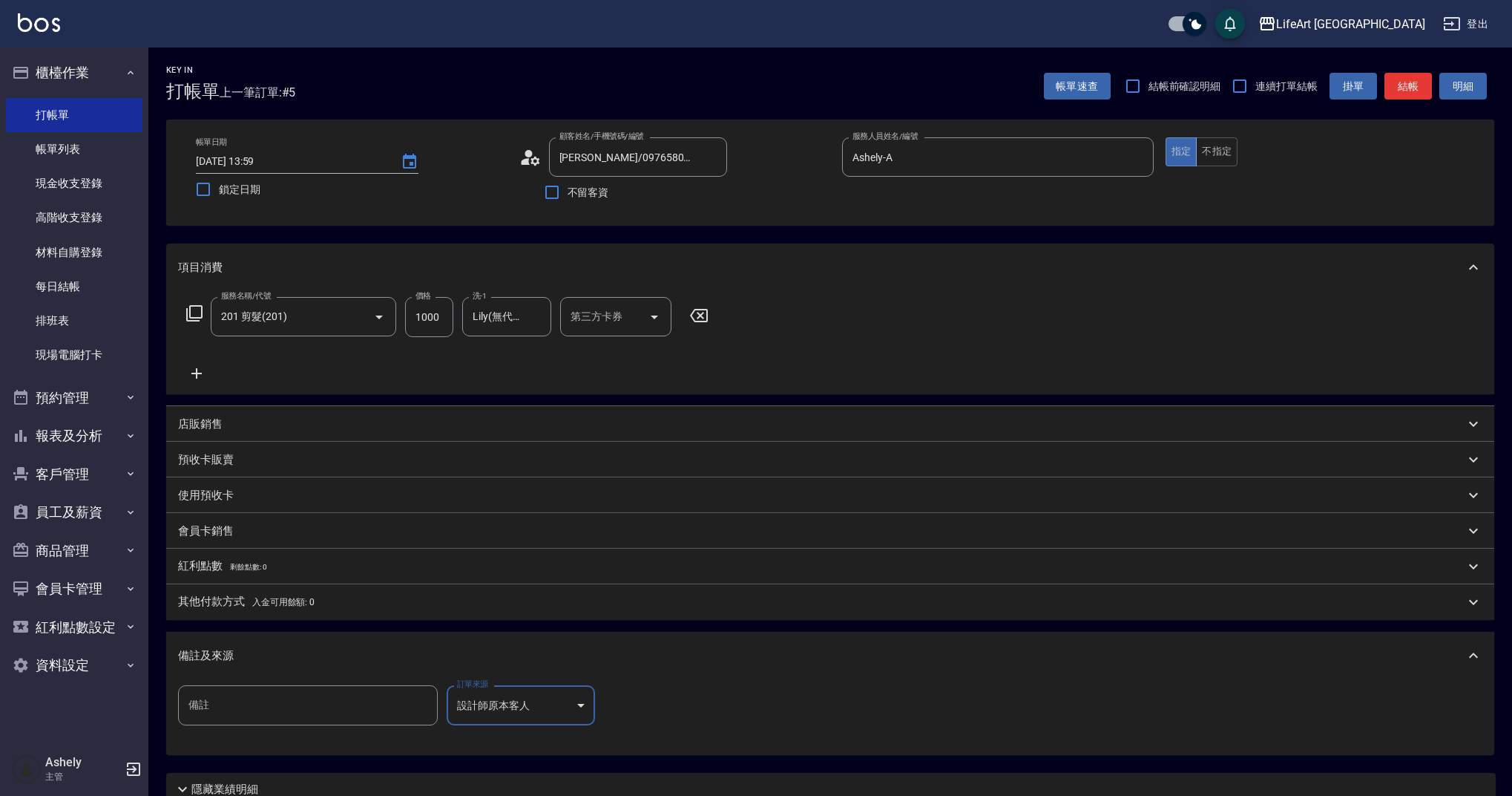
scroll to position [127, 0]
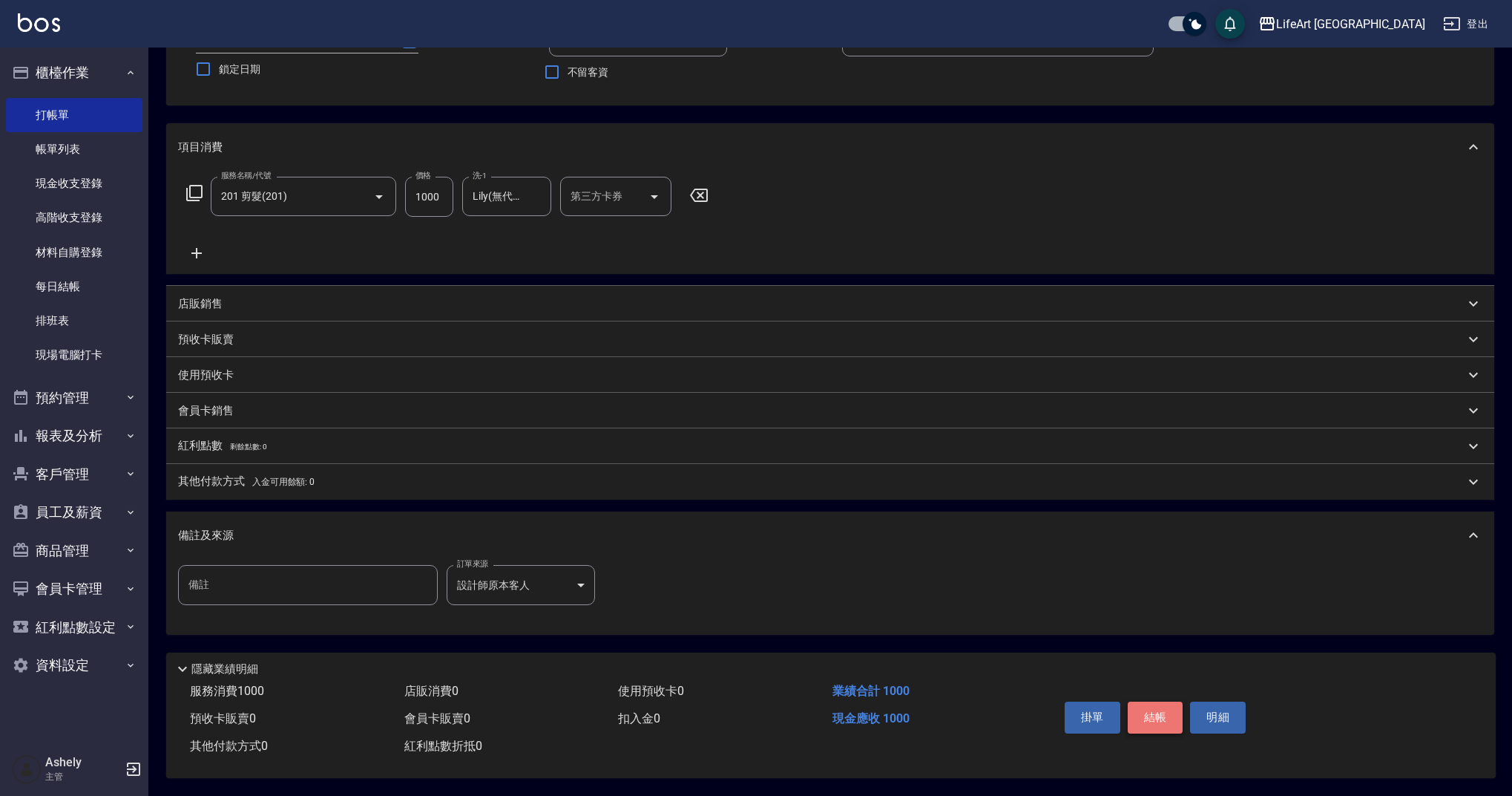
click at [1156, 712] on button "結帳" at bounding box center [1155, 717] width 56 height 31
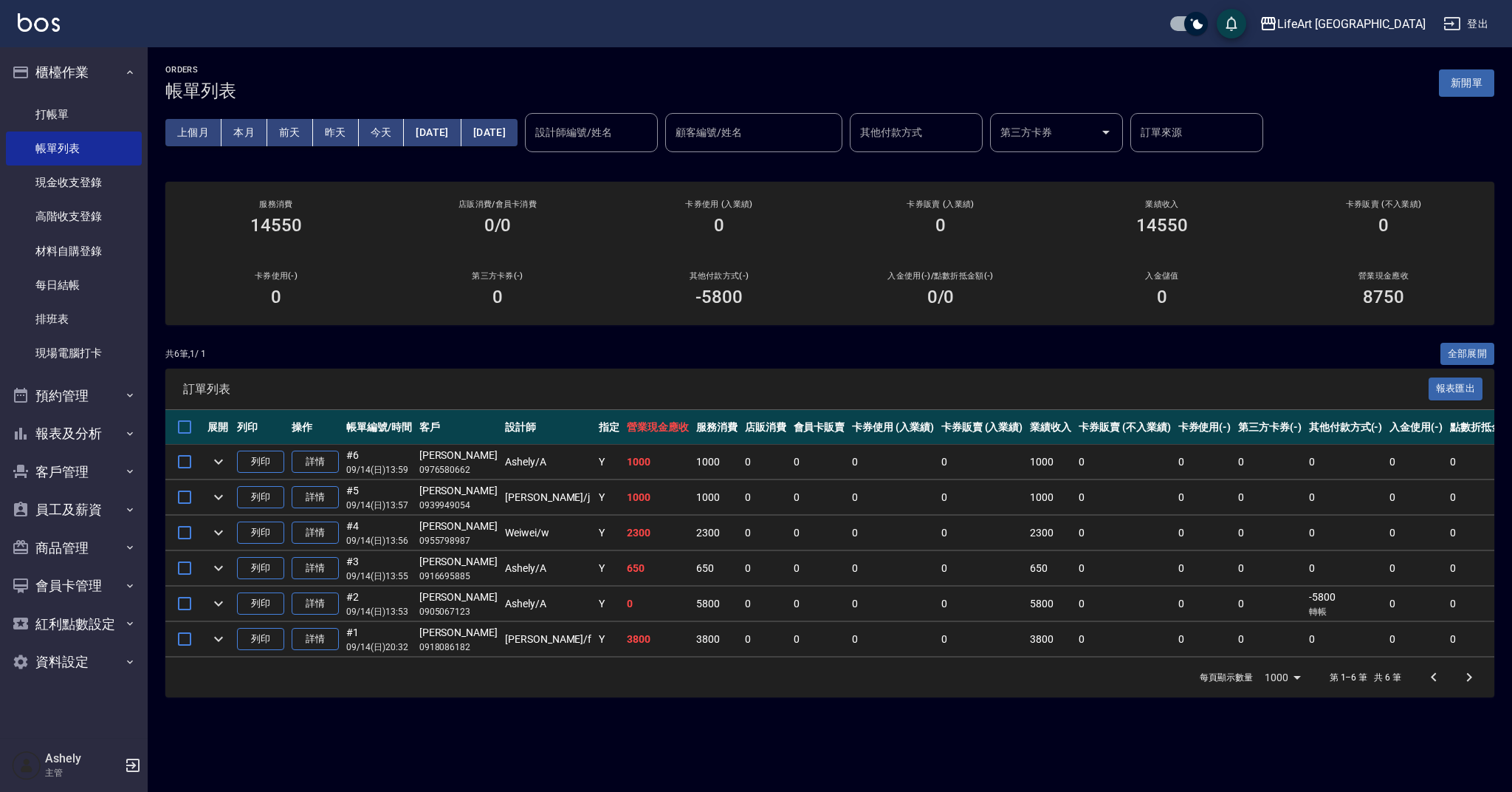
click at [1494, 81] on div "ORDERS 帳單列表 新開單 上個月 本月 [DATE] [DATE] [DATE] [DATE] [DATE] 設計師編號/姓名 設計師編號/姓名 顧客編…" at bounding box center [829, 382] width 1364 height 668
click at [1476, 87] on button "新開單" at bounding box center [1466, 83] width 56 height 27
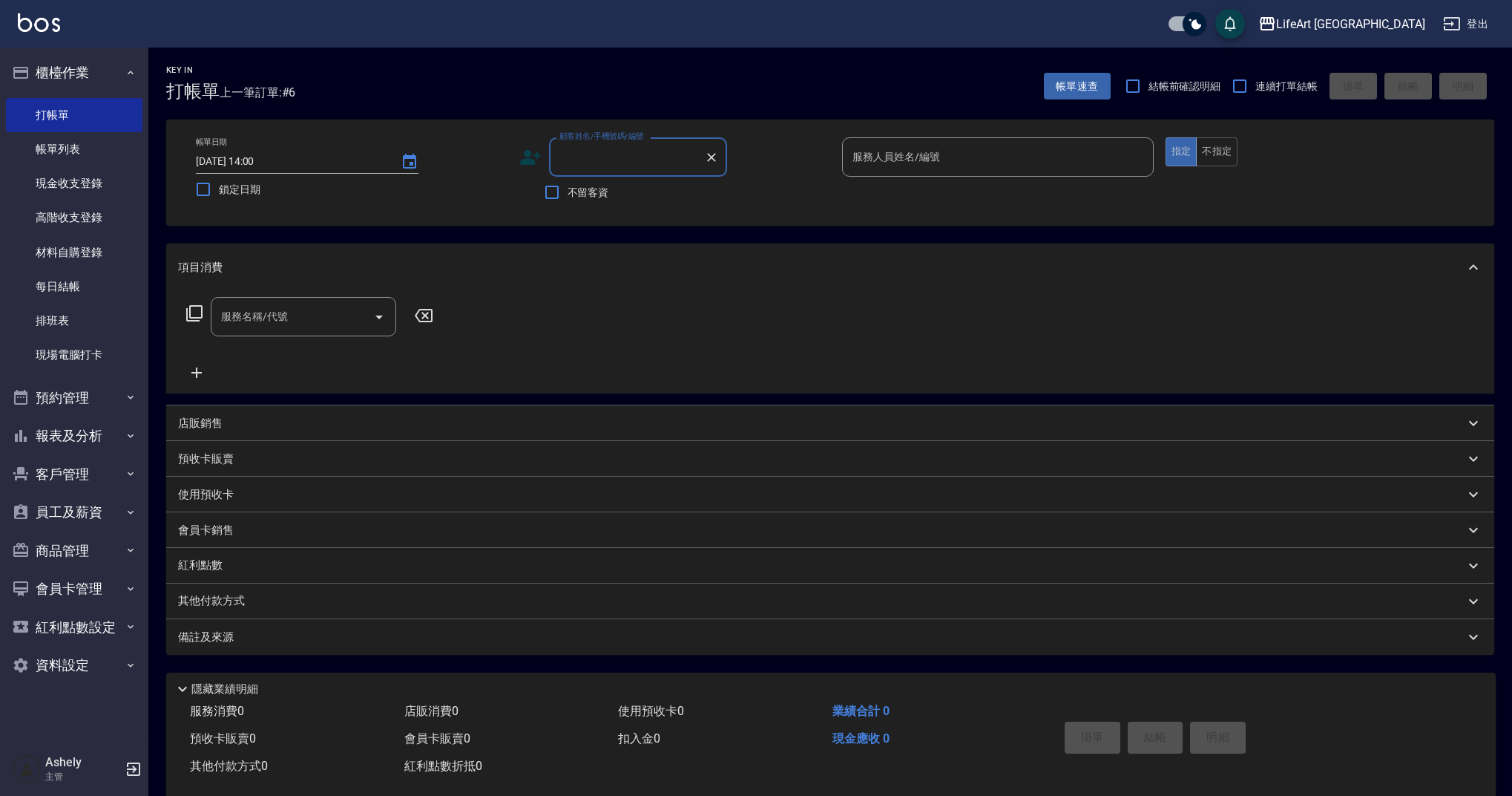
type input "z"
drag, startPoint x: 631, startPoint y: 194, endPoint x: 953, endPoint y: 154, distance: 324.5
click at [632, 194] on li "[PERSON_NAME]/0918281933/null" at bounding box center [637, 195] width 178 height 25
type input "[PERSON_NAME]/0918281933/null"
type input "Weiwei-w"
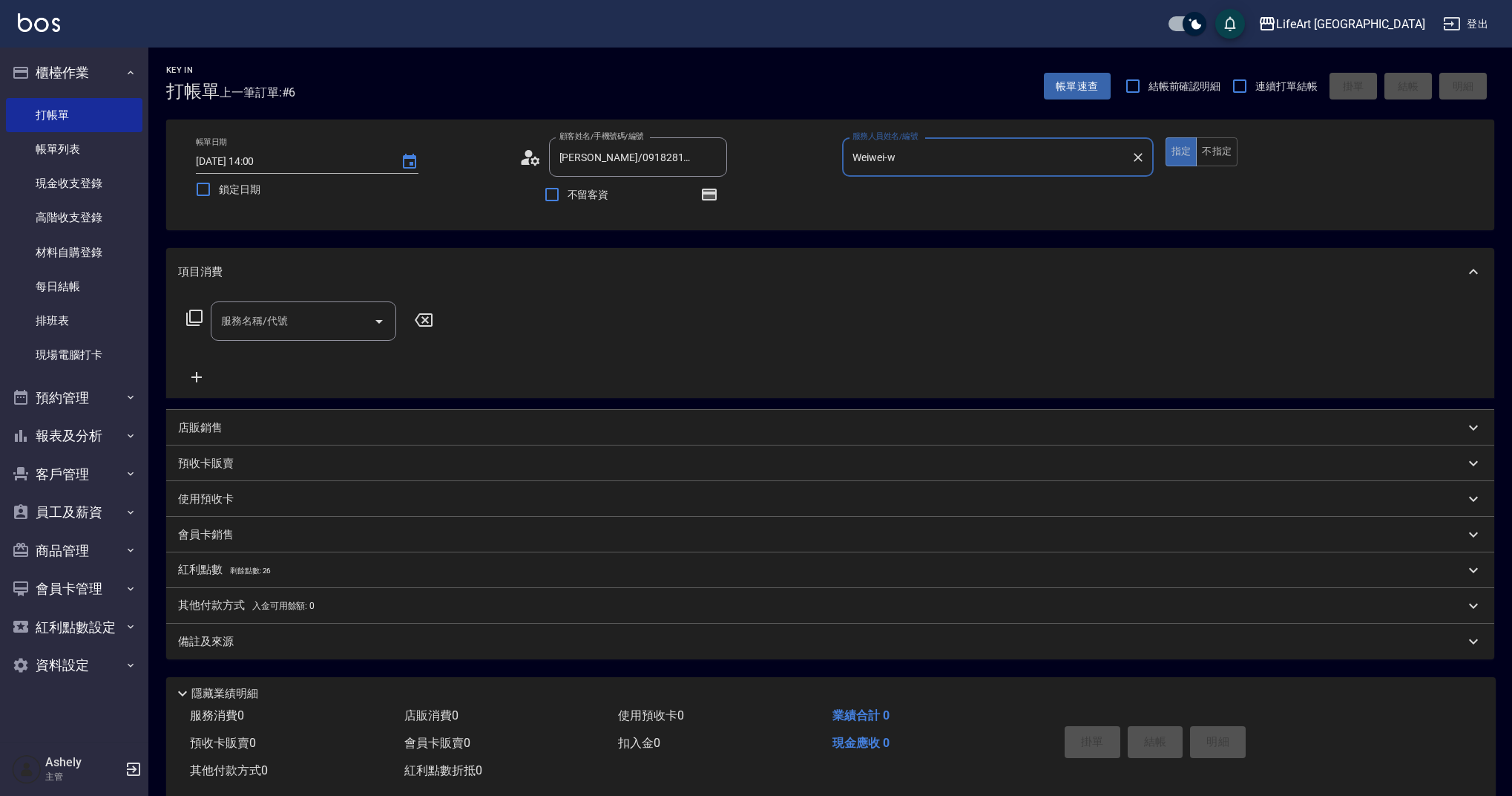
click at [309, 336] on div "服務名稱/代號" at bounding box center [303, 321] width 186 height 40
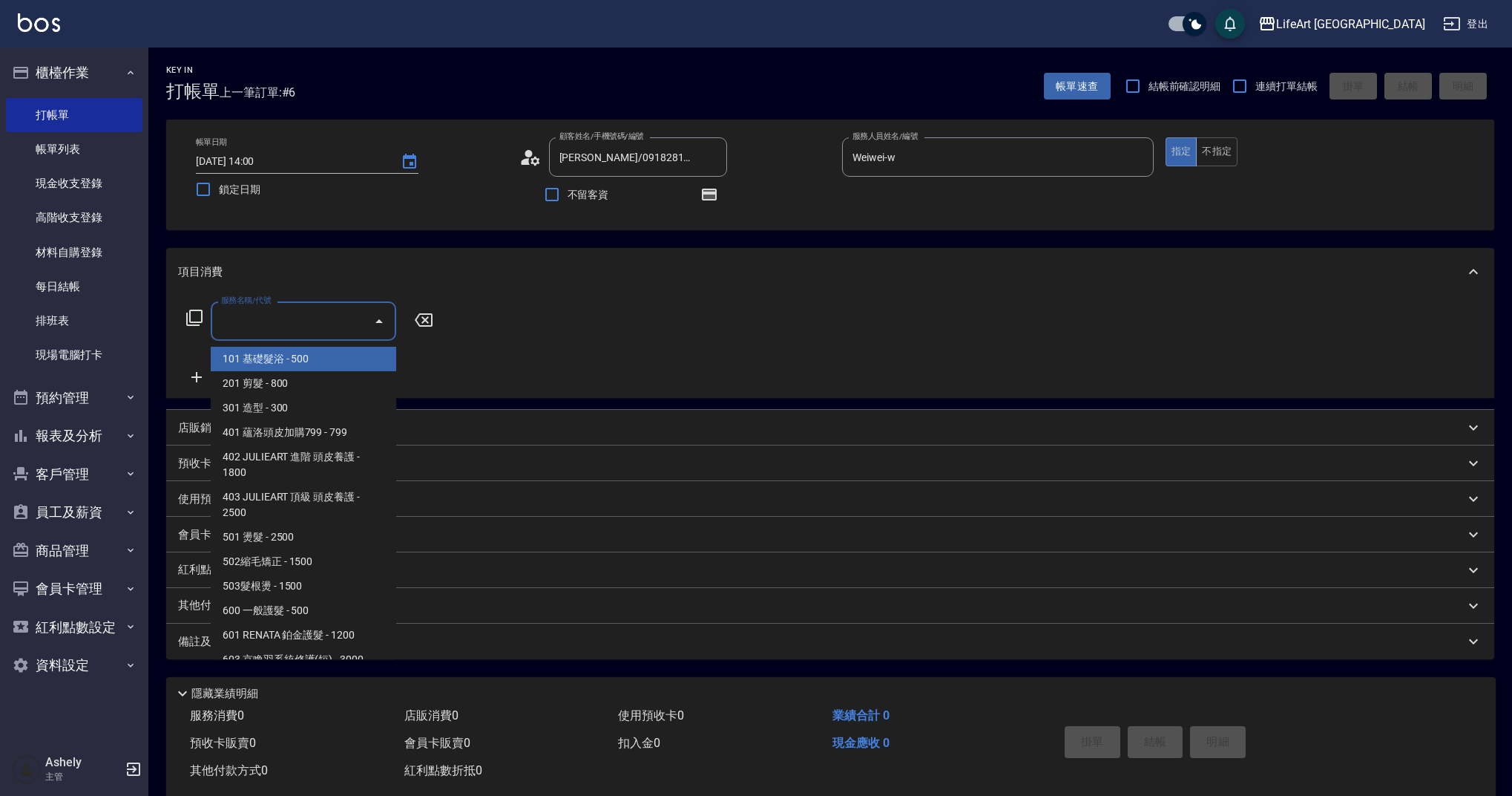
click at [319, 348] on span "101 基礎髮浴 - 500" at bounding box center [303, 359] width 186 height 25
type input "101 基礎髮浴 (101)"
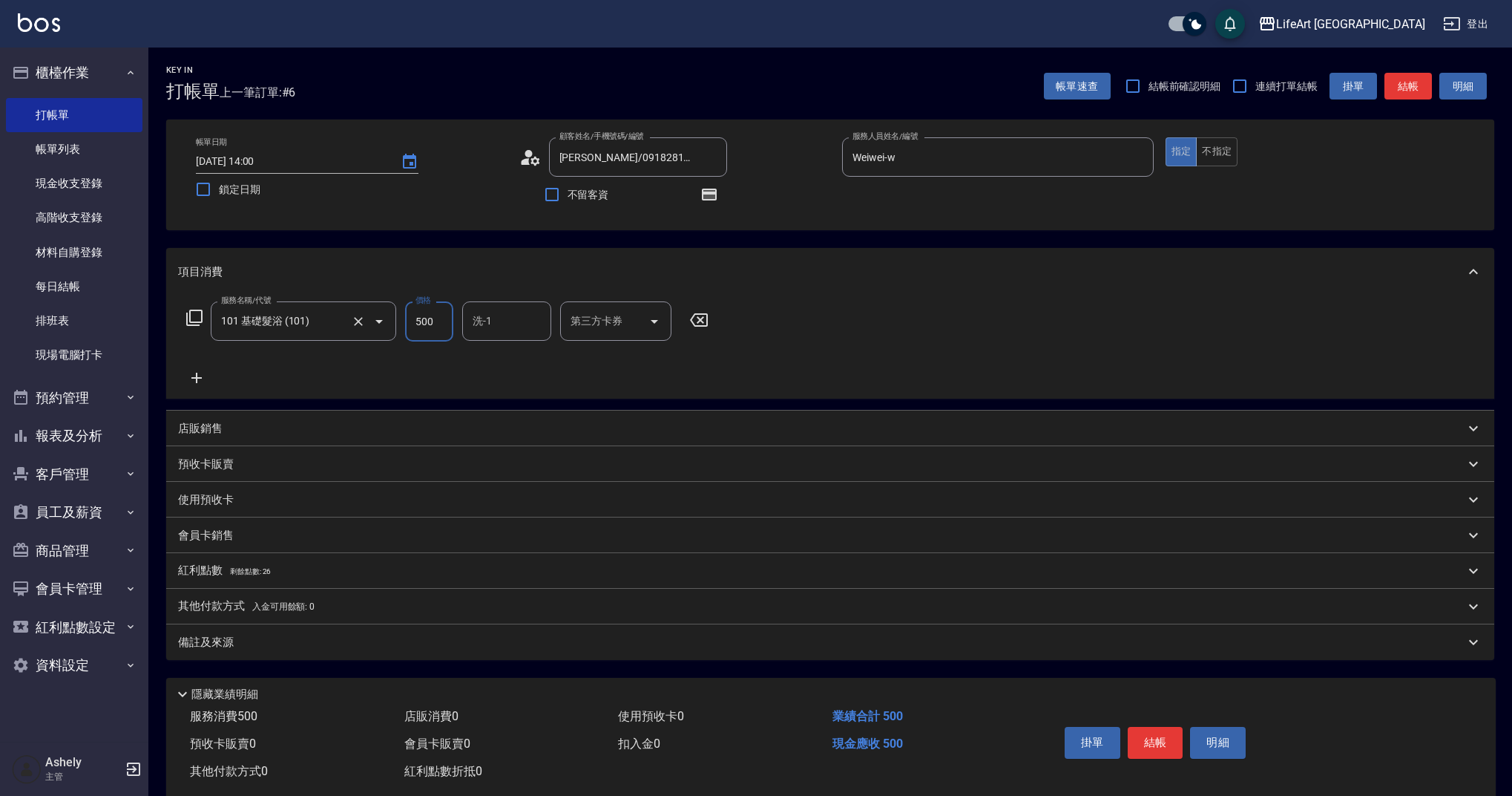
drag, startPoint x: 447, startPoint y: 322, endPoint x: 369, endPoint y: 323, distance: 78.0
click at [395, 327] on div "服務名稱/代號 101 基礎髮浴 (101) 服務名稱/代號 價格 500 價格 洗-1 洗-1 第三方卡券 第三方卡券" at bounding box center [447, 322] width 539 height 40
click at [508, 306] on div "洗-1" at bounding box center [506, 321] width 89 height 40
type input "315"
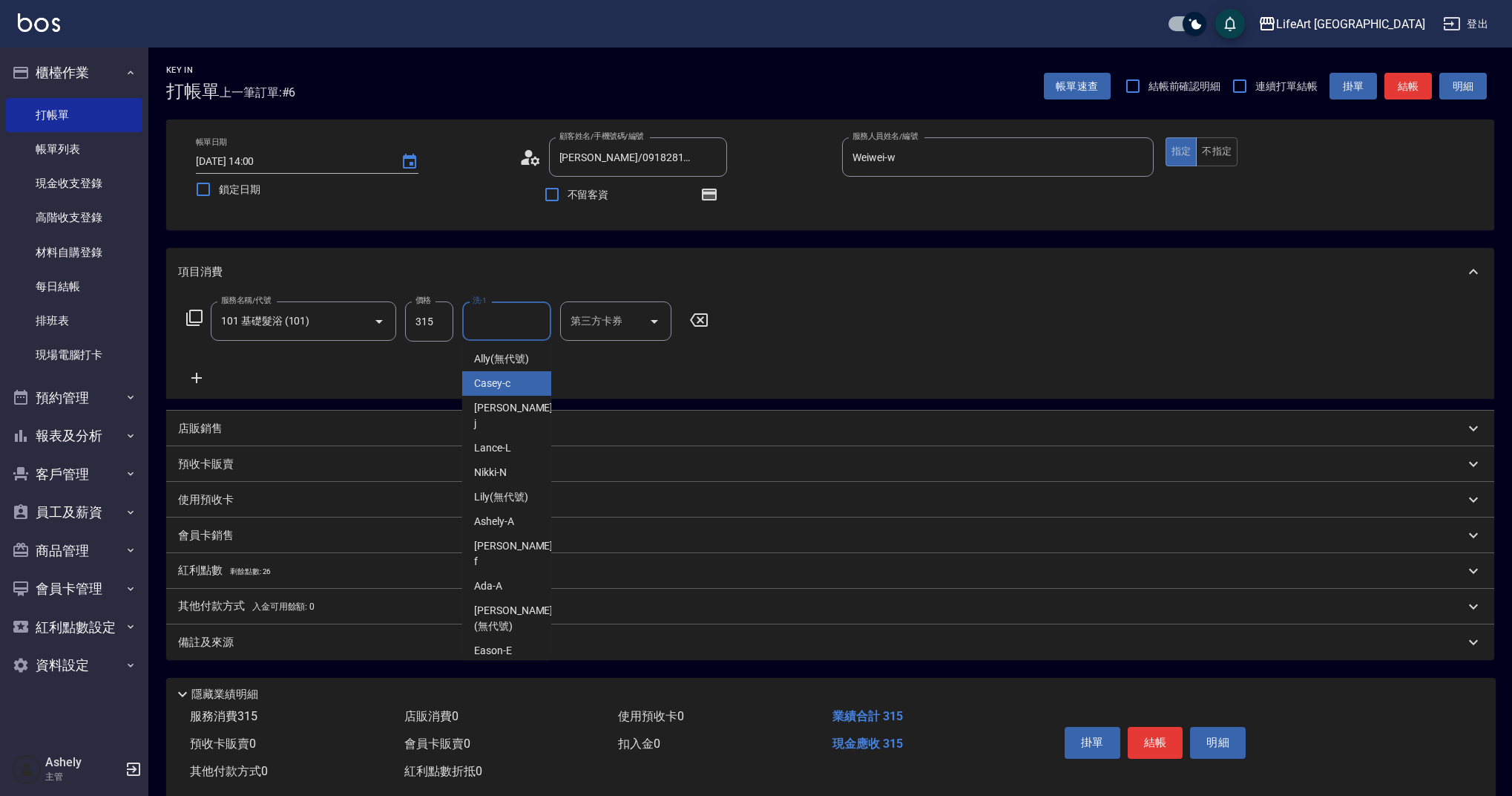
click at [506, 387] on span "Casey -c" at bounding box center [492, 383] width 37 height 16
type input "Casey-c"
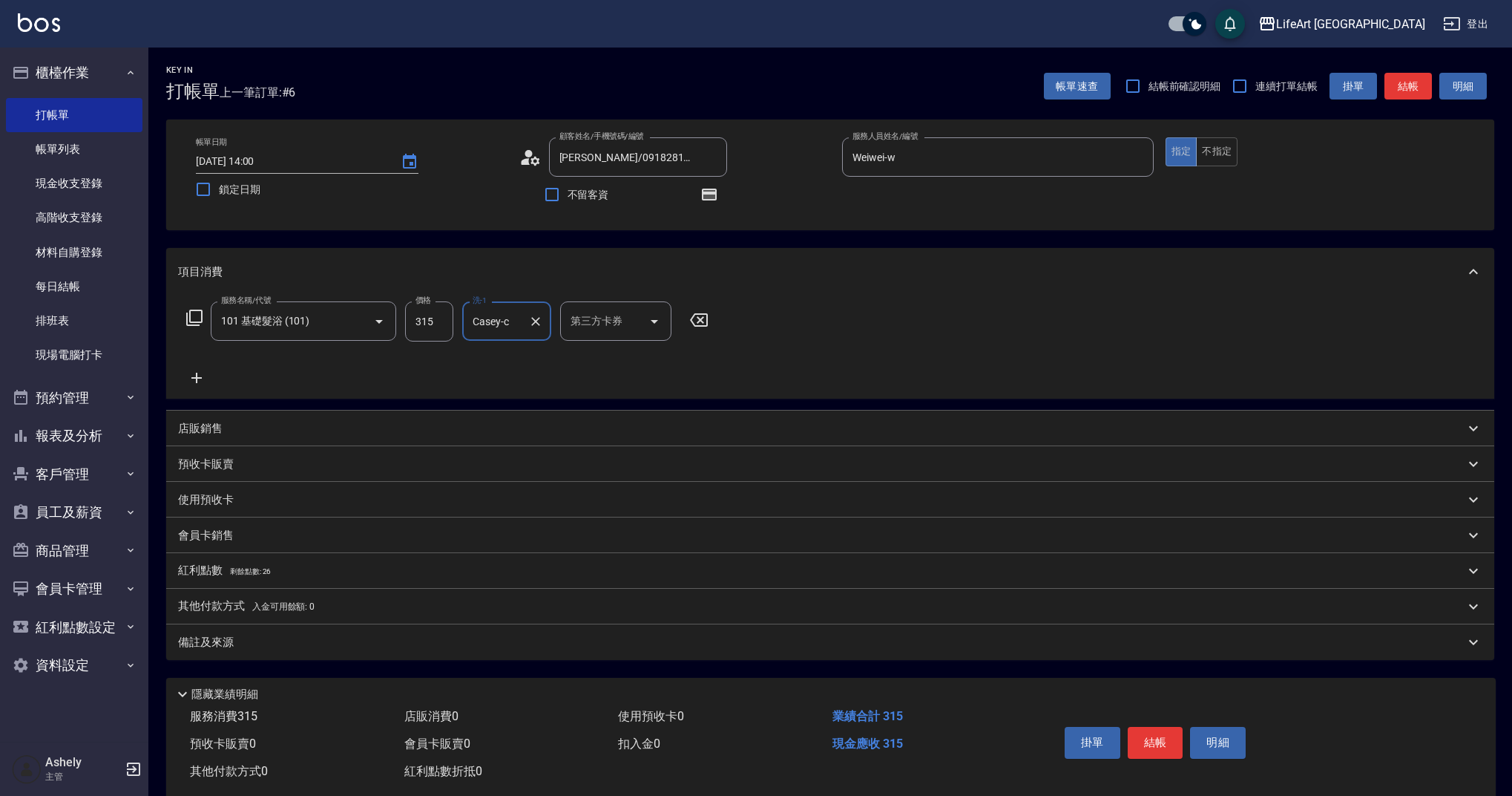
click at [367, 667] on div "Key In 打帳單 上一筆訂單:#6 帳單速查 結帳前確認明細 連續打單結帳 掛單 結帳 明細 帳單日期 [DATE] 14:00 鎖定日期 顧客姓名/手機…" at bounding box center [830, 434] width 1364 height 774
click at [429, 648] on div "備註及來源" at bounding box center [821, 642] width 1286 height 16
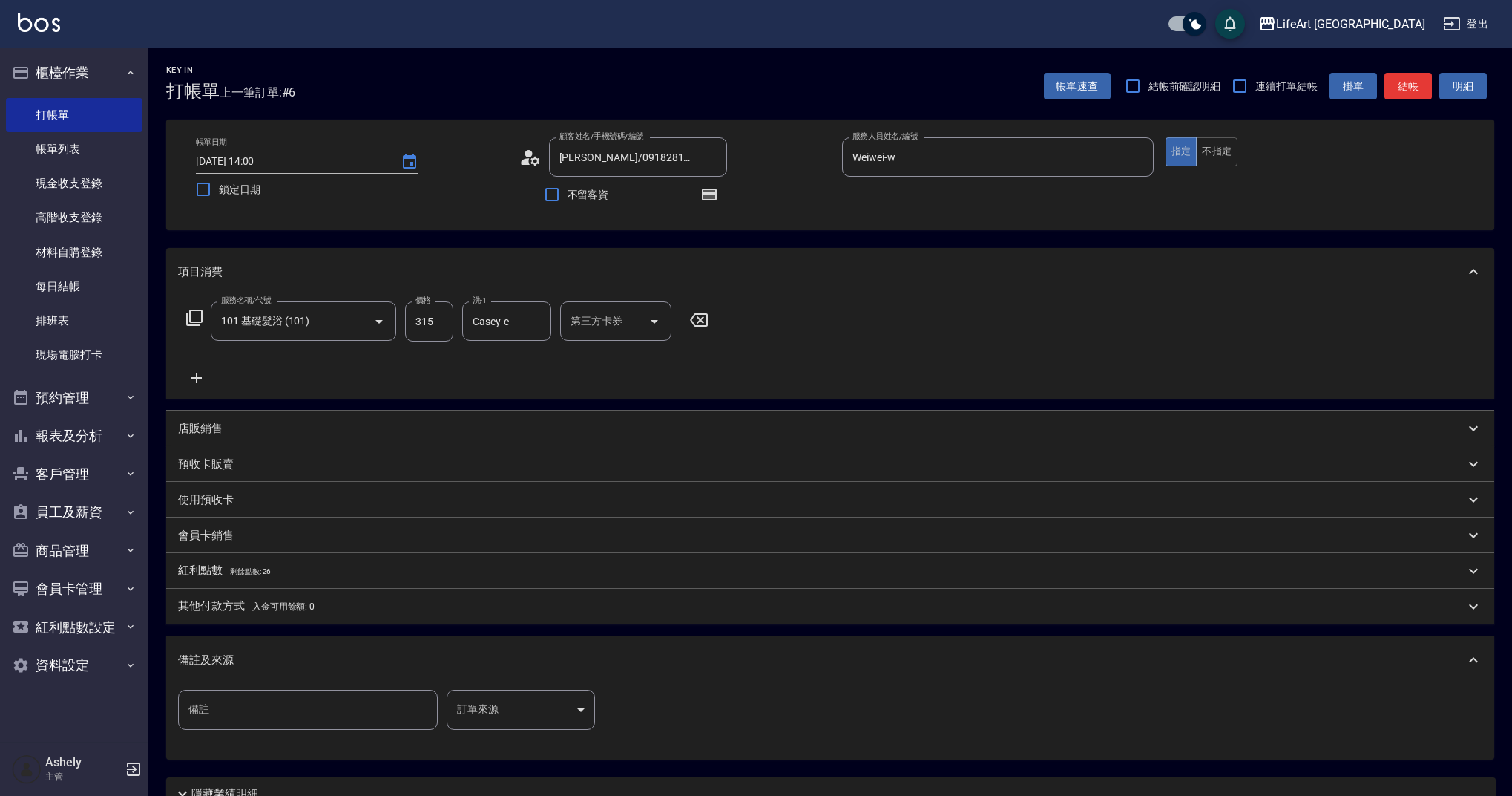
click at [473, 702] on body "LifeArt 蘆洲 登出 櫃檯作業 打帳單 帳單列表 現金收支登錄 高階收支登錄 材料自購登錄 每日結帳 排班表 現場電腦打卡 預約管理 預約管理 單日預約…" at bounding box center [756, 460] width 1512 height 921
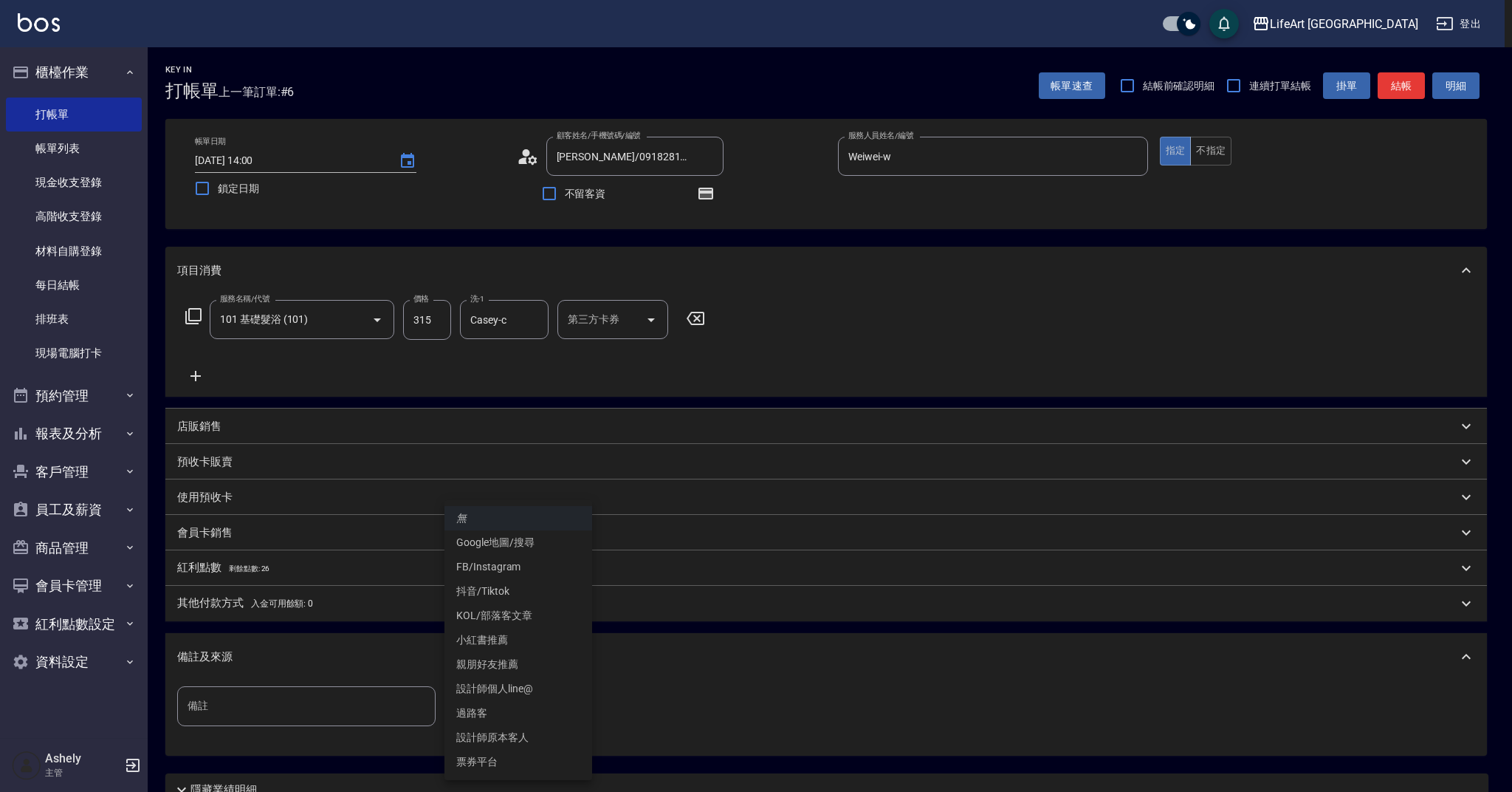
click at [504, 733] on li "設計師原本客人" at bounding box center [518, 737] width 148 height 24
type input "設計師原本客人"
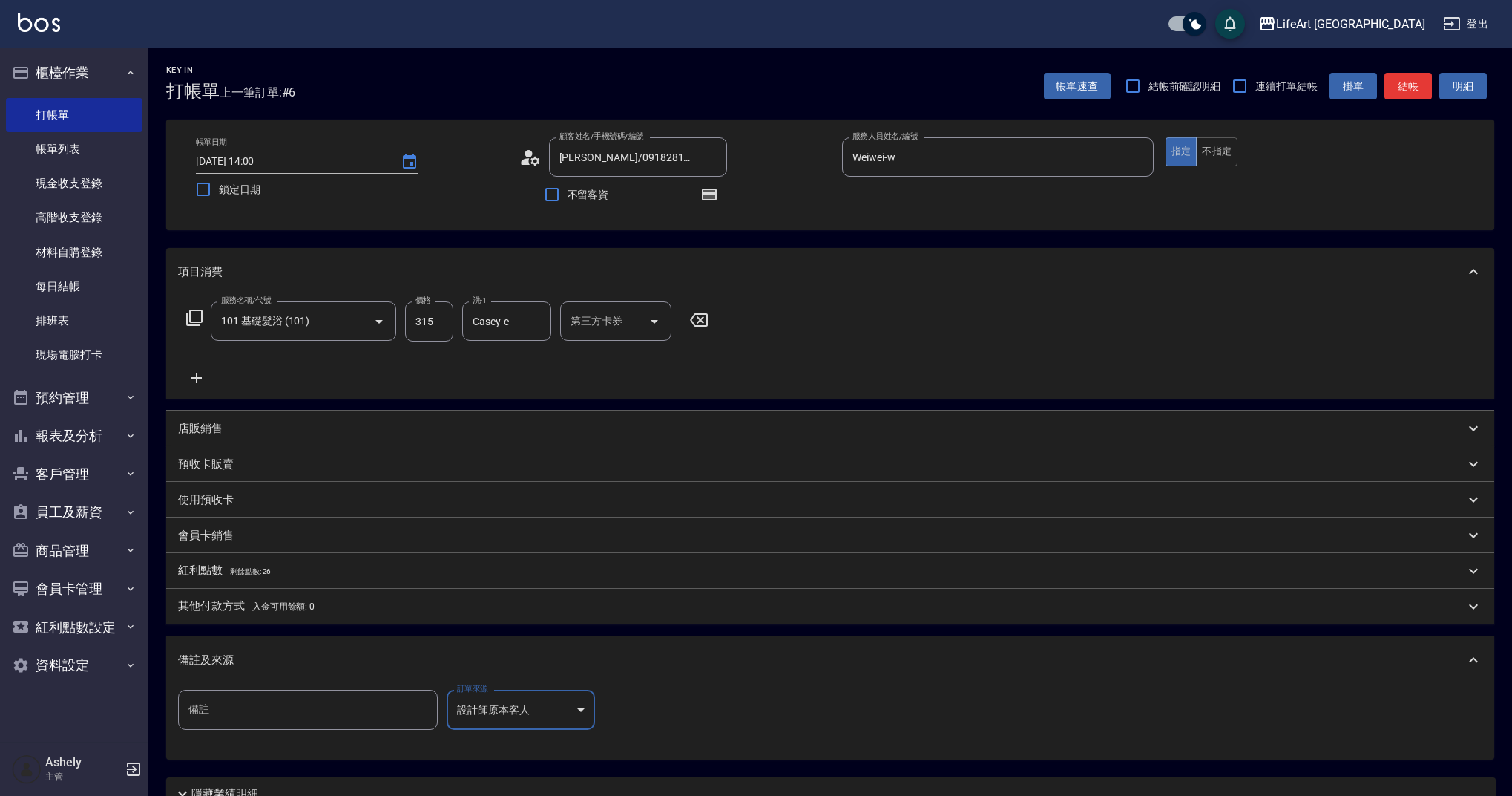
scroll to position [131, 0]
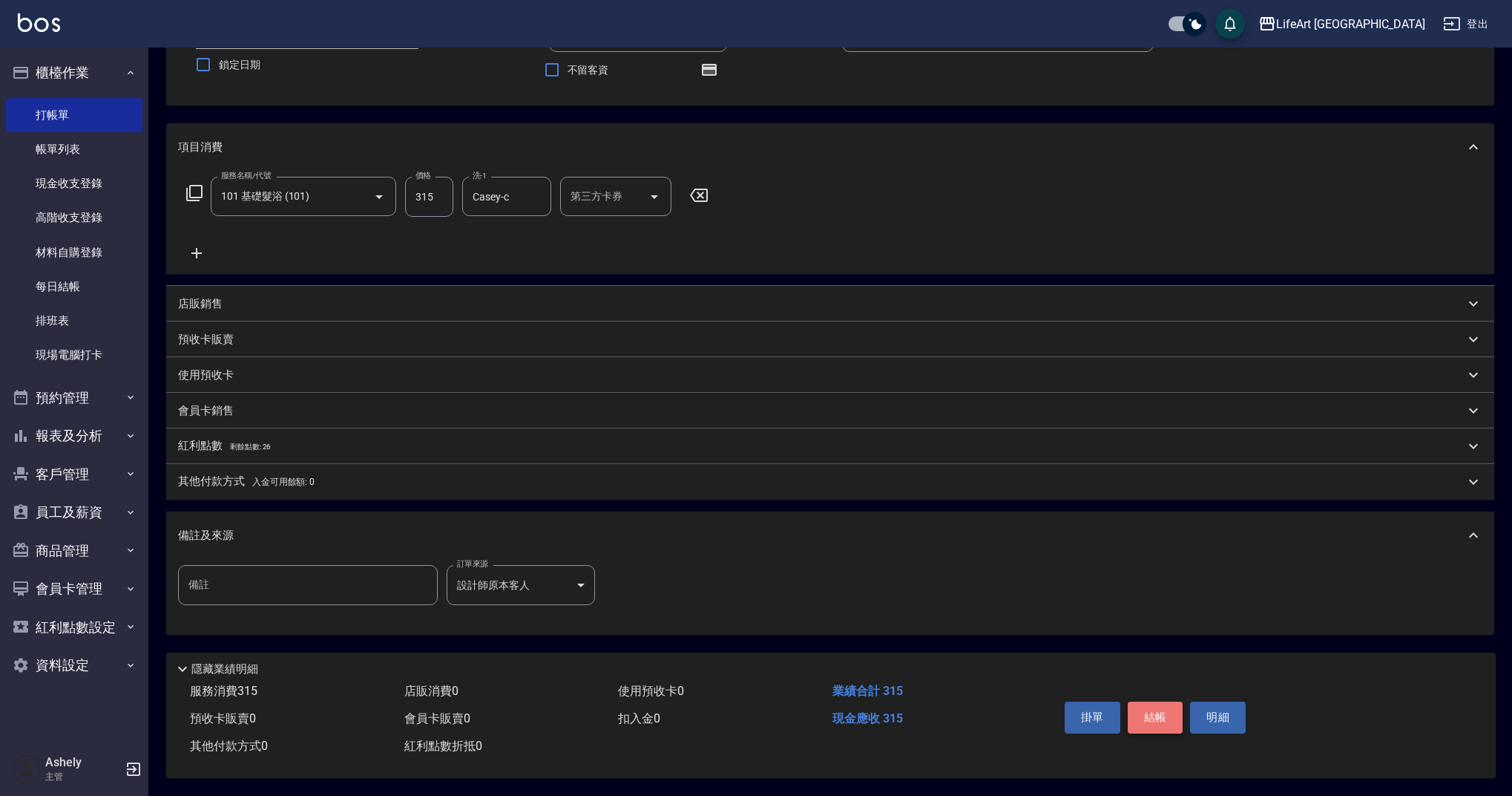
click at [1143, 715] on button "結帳" at bounding box center [1155, 717] width 56 height 31
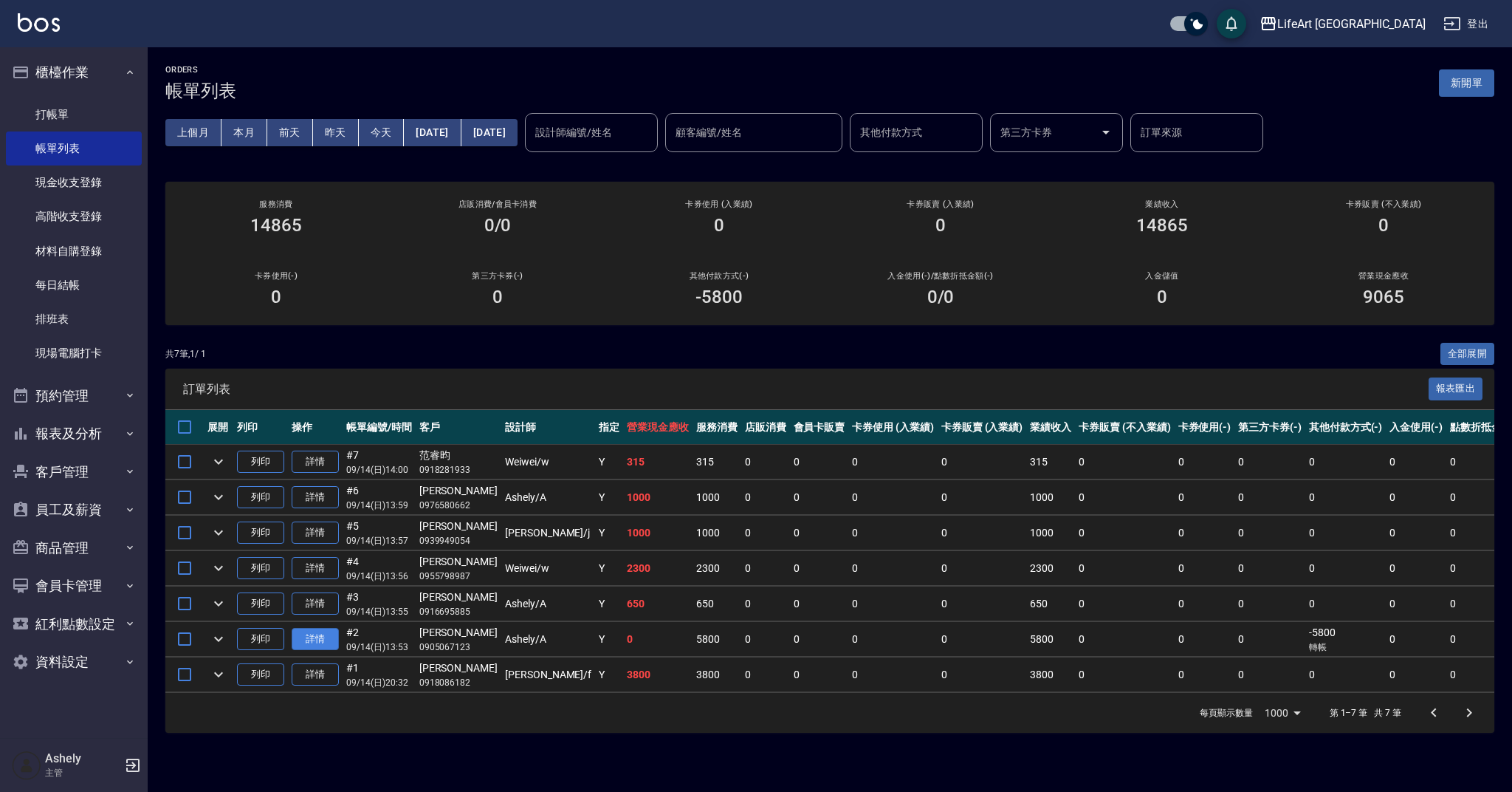
click at [318, 632] on link "詳情" at bounding box center [315, 639] width 47 height 23
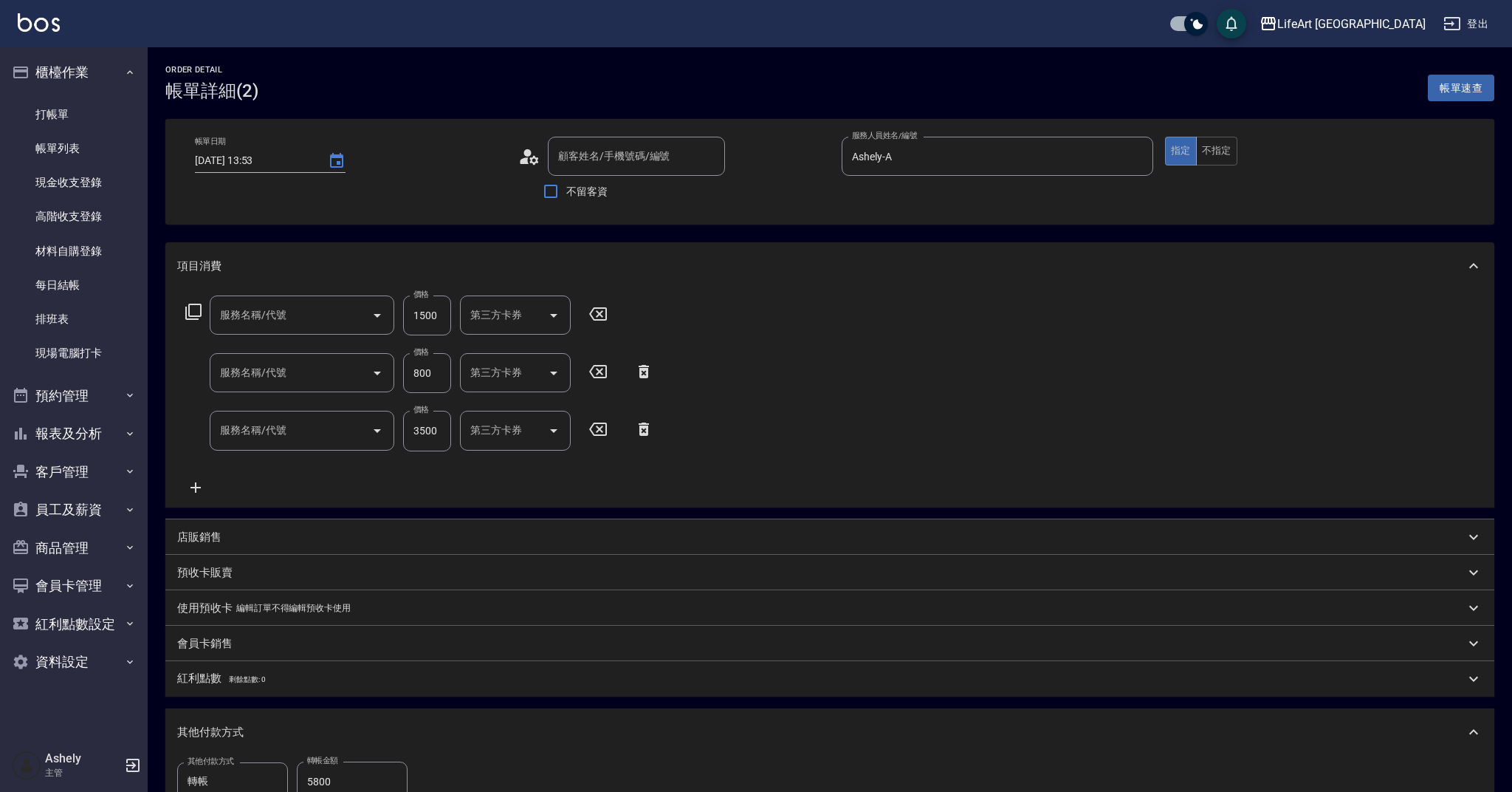
type input "[DATE] 13:53"
type input "[PERSON_NAME]/0905067123/null"
type input "Ashely-A"
type input "605米樂絲護髮(605)"
type input "201 剪髮(201)"
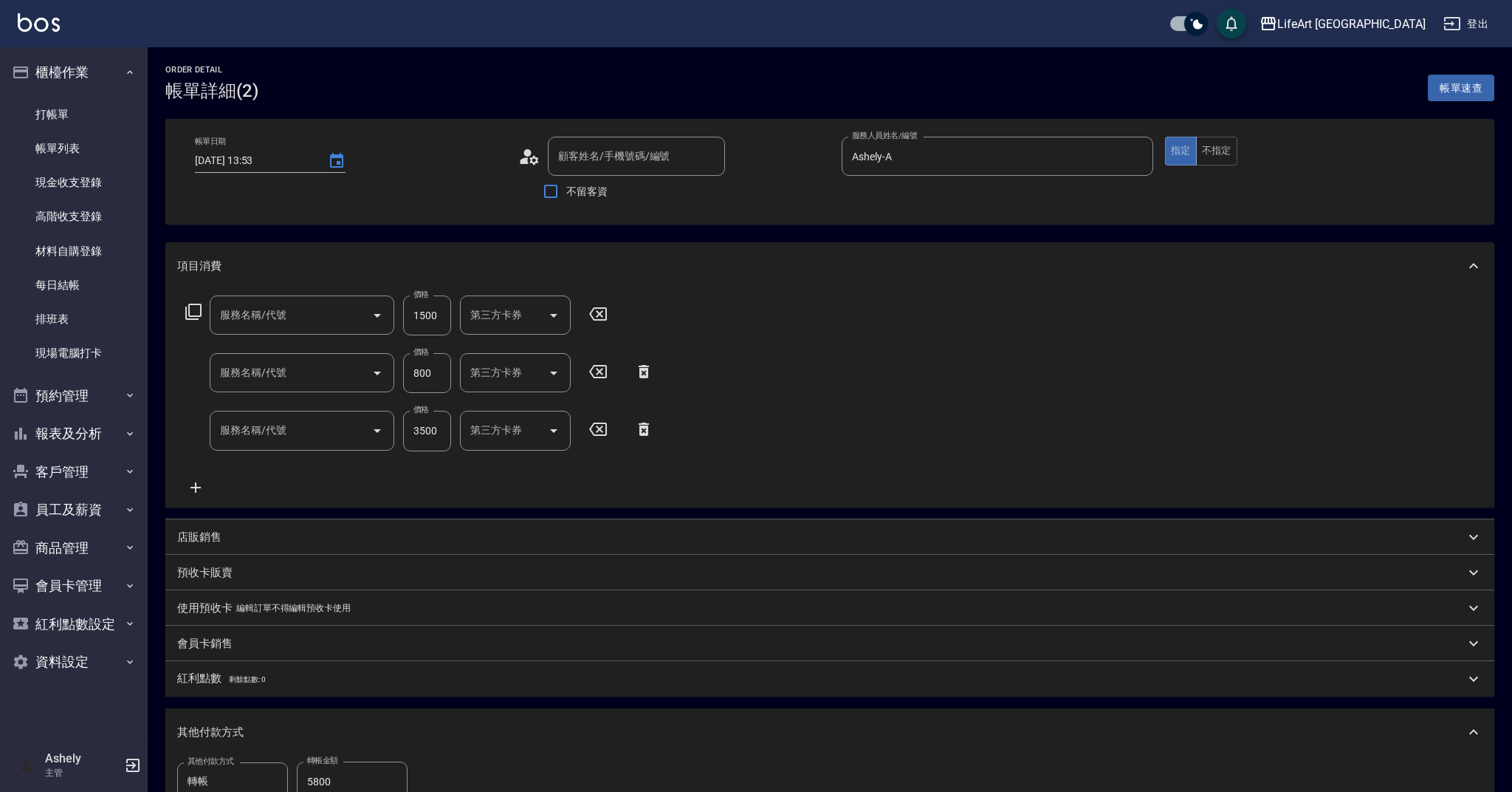
type input "501 燙髮(501)"
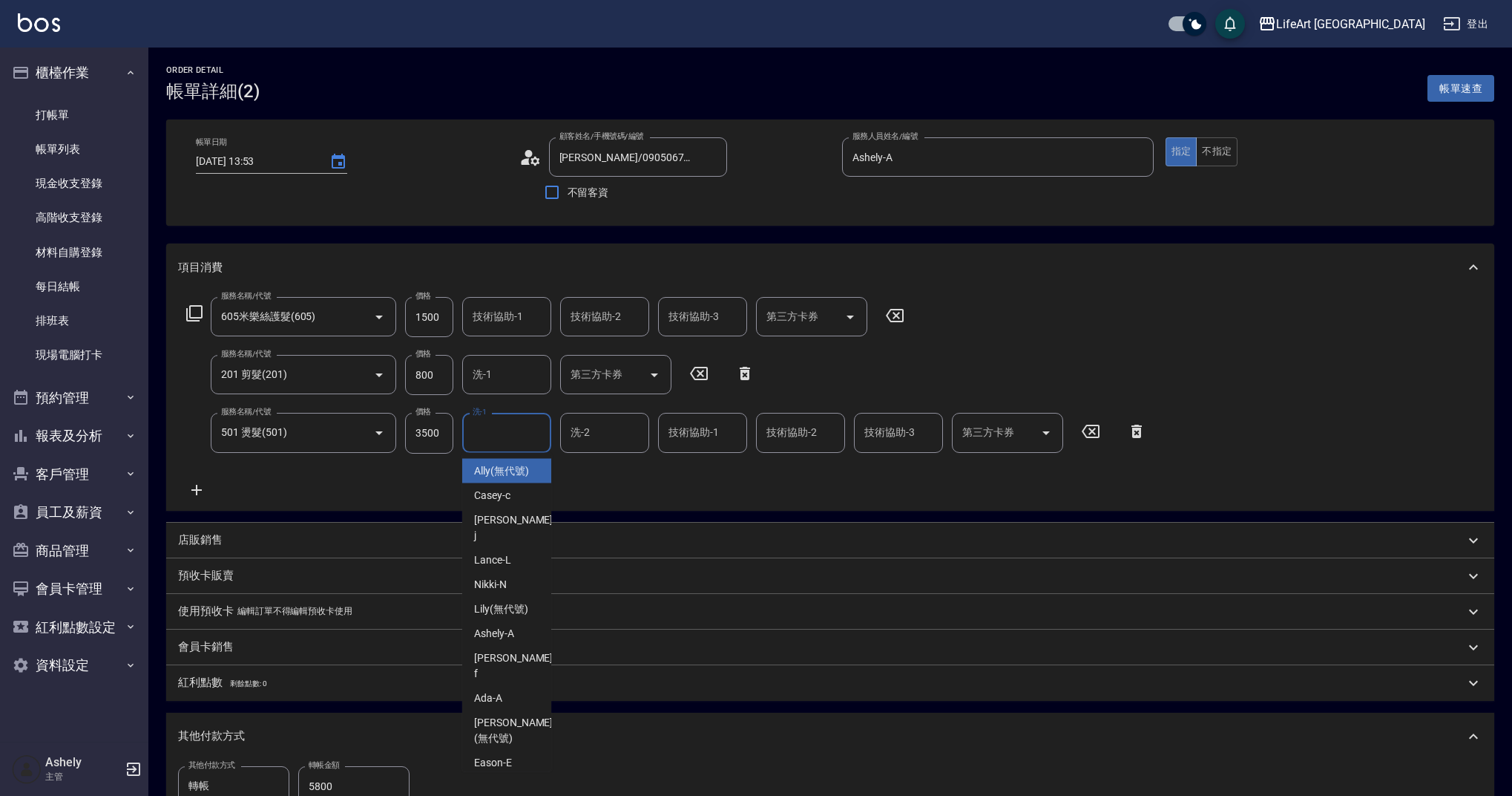
click at [516, 436] on input "洗-1" at bounding box center [506, 432] width 75 height 26
click at [500, 518] on span "[PERSON_NAME]" at bounding box center [514, 528] width 81 height 31
type input "[PERSON_NAME]"
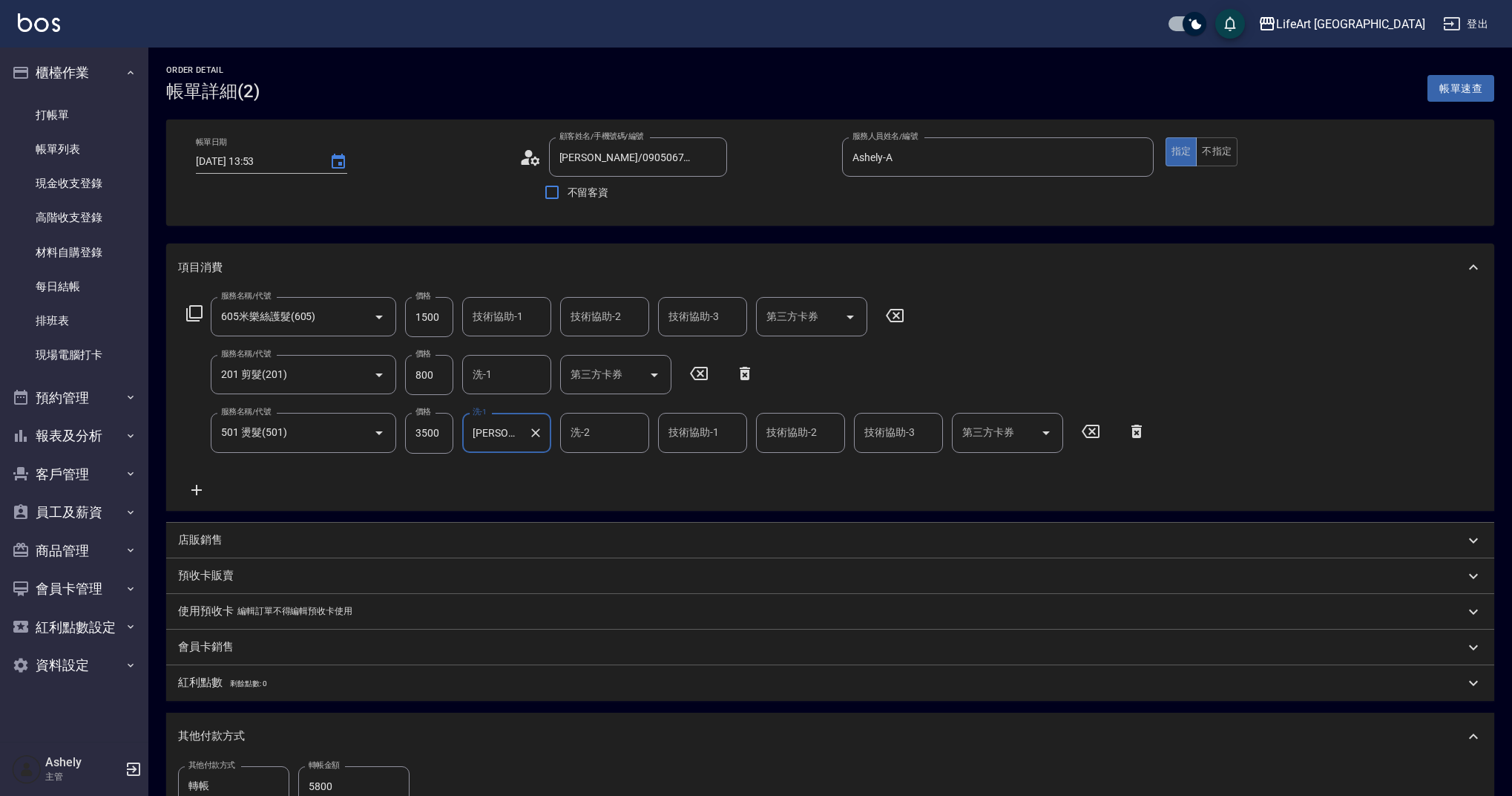
click at [595, 416] on div "洗-2" at bounding box center [604, 432] width 89 height 40
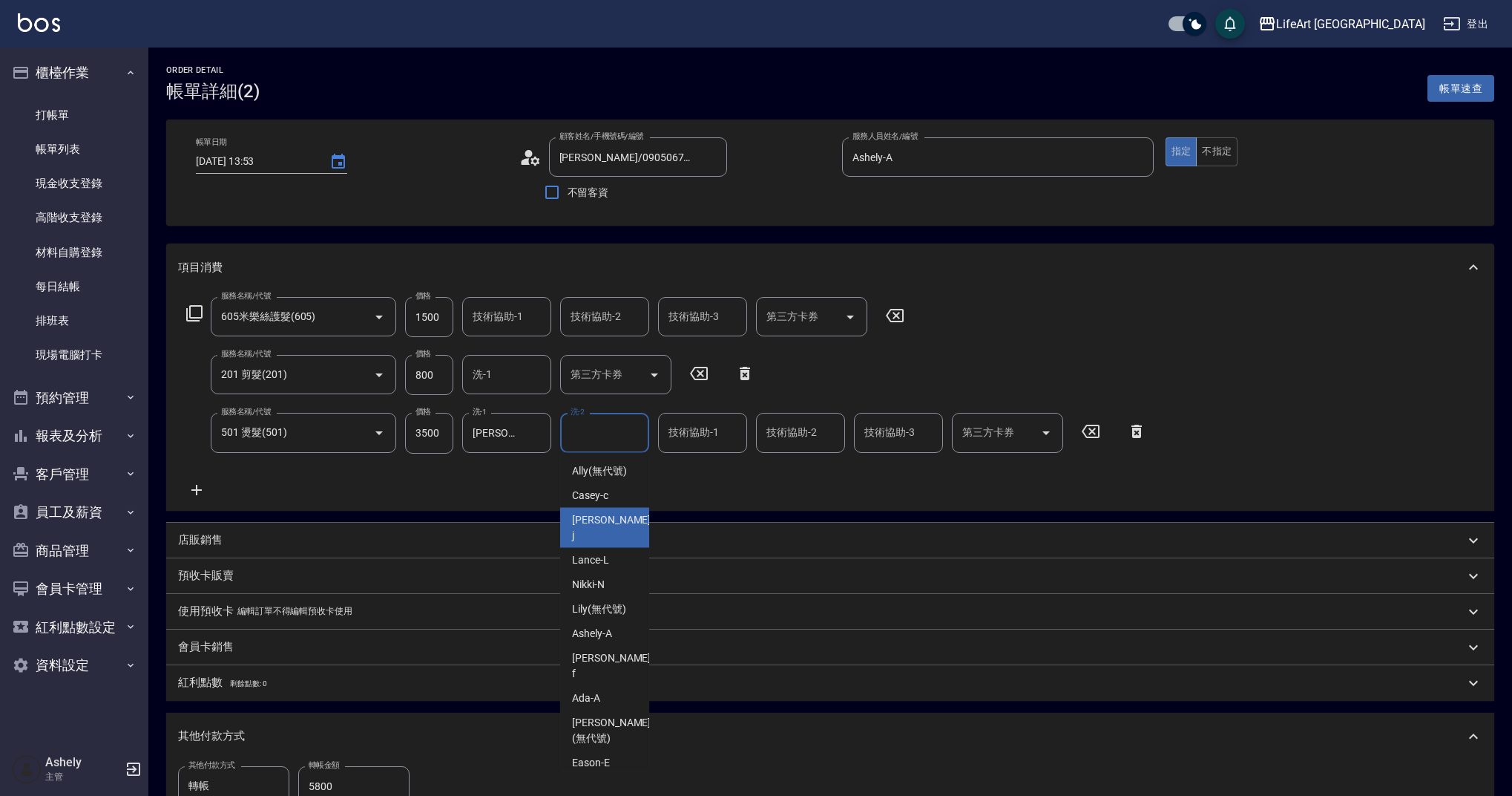
click at [611, 530] on div "[PERSON_NAME]" at bounding box center [604, 528] width 89 height 40
type input "[PERSON_NAME]"
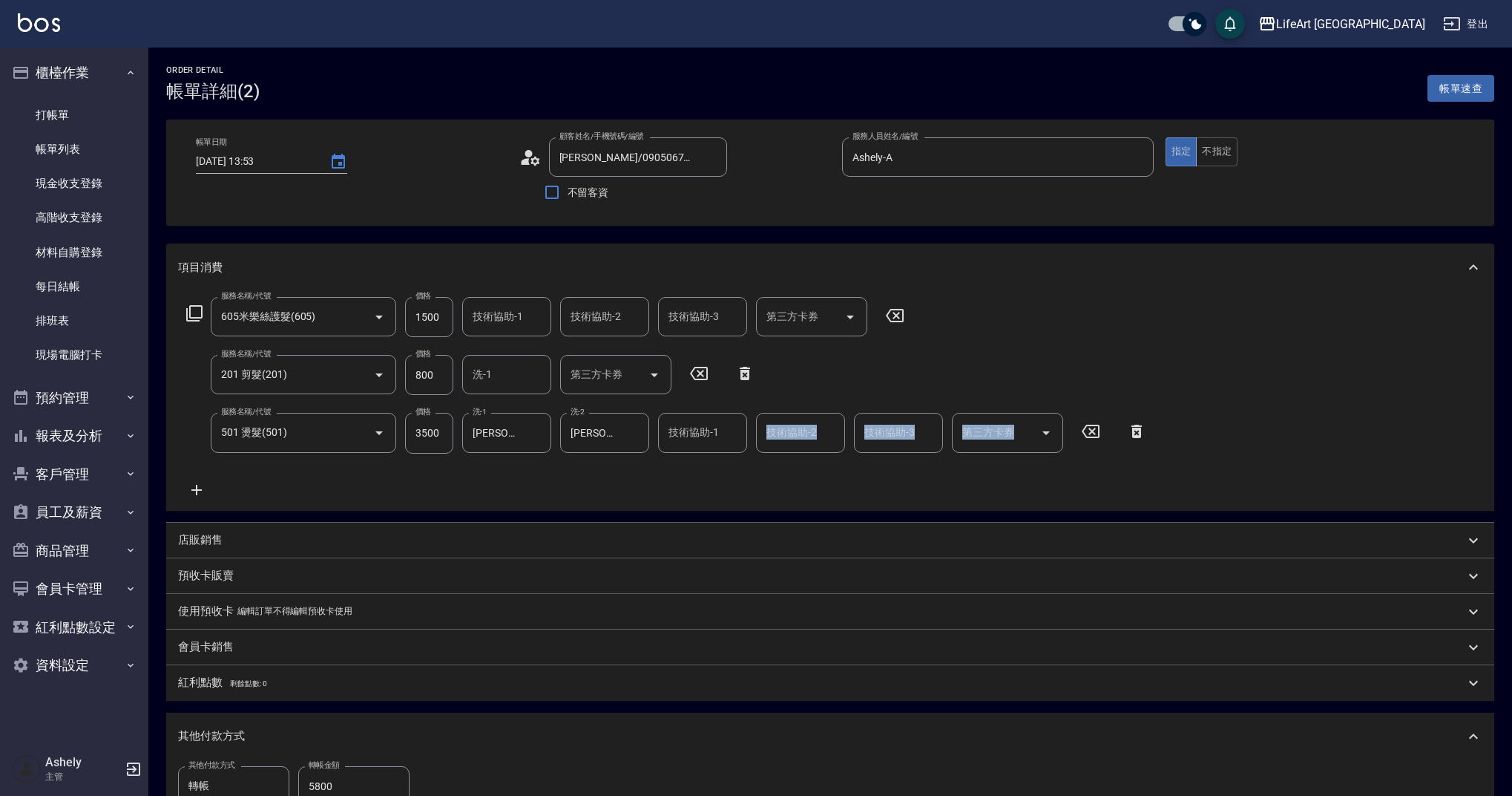
click at [675, 453] on div "服務名稱/代號 605米樂絲護髮(605) 服務名稱/代號 價格 1500 價格 技術協助-1 技術協助-1 技術協助-2 技術協助-2 技術協助-3 技術協…" at bounding box center [667, 398] width 977 height 201
click at [682, 454] on div "服務名稱/代號 605米樂絲護髮(605) 服務名稱/代號 價格 1500 價格 技術協助-1 技術協助-1 技術協助-2 技術協助-2 技術協助-3 技術協…" at bounding box center [667, 398] width 977 height 201
click at [684, 449] on div "技術協助-1" at bounding box center [702, 432] width 89 height 40
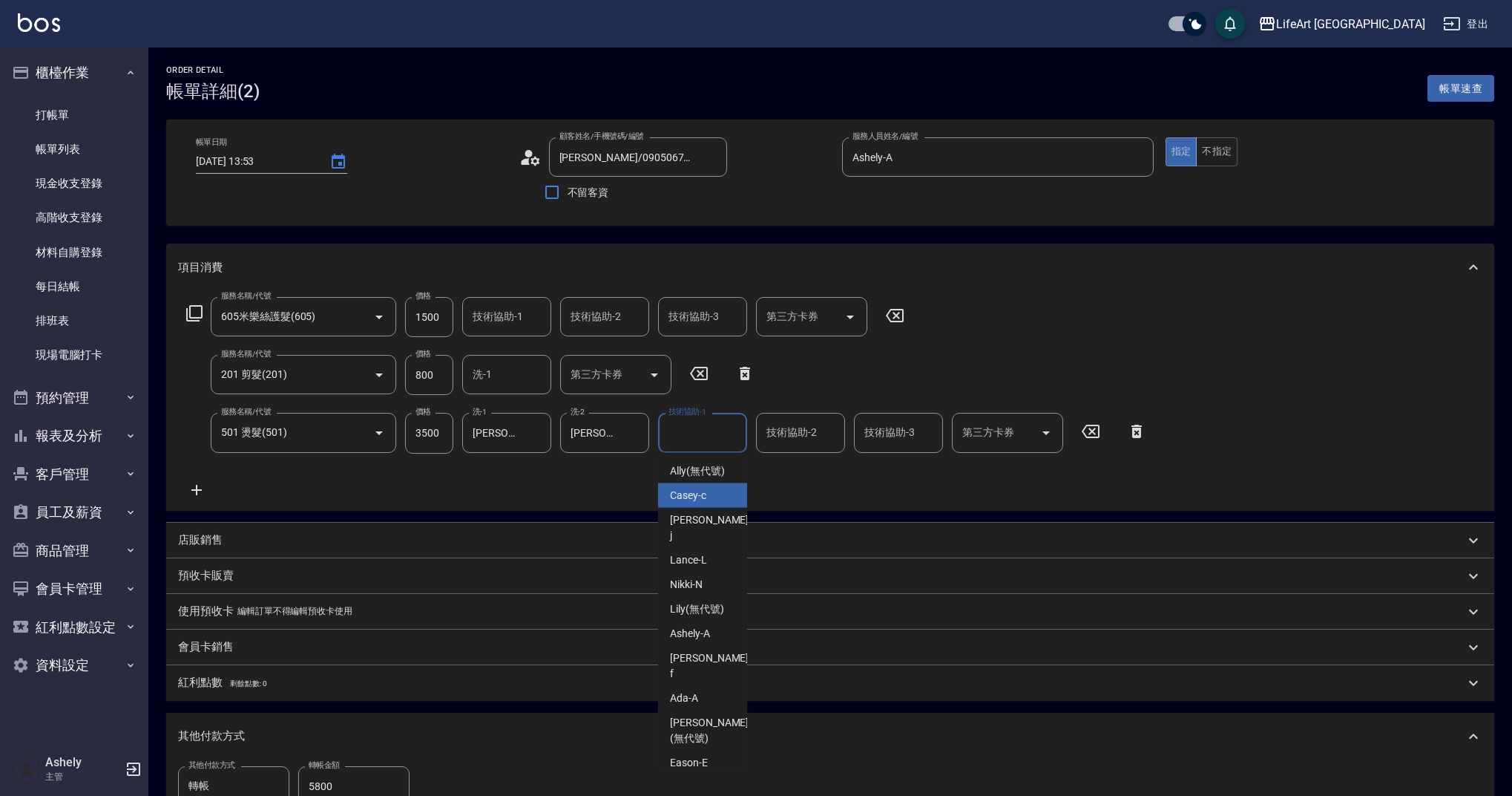
click at [710, 496] on div "Casey -c" at bounding box center [702, 495] width 89 height 25
type input "Casey-c"
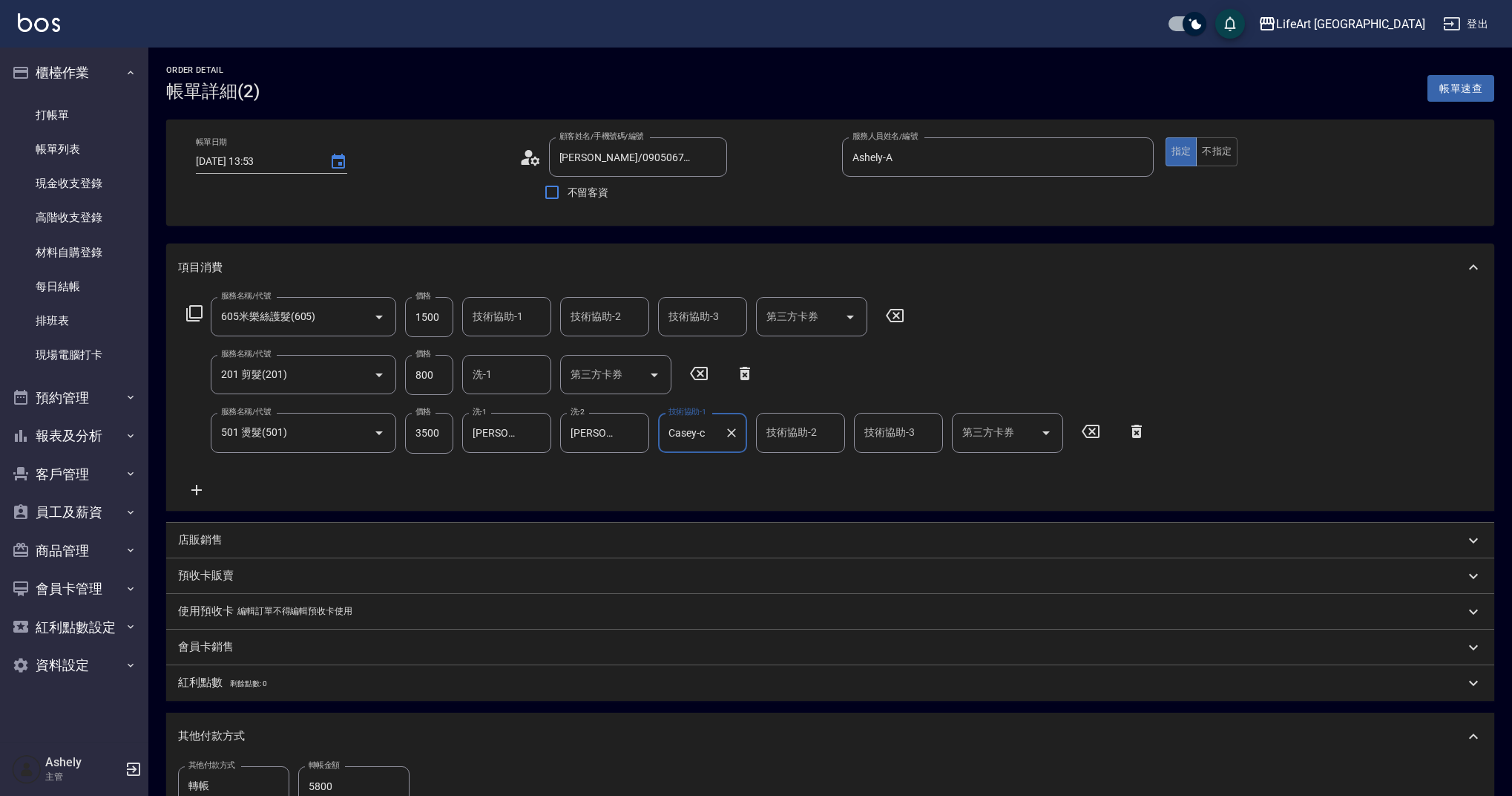
click at [786, 434] on div "技術協助-2 技術協助-2" at bounding box center [800, 432] width 89 height 40
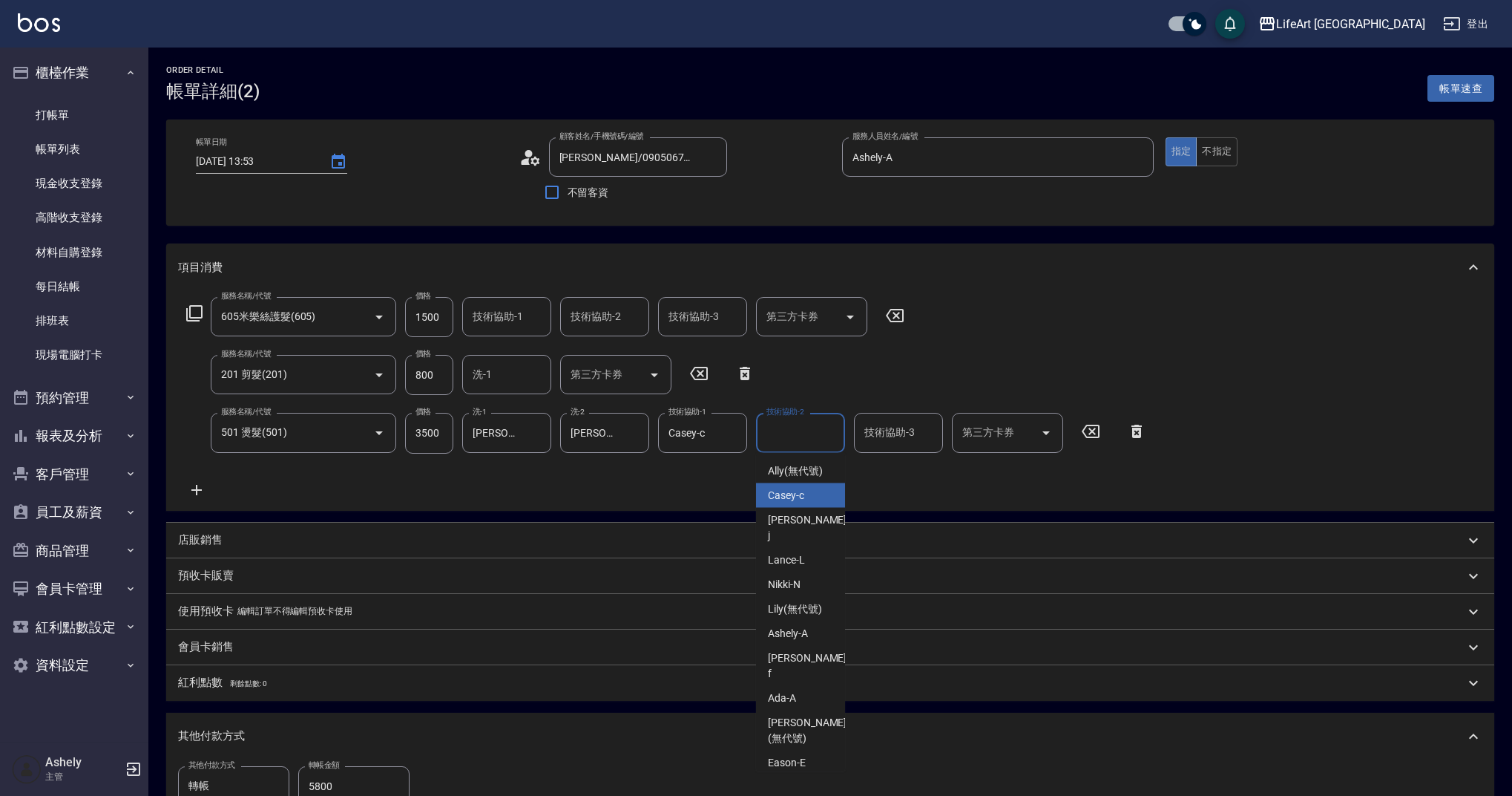
click at [800, 503] on span "Casey -c" at bounding box center [786, 495] width 37 height 16
type input "Casey-c"
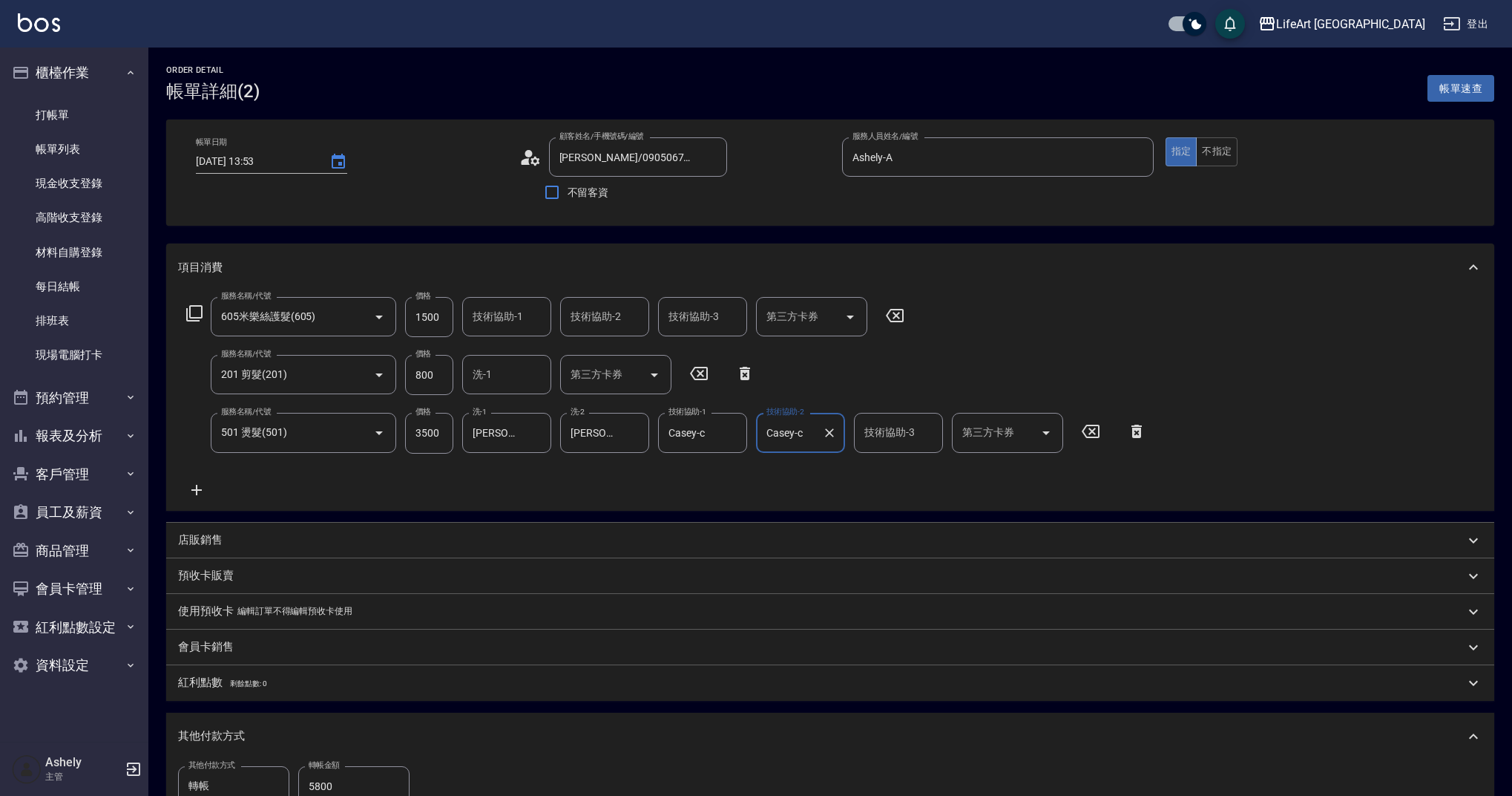
click at [499, 316] on div "技術協助-1 技術協助-1" at bounding box center [506, 316] width 89 height 40
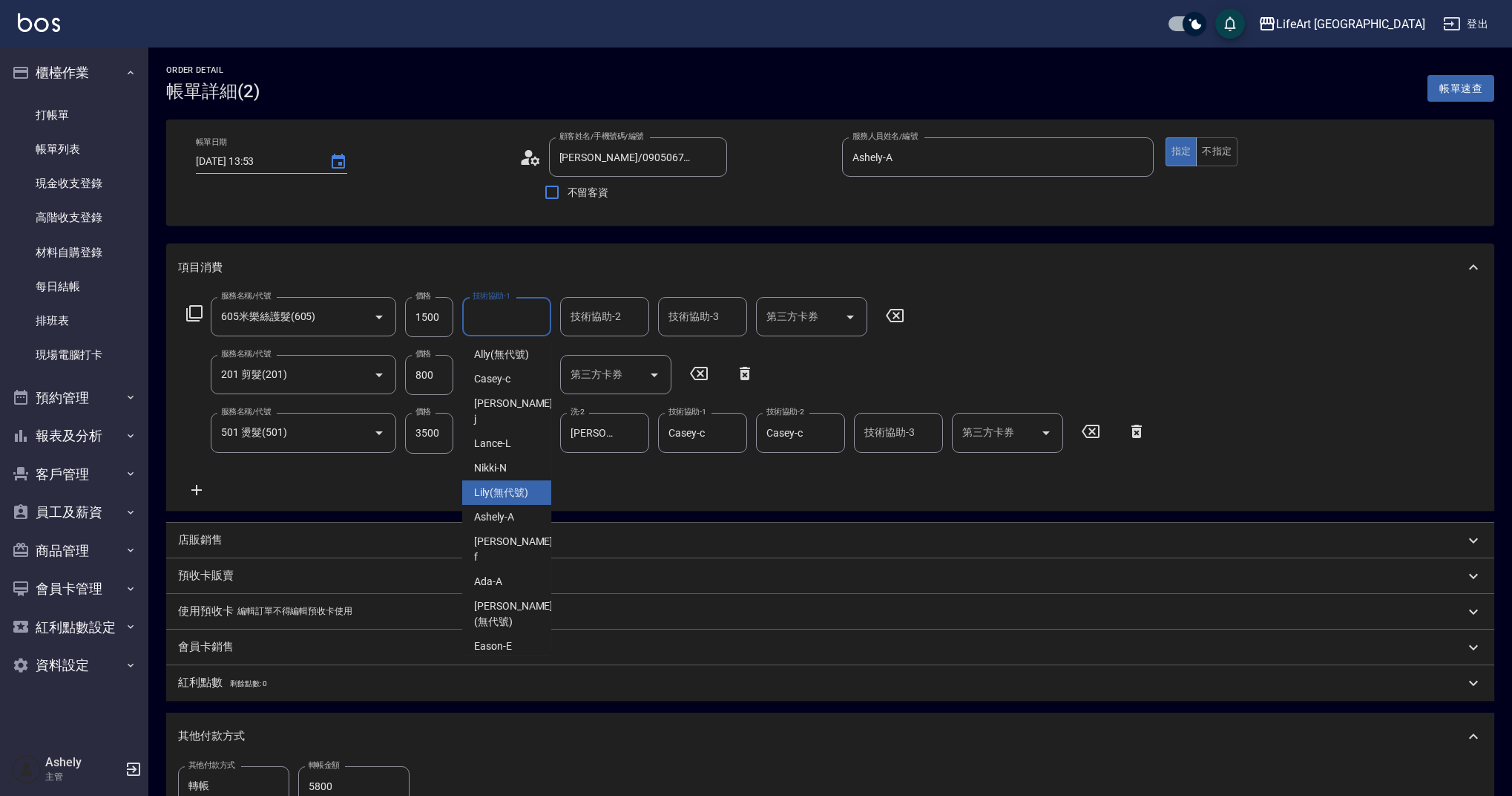
click at [514, 485] on span "Lily (無代號)" at bounding box center [501, 492] width 54 height 16
type input "Lily(無代號)"
click at [726, 424] on button "Clear" at bounding box center [731, 433] width 21 height 21
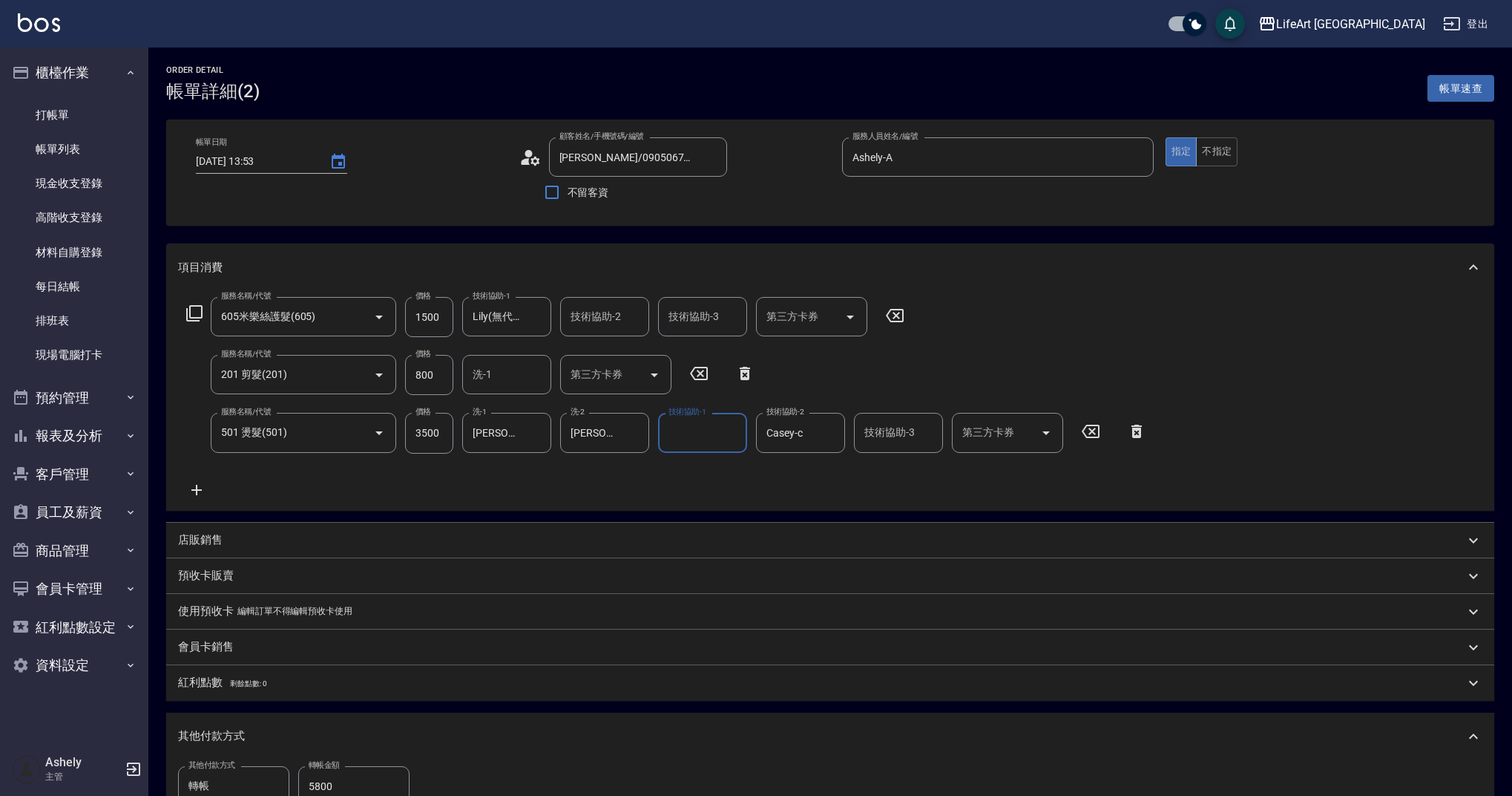
click at [714, 437] on input "技術協助-1" at bounding box center [702, 432] width 75 height 26
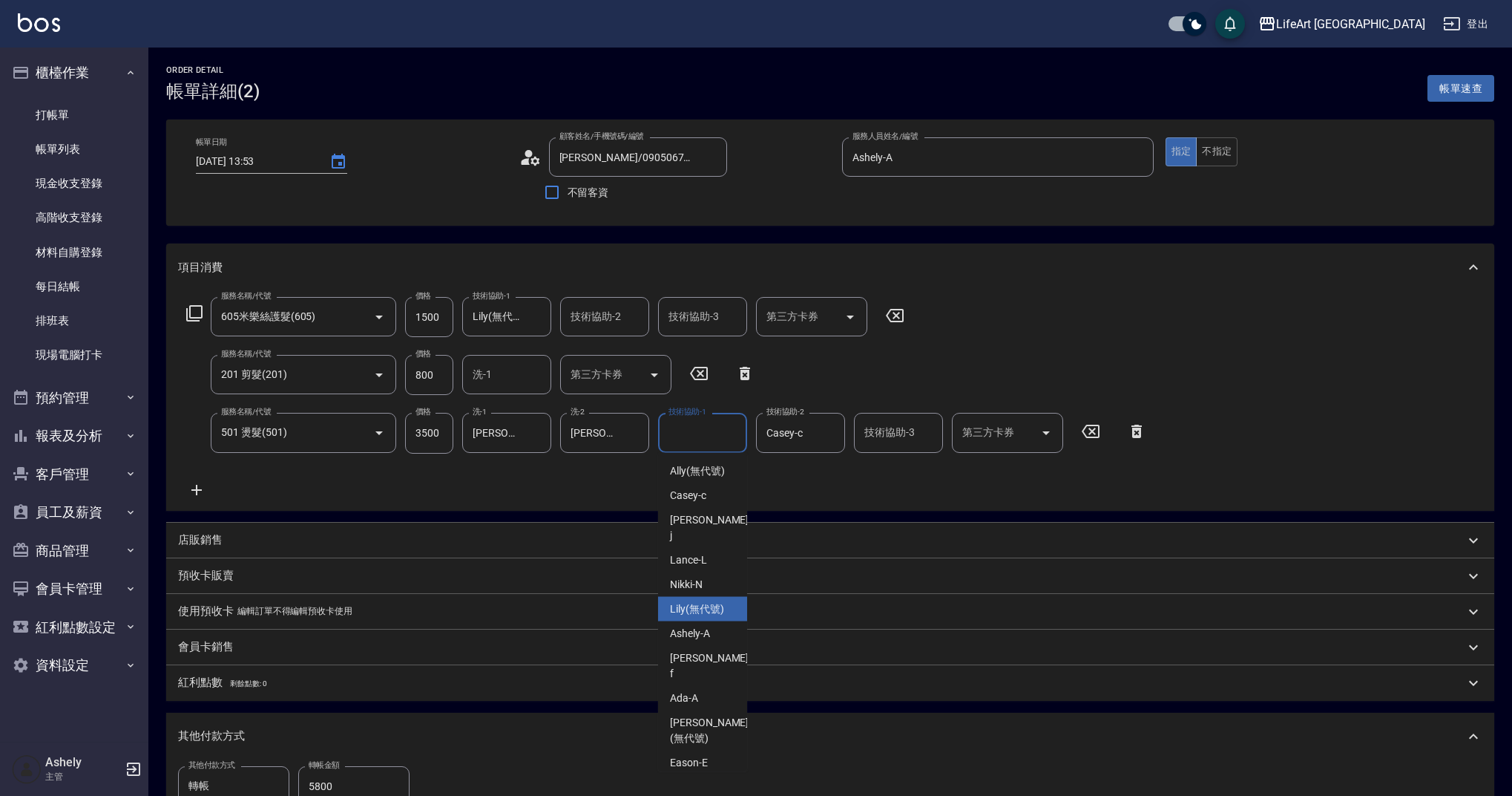
click at [693, 601] on span "Lily (無代號)" at bounding box center [697, 609] width 54 height 16
type input "Lily(無代號)"
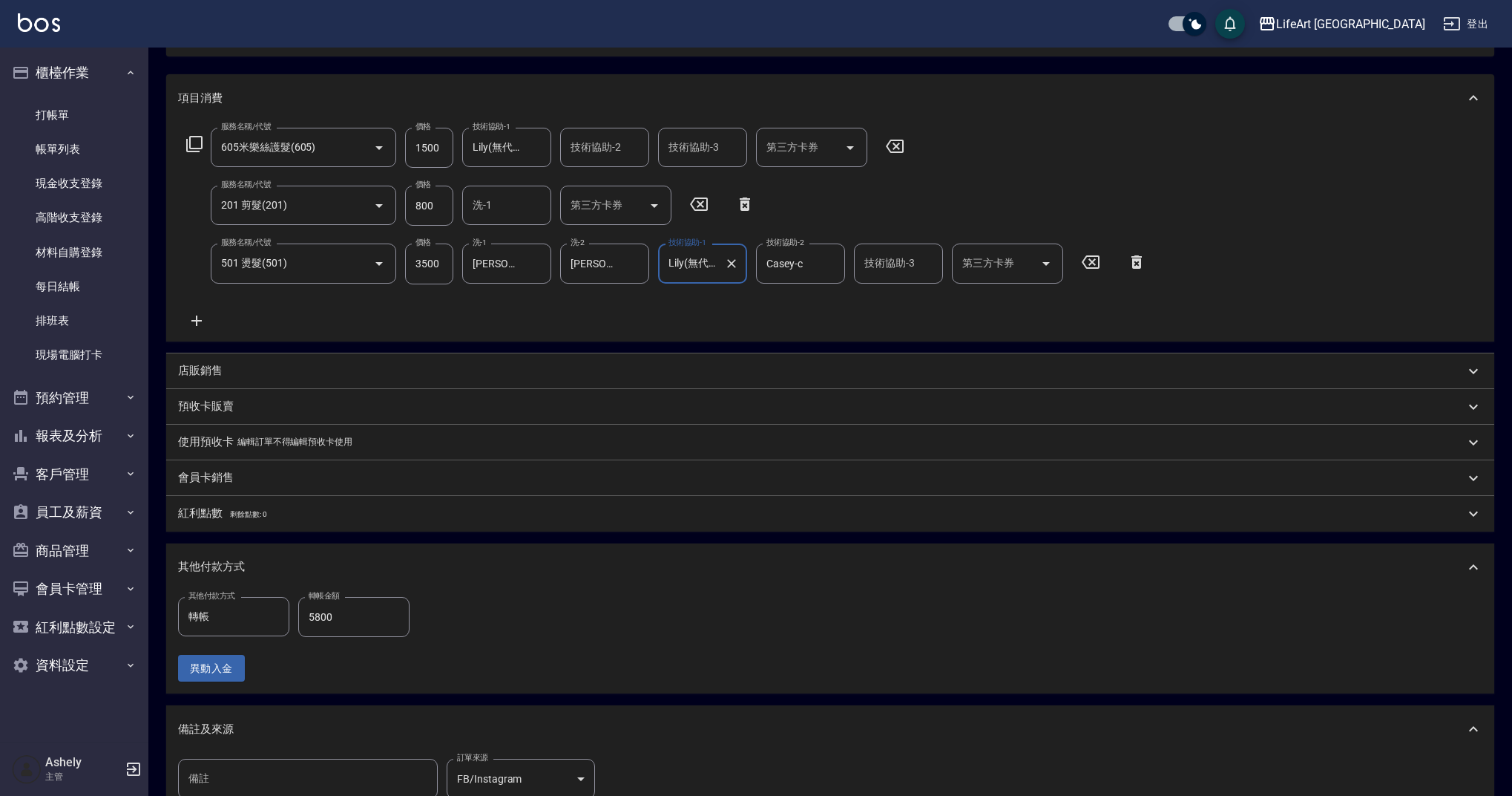
scroll to position [308, 0]
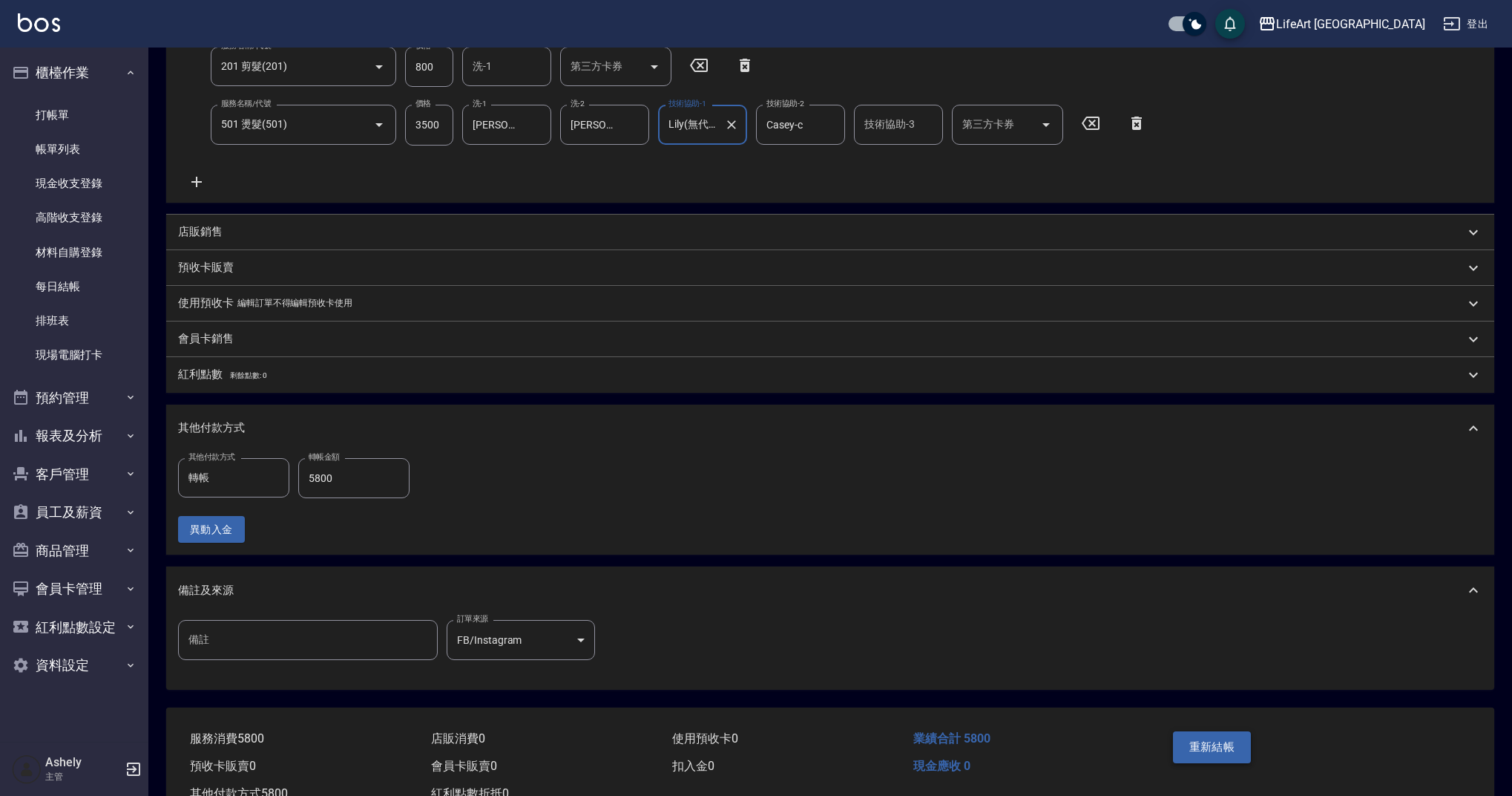
click at [1224, 750] on button "重新結帳" at bounding box center [1212, 747] width 78 height 31
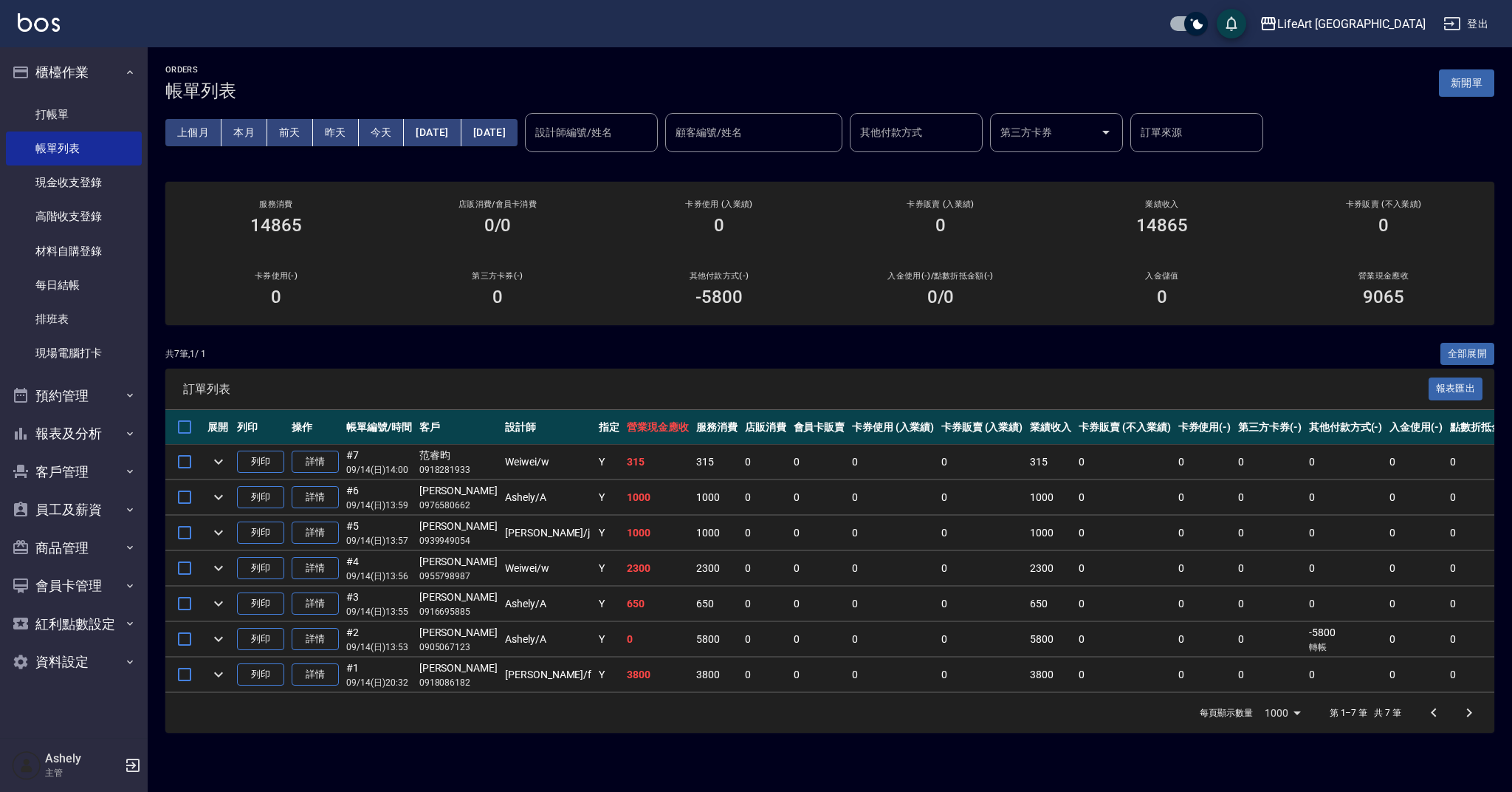
click at [503, 86] on div "ORDERS 帳單列表 新開單" at bounding box center [829, 83] width 1329 height 36
